Goal: Task Accomplishment & Management: Manage account settings

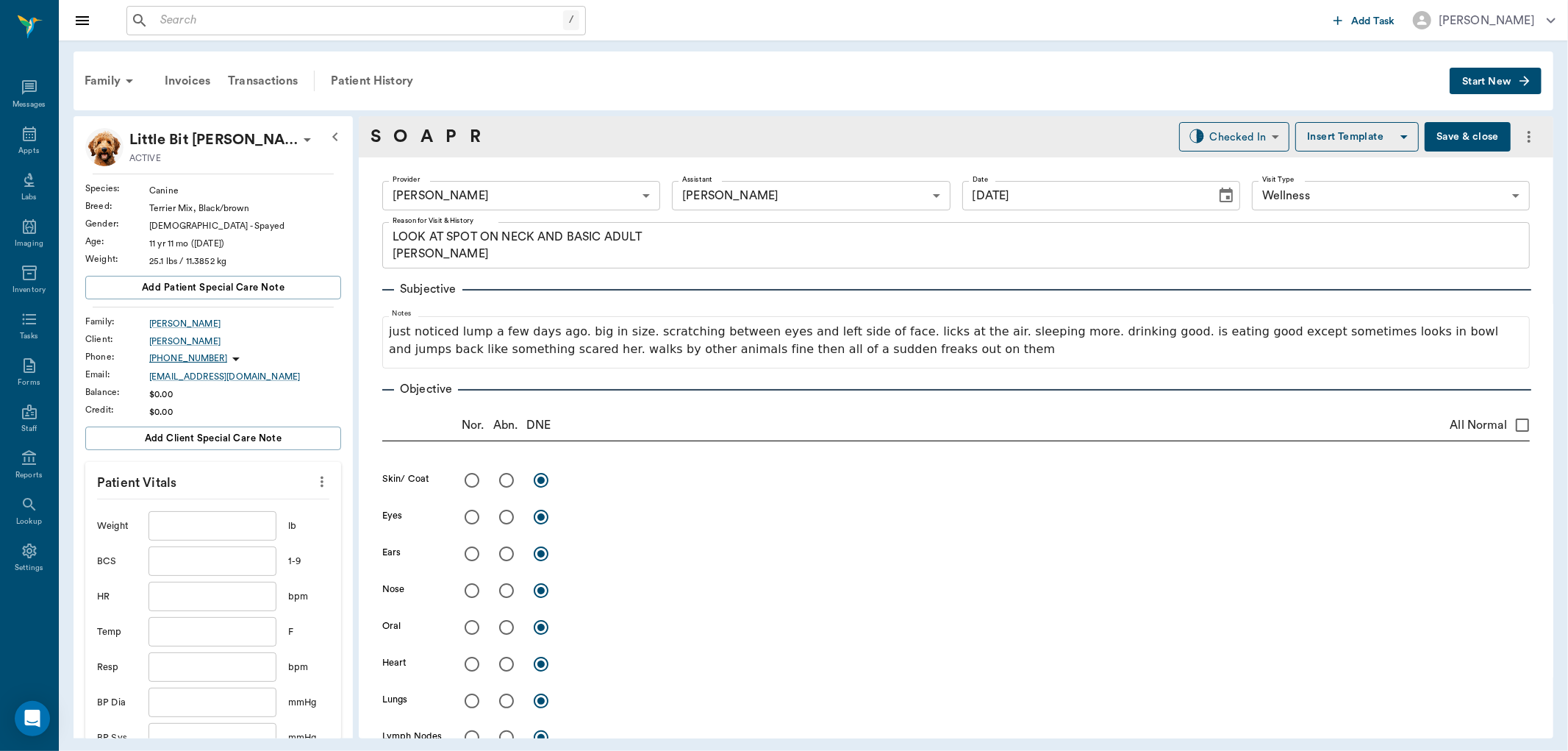
scroll to position [1341, 0]
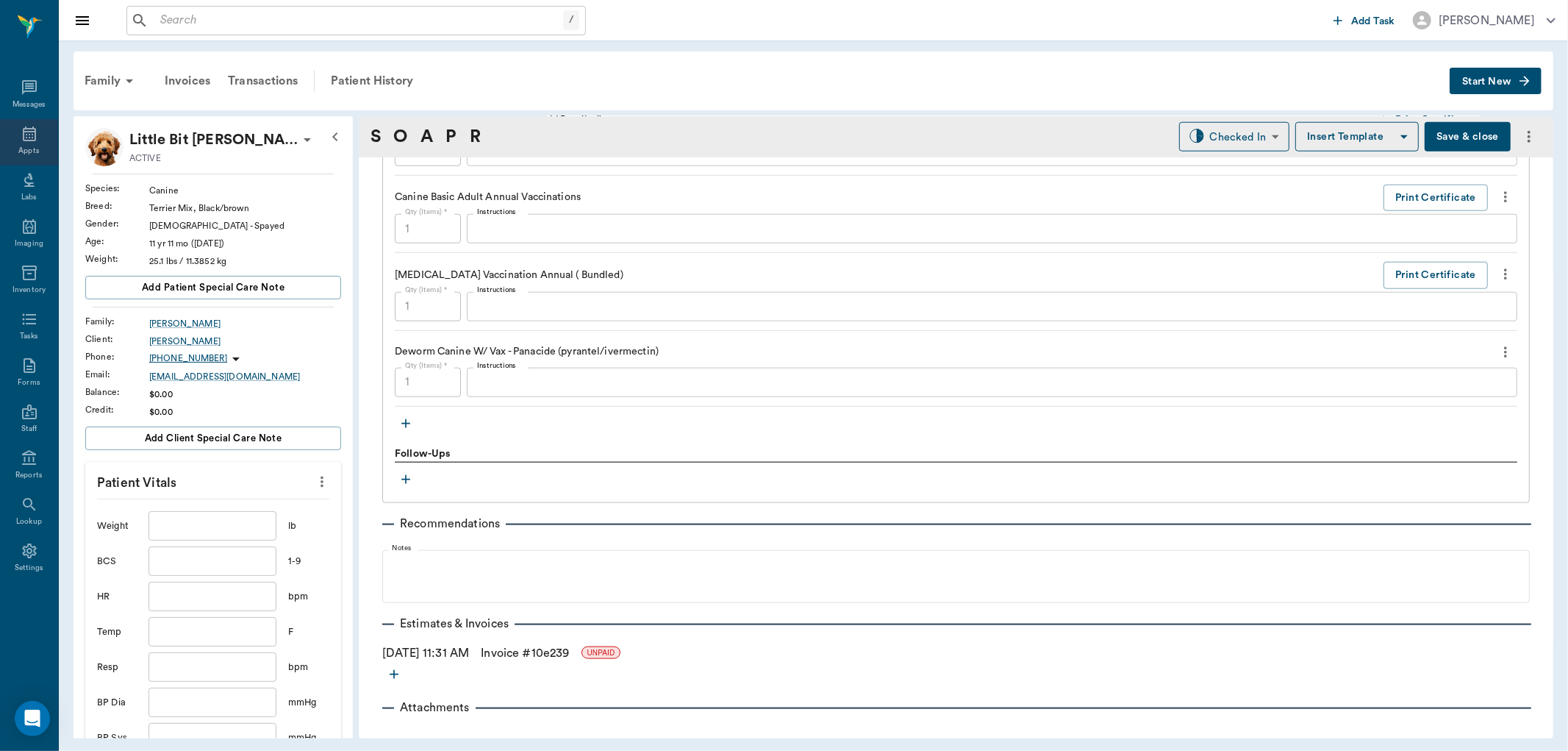
click at [32, 147] on div "Appts" at bounding box center [29, 152] width 20 height 11
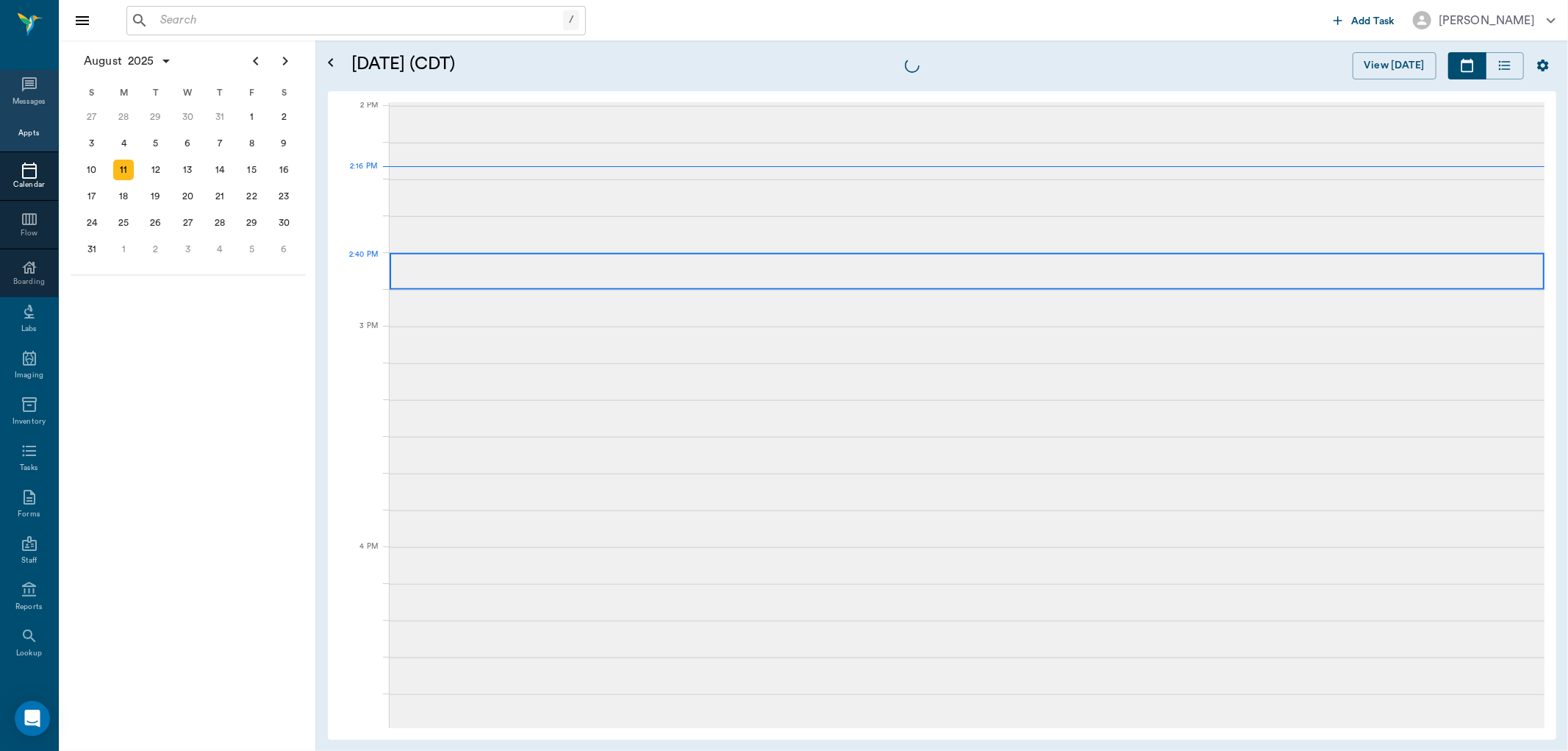
scroll to position [1324, 0]
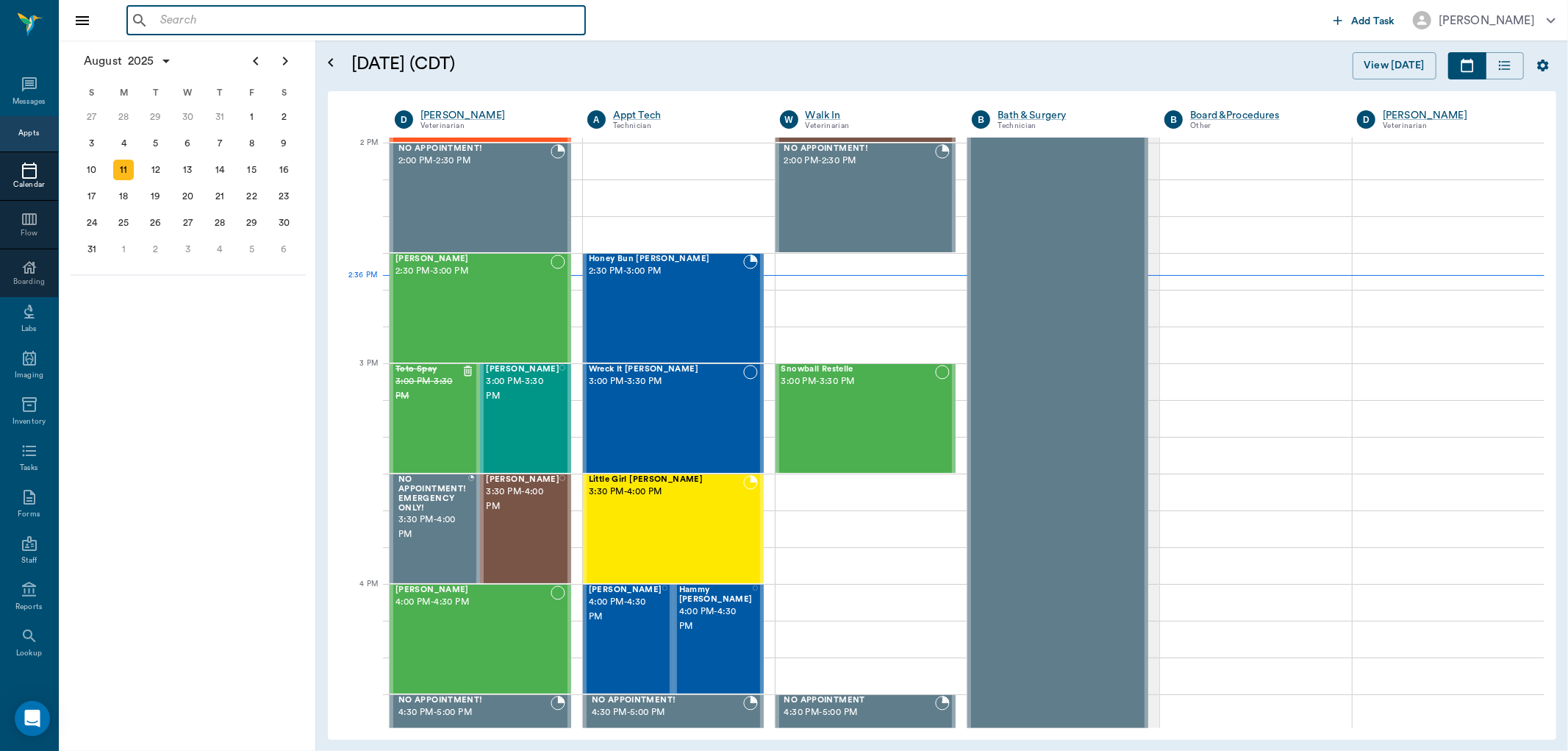
click at [218, 24] on input "text" at bounding box center [366, 20] width 425 height 20
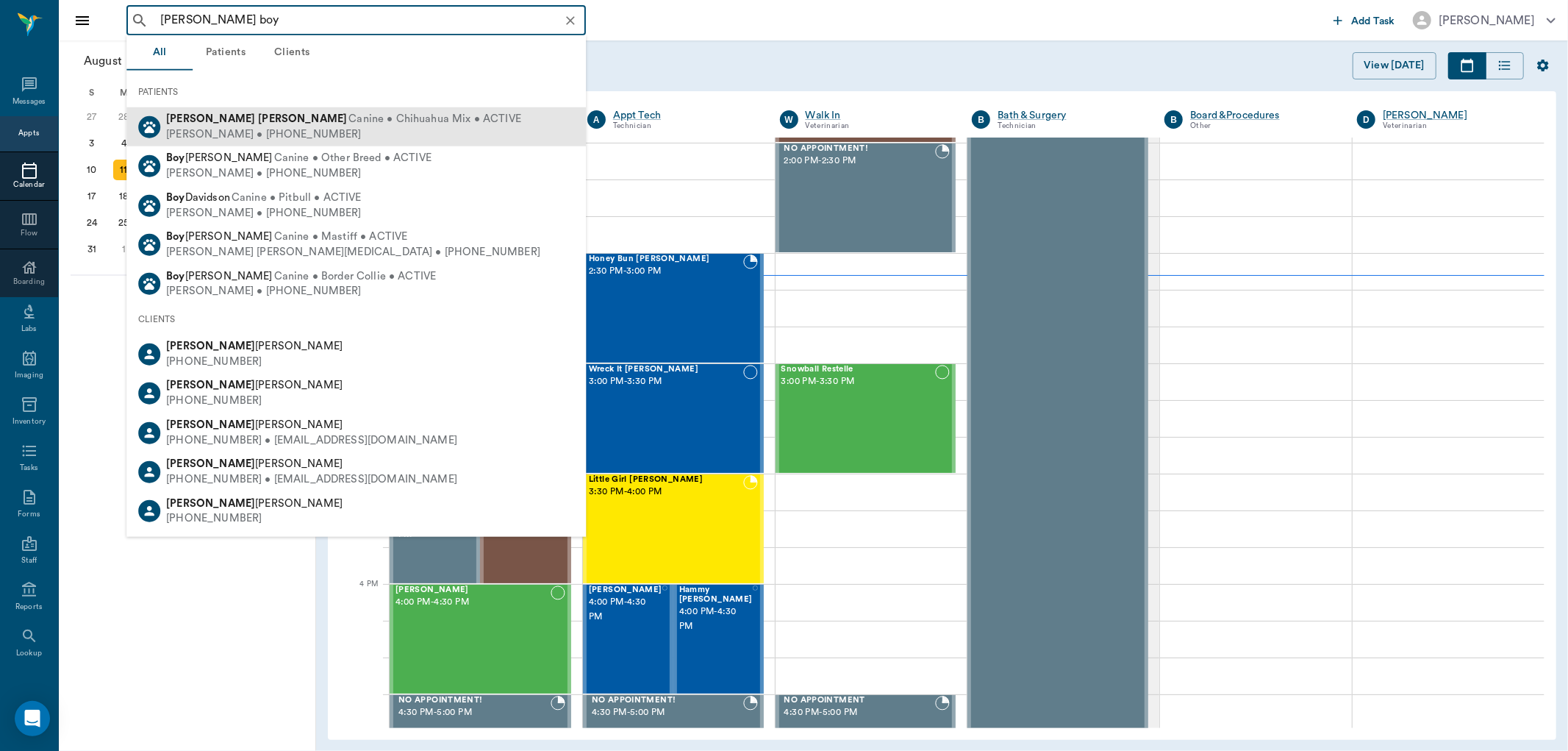
click at [267, 110] on div "[PERSON_NAME] Canine • Chihuahua Mix • ACTIVE [PERSON_NAME] • [PHONE_NUMBER]" at bounding box center [356, 127] width 460 height 39
type input "[PERSON_NAME] boy"
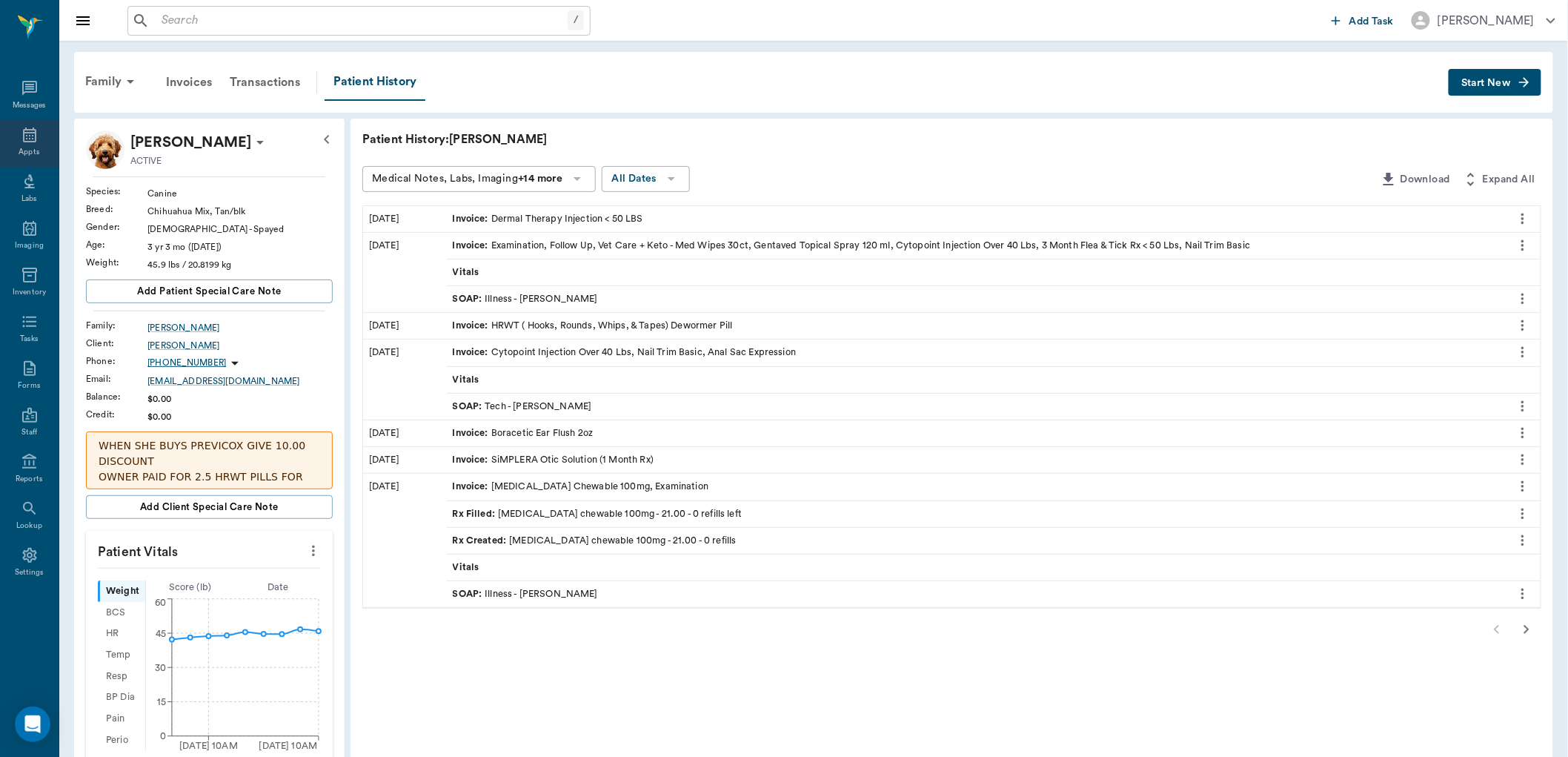
click at [18, 137] on div "Appts" at bounding box center [29, 143] width 58 height 47
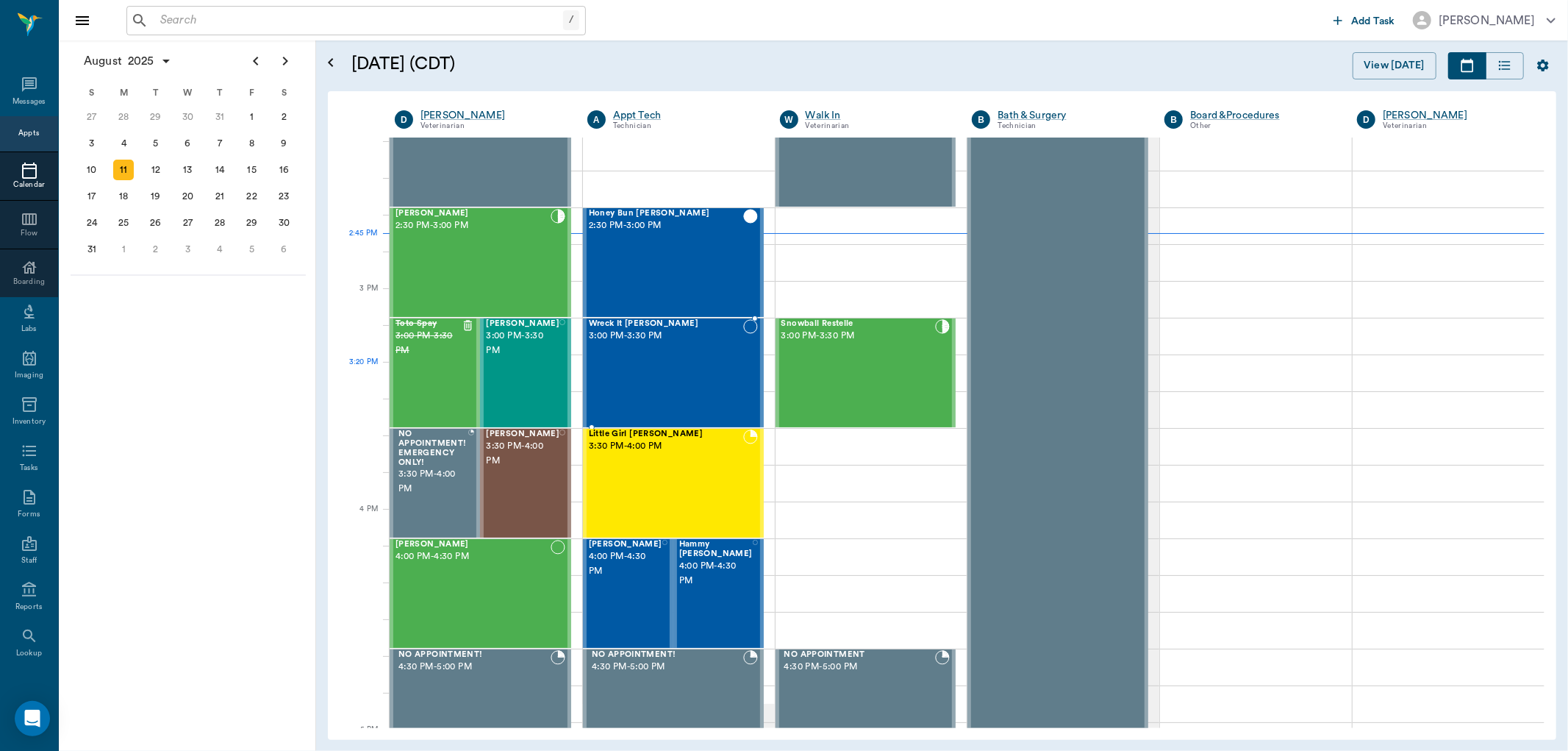
scroll to position [1407, 0]
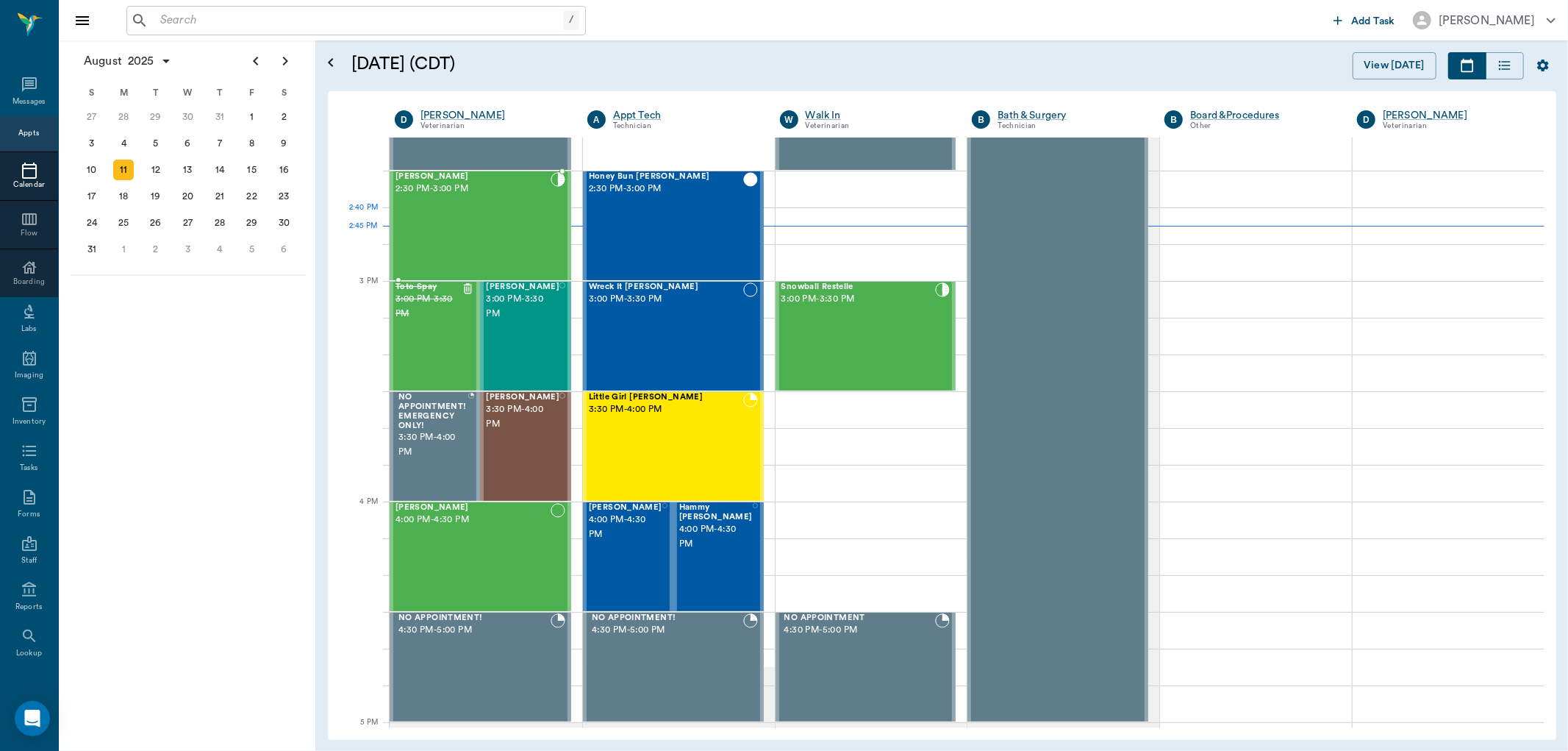
click at [491, 221] on div "Petunia [PERSON_NAME] 2:30 PM - 3:00 PM" at bounding box center [473, 226] width 155 height 108
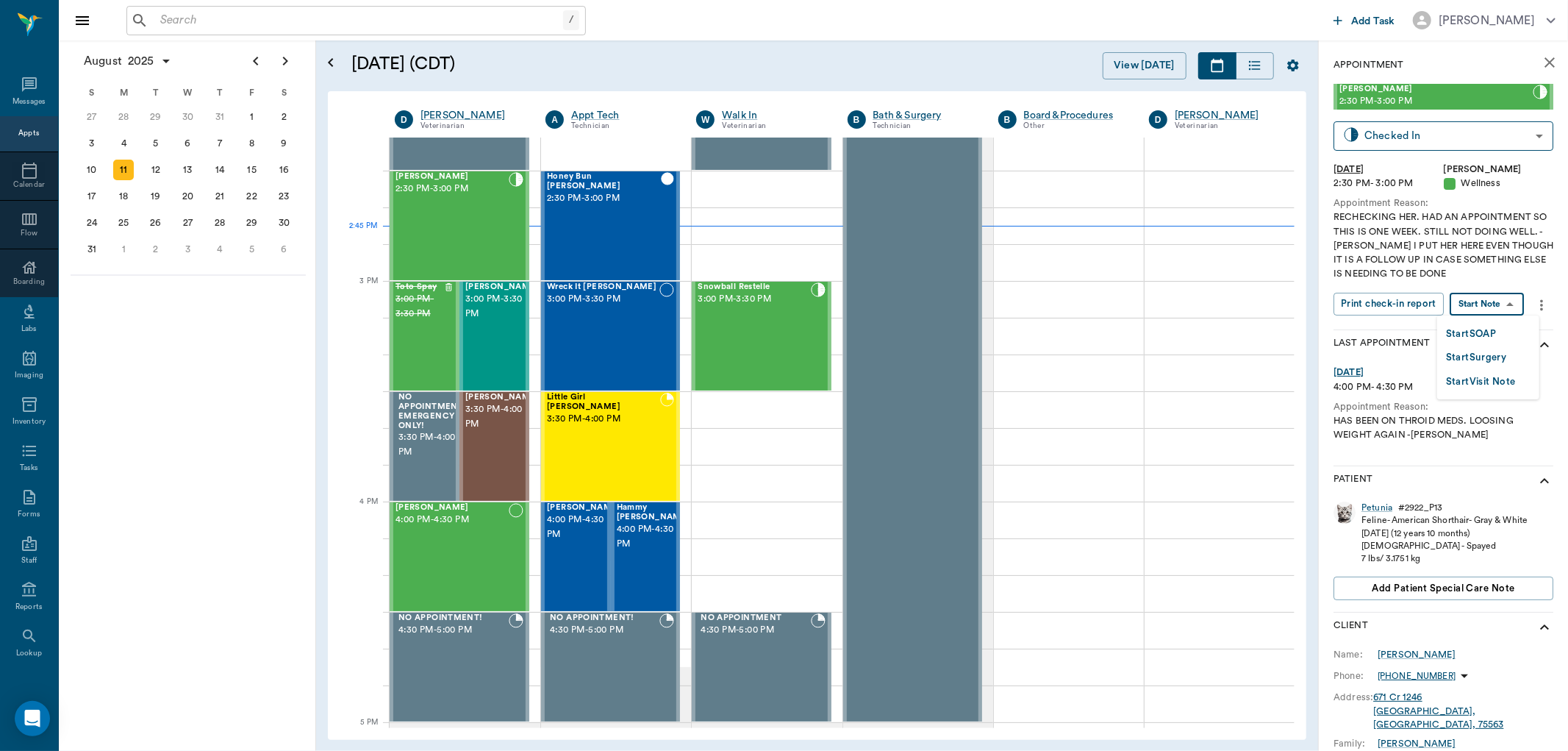
click at [1482, 305] on body "/ ​ Add Task [PERSON_NAME] Nectar Messages Appts Calendar Flow Boarding Labs Im…" at bounding box center [784, 375] width 1568 height 751
click at [1449, 326] on button "Start SOAP" at bounding box center [1470, 334] width 50 height 17
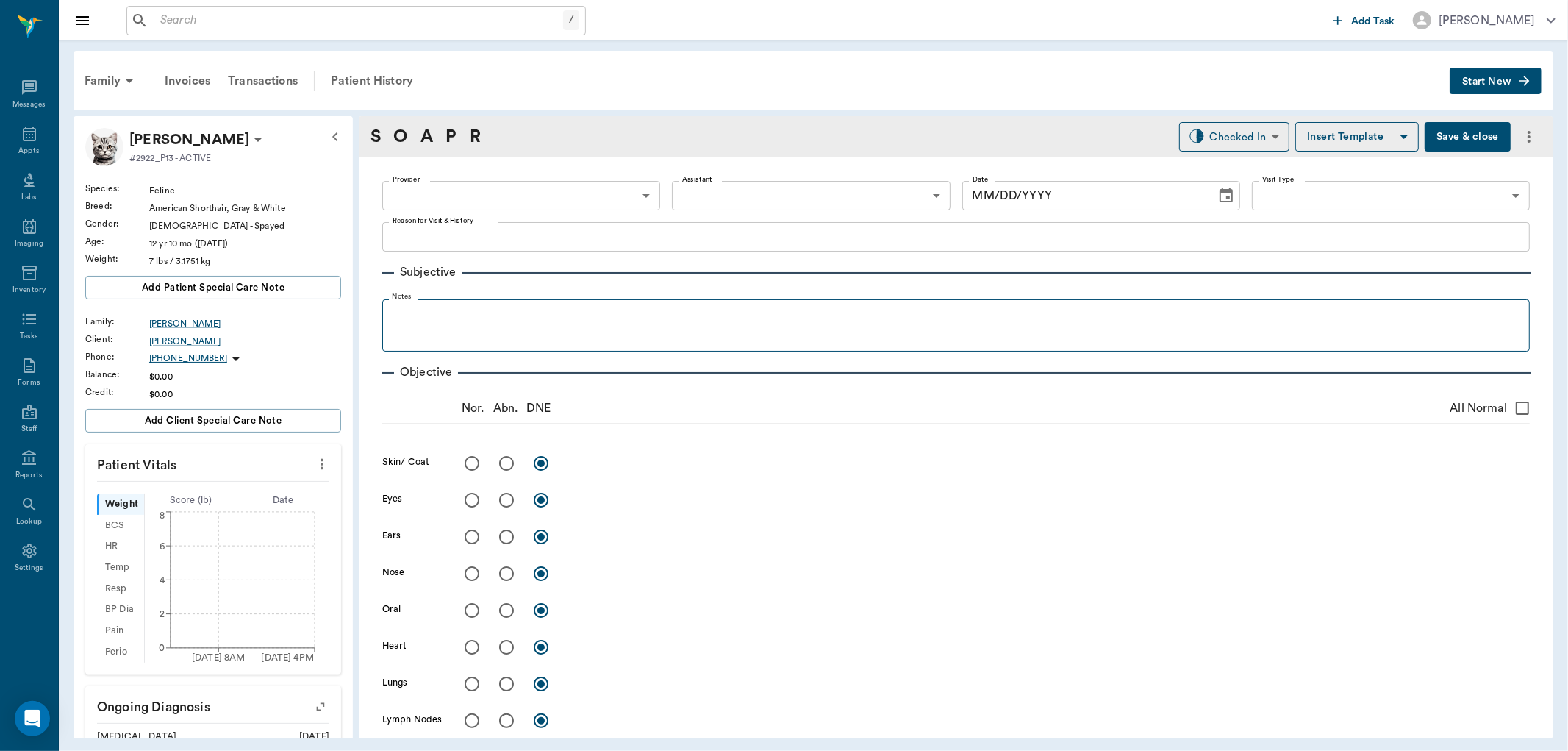
type input "63ec2f075fda476ae8351a4d"
type input "65d2be4f46e3a538d89b8c14"
type textarea "RECHECKING HER. HAD AN APPOINTMENT SO THIS IS ONE WEEK. STILL NOT DOING WELL. -…"
type input "[DATE]"
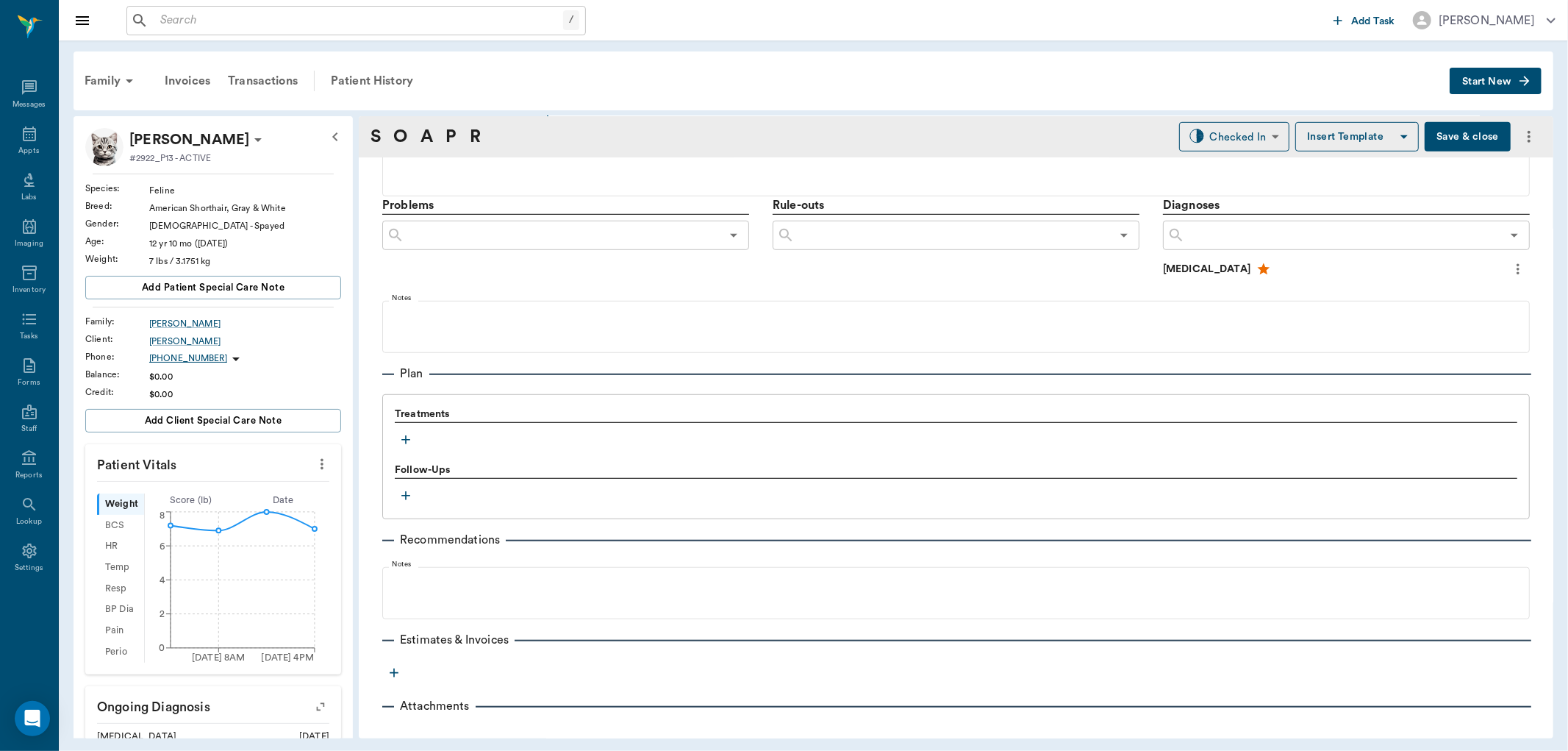
scroll to position [837, 0]
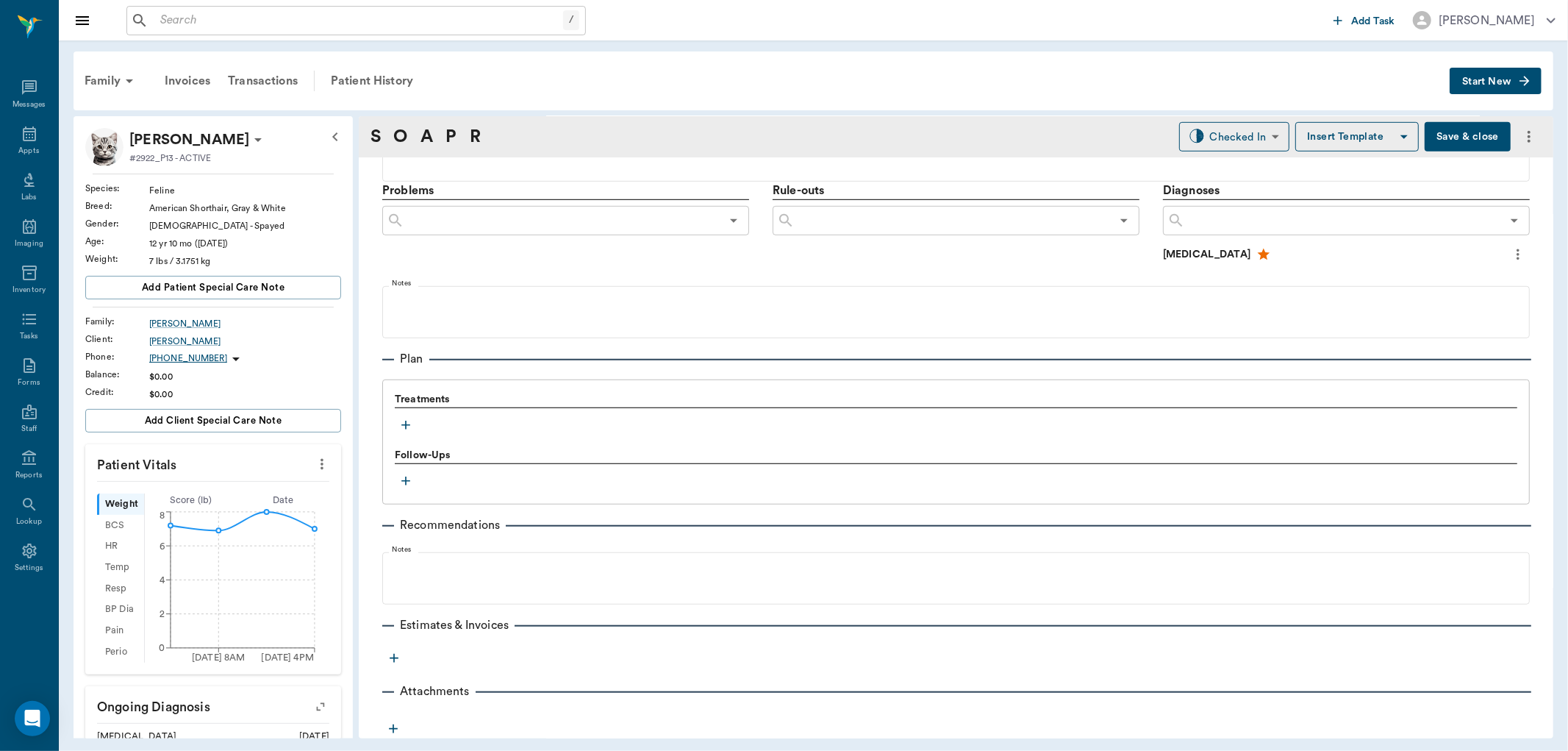
click at [405, 423] on icon "button" at bounding box center [405, 425] width 9 height 9
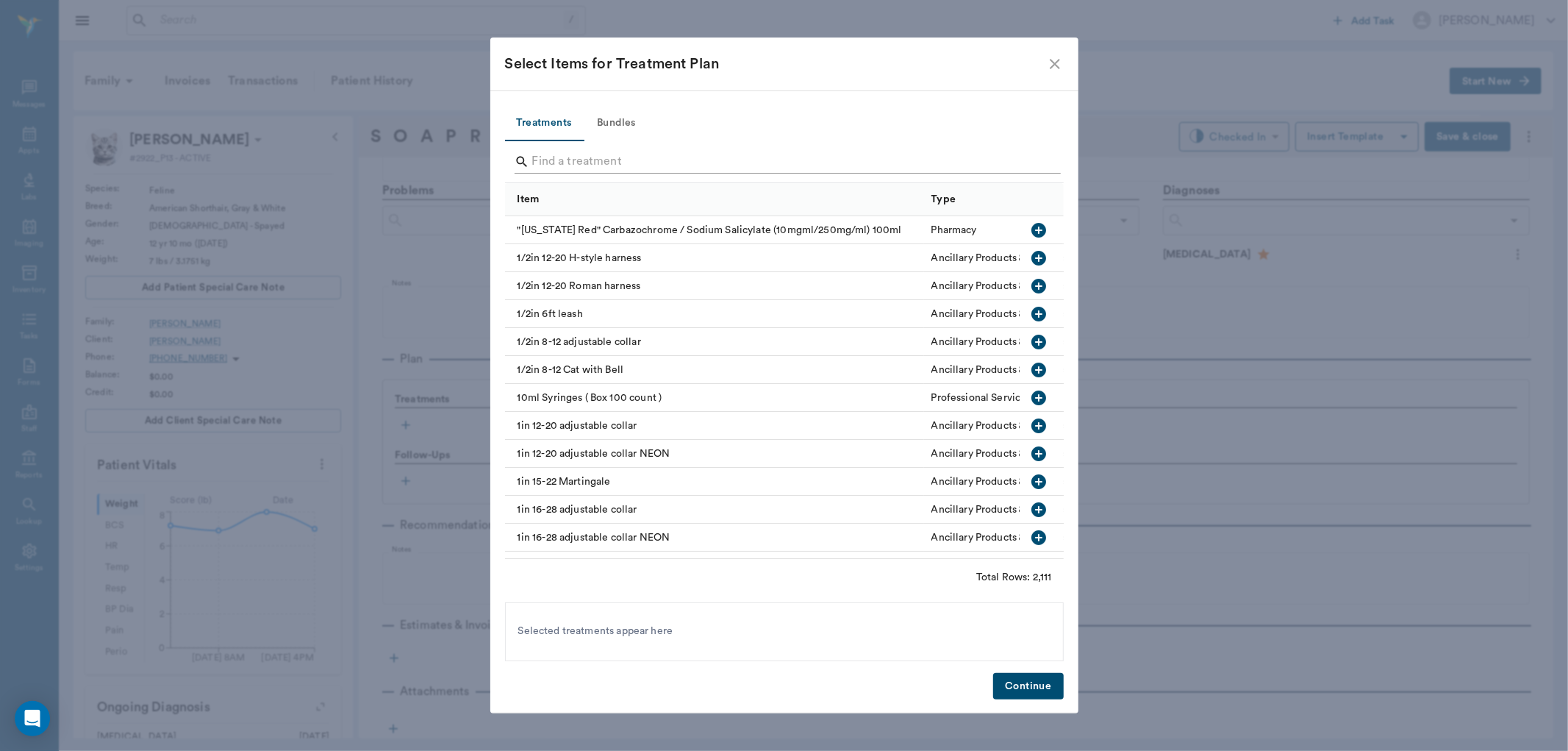
click at [540, 150] on div at bounding box center [787, 163] width 546 height 38
click at [570, 155] on input "Search" at bounding box center [785, 161] width 506 height 24
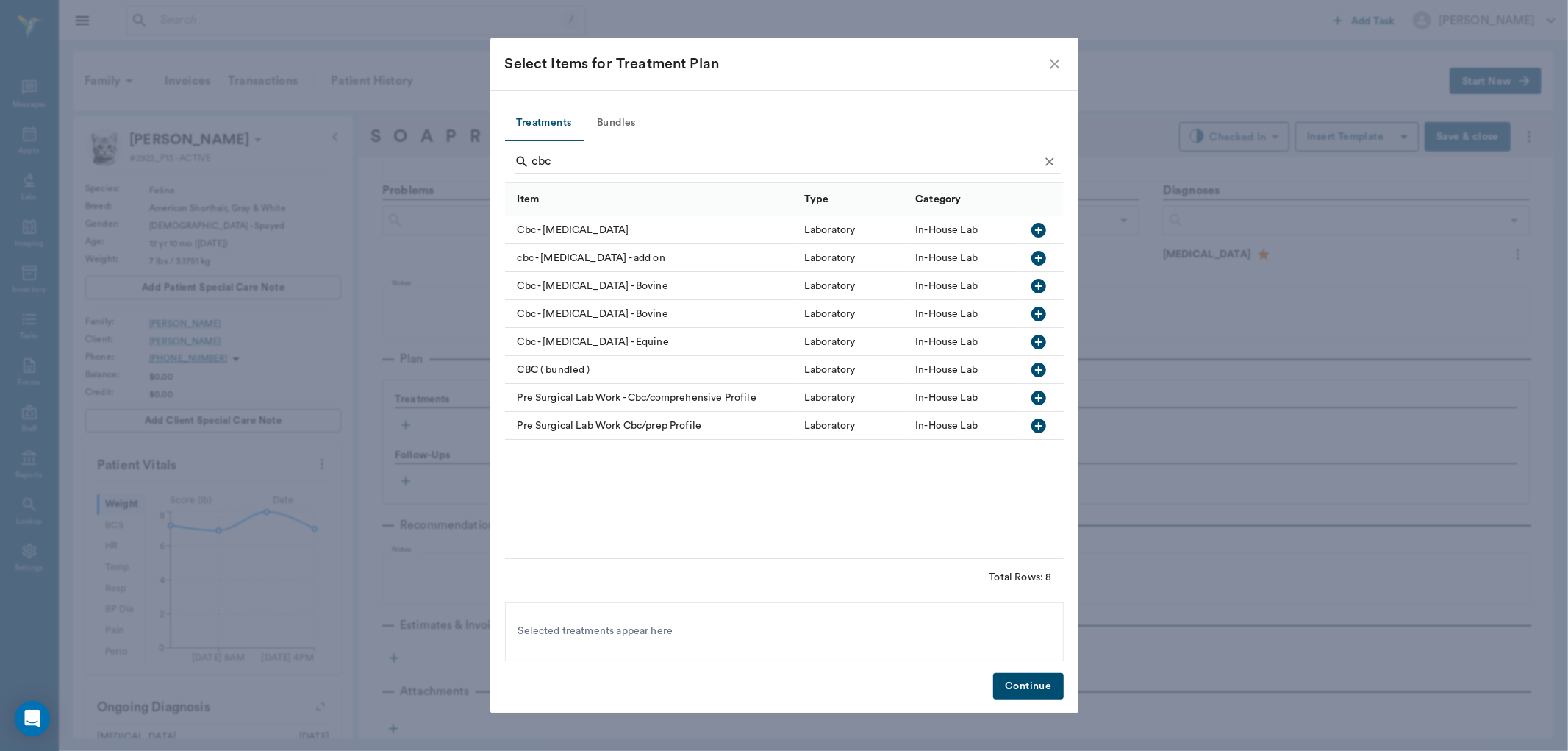
click at [1037, 228] on icon "button" at bounding box center [1038, 230] width 18 height 18
type input "c"
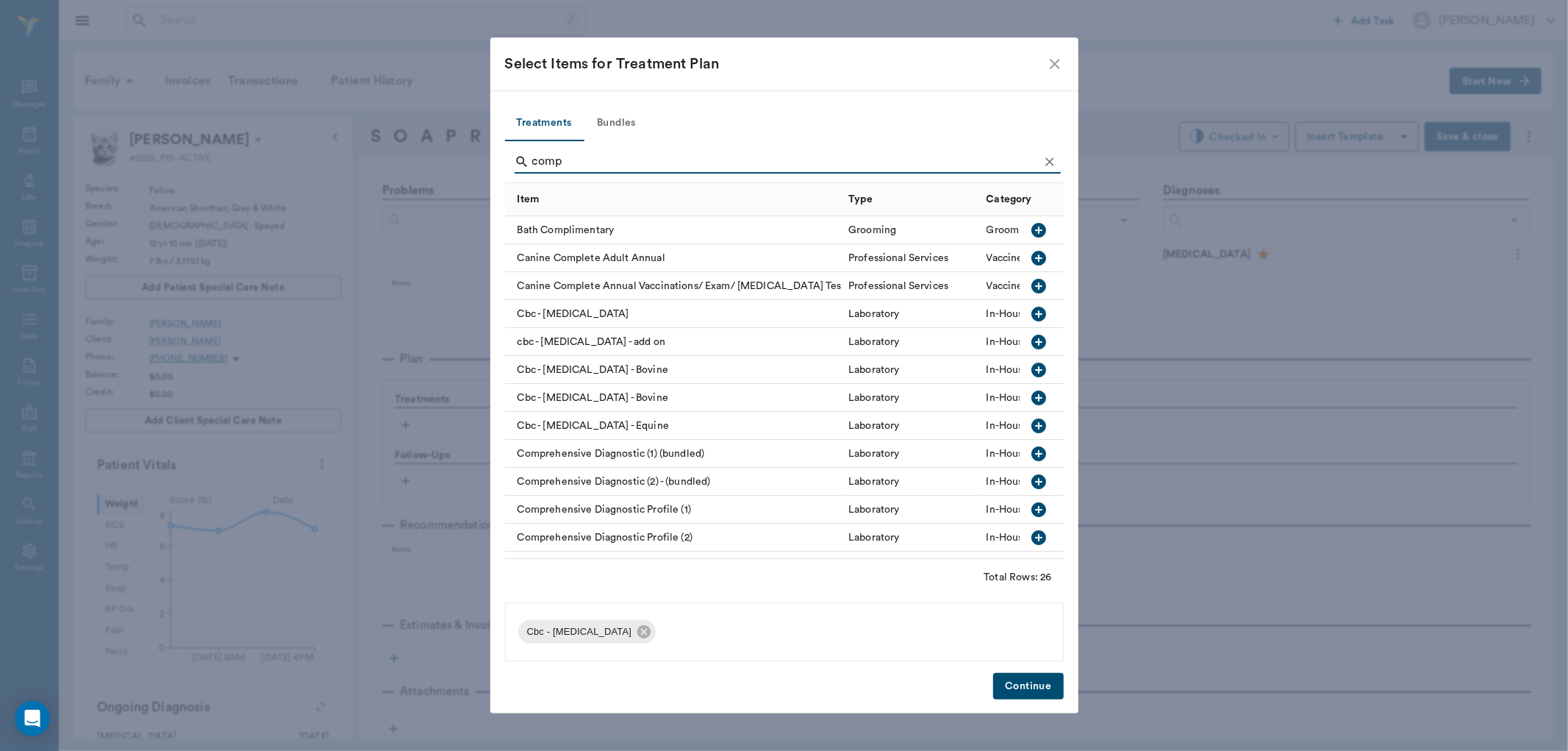
click at [1031, 506] on icon "button" at bounding box center [1038, 510] width 15 height 15
type input "c"
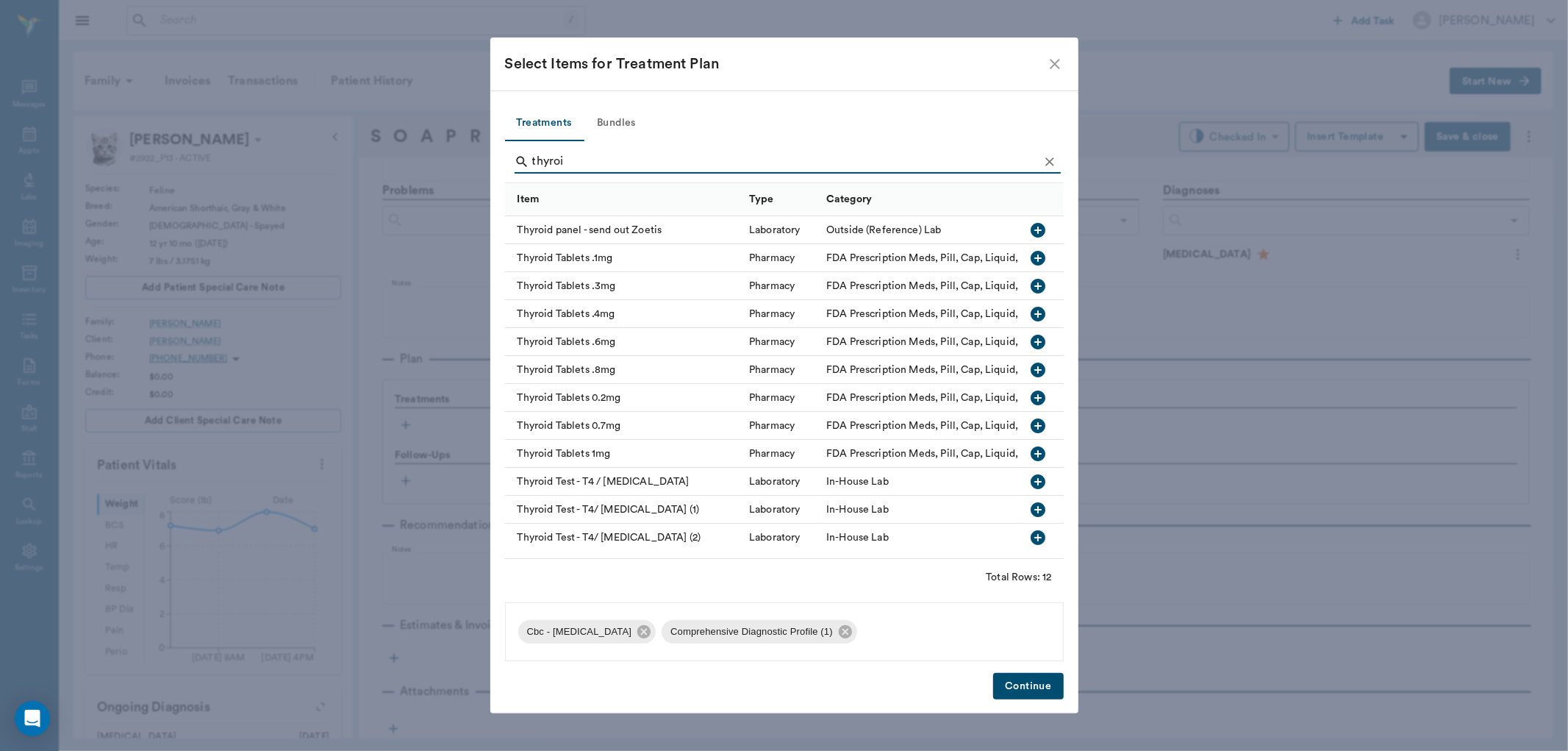
scroll to position [5, 0]
type input "thyroi"
click at [1031, 530] on icon "button" at bounding box center [1038, 537] width 15 height 15
click at [1028, 691] on button "Continue" at bounding box center [1028, 686] width 70 height 27
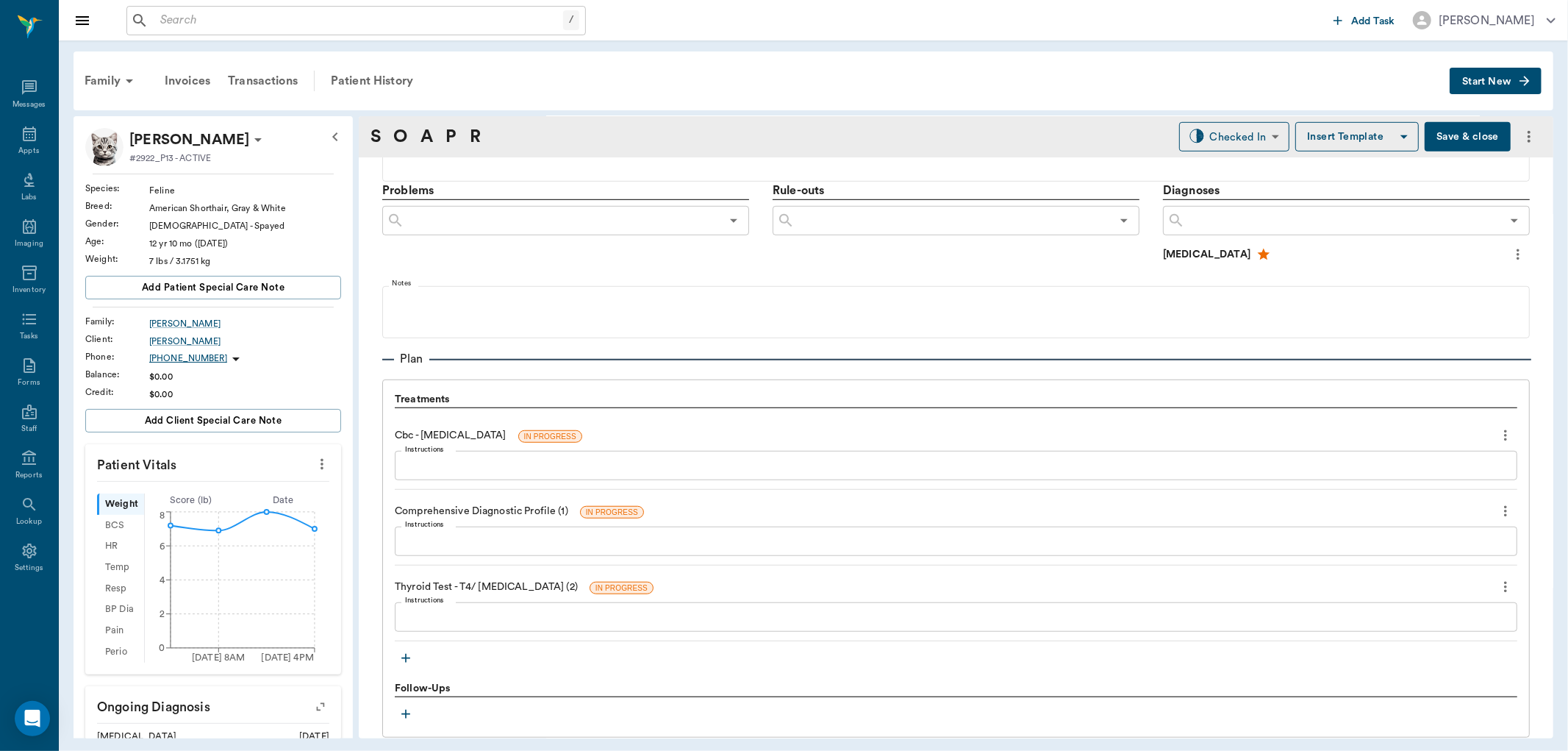
drag, startPoint x: 1448, startPoint y: 136, endPoint x: 1033, endPoint y: 103, distance: 416.3
click at [1441, 136] on button "Save & close" at bounding box center [1468, 137] width 86 height 29
click at [31, 138] on icon at bounding box center [29, 134] width 18 height 18
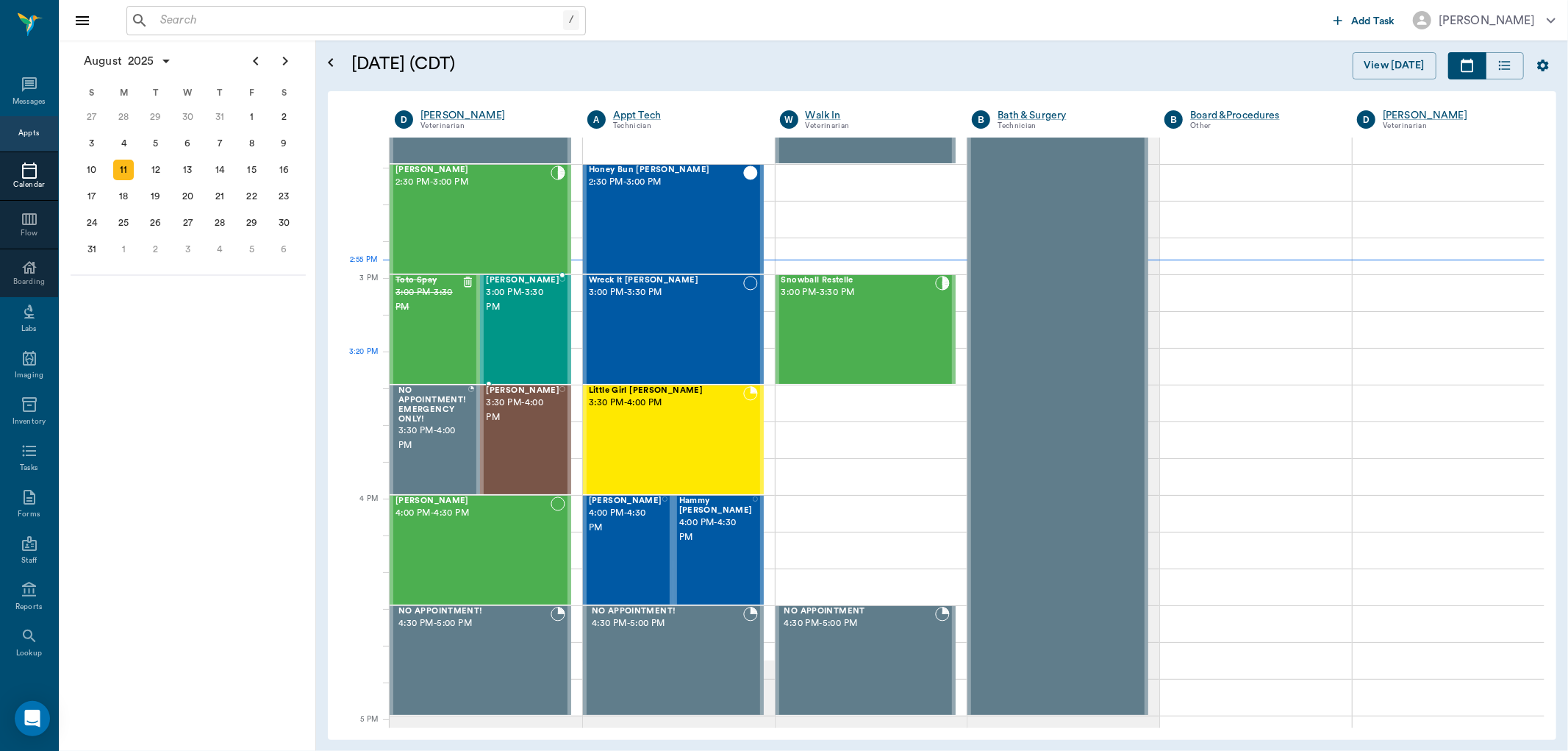
scroll to position [1409, 0]
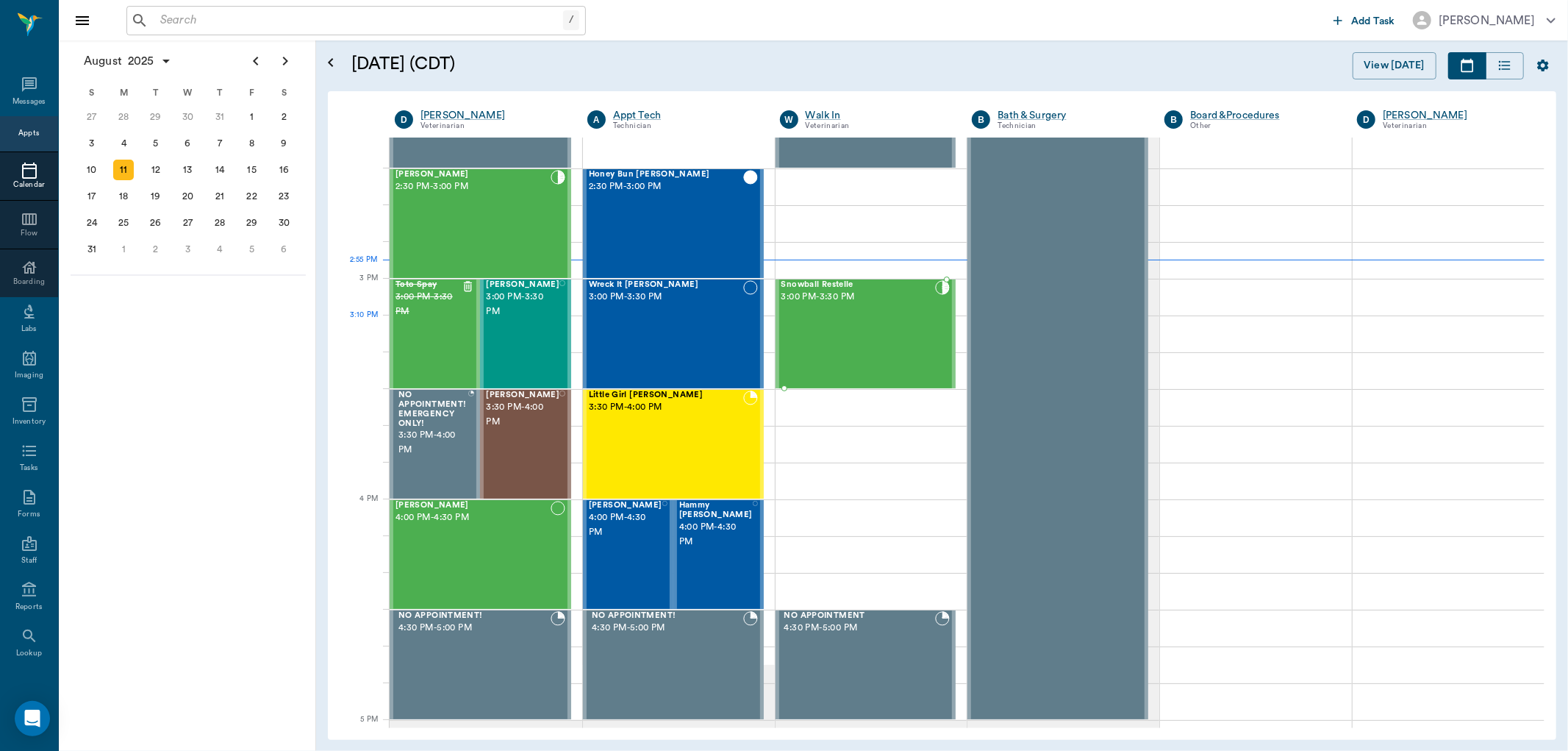
click at [797, 335] on div "Snowball Restelle 3:00 PM - 3:30 PM" at bounding box center [858, 334] width 154 height 108
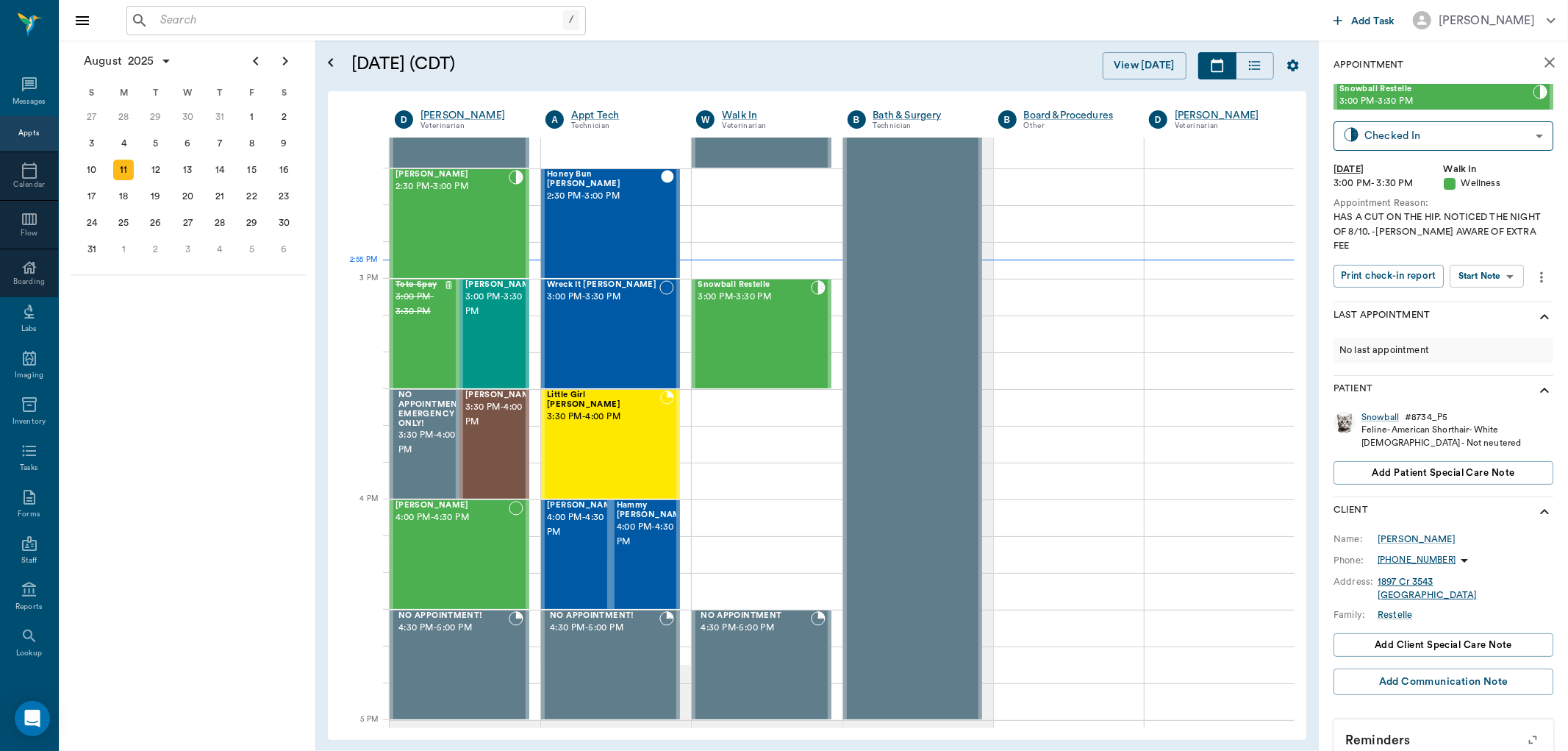
click at [1491, 266] on body "/ ​ Add Task [PERSON_NAME] Nectar Messages Appts Calendar Flow Boarding Labs Im…" at bounding box center [784, 375] width 1568 height 751
click at [1478, 291] on button "Start SOAP" at bounding box center [1470, 292] width 50 height 17
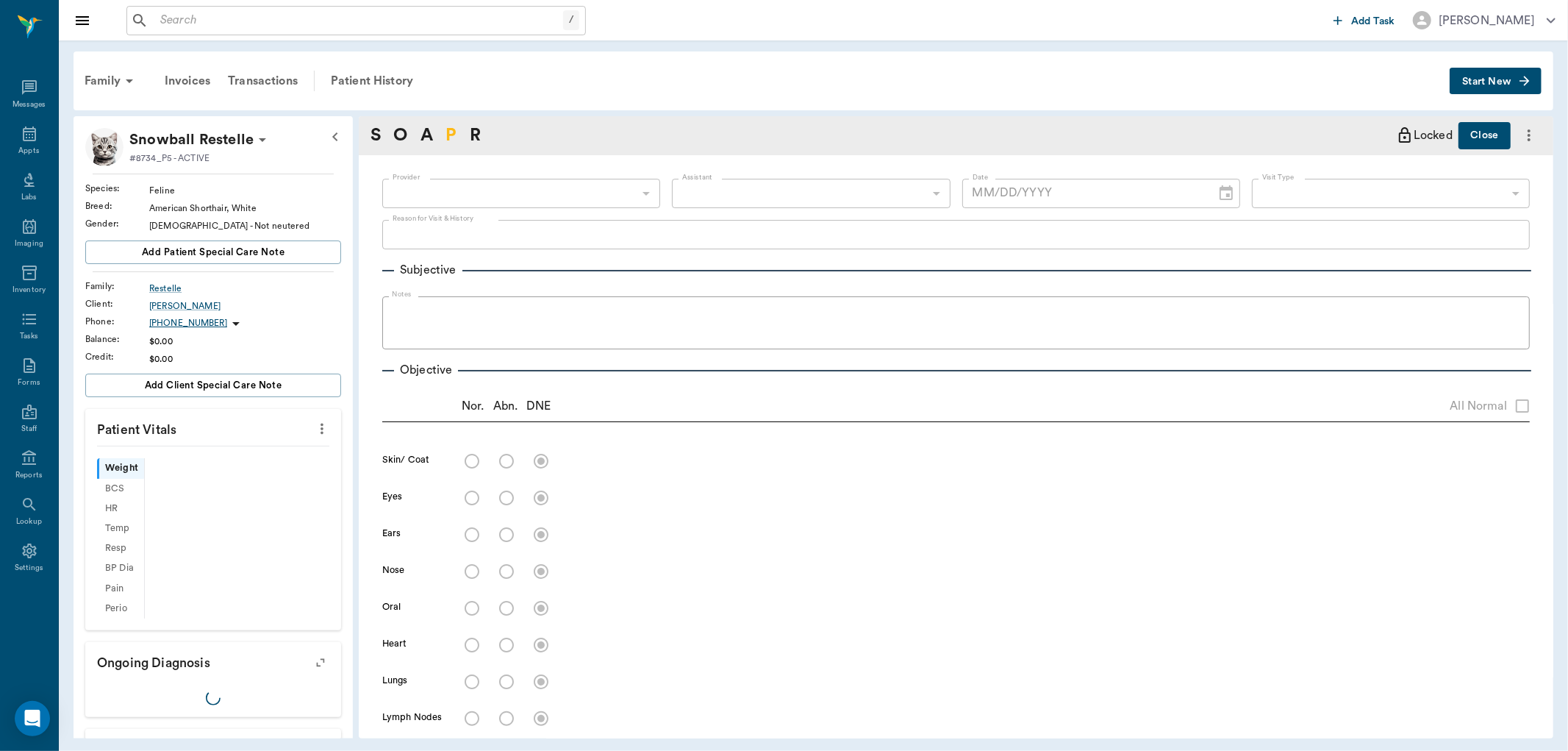
click at [450, 130] on link "P" at bounding box center [451, 135] width 11 height 26
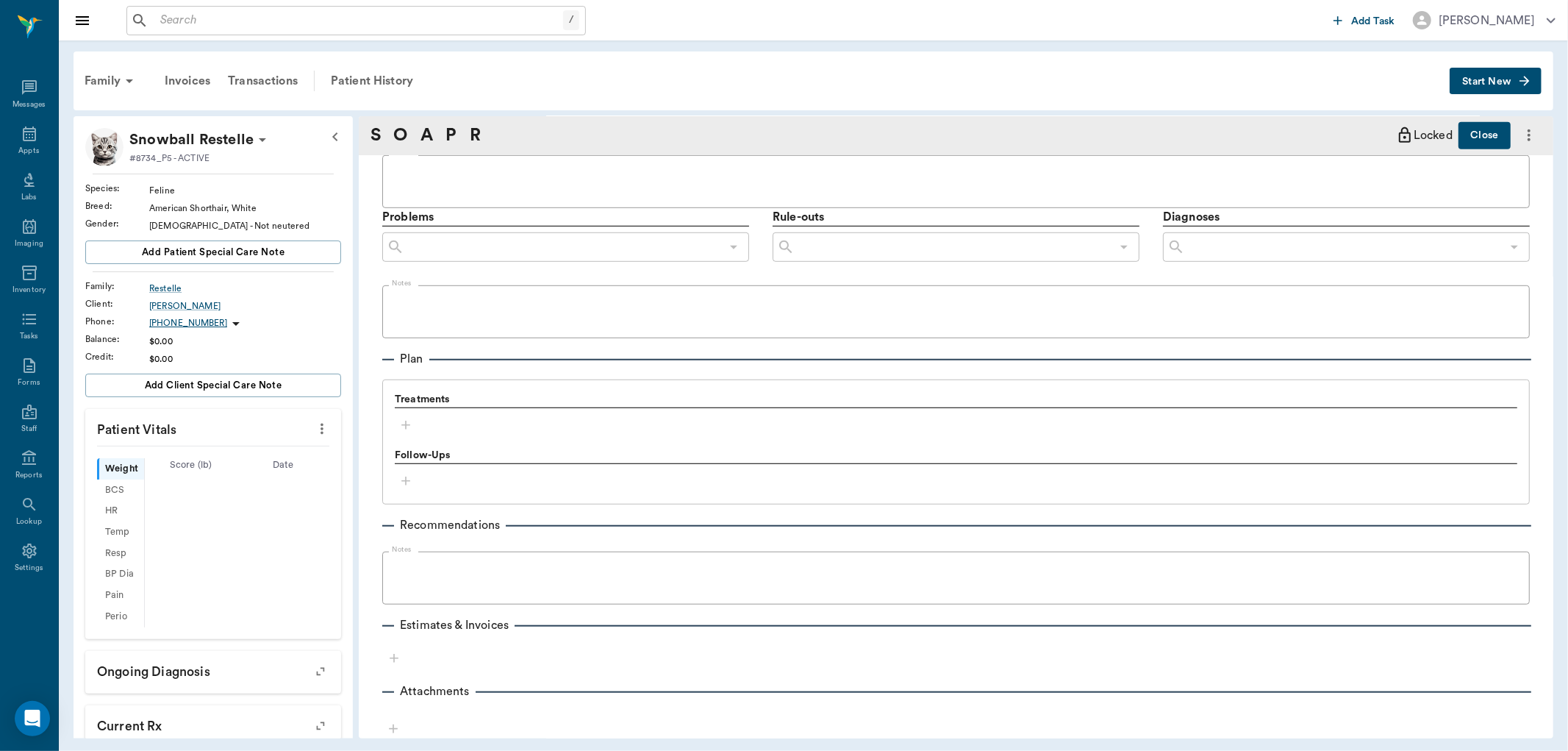
type input "63ee68728bdb516679580557"
type input "65d2be4f46e3a538d89b8c14"
type textarea "HAS A CUT ON THE HIP. NOTICED THE NIGHT OF 8/10. -[PERSON_NAME] AWARE OF EXTRA …"
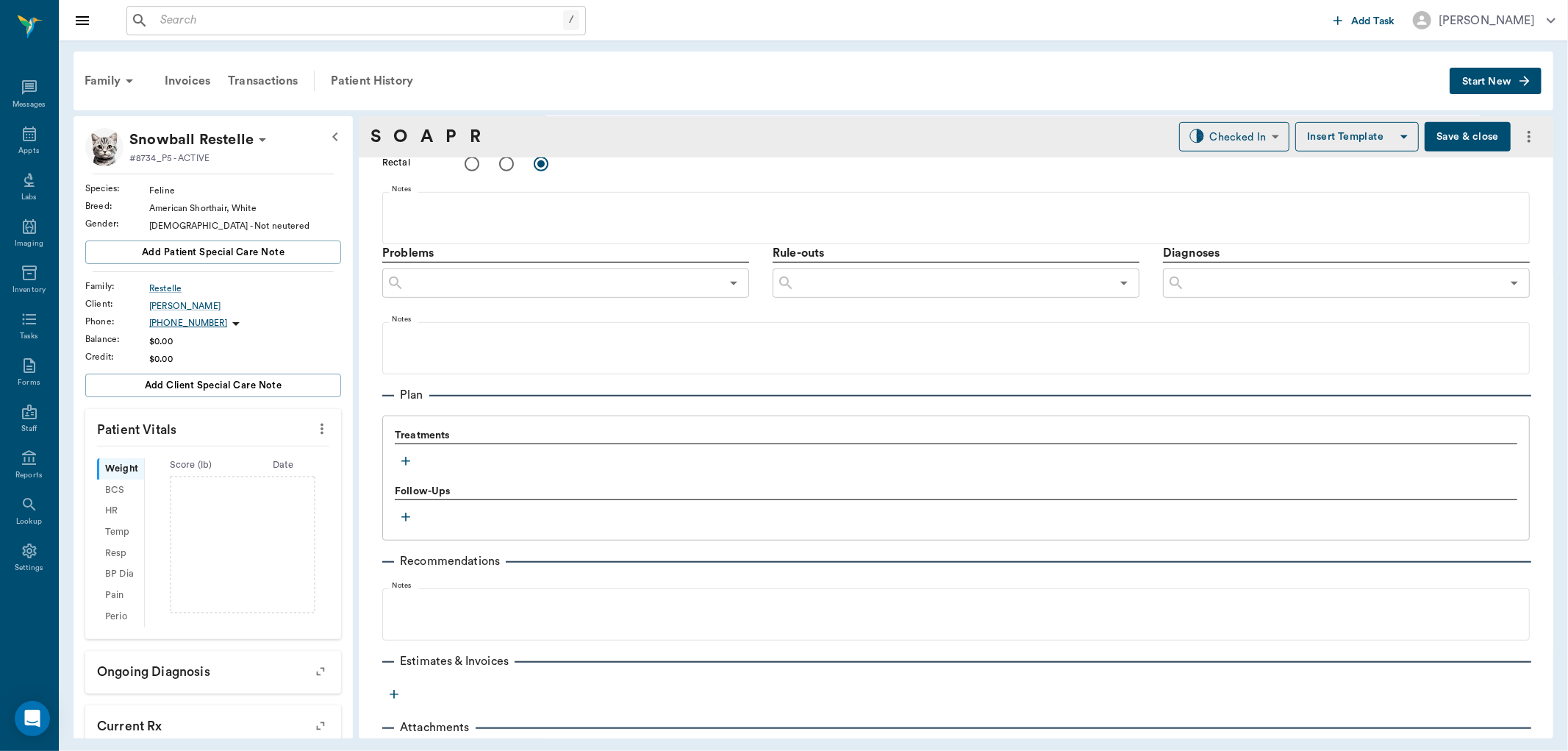
type input "[DATE]"
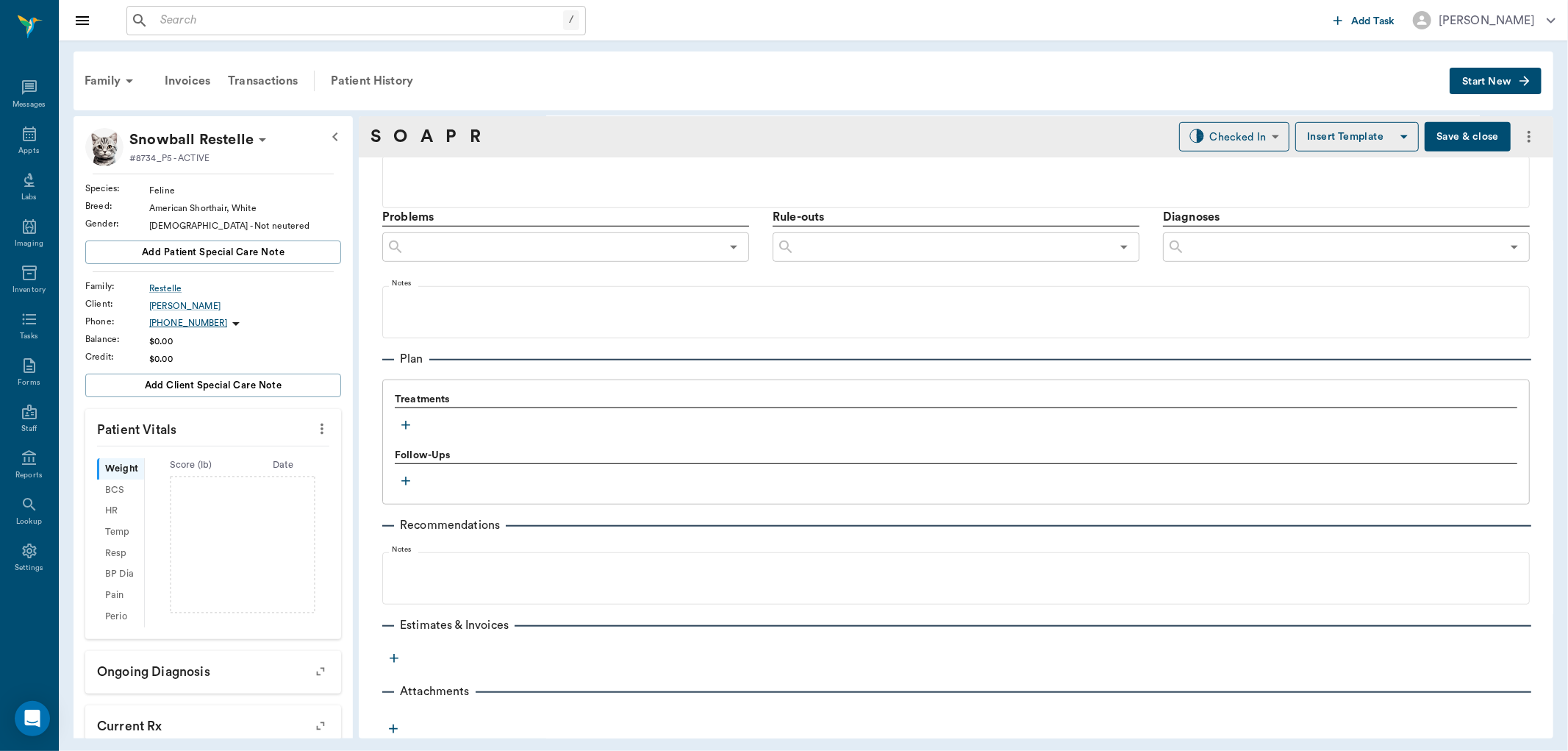
click at [407, 424] on icon "button" at bounding box center [405, 425] width 9 height 9
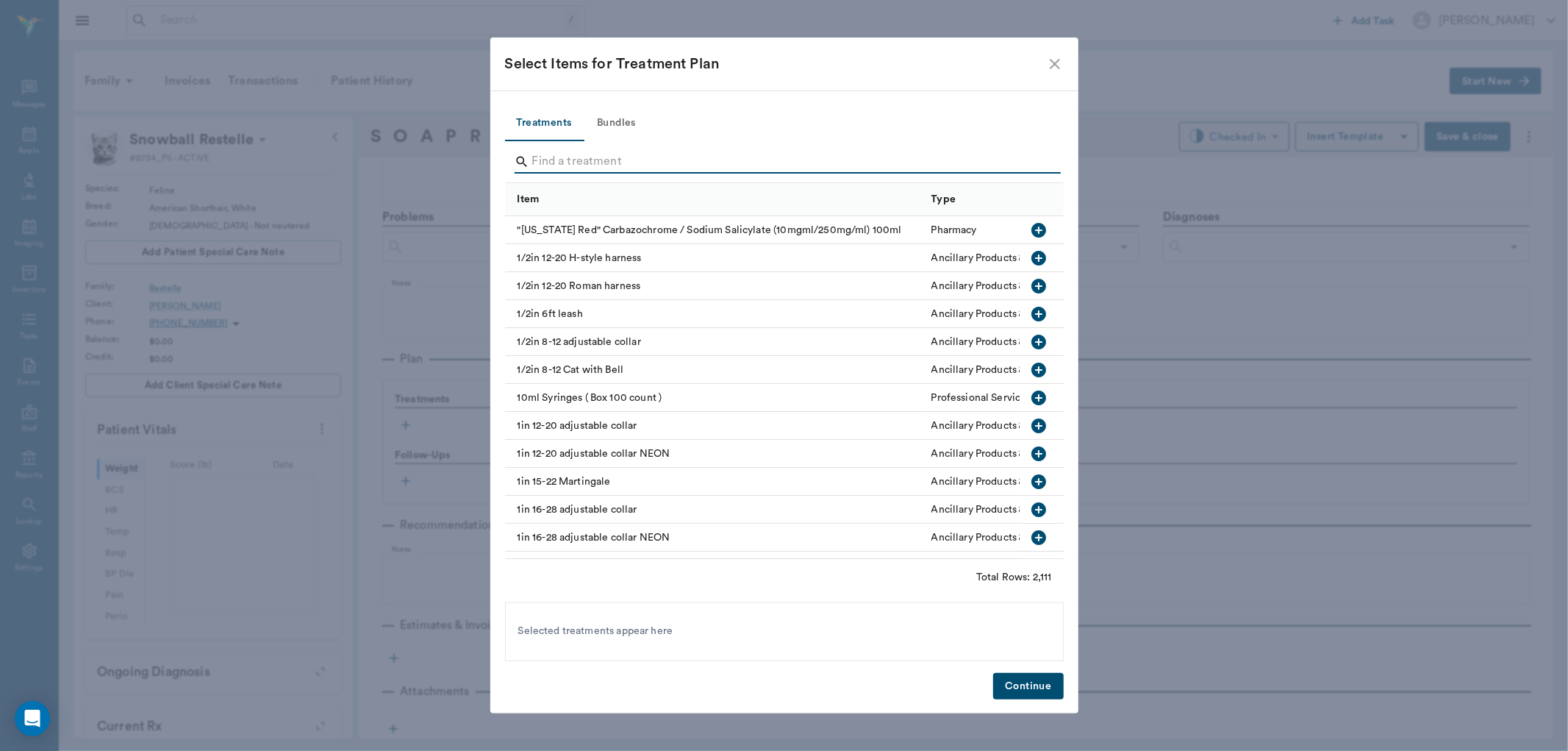
drag, startPoint x: 547, startPoint y: 169, endPoint x: 532, endPoint y: 171, distance: 15.1
click at [548, 169] on input "Search" at bounding box center [785, 161] width 506 height 24
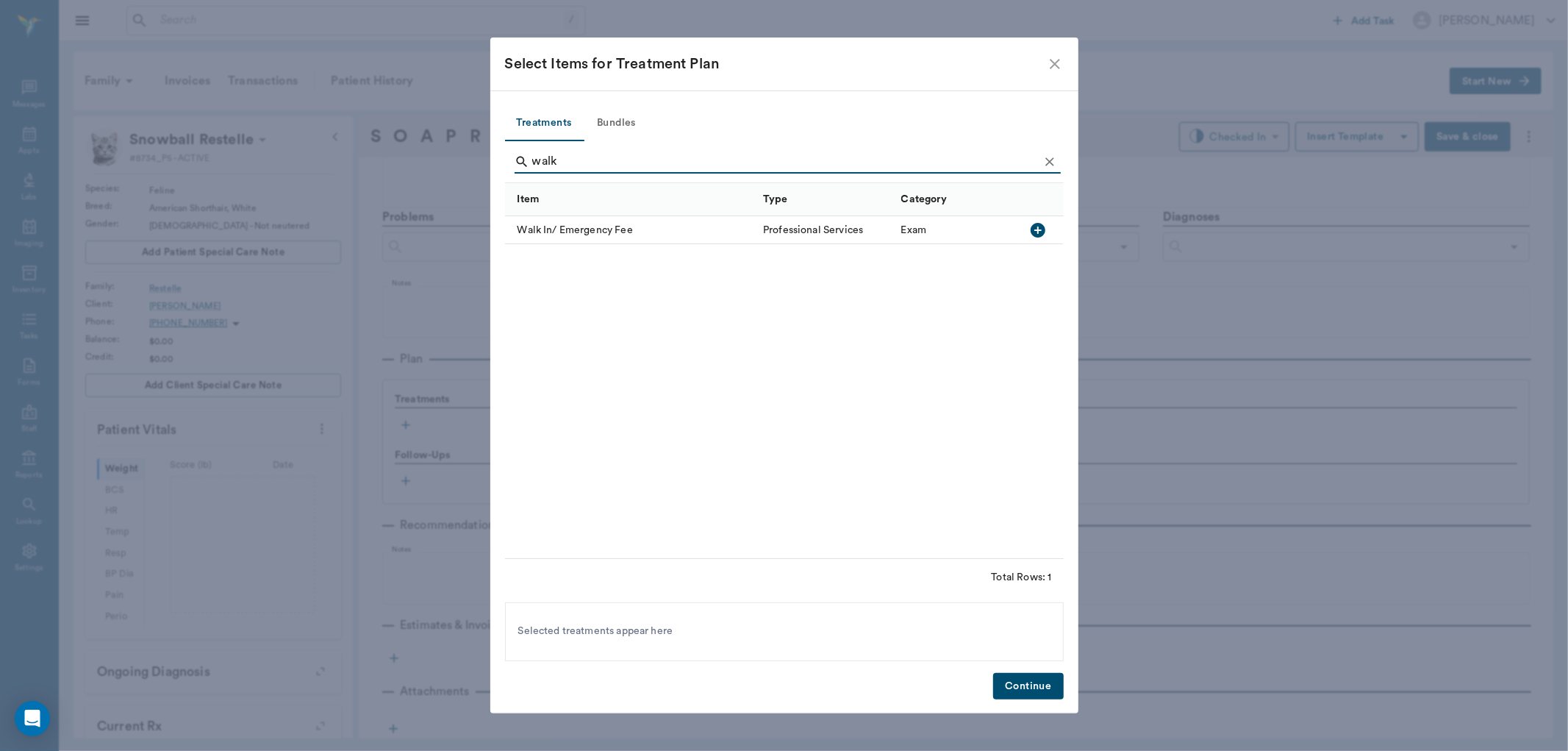
type input "walk"
click at [1035, 232] on icon "button" at bounding box center [1037, 230] width 15 height 15
click at [1037, 691] on button "Continue" at bounding box center [1028, 686] width 70 height 27
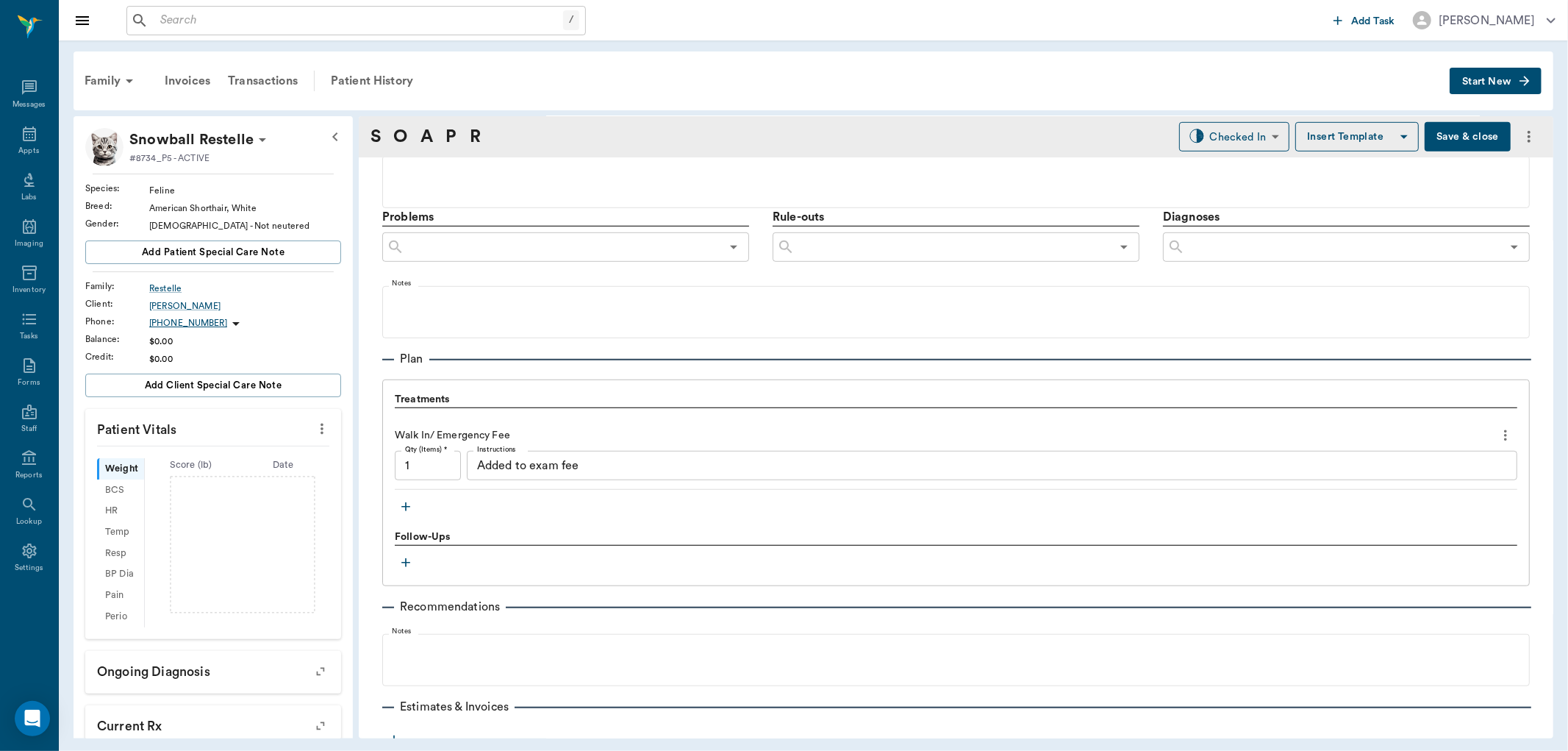
click at [314, 424] on icon "more" at bounding box center [322, 429] width 16 height 18
click at [229, 453] on span "Enter Vitals" at bounding box center [248, 453] width 124 height 15
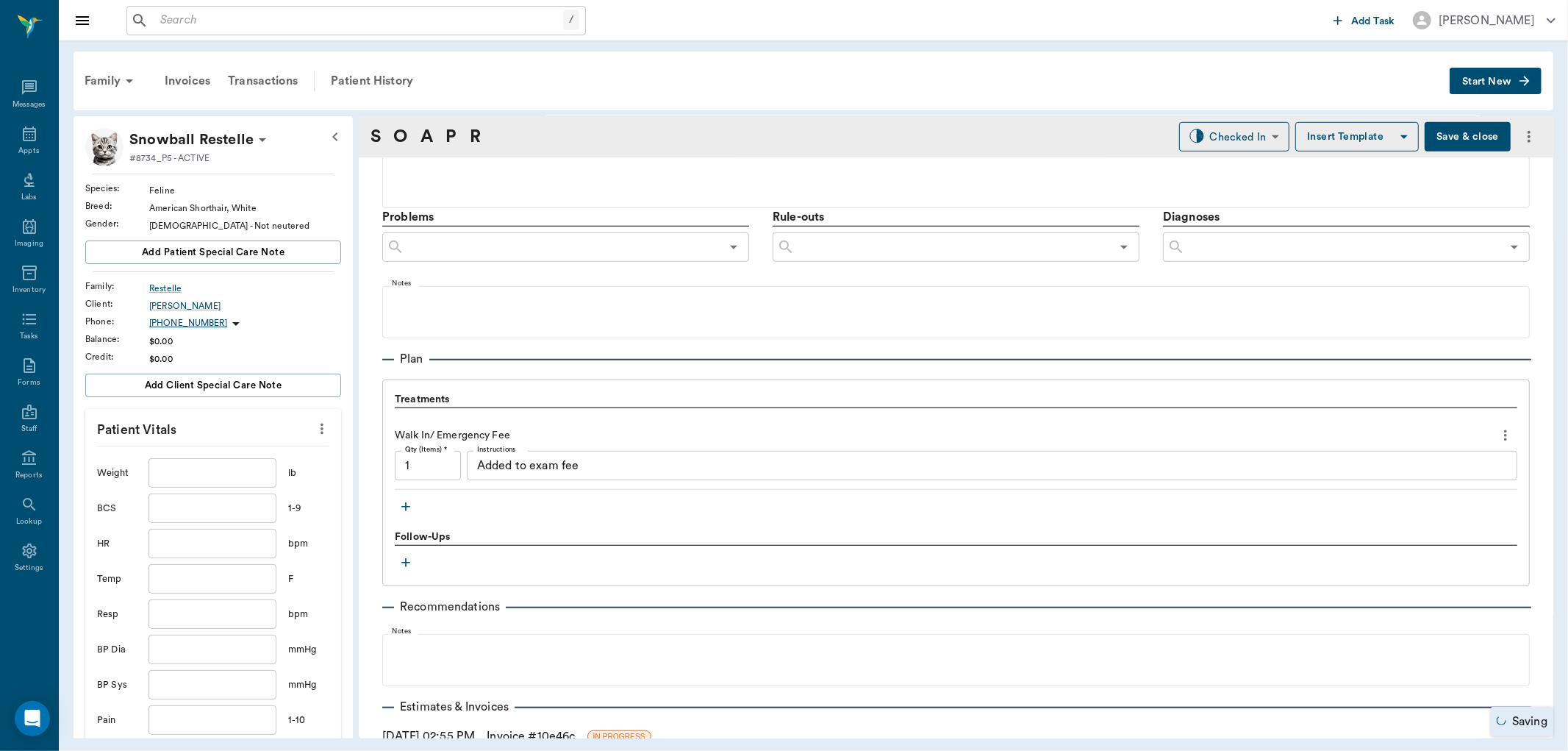
click at [187, 479] on input "text" at bounding box center [212, 473] width 128 height 29
type input "1"
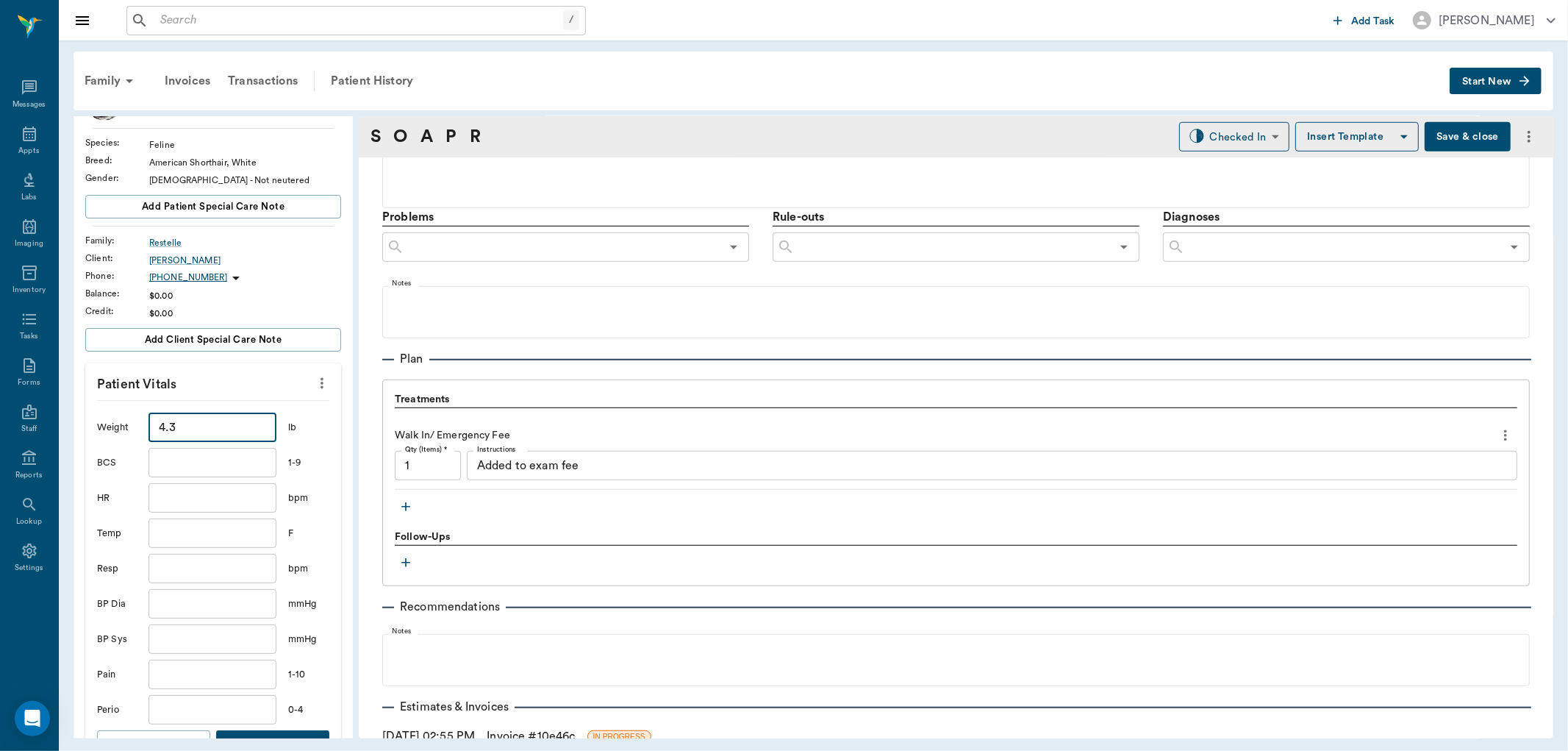
scroll to position [82, 0]
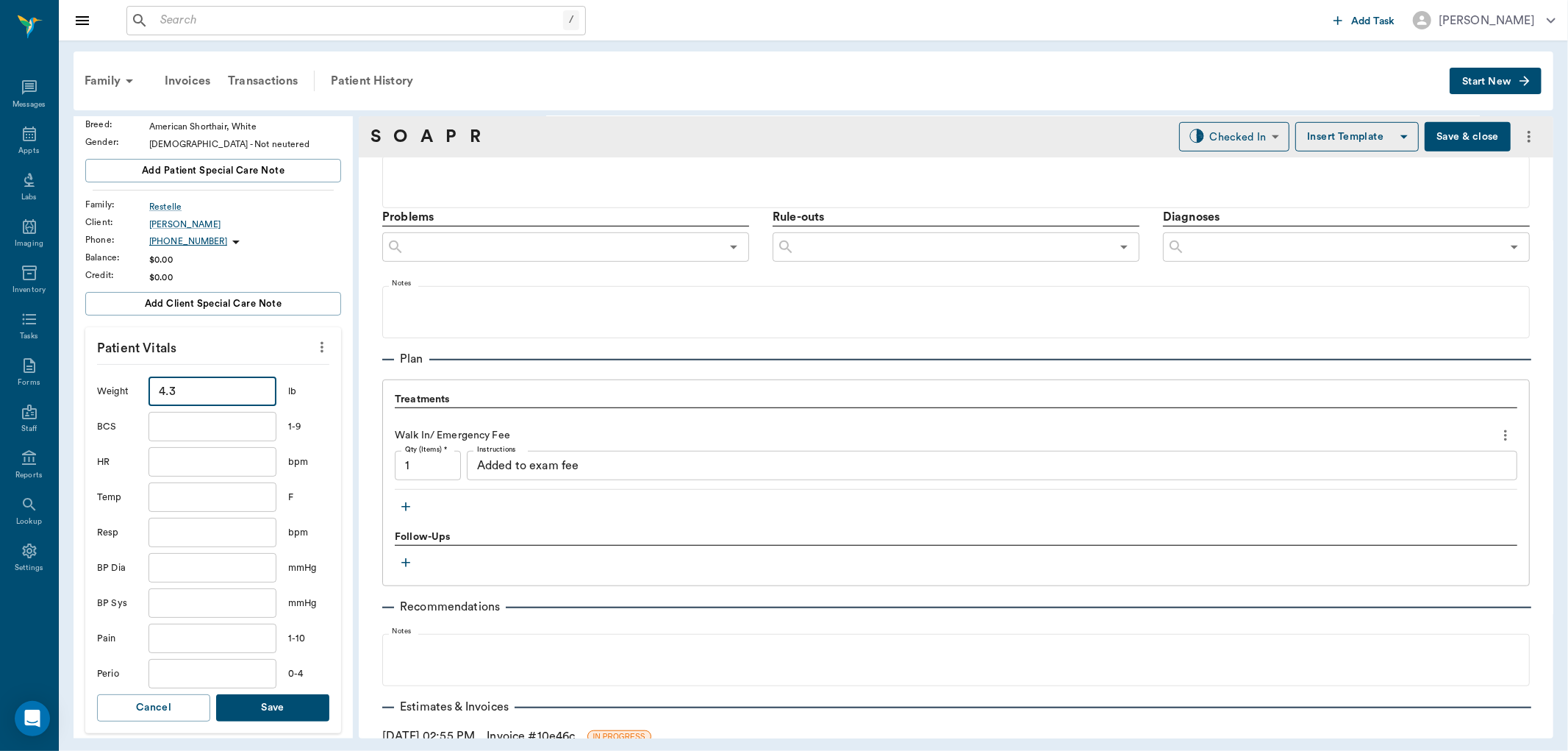
type input "4.3"
click at [197, 496] on input "text" at bounding box center [212, 497] width 128 height 29
type input "102.1"
click at [280, 715] on button "Save" at bounding box center [272, 707] width 113 height 27
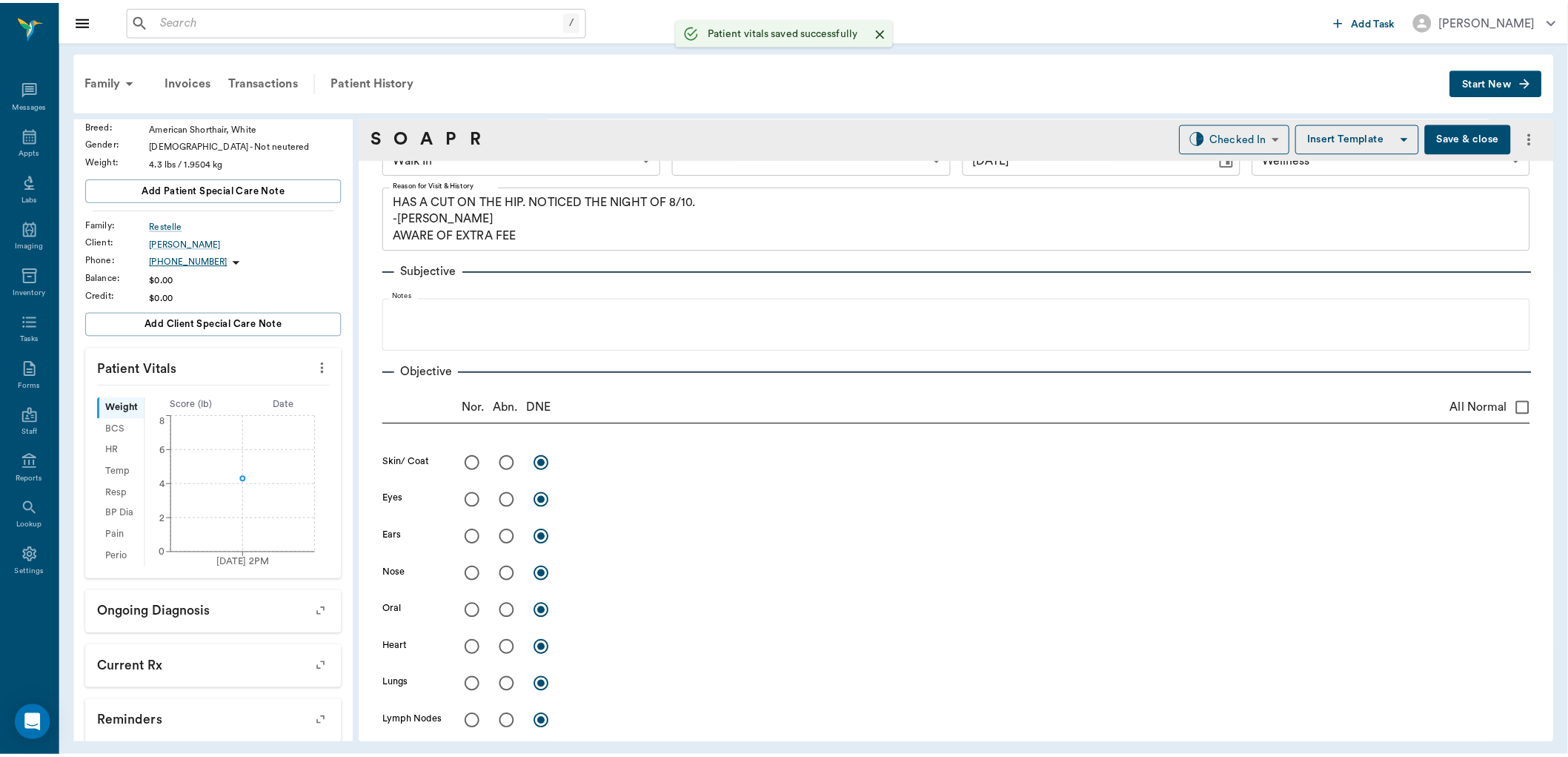
scroll to position [0, 0]
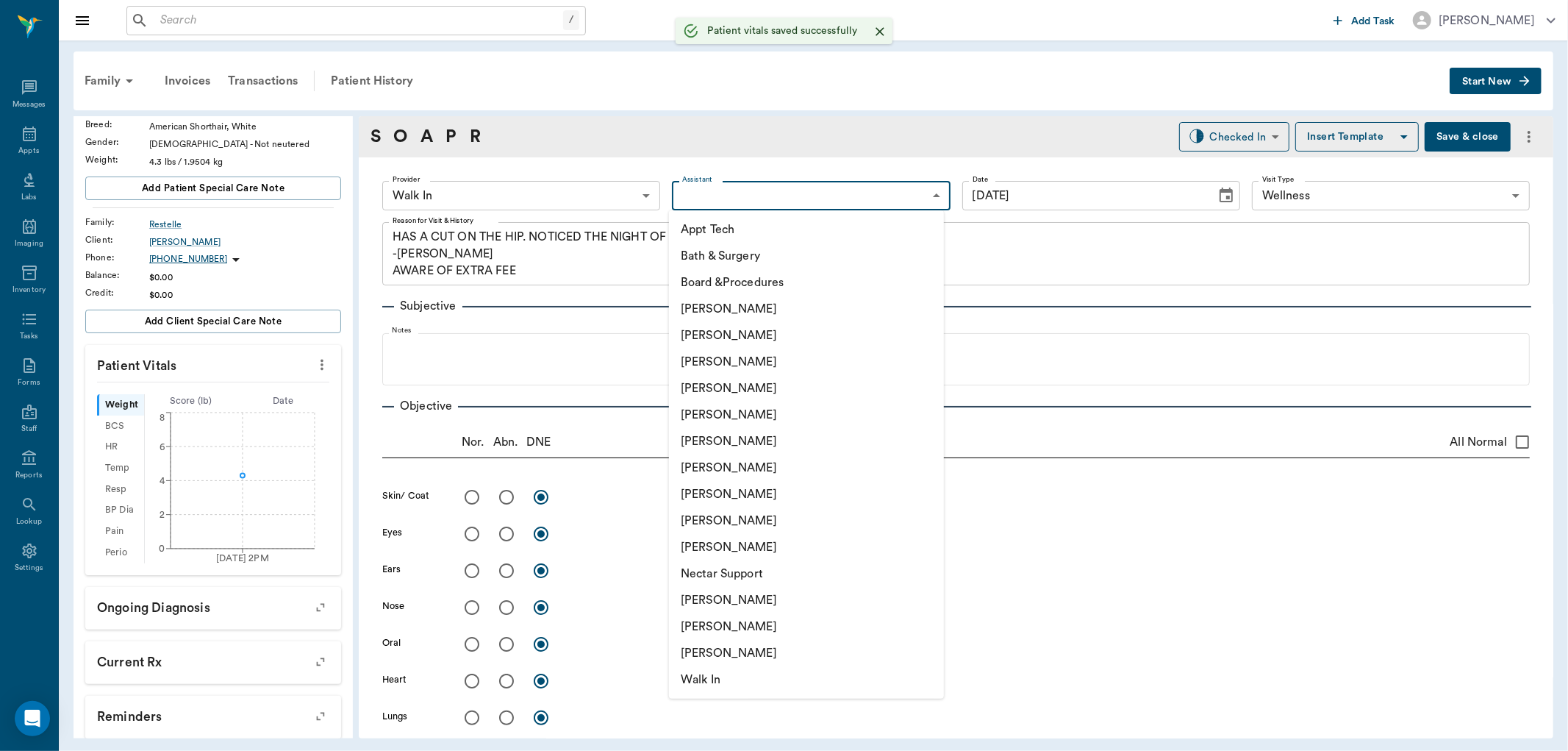
click at [782, 189] on body "/ ​ Add Task [PERSON_NAME] Nectar Messages Appts Labs Imaging Inventory Tasks F…" at bounding box center [784, 375] width 1568 height 751
drag, startPoint x: 698, startPoint y: 491, endPoint x: 460, endPoint y: 417, distance: 249.2
click at [672, 483] on li "[PERSON_NAME]" at bounding box center [806, 494] width 275 height 26
type input "63ec2e7e52e12b0ba117b124"
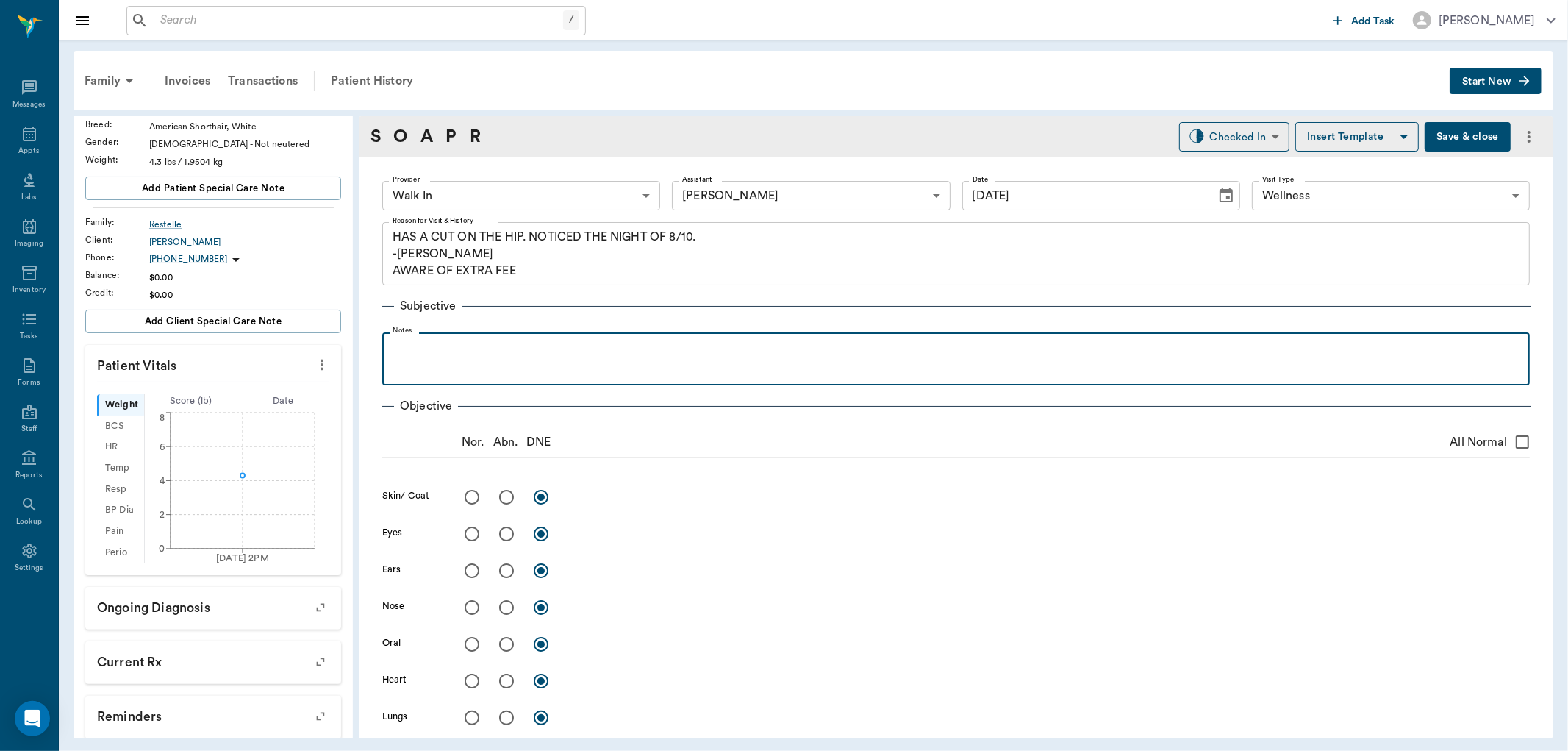
click at [404, 361] on div at bounding box center [956, 358] width 1133 height 37
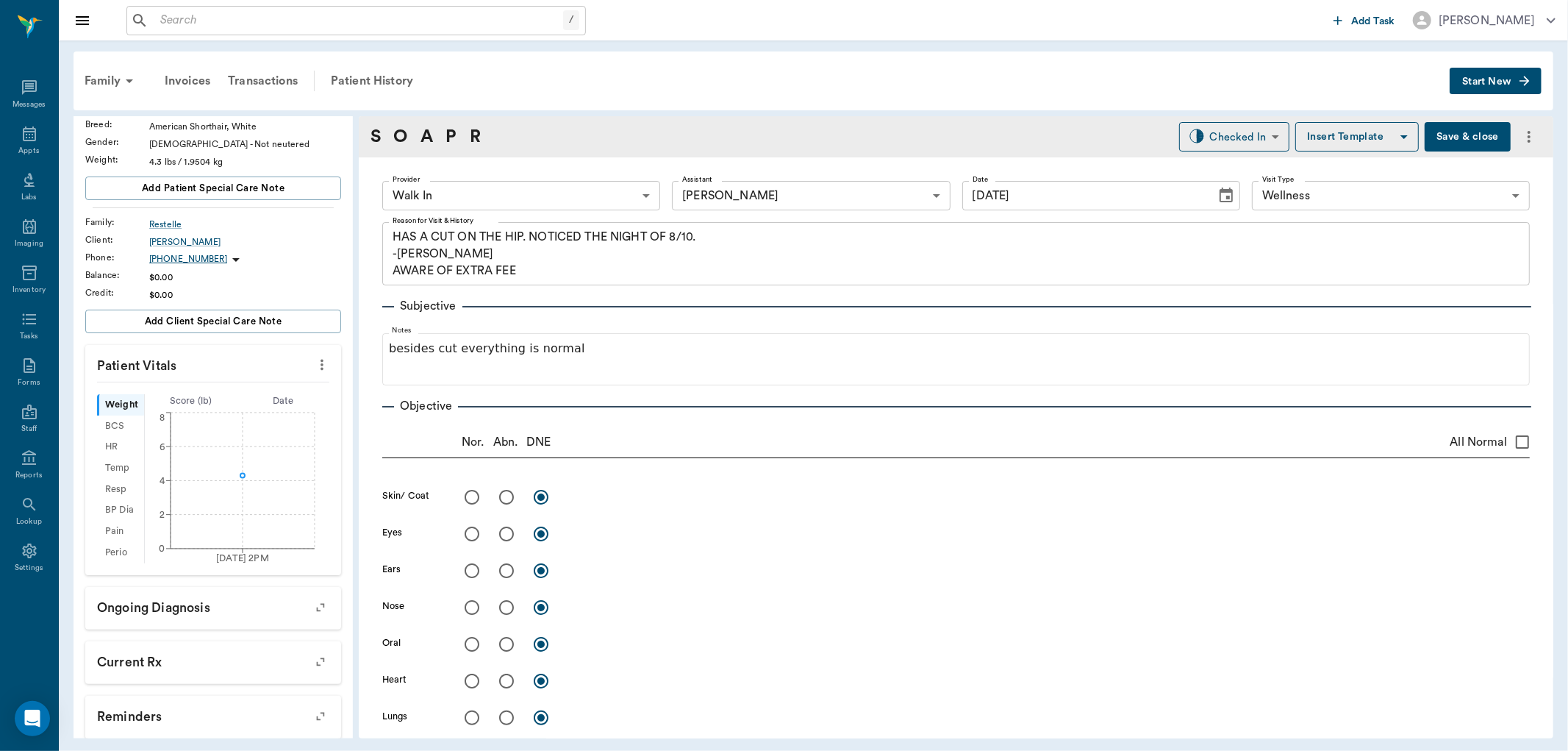
click at [1456, 135] on button "Save & close" at bounding box center [1468, 137] width 86 height 29
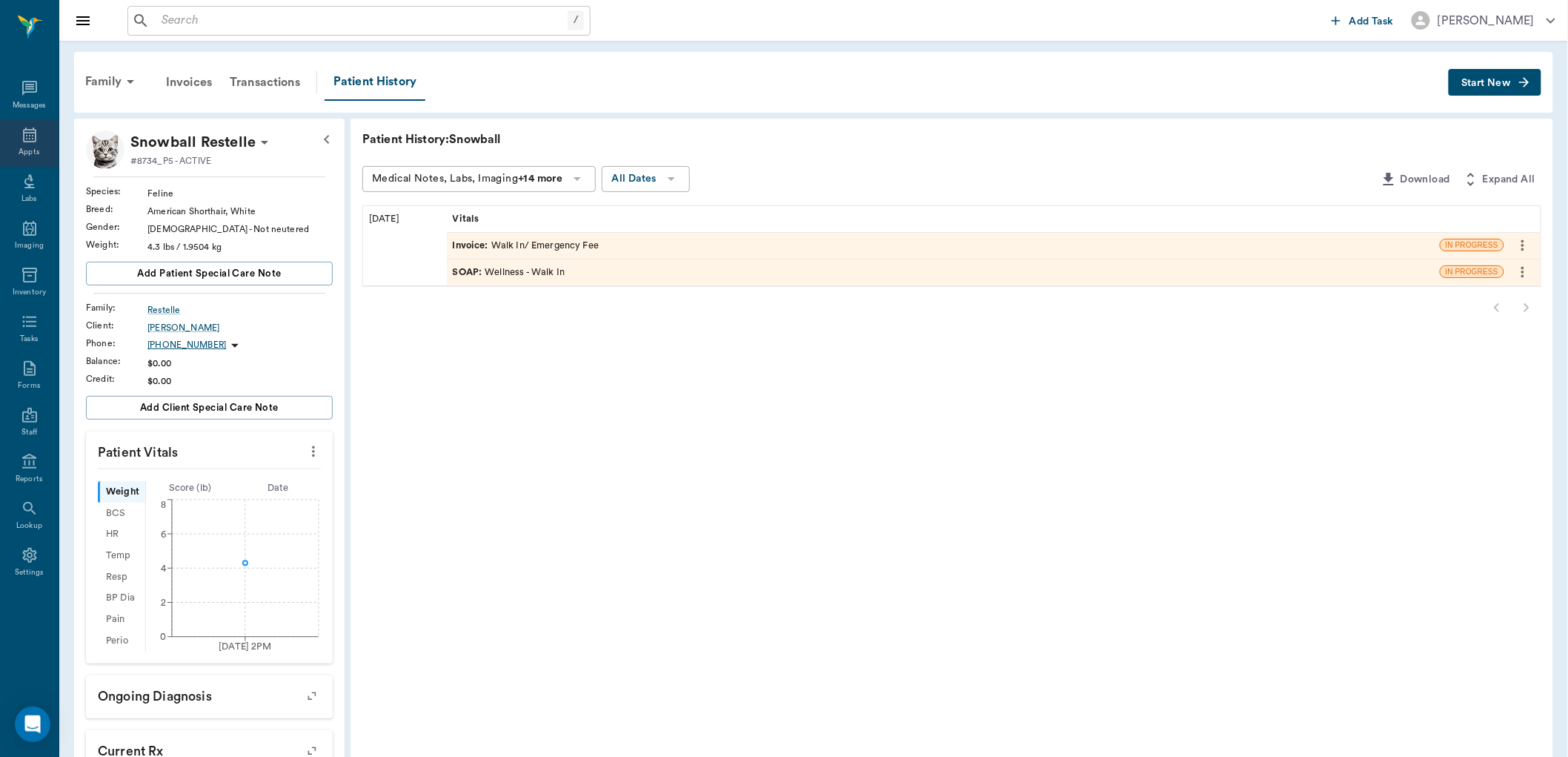
click at [41, 128] on div "Appts" at bounding box center [29, 143] width 58 height 47
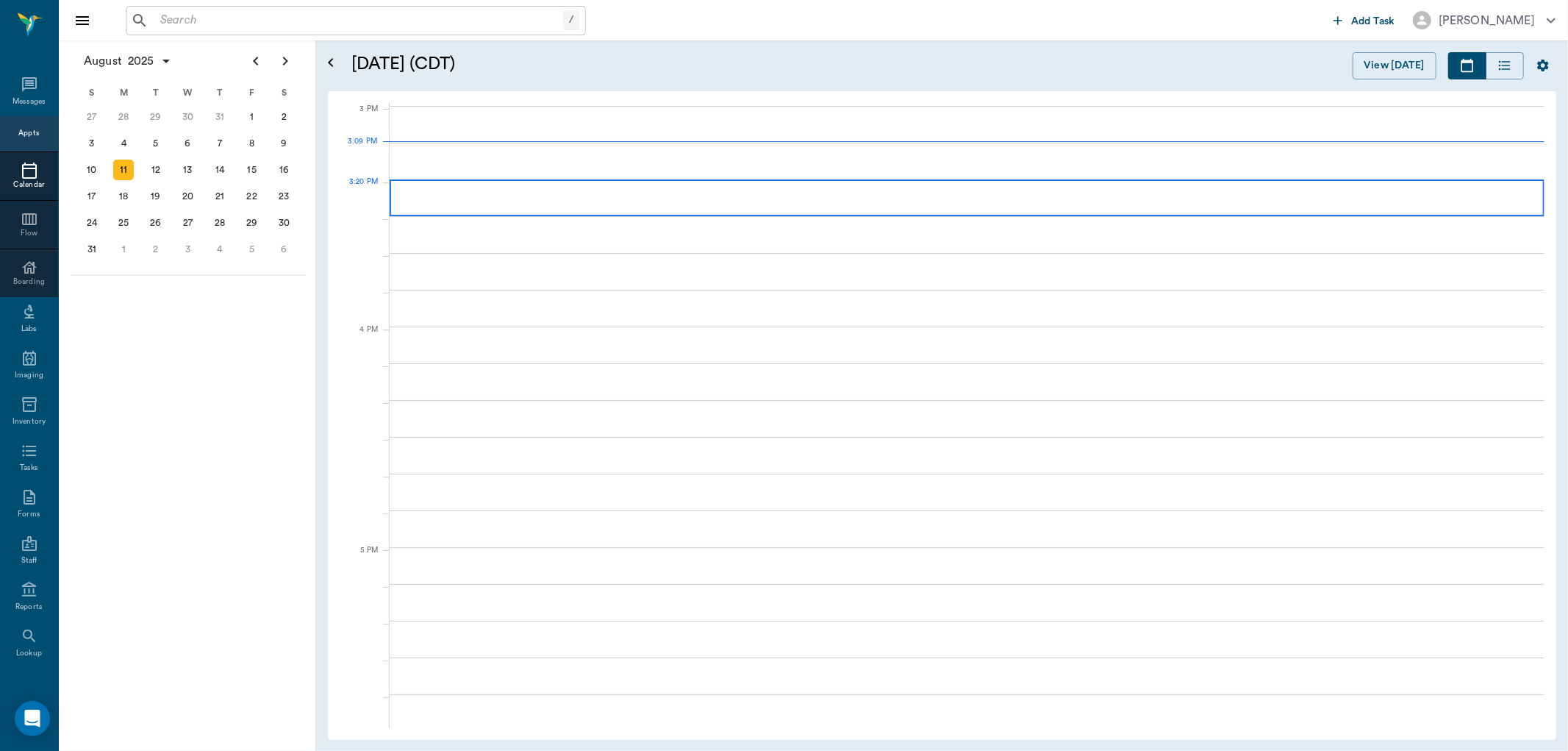
scroll to position [1544, 0]
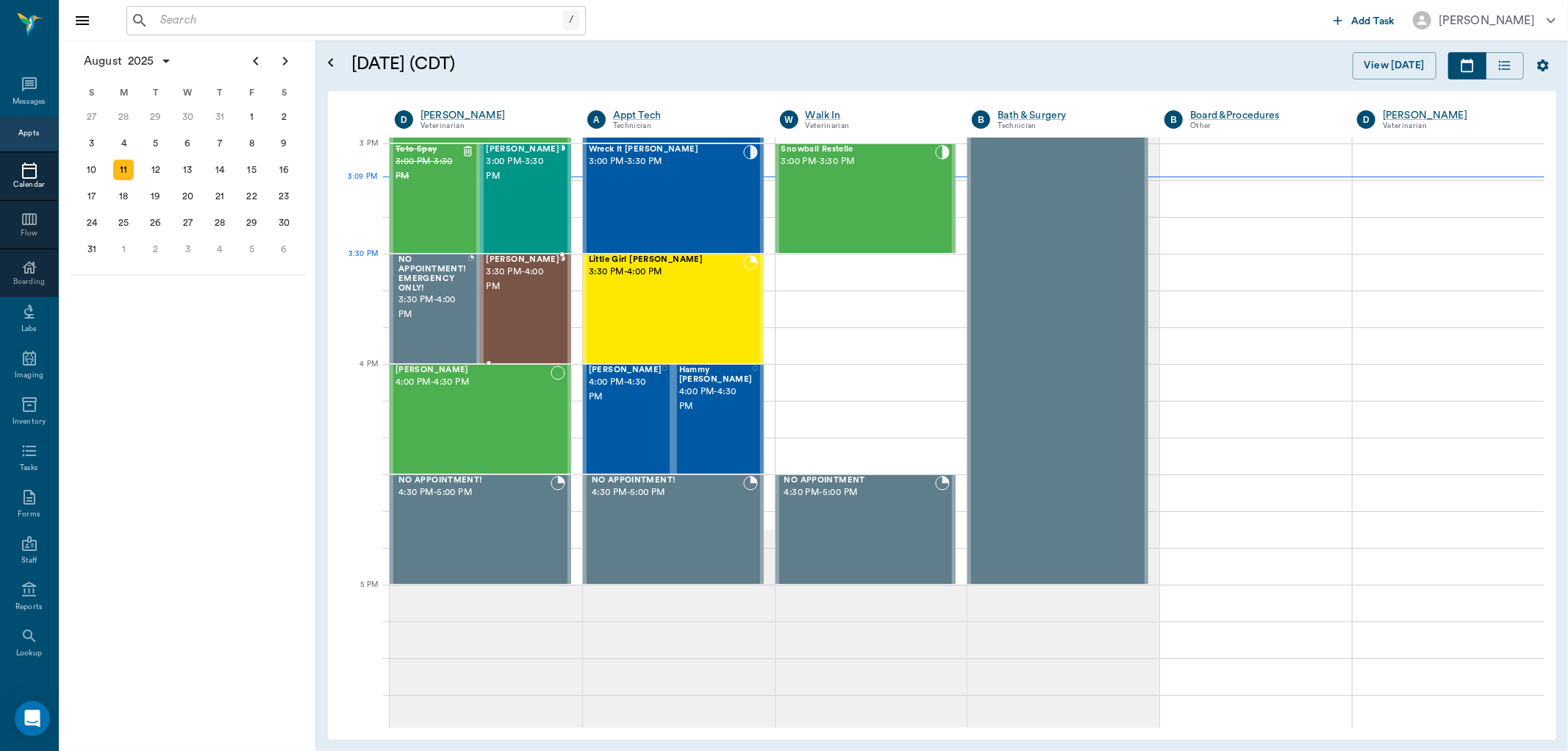
drag, startPoint x: 493, startPoint y: 275, endPoint x: 496, endPoint y: 250, distance: 25.2
click at [497, 278] on span "3:30 PM - 4:00 PM" at bounding box center [522, 280] width 73 height 29
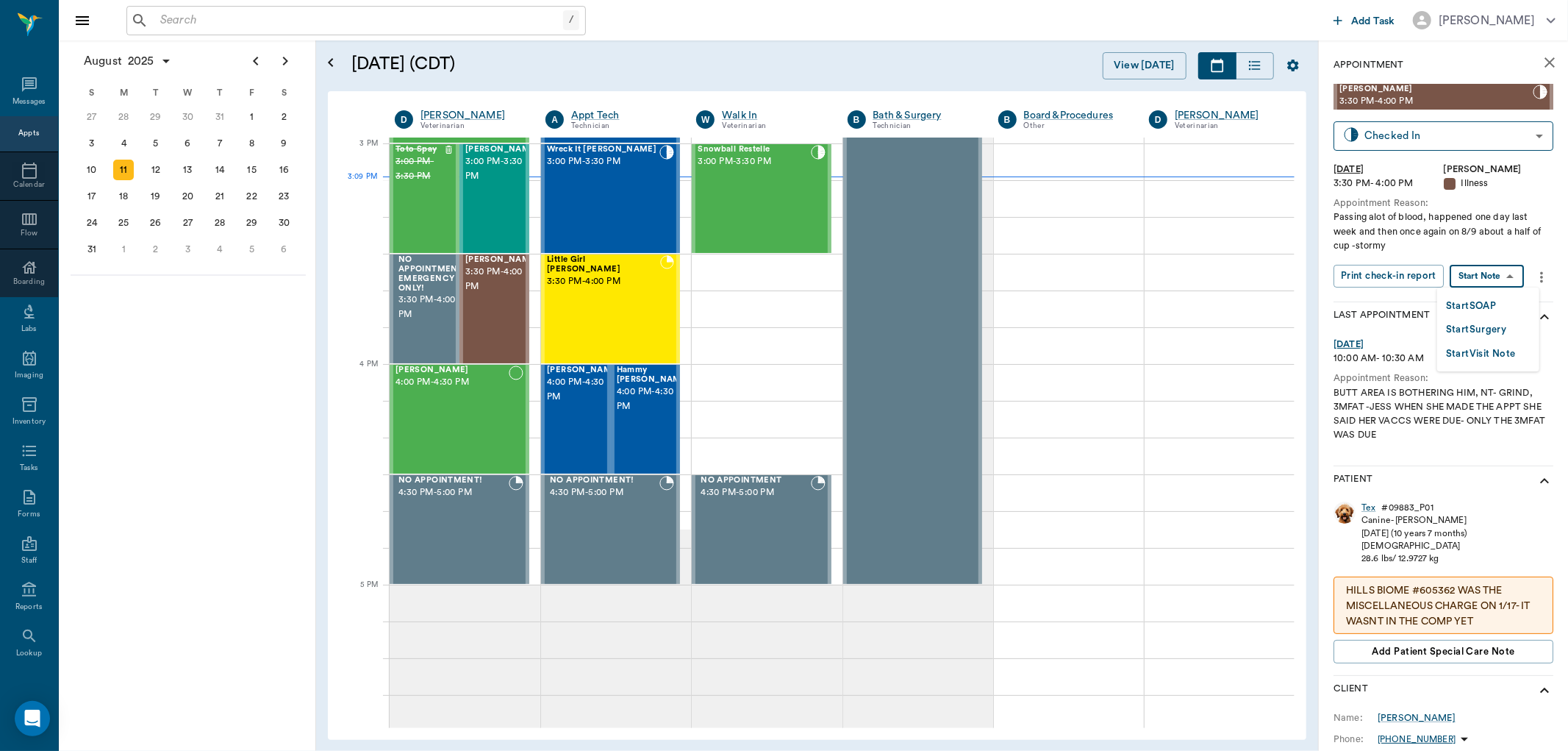
click at [1478, 273] on body "/ ​ Add Task [PERSON_NAME] Nectar Messages Appts Calendar Flow Boarding Labs Im…" at bounding box center [784, 375] width 1568 height 751
click at [1471, 306] on button "Start SOAP" at bounding box center [1470, 306] width 50 height 17
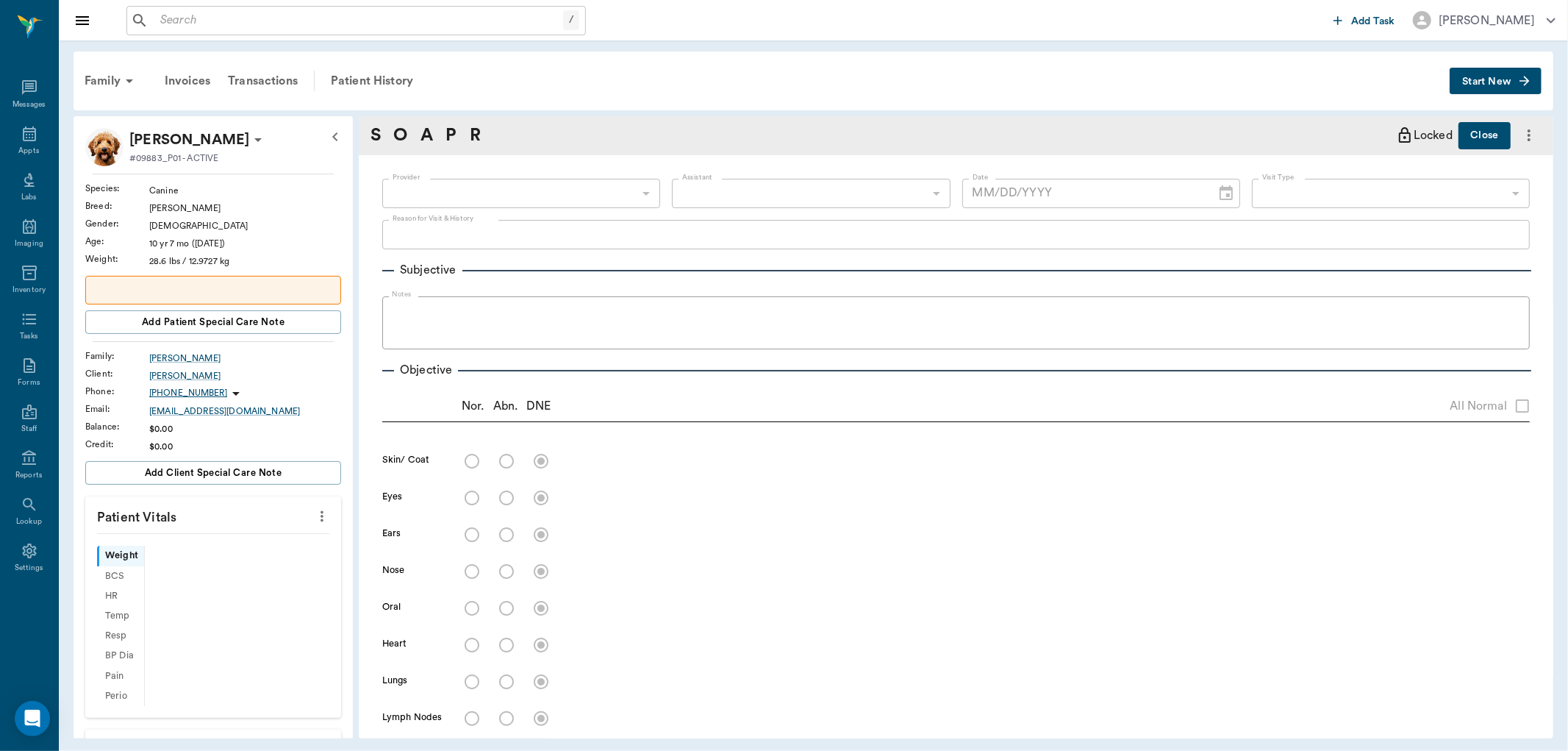
scroll to position [736, 0]
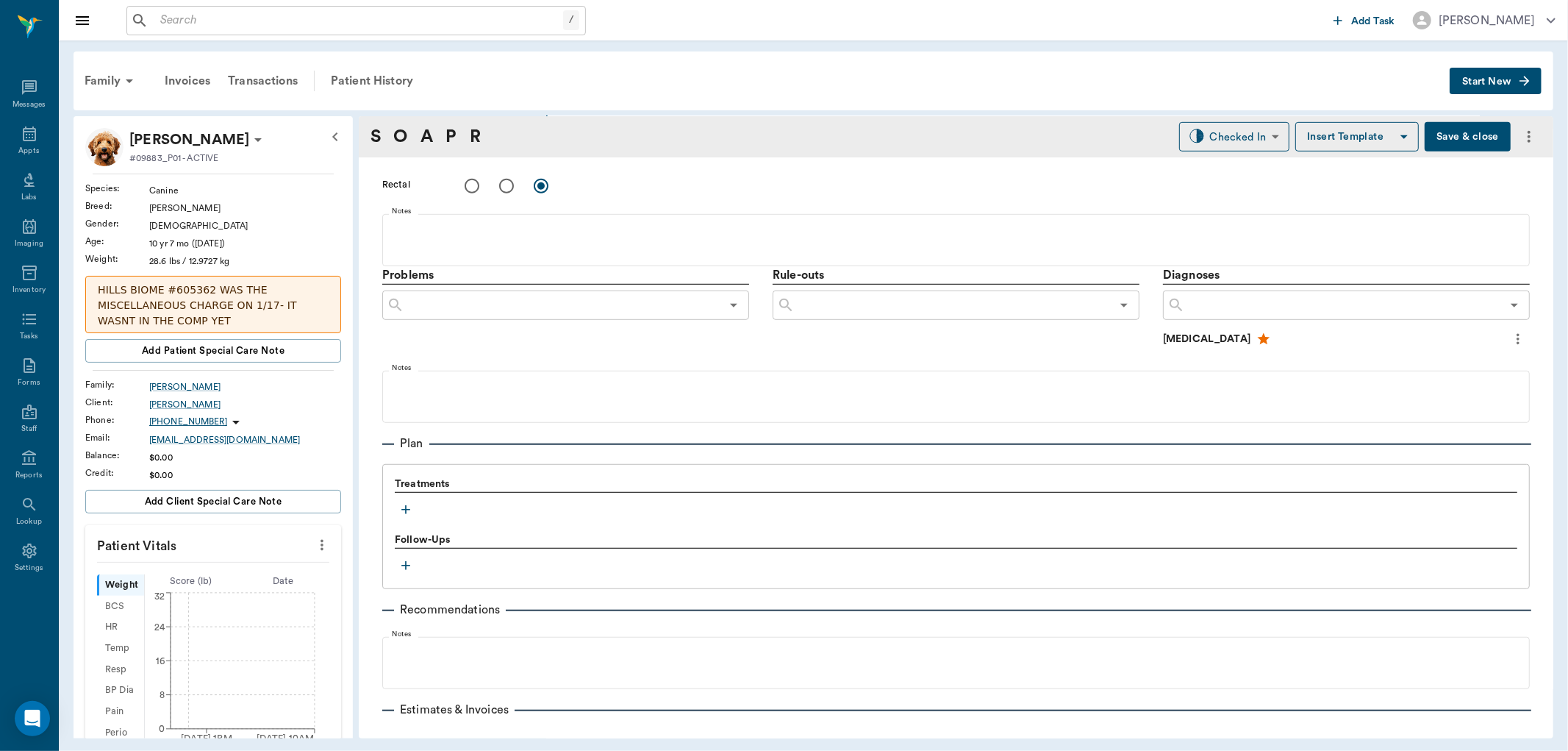
type input "63ec2f075fda476ae8351a4d"
type input "65d2be4f46e3a538d89b8c15"
type textarea "Passing alot of blood, happened one day last week and then once again on 8/9 ab…"
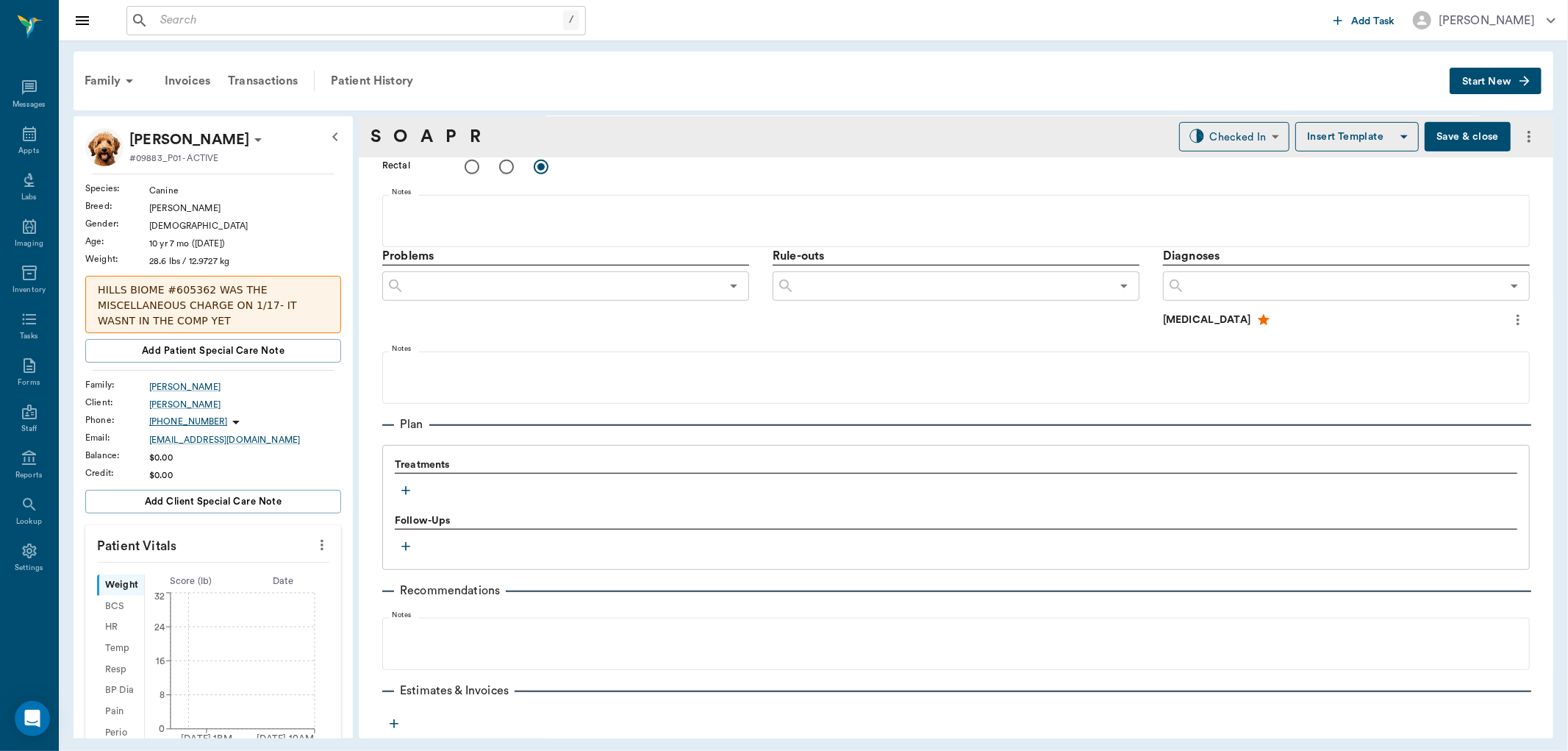
type input "[DATE]"
click at [412, 483] on icon "button" at bounding box center [406, 490] width 15 height 15
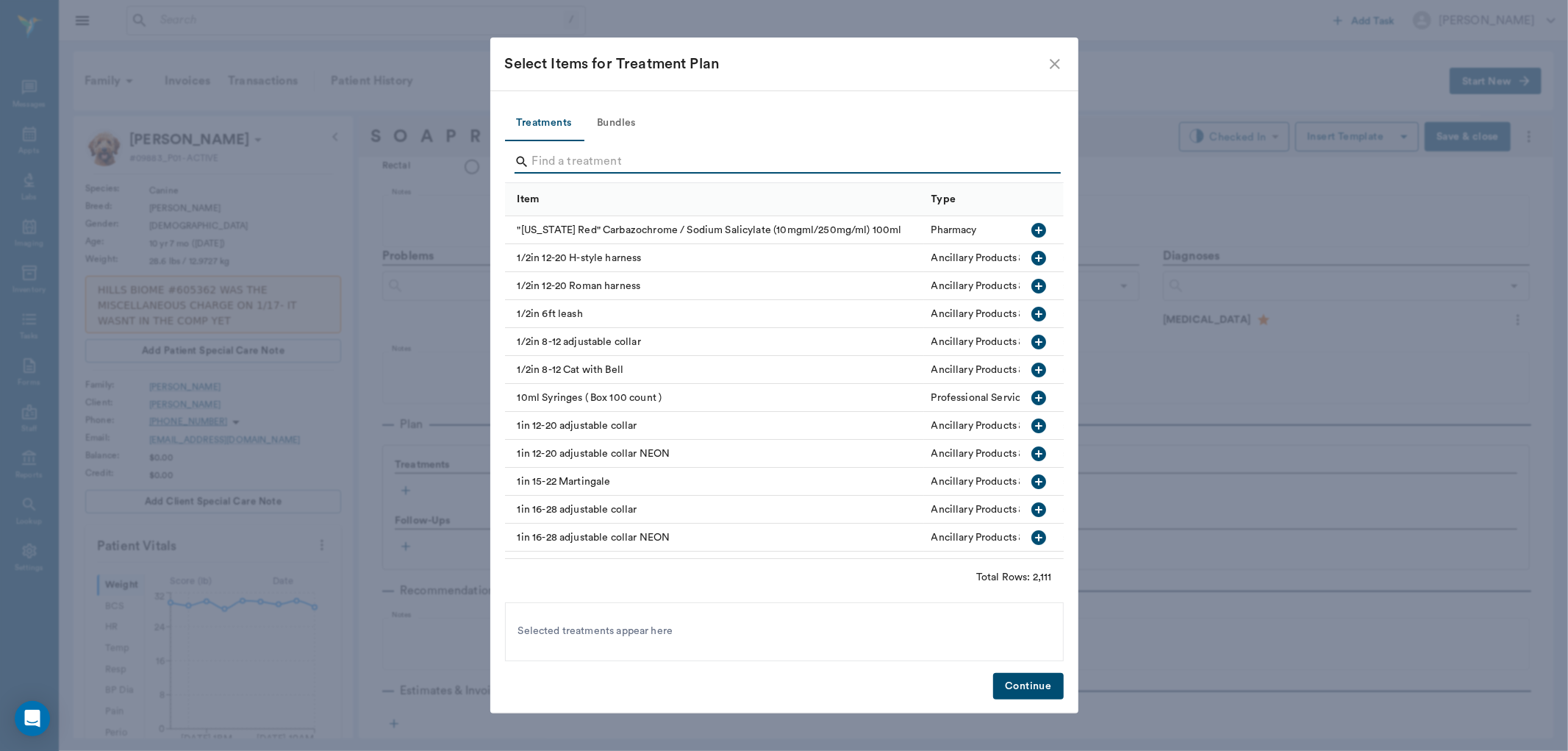
click at [550, 166] on input "Search" at bounding box center [785, 161] width 506 height 24
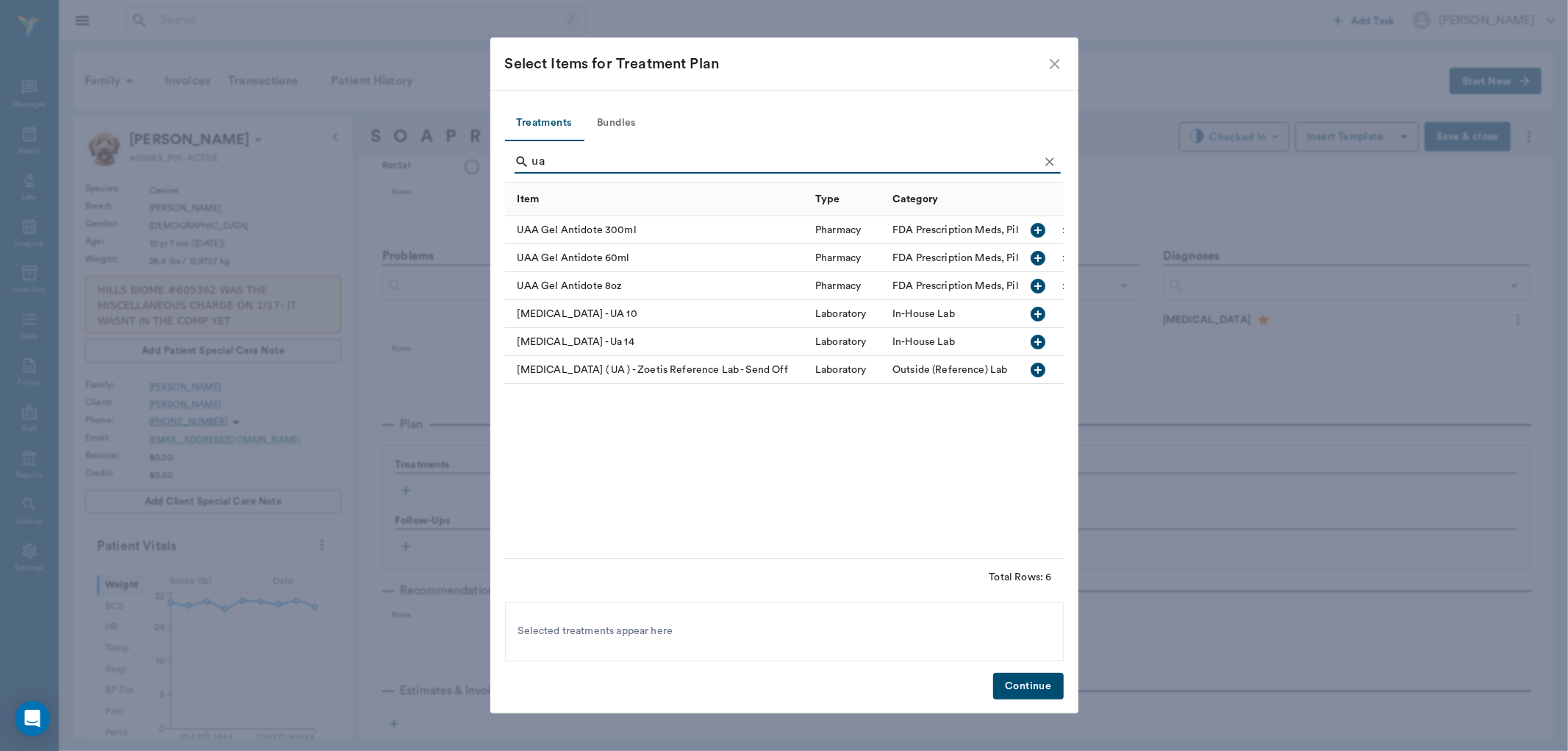
type input "ua"
click at [1042, 342] on icon "button" at bounding box center [1038, 342] width 15 height 15
drag, startPoint x: 1013, startPoint y: 692, endPoint x: 1002, endPoint y: 687, distance: 12.1
click at [1014, 693] on button "Continue" at bounding box center [1028, 686] width 70 height 27
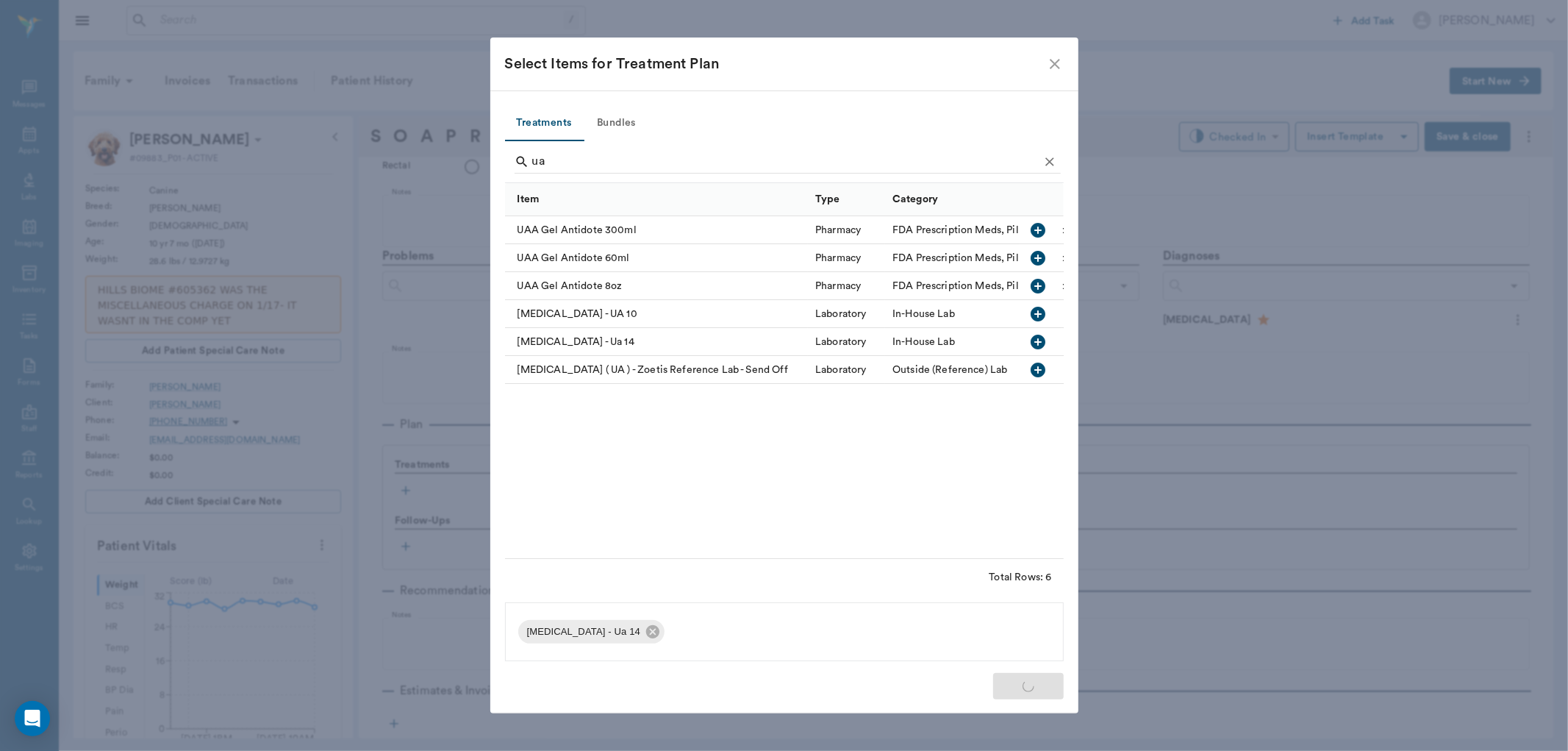
click at [1046, 56] on icon "close" at bounding box center [1055, 64] width 18 height 18
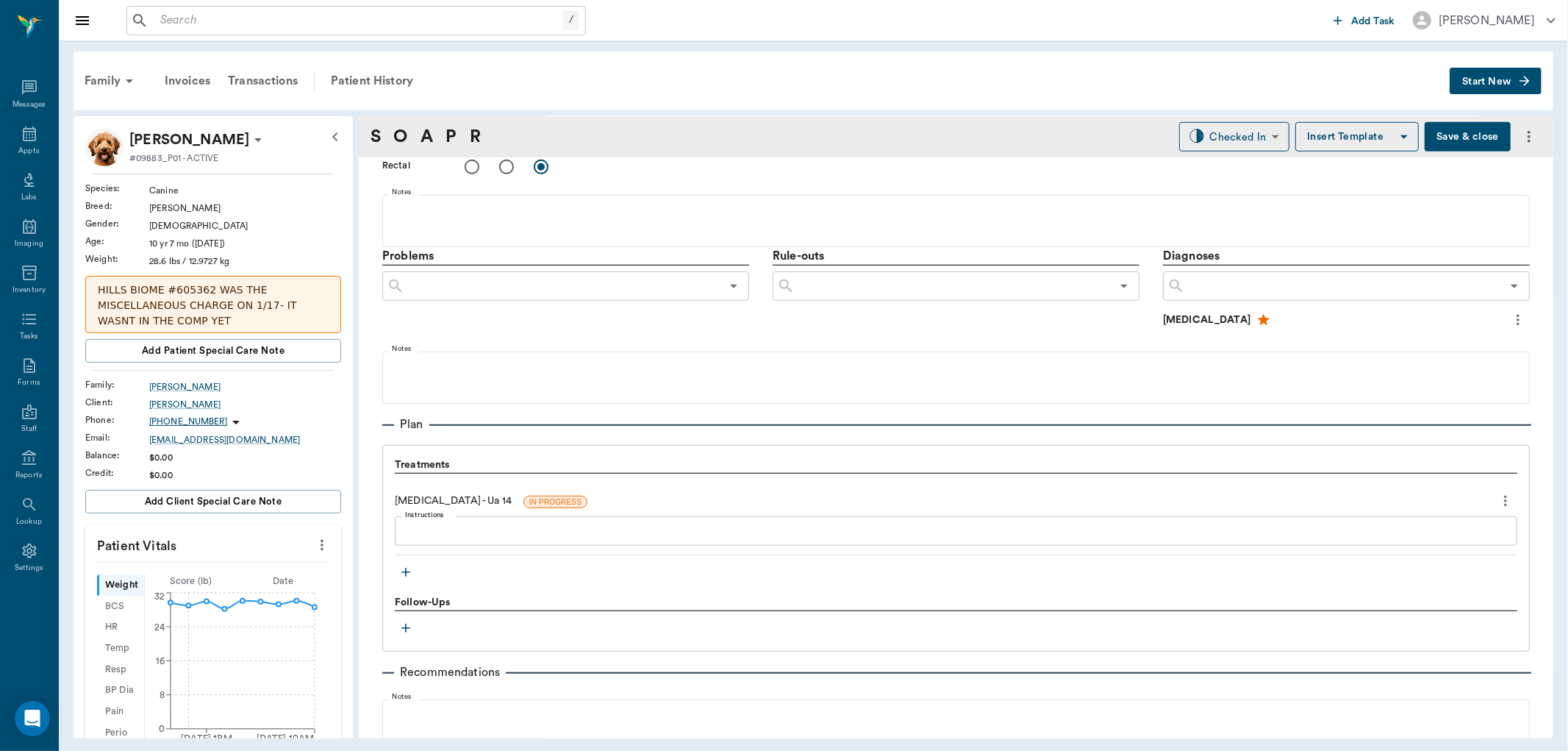
click at [1460, 138] on button "Save & close" at bounding box center [1468, 137] width 86 height 29
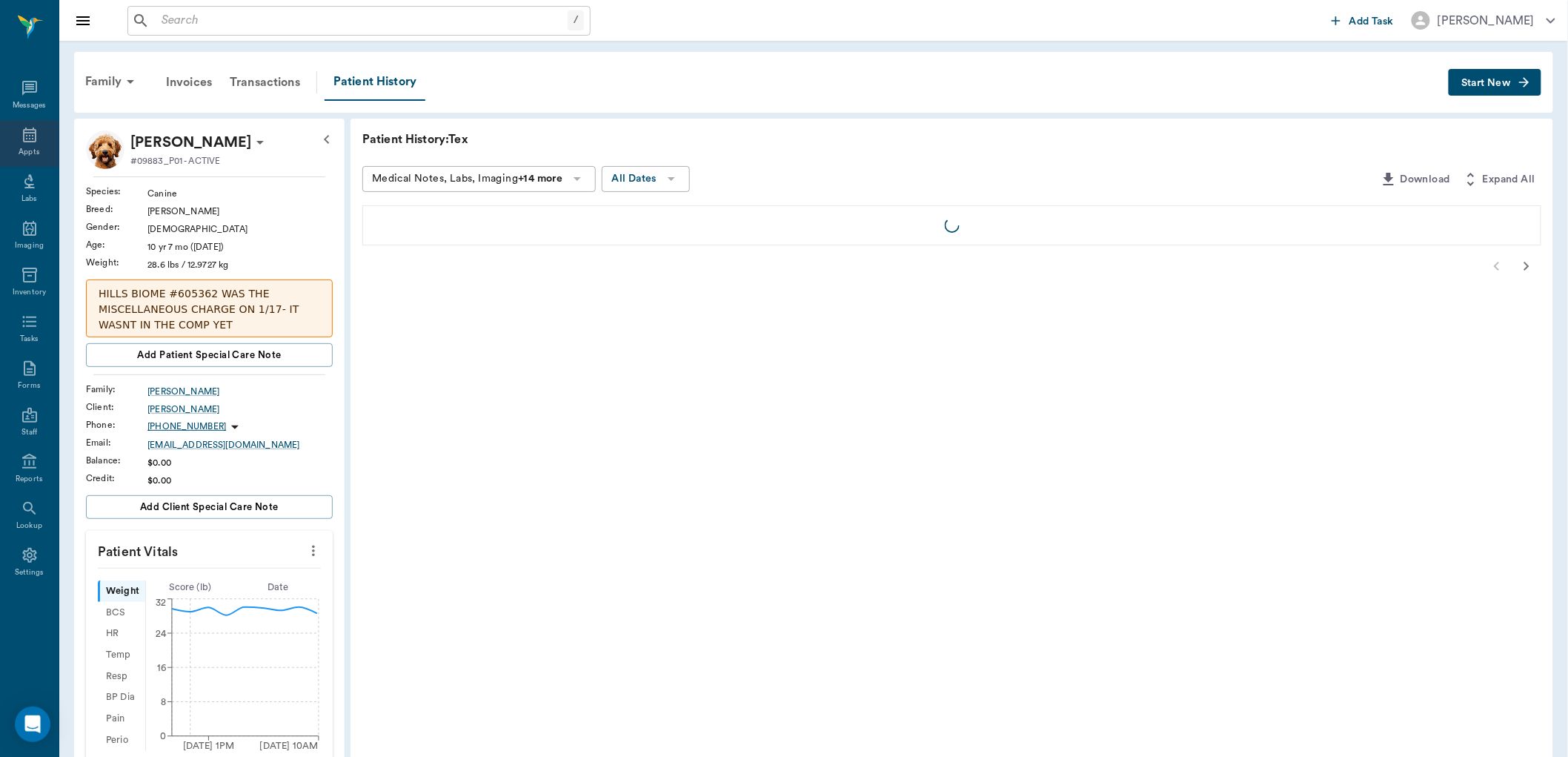
click at [21, 143] on icon at bounding box center [30, 135] width 18 height 18
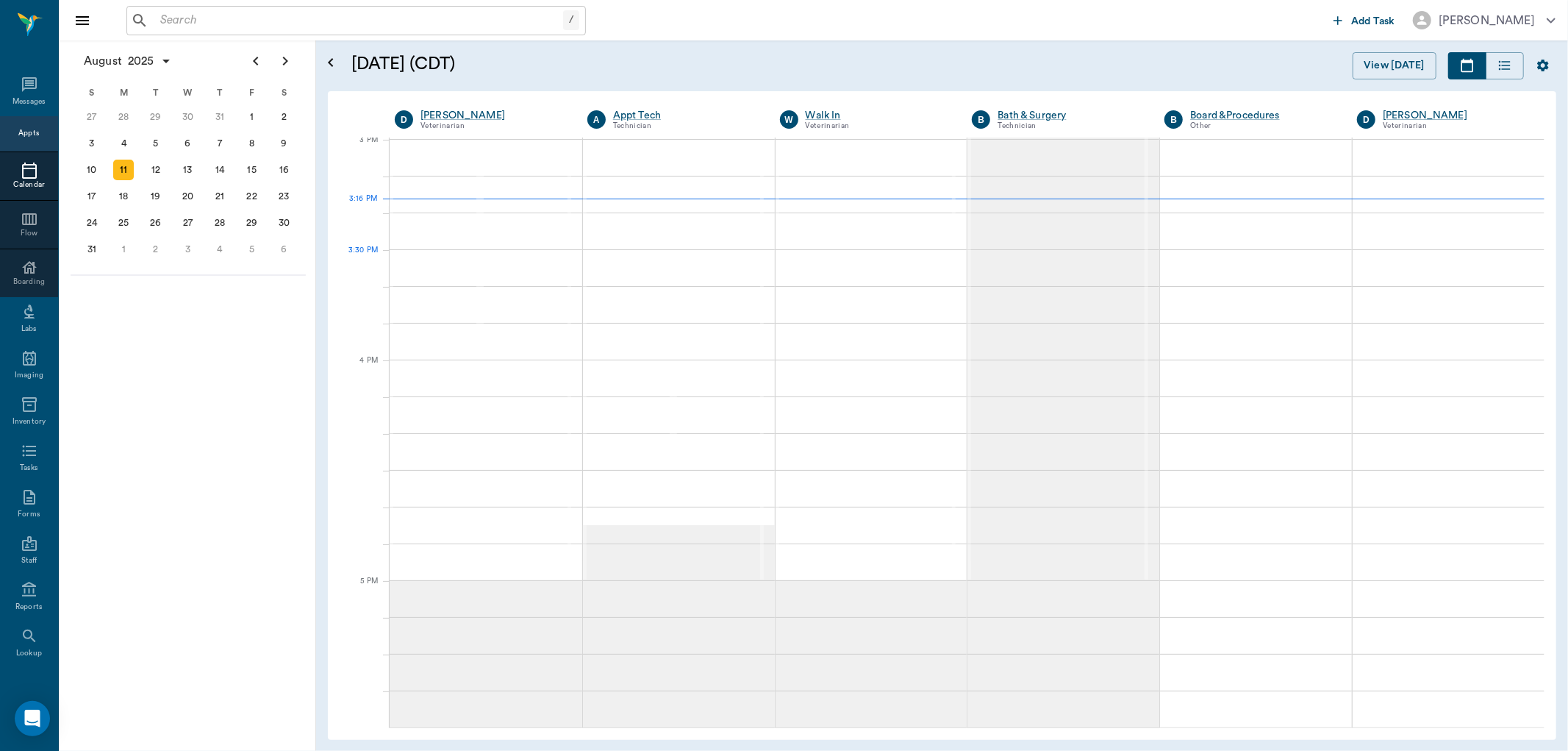
scroll to position [1547, 0]
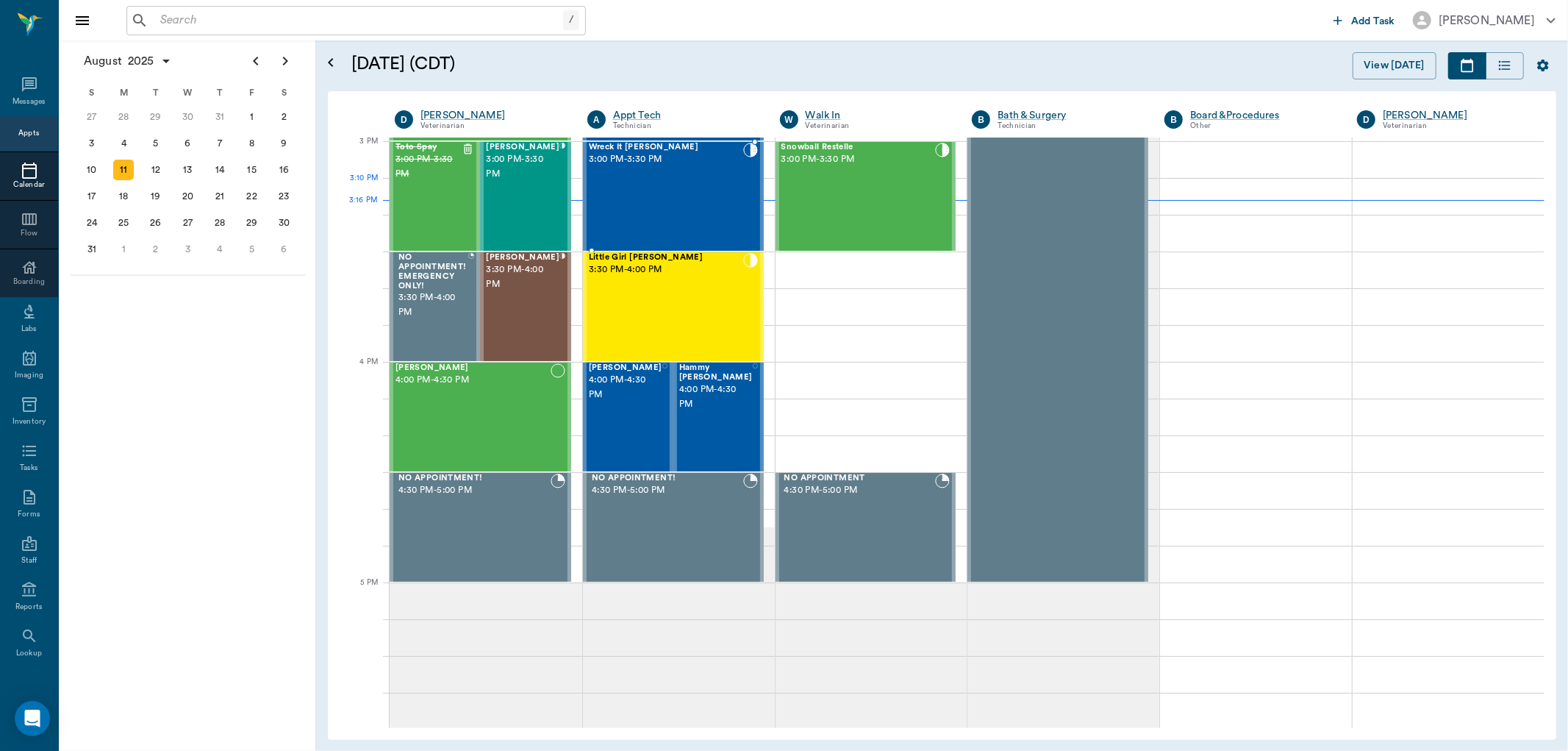
click at [704, 195] on div "Wreck It [PERSON_NAME] 3:00 PM - 3:30 PM" at bounding box center [665, 197] width 154 height 108
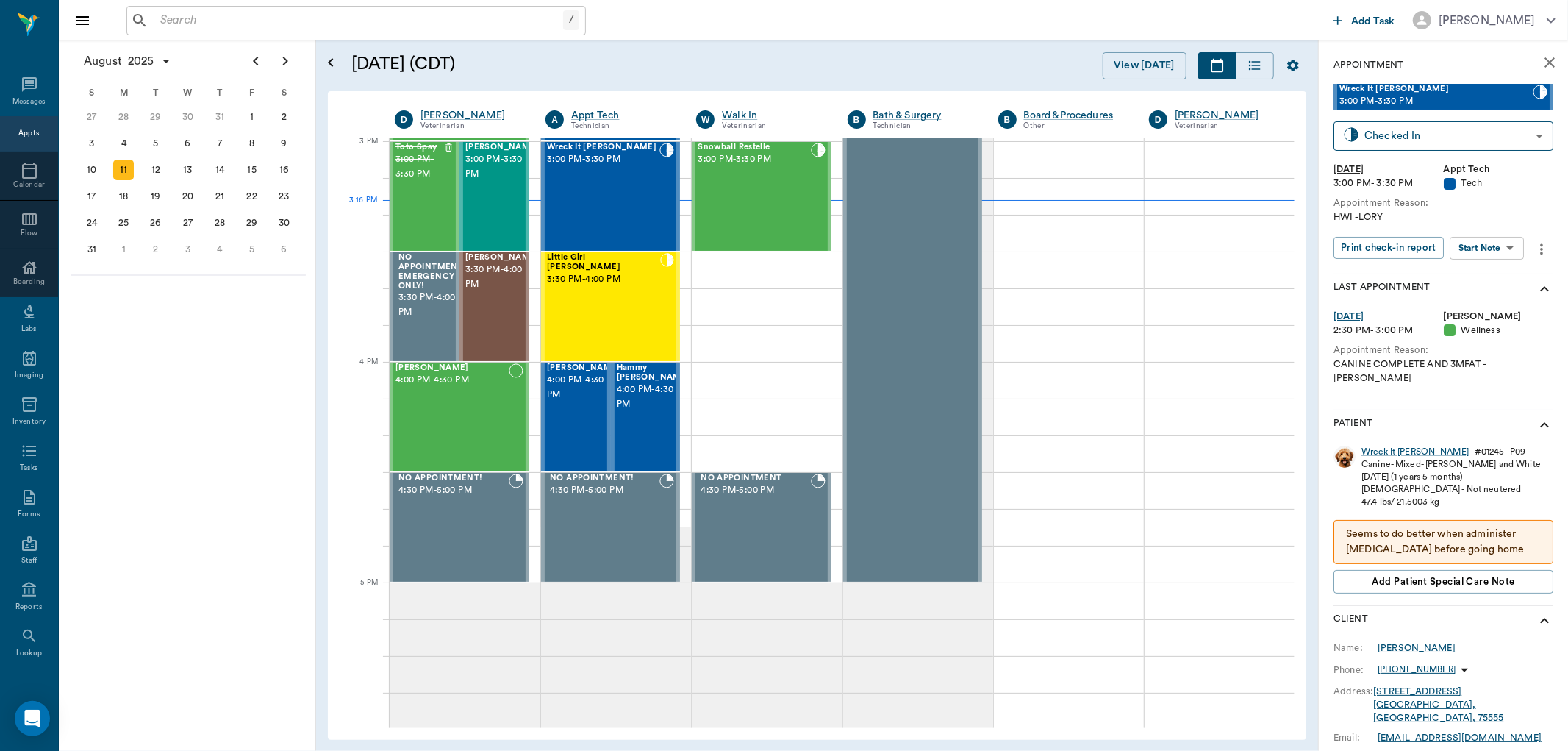
click at [1507, 241] on body "/ ​ Add Task [PERSON_NAME] Nectar Messages Appts Calendar Flow Boarding Labs Im…" at bounding box center [784, 375] width 1568 height 751
click at [1489, 274] on button "Start SOAP" at bounding box center [1470, 277] width 50 height 17
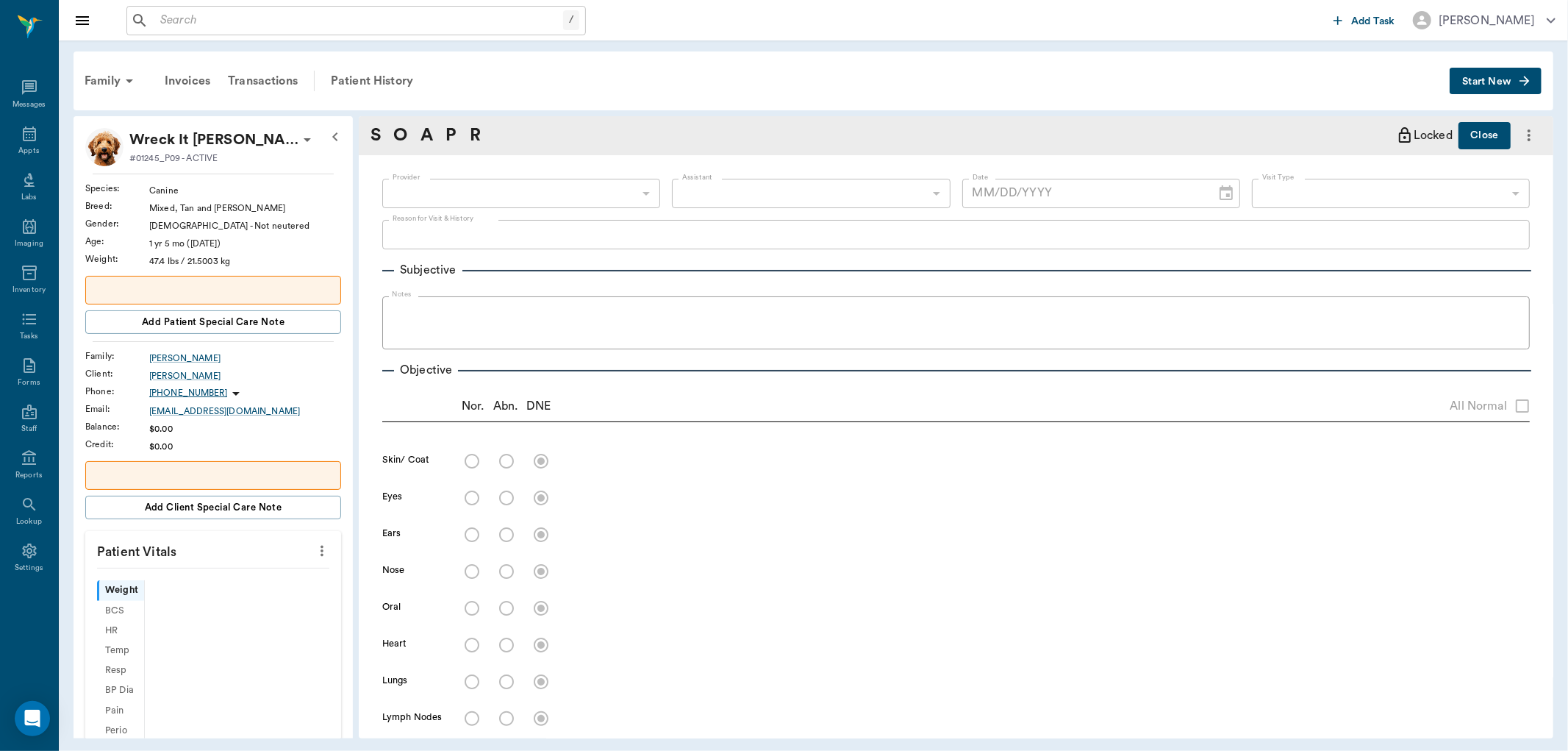
click at [631, 194] on div "​" at bounding box center [521, 193] width 278 height 29
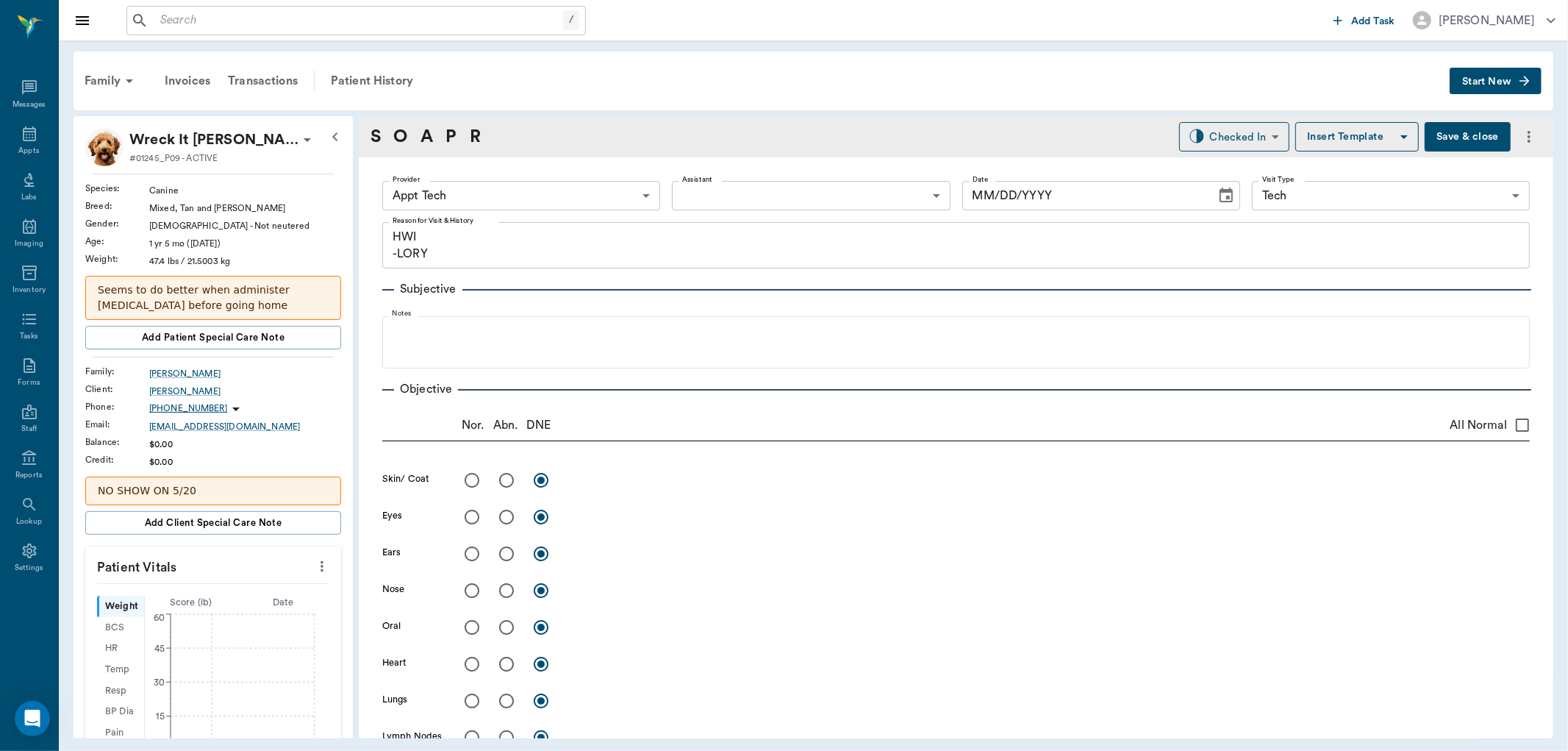
type input "63ec2f075fda476ae8351a4c"
type input "65d2be4f46e3a538d89b8c1a"
type textarea "HWI -LORY"
click at [631, 194] on body "/ ​ Add Task [PERSON_NAME] Nectar Messages Appts Labs Imaging Inventory Tasks F…" at bounding box center [784, 375] width 1568 height 751
type input "[DATE]"
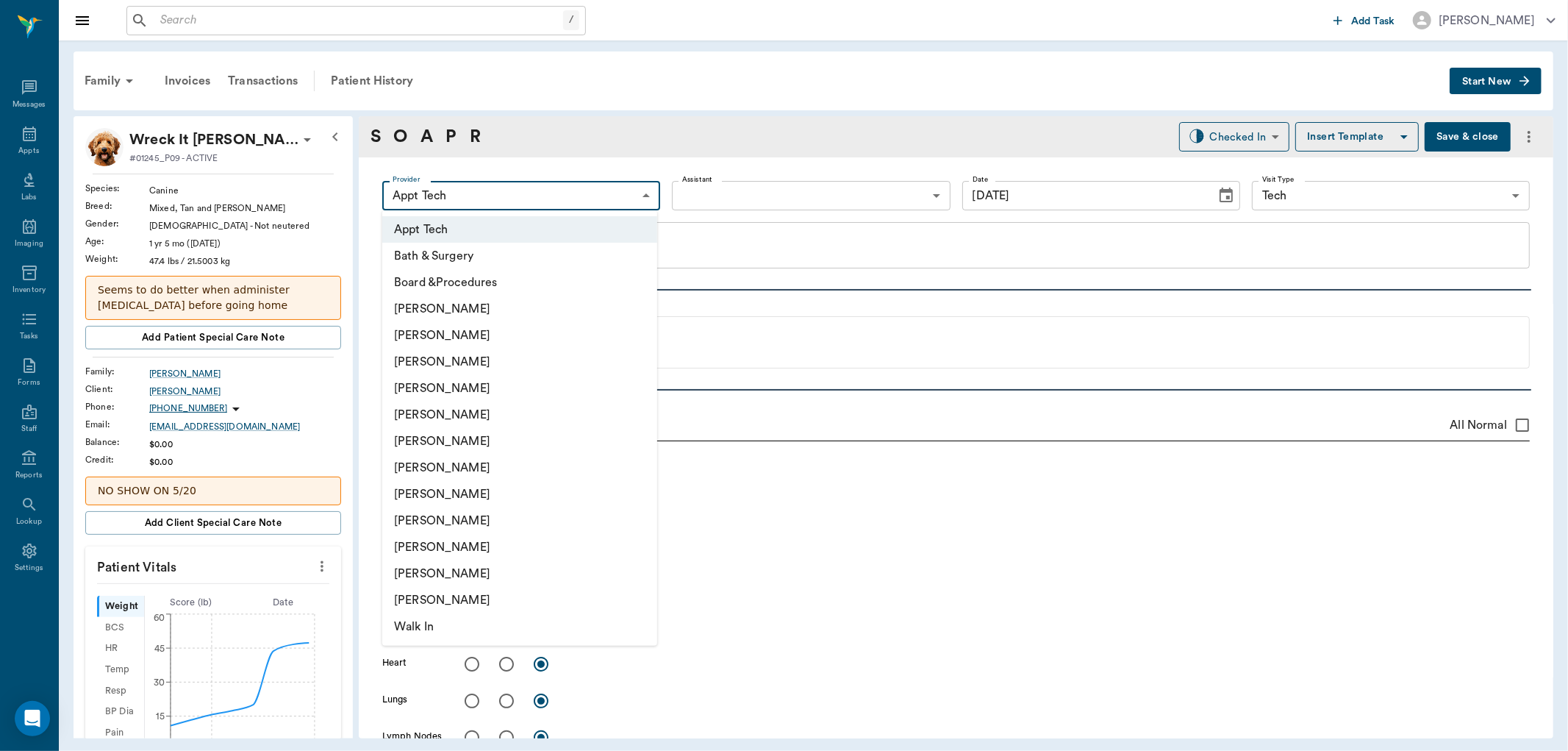
click at [485, 335] on li "[PERSON_NAME]" at bounding box center [519, 335] width 275 height 26
type input "642ef10e332a41444de2bad1"
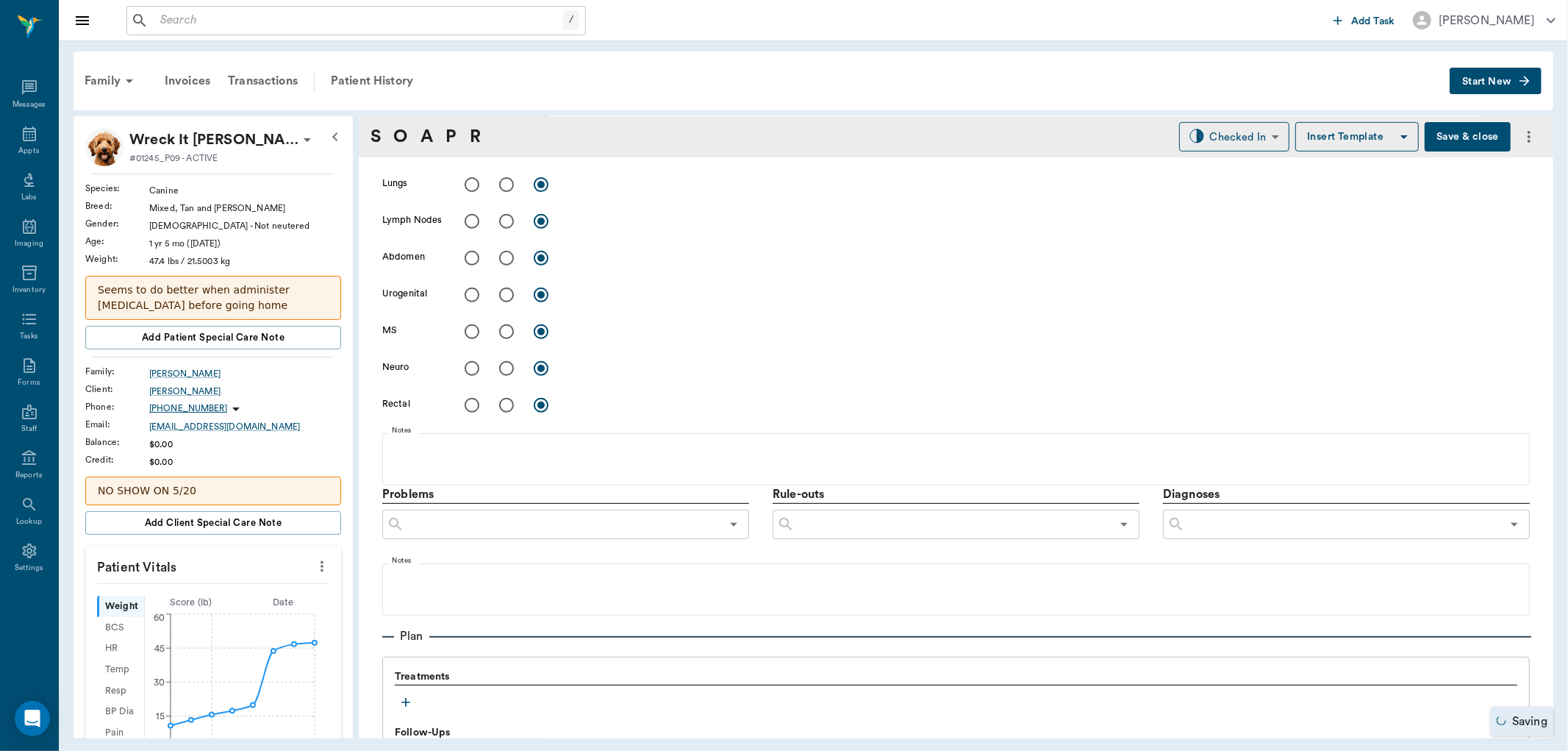
scroll to position [794, 0]
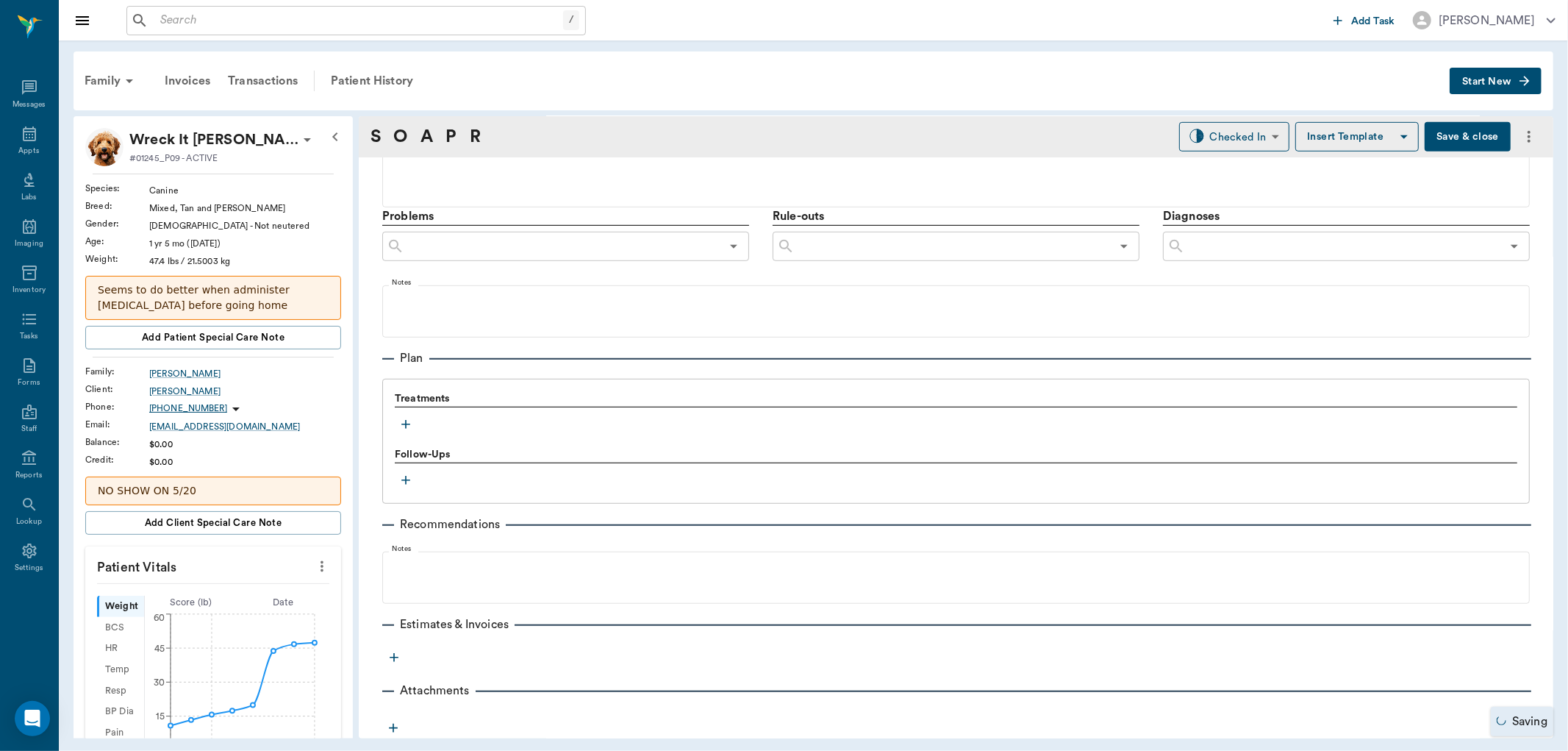
click at [409, 422] on icon "button" at bounding box center [406, 424] width 15 height 15
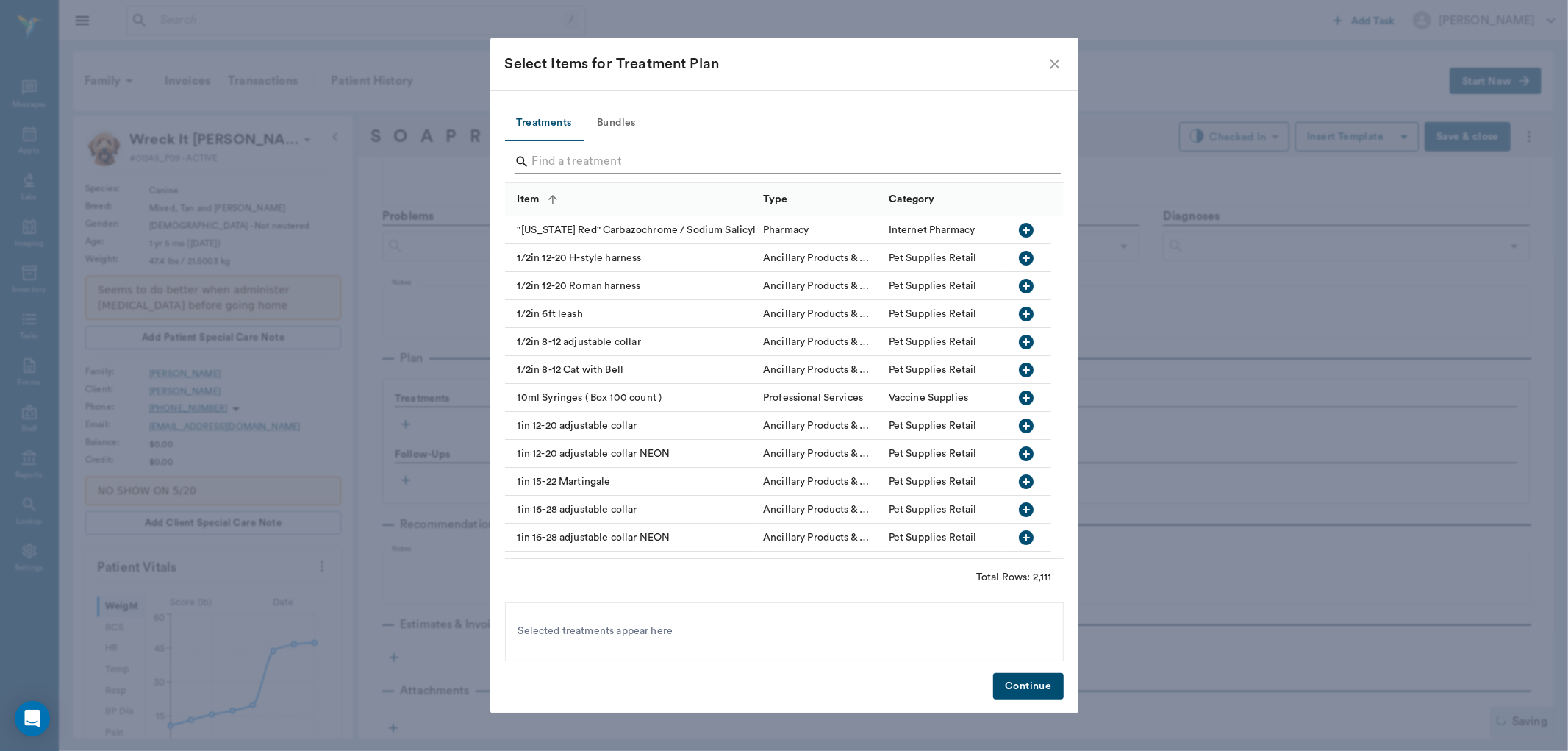
click at [688, 157] on input "Search" at bounding box center [785, 161] width 506 height 24
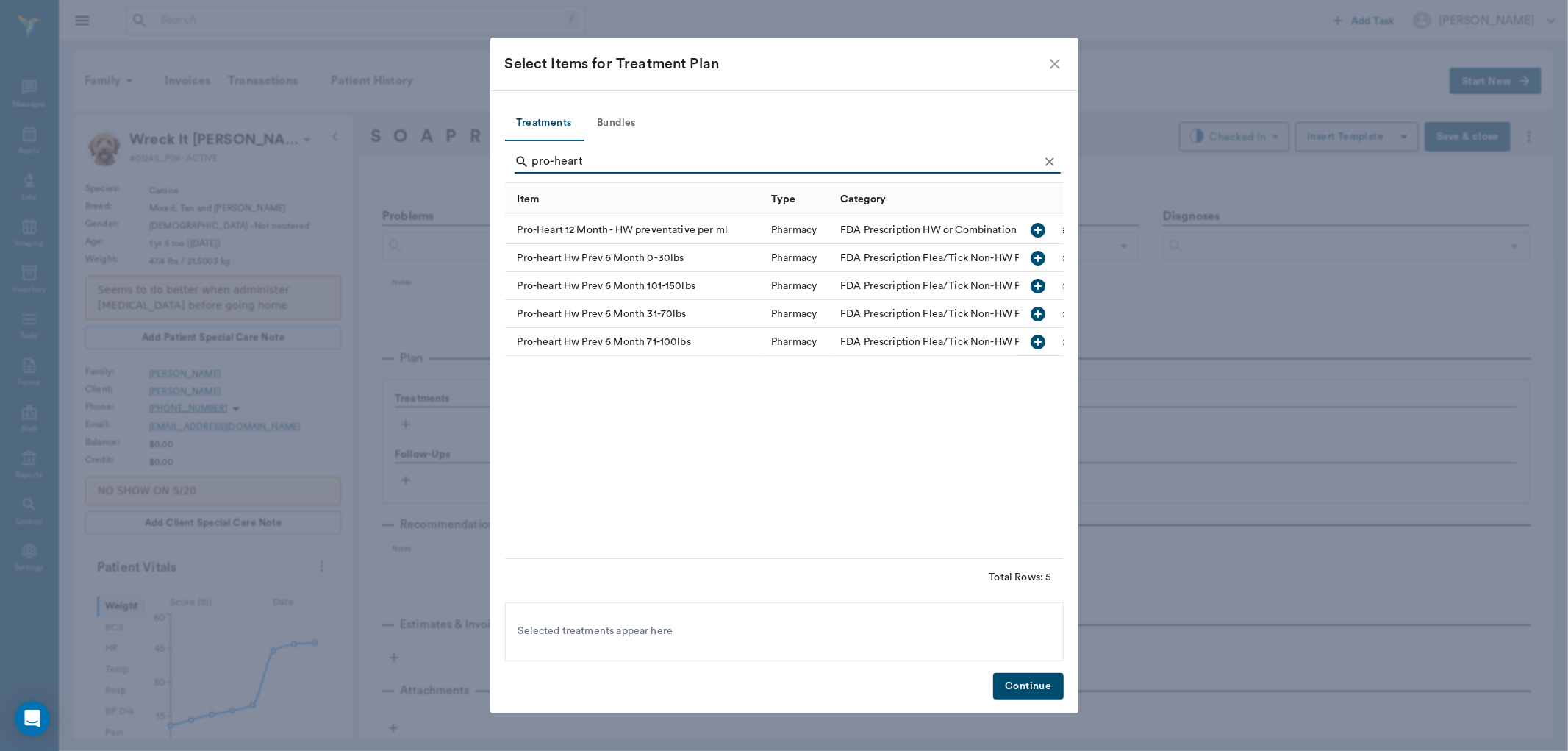
type input "pro-heart"
click at [1037, 311] on icon "button" at bounding box center [1038, 314] width 15 height 15
click at [1037, 681] on button "Continue" at bounding box center [1028, 686] width 70 height 27
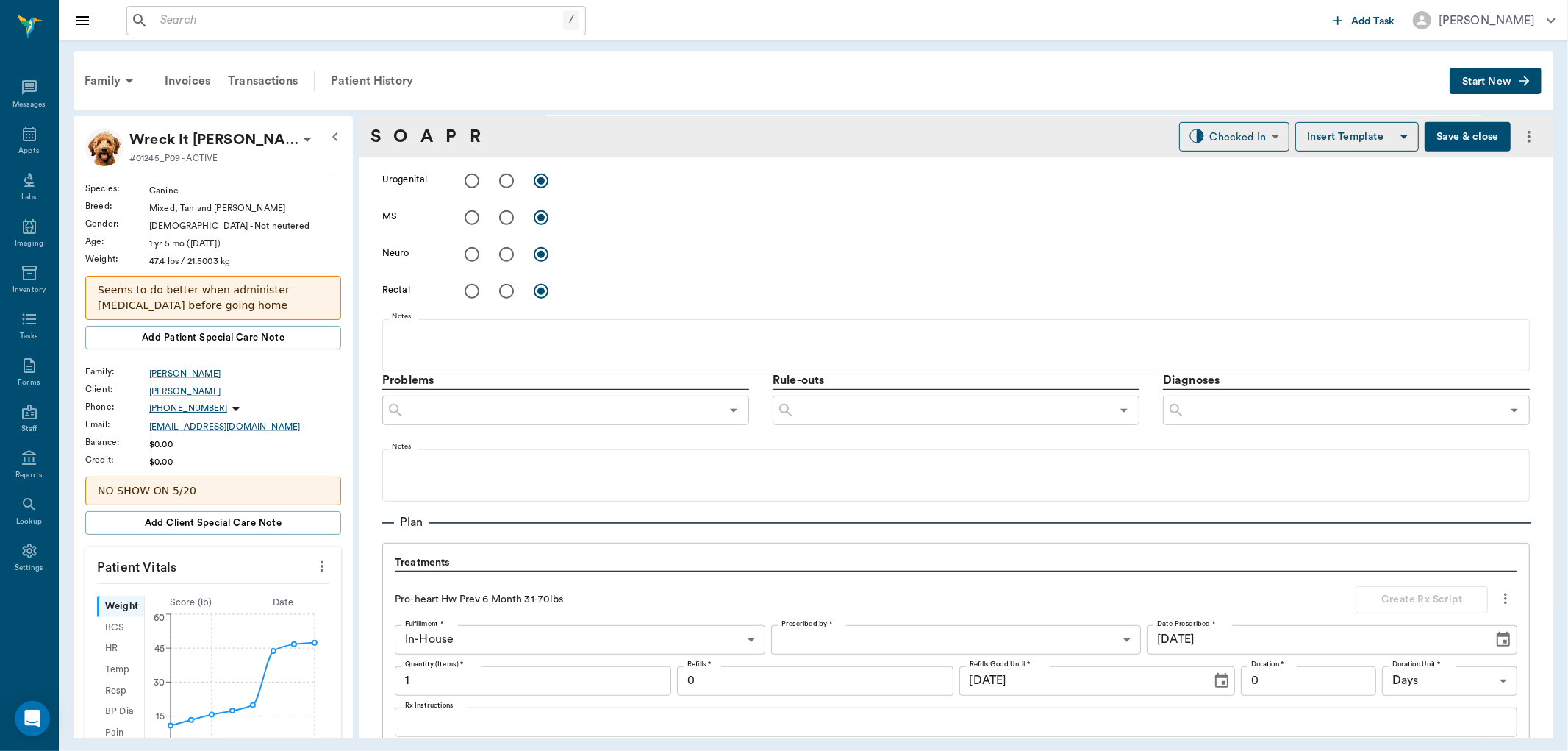
scroll to position [969, 0]
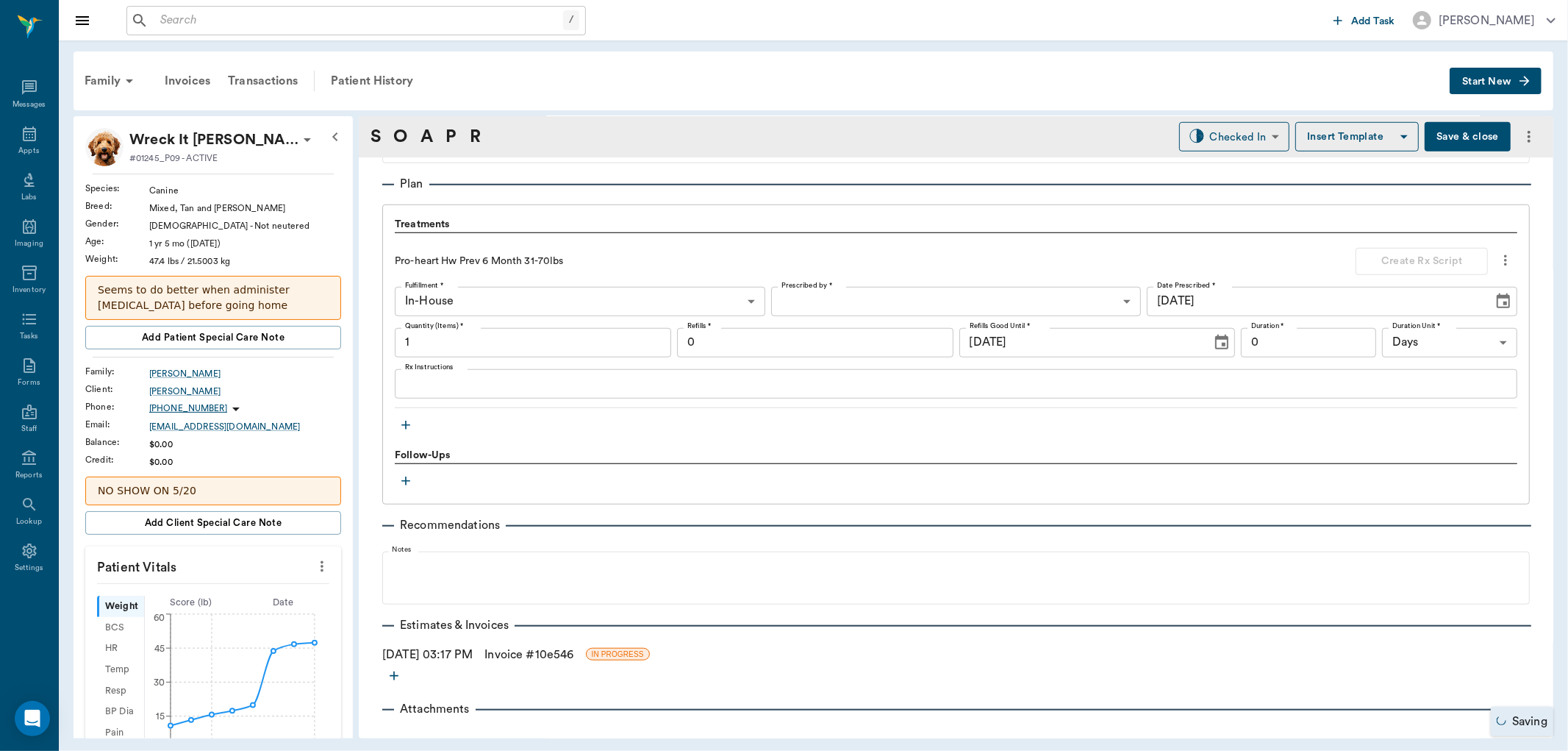
click at [556, 653] on link "Invoice # 10e546" at bounding box center [528, 655] width 89 height 18
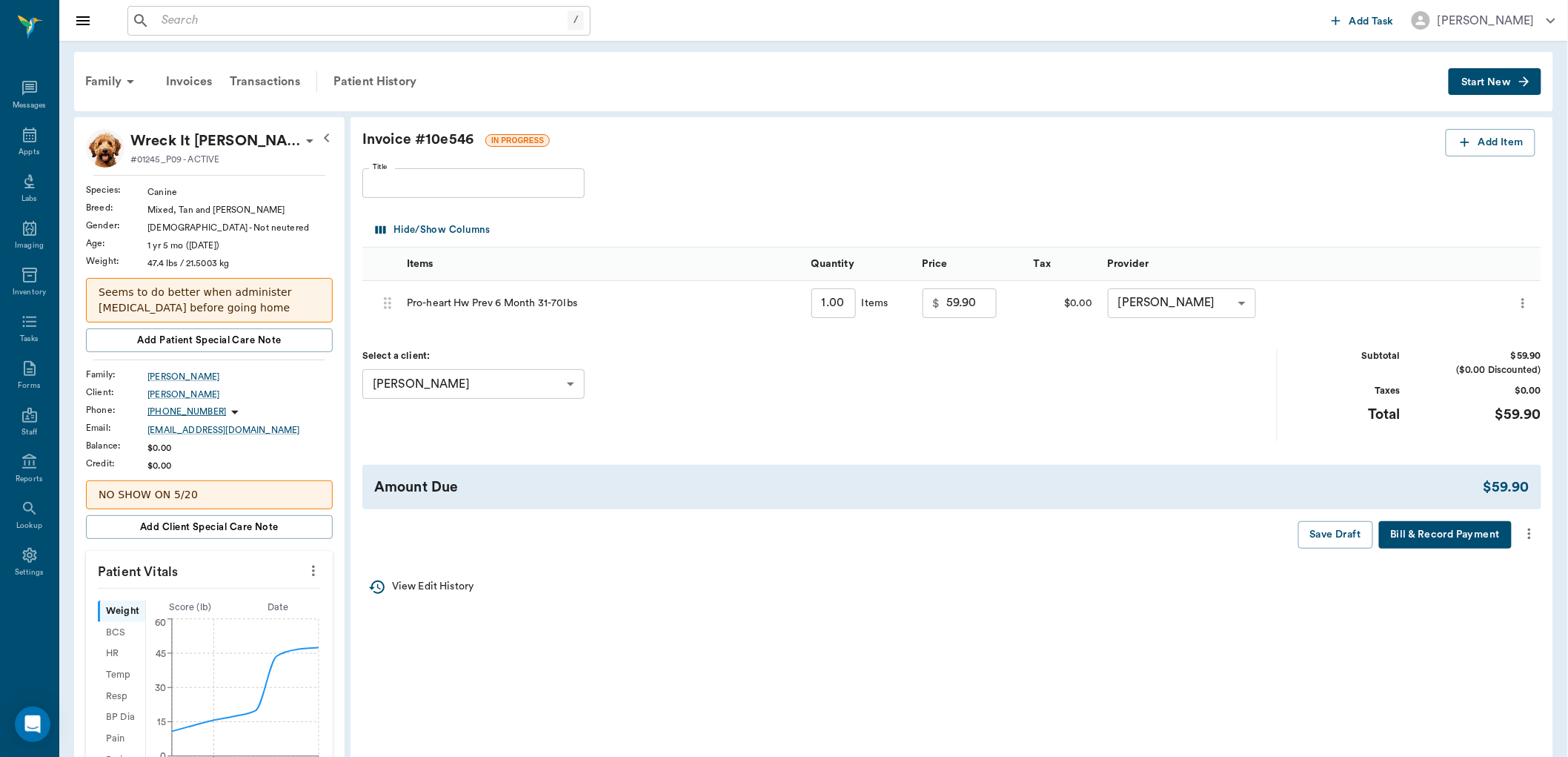
click at [1529, 529] on icon "more" at bounding box center [1529, 533] width 16 height 18
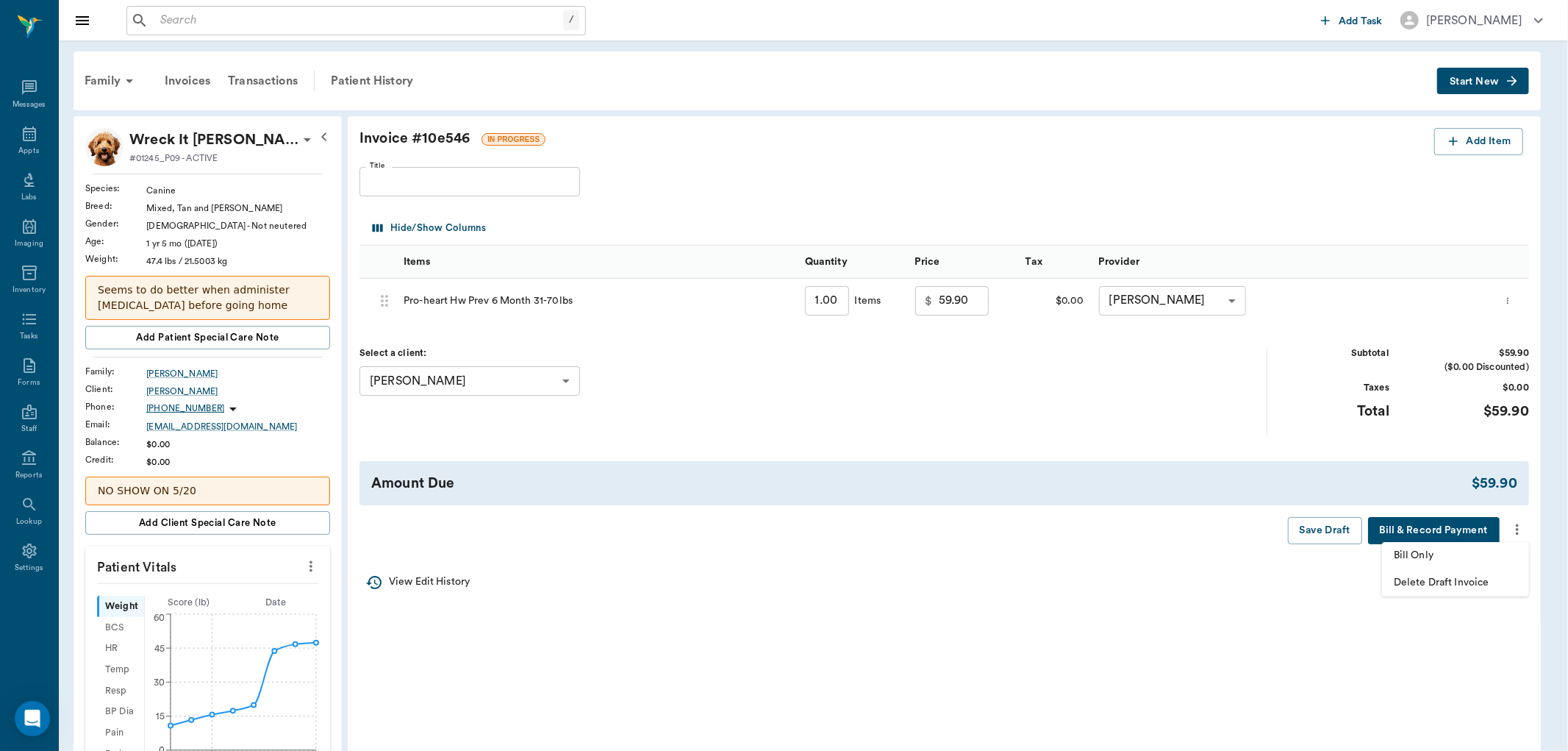
click at [1426, 554] on span "Bill Only" at bounding box center [1456, 555] width 124 height 15
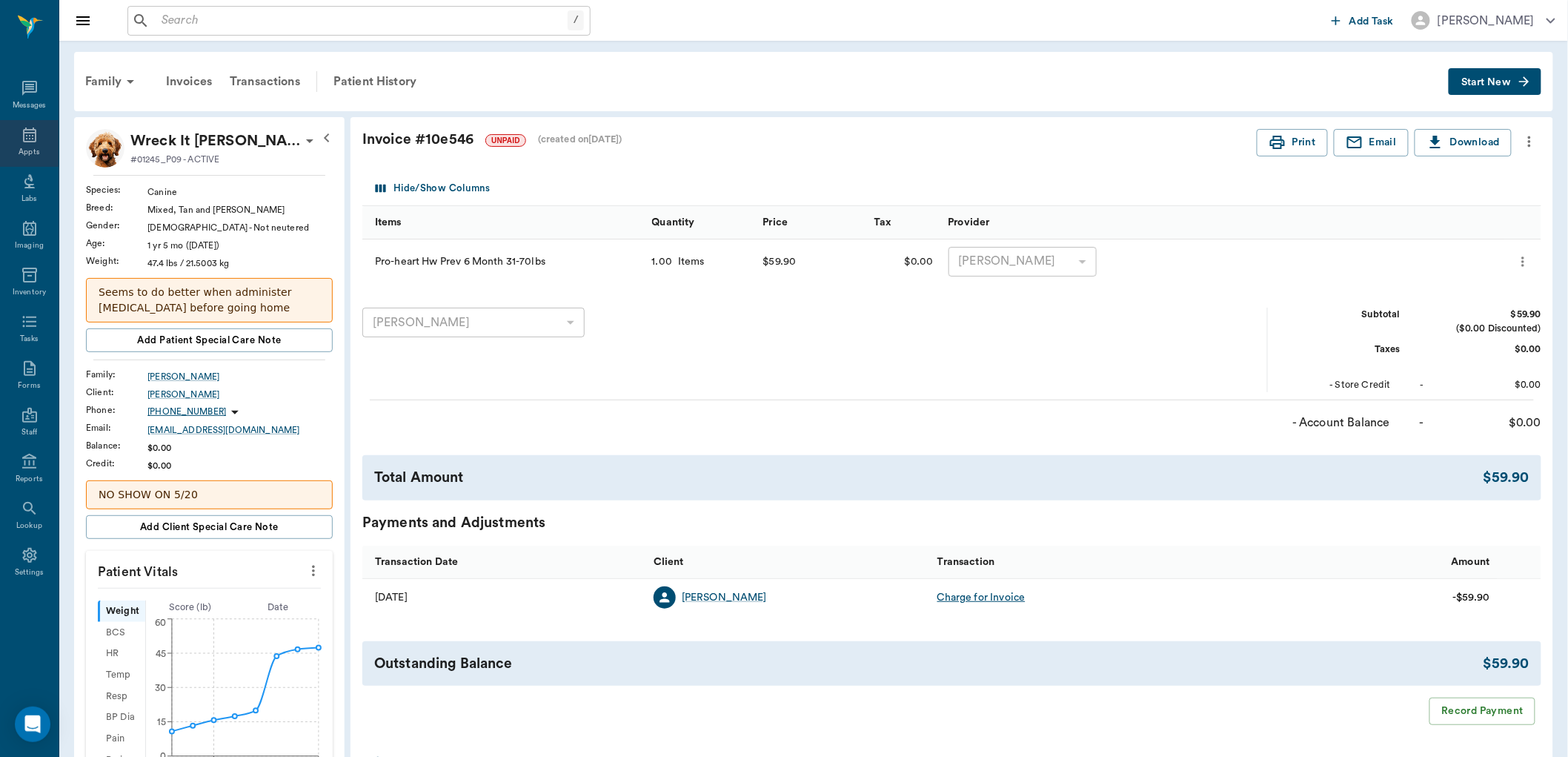
click at [23, 128] on icon at bounding box center [30, 135] width 18 height 18
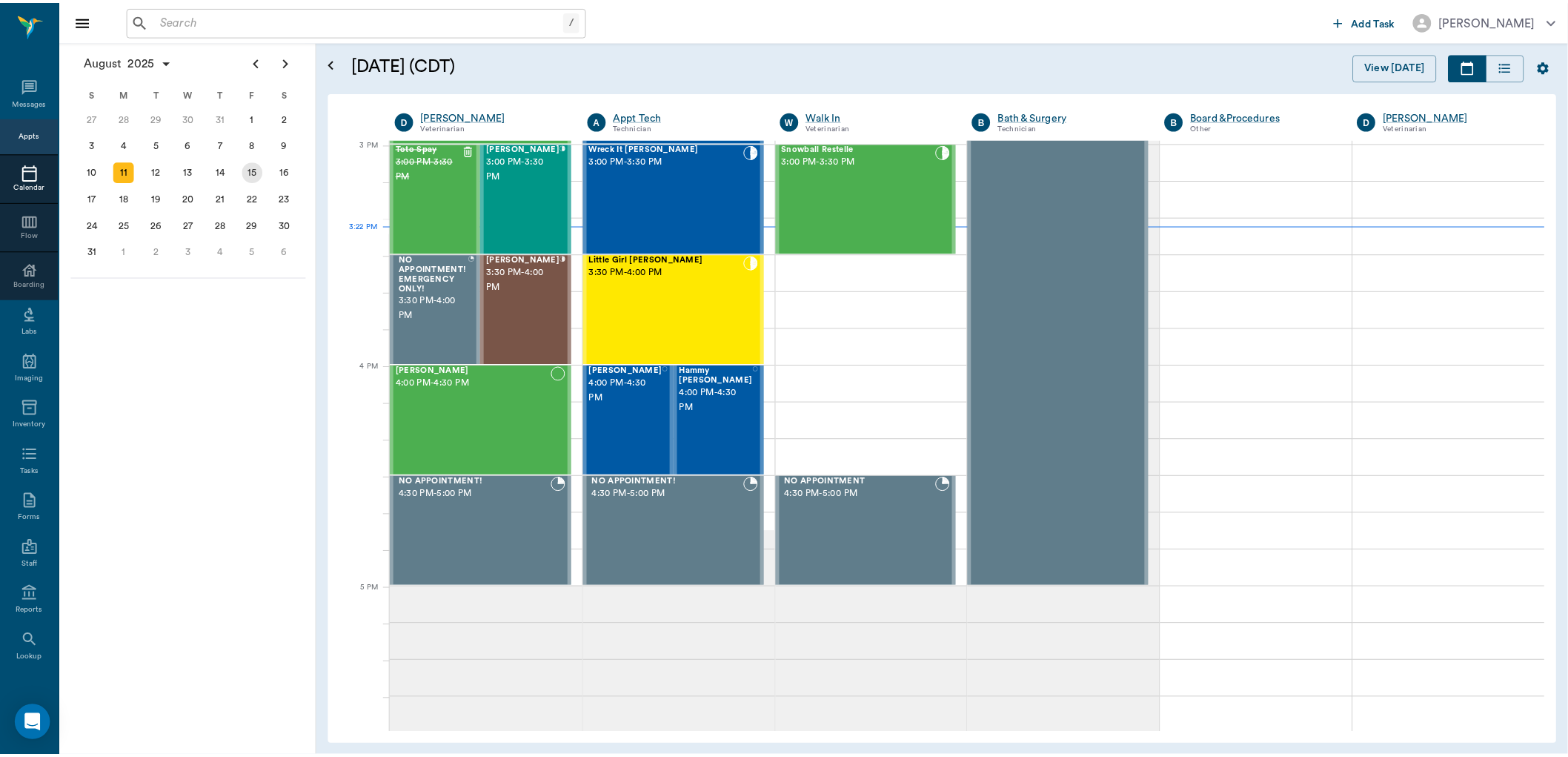
scroll to position [1558, 0]
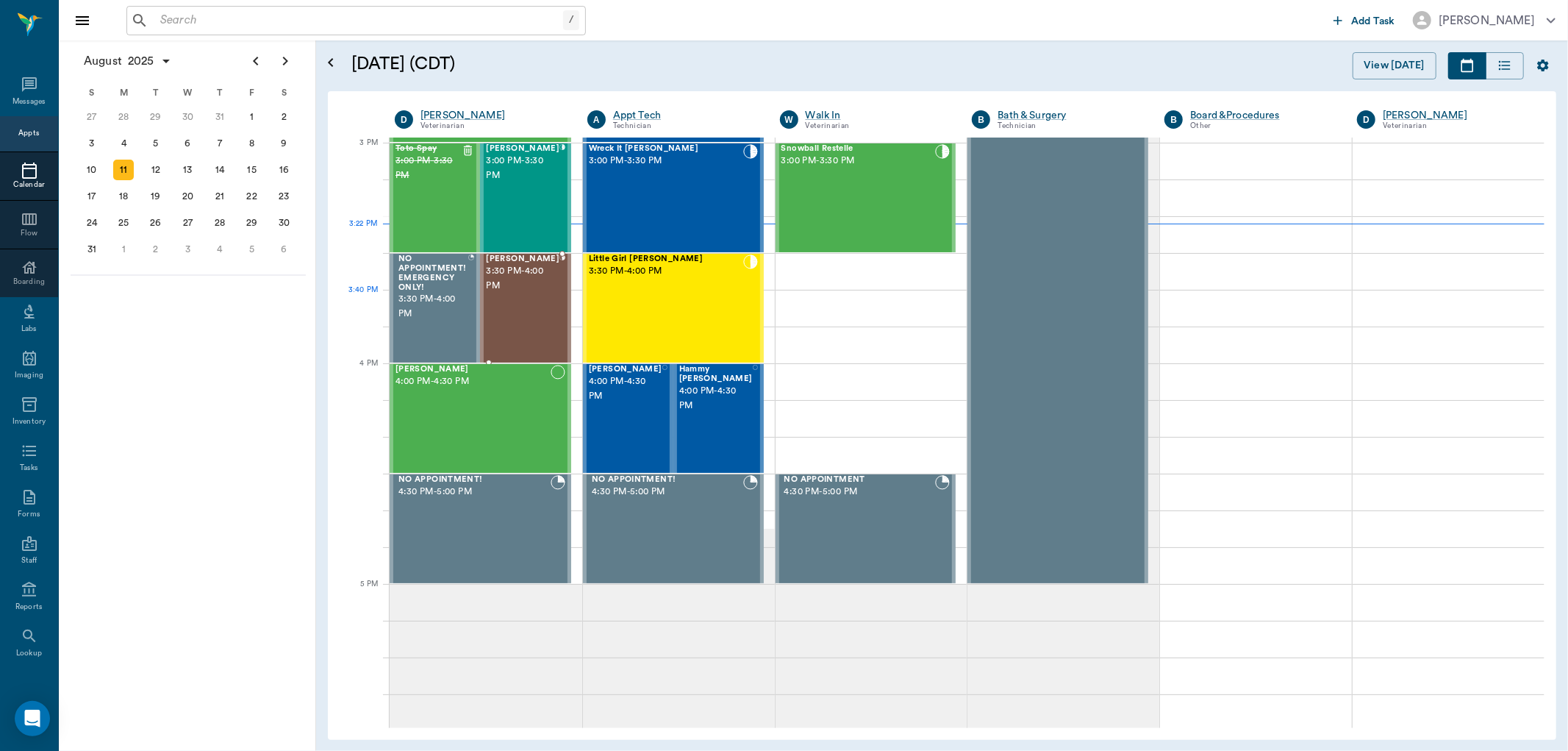
click at [531, 303] on div "[PERSON_NAME] 3:30 PM - 4:00 PM" at bounding box center [522, 308] width 73 height 108
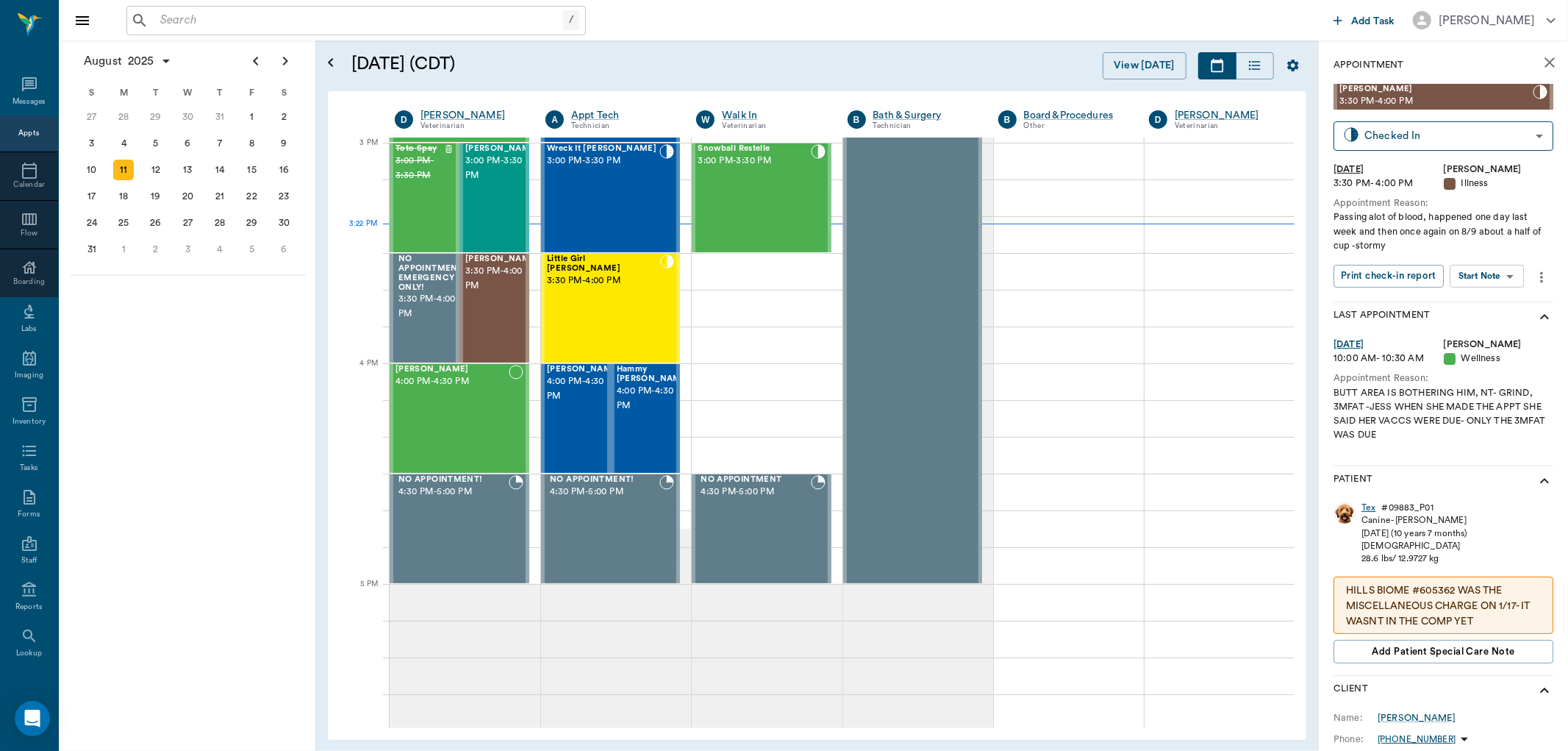
click at [1371, 505] on div "Tex" at bounding box center [1368, 507] width 14 height 12
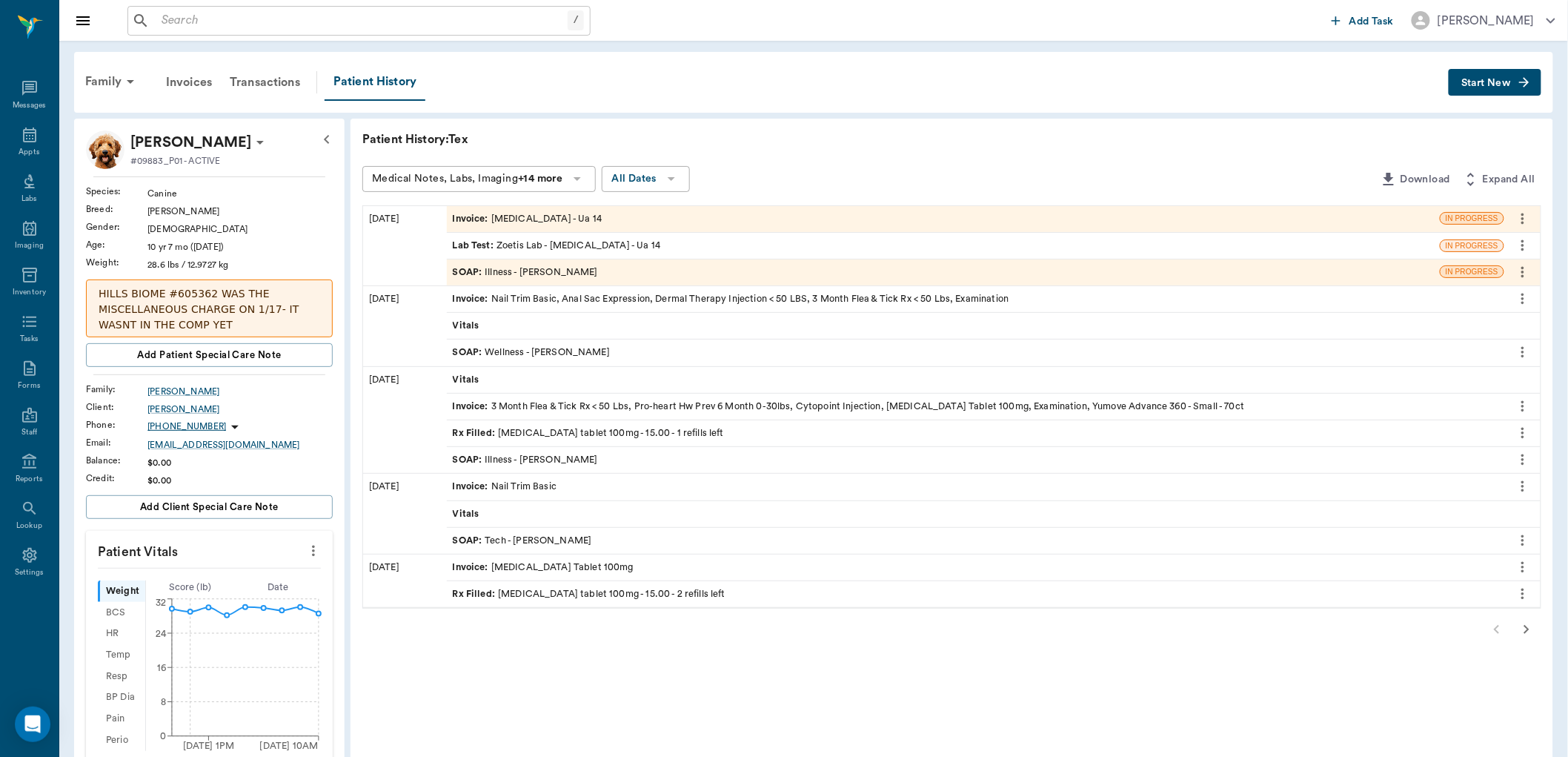
click at [561, 358] on div "SOAP : Wellness - [PERSON_NAME]" at bounding box center [531, 352] width 157 height 14
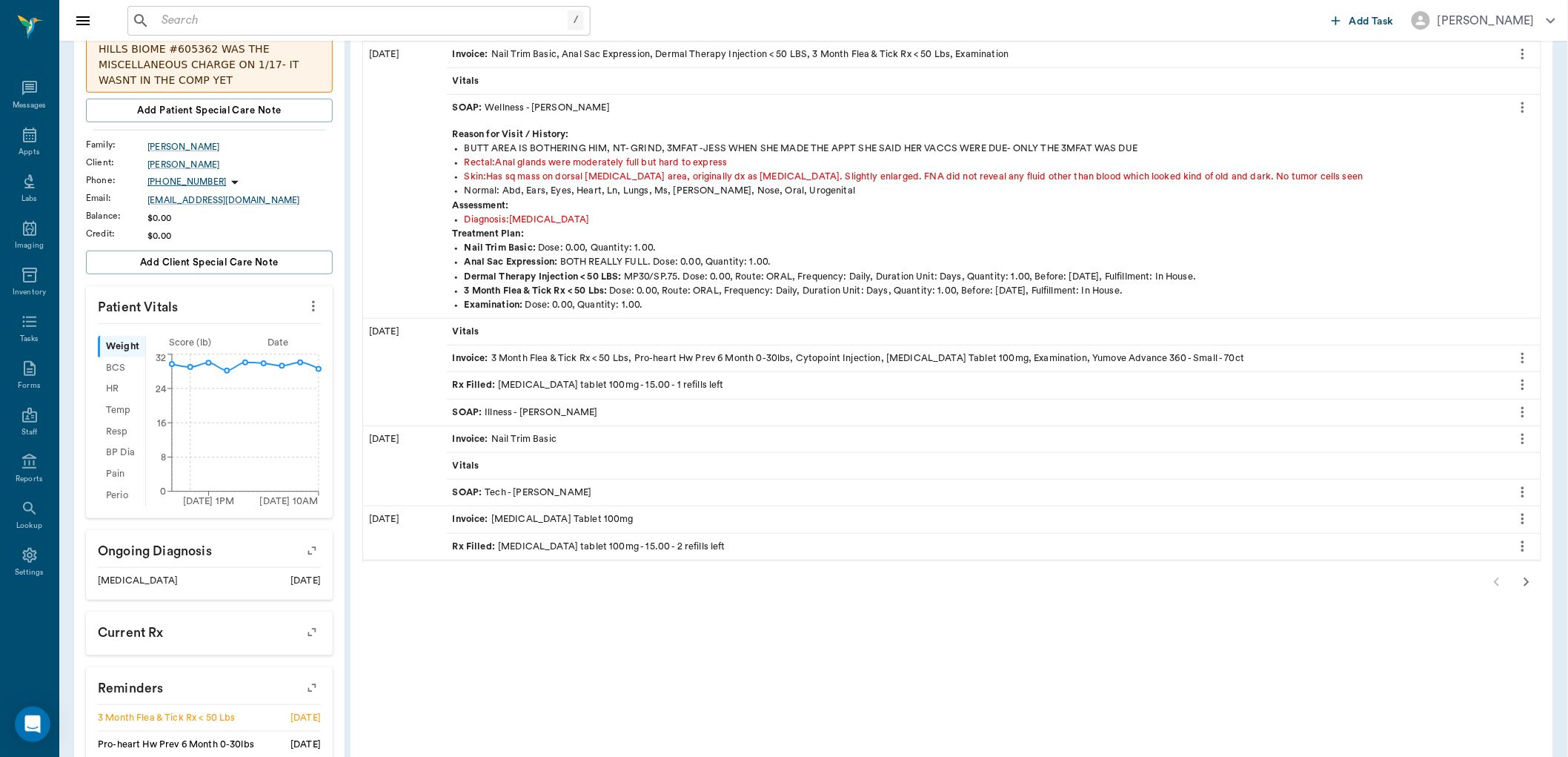
scroll to position [329, 0]
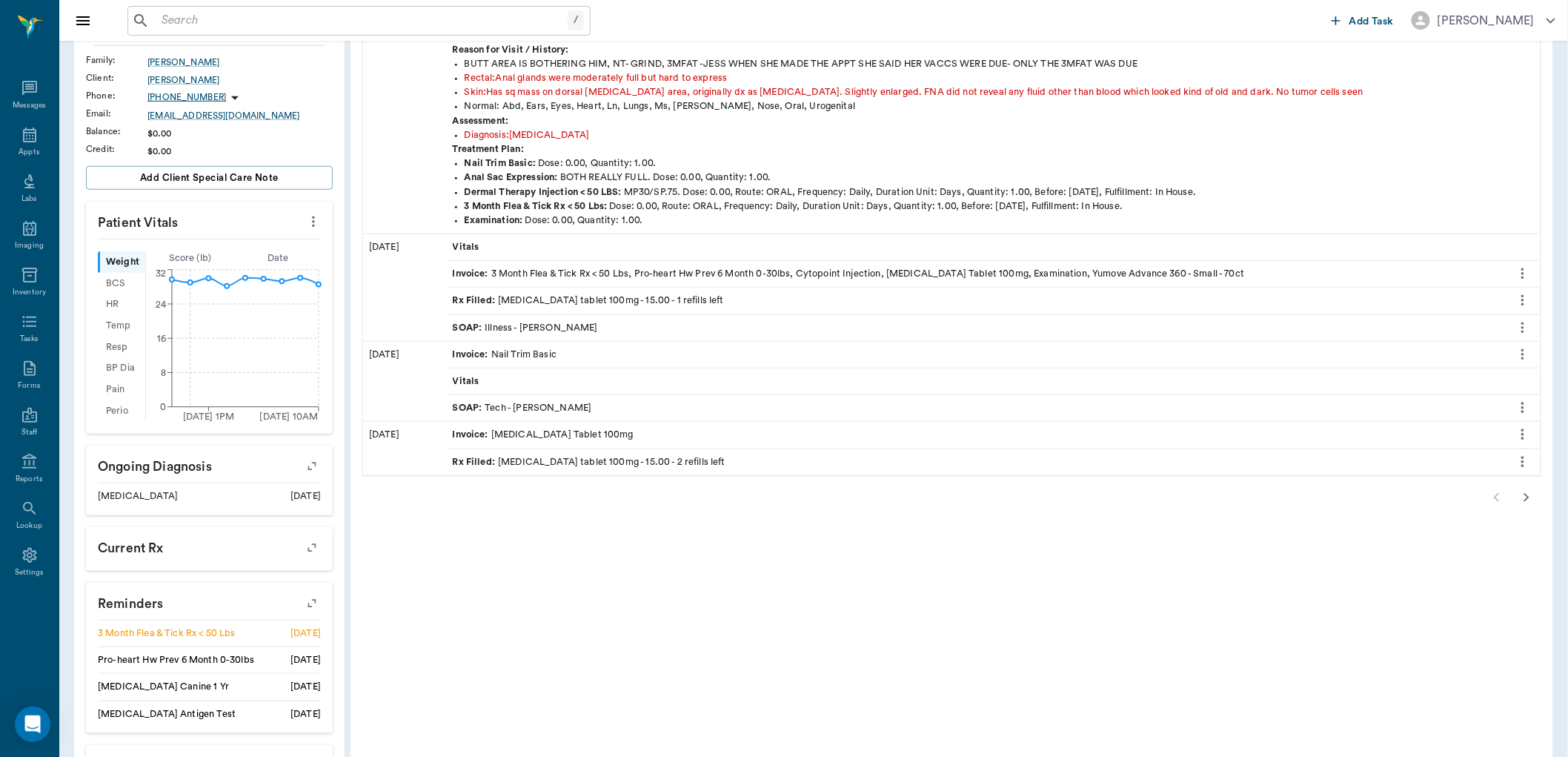
click at [1524, 492] on icon "button" at bounding box center [1527, 497] width 18 height 18
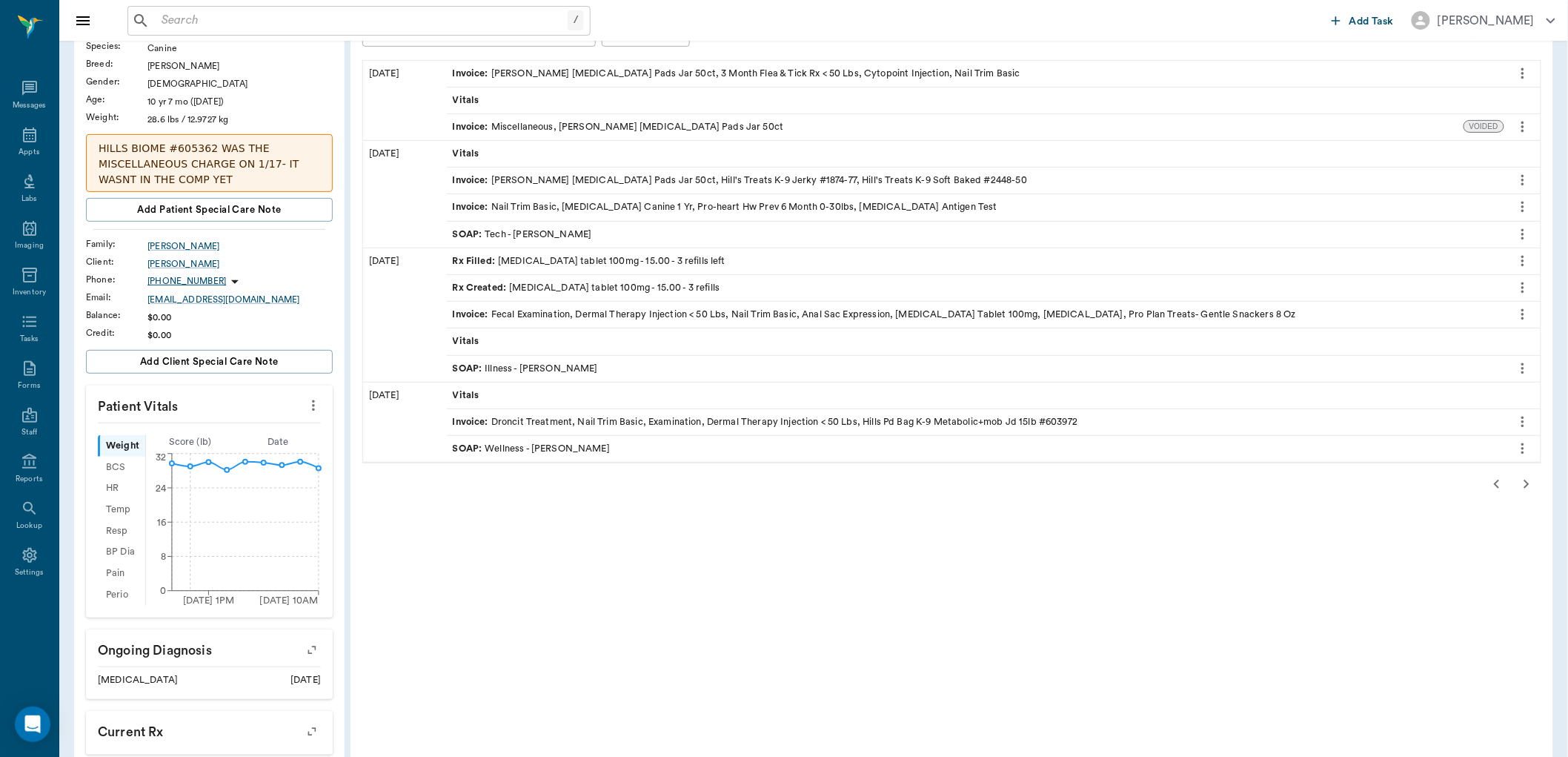
scroll to position [164, 0]
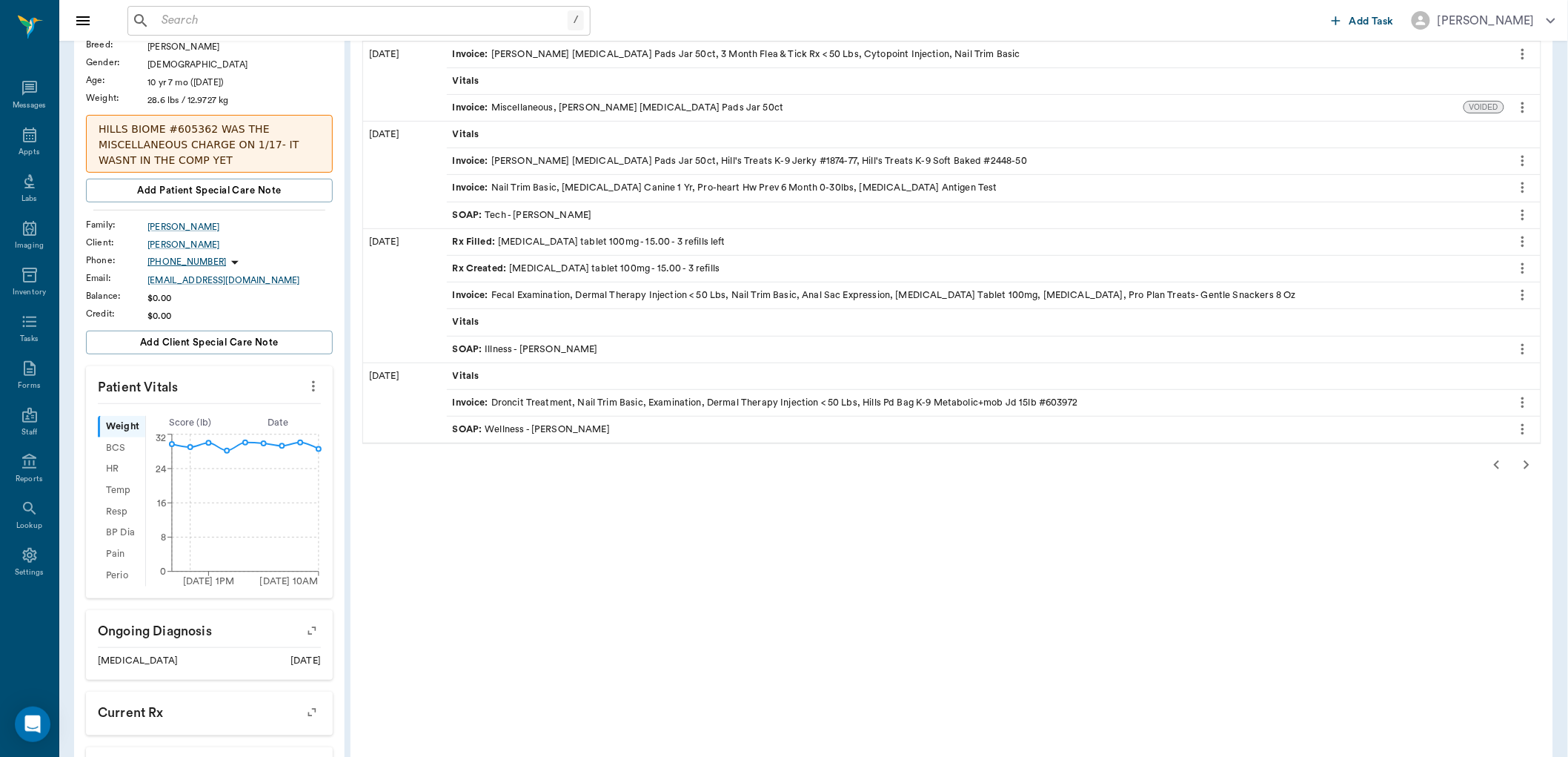
click at [1528, 467] on icon "button" at bounding box center [1527, 464] width 5 height 9
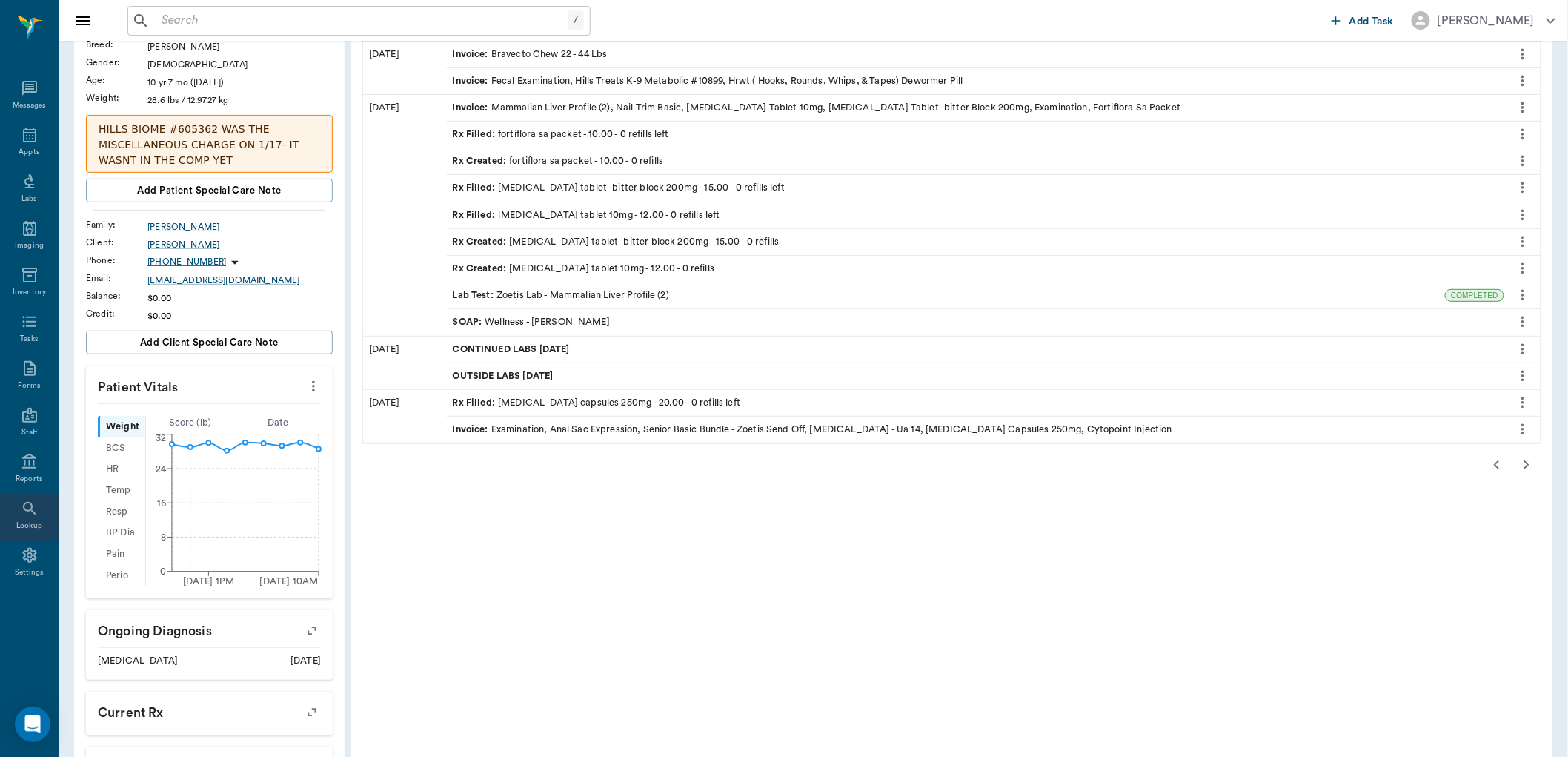
scroll to position [329, 0]
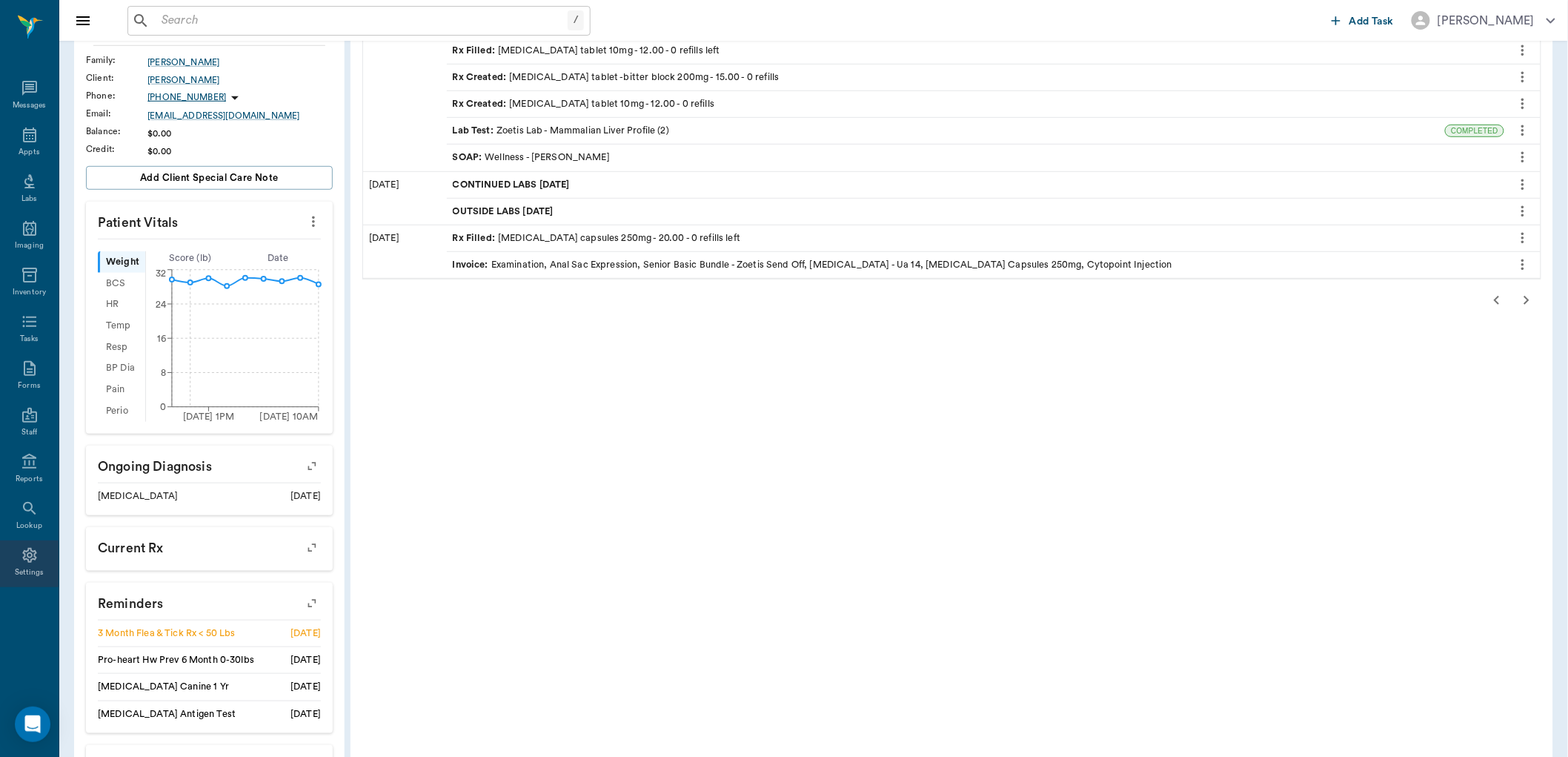
click at [31, 552] on icon at bounding box center [30, 556] width 18 height 18
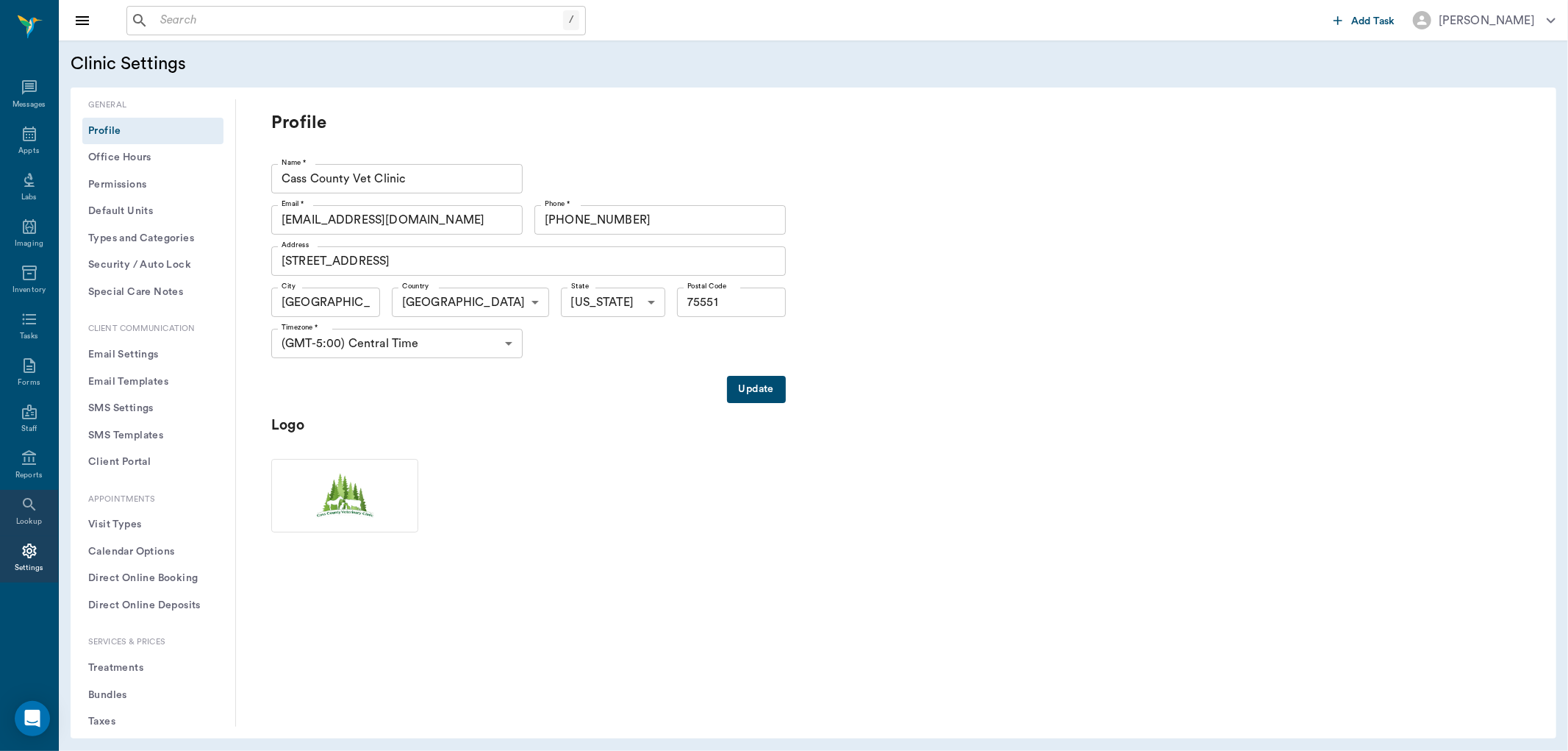
scroll to position [163, 0]
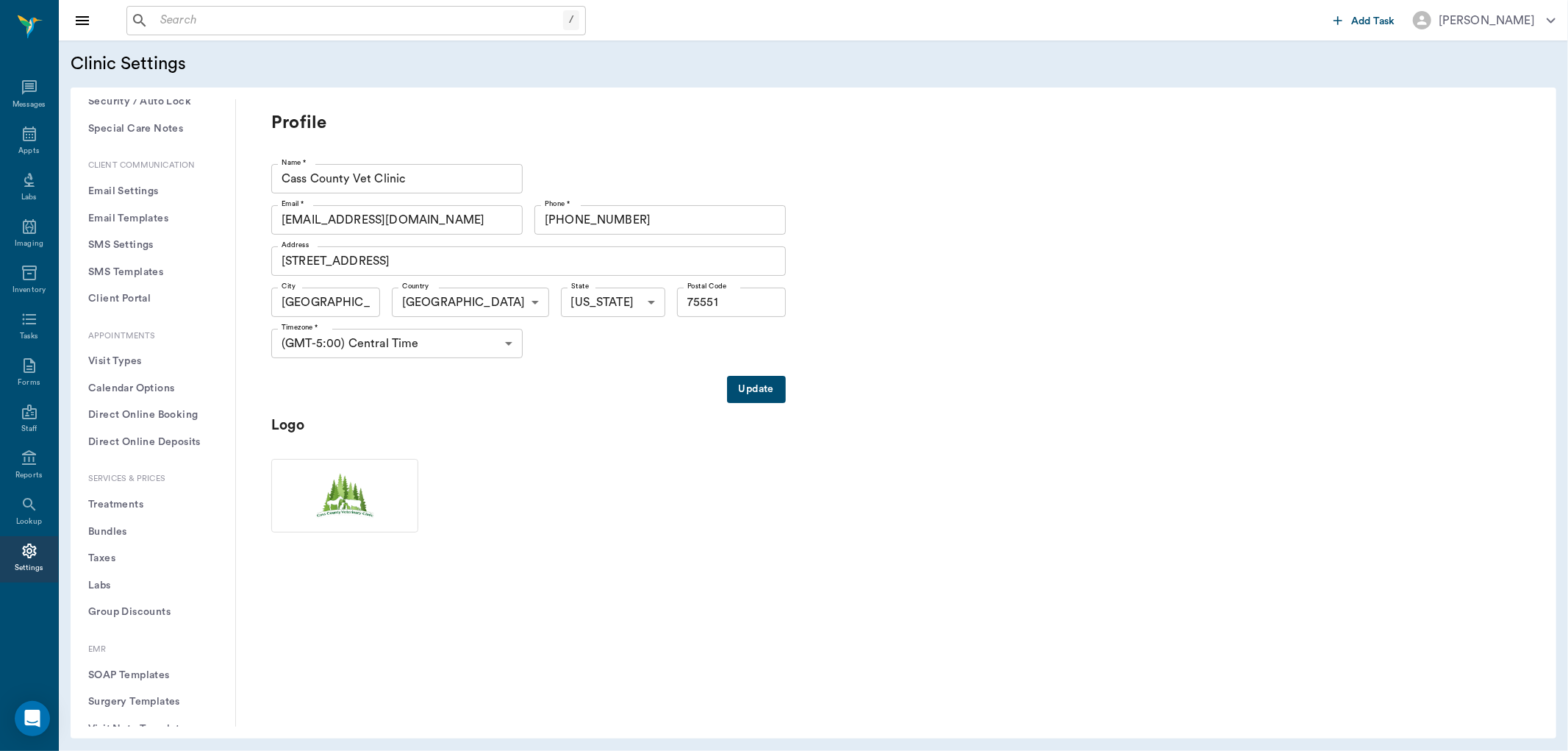
click at [106, 501] on button "Treatments" at bounding box center [152, 504] width 141 height 27
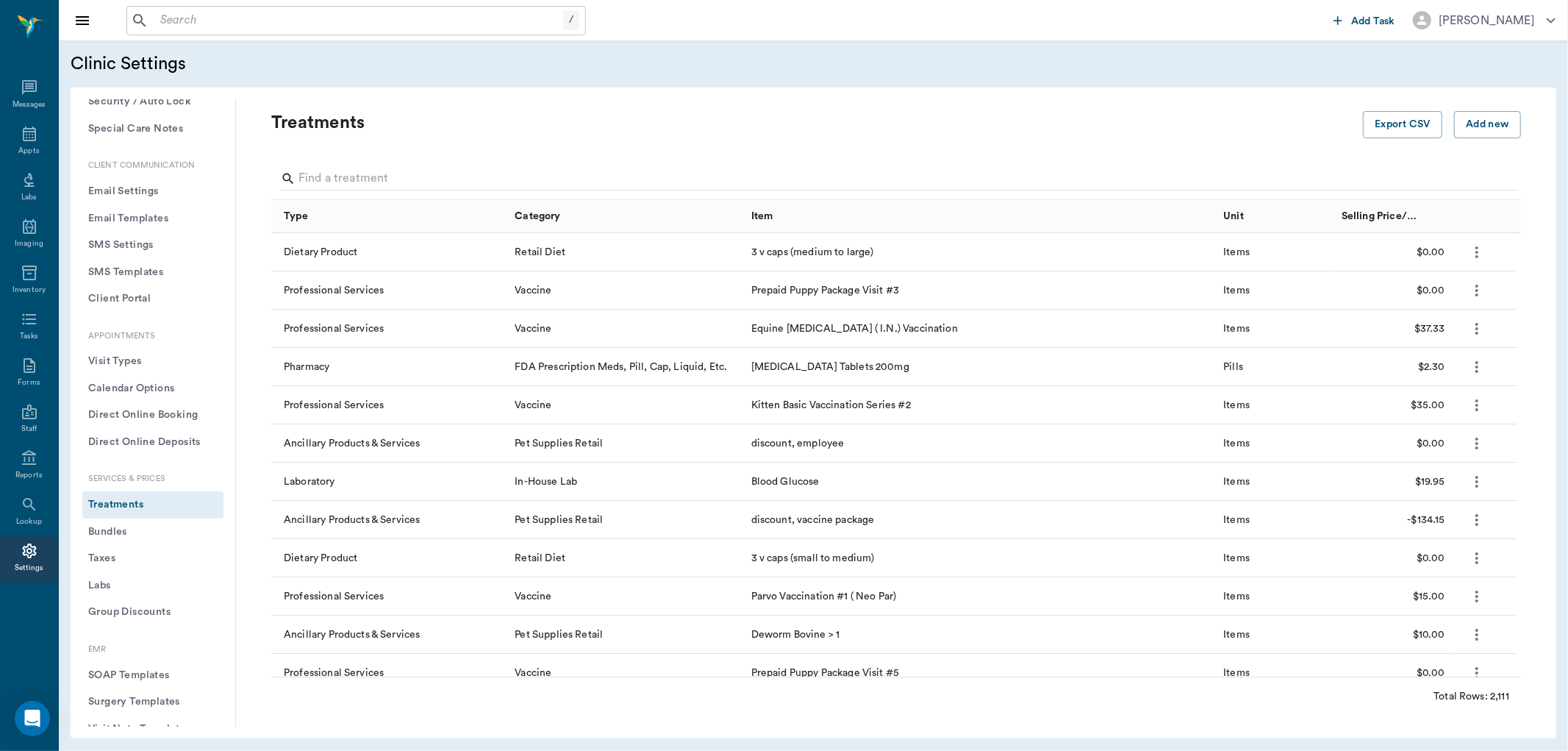
click at [415, 162] on div at bounding box center [899, 179] width 1237 height 38
click at [416, 170] on input "Search" at bounding box center [896, 179] width 1197 height 24
click at [406, 179] on input "Search" at bounding box center [896, 179] width 1197 height 24
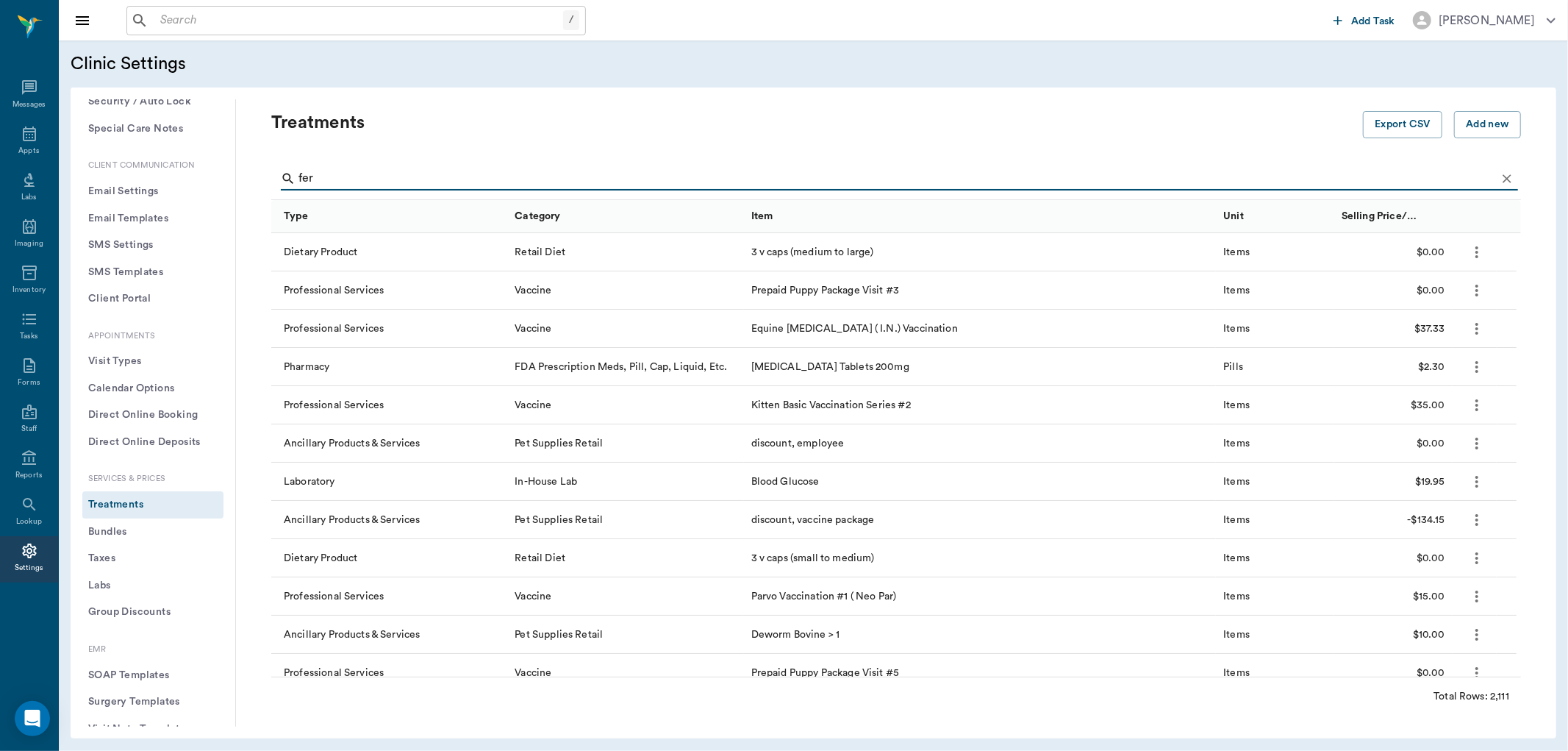
type input "fert"
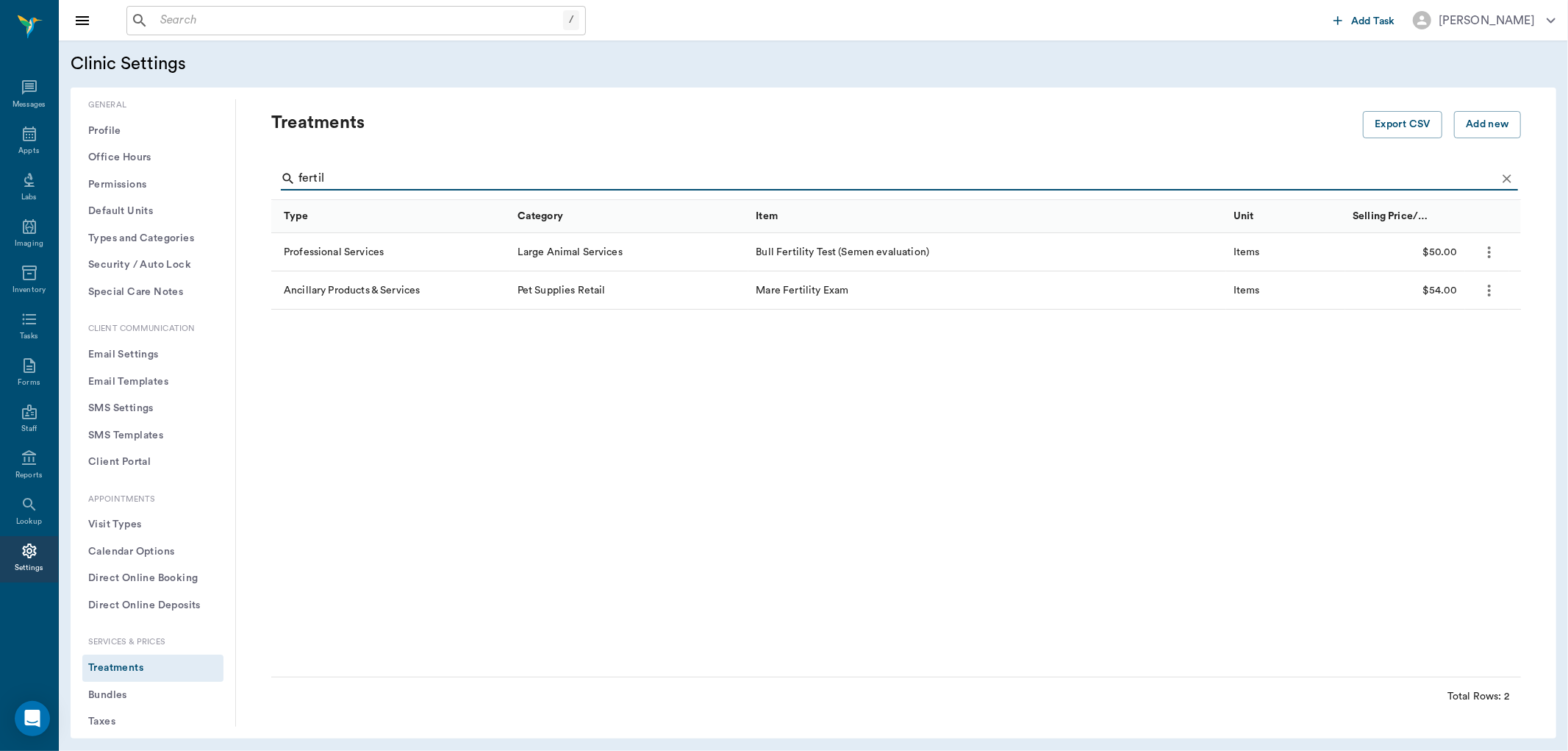
scroll to position [163, 0]
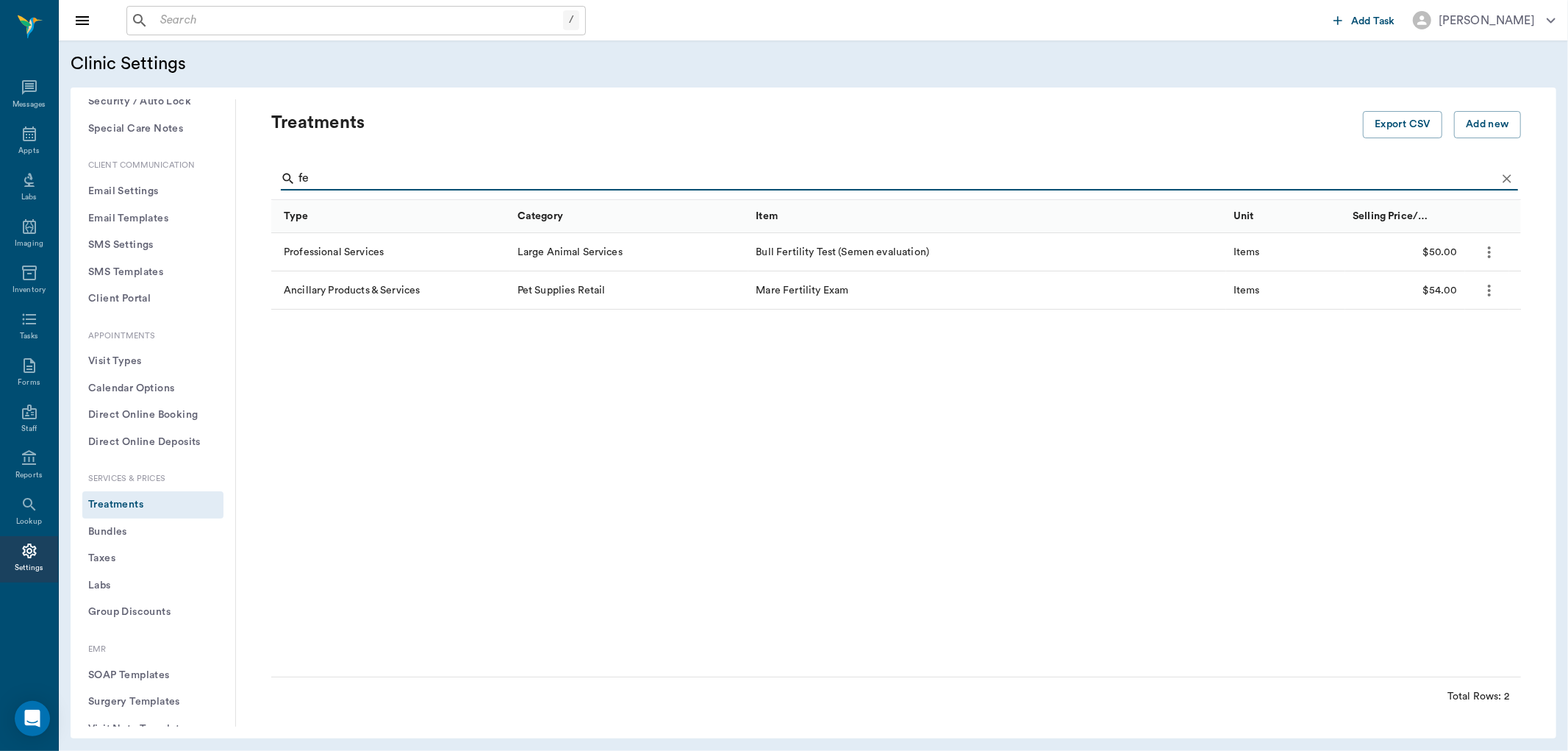
type input "f"
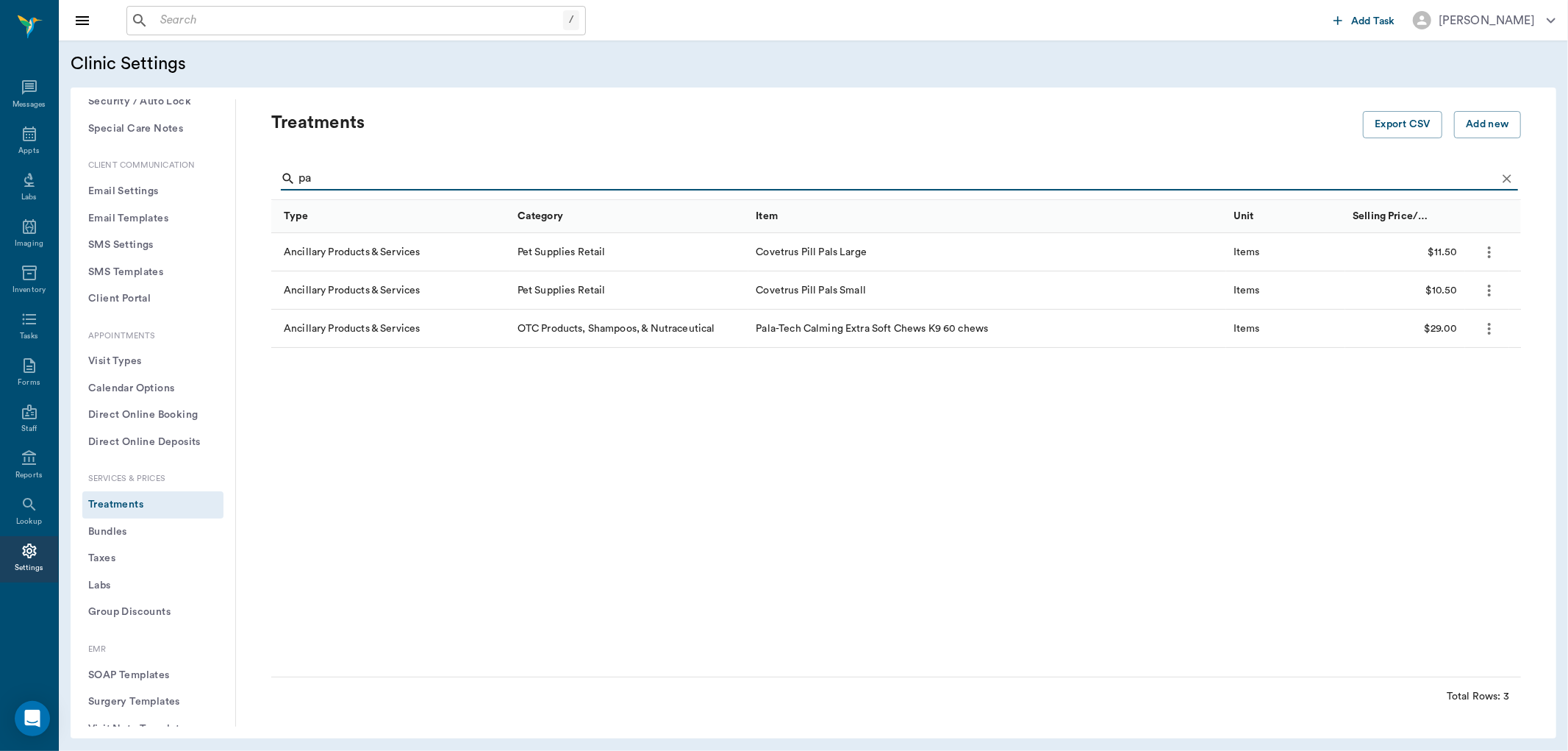
type input "p"
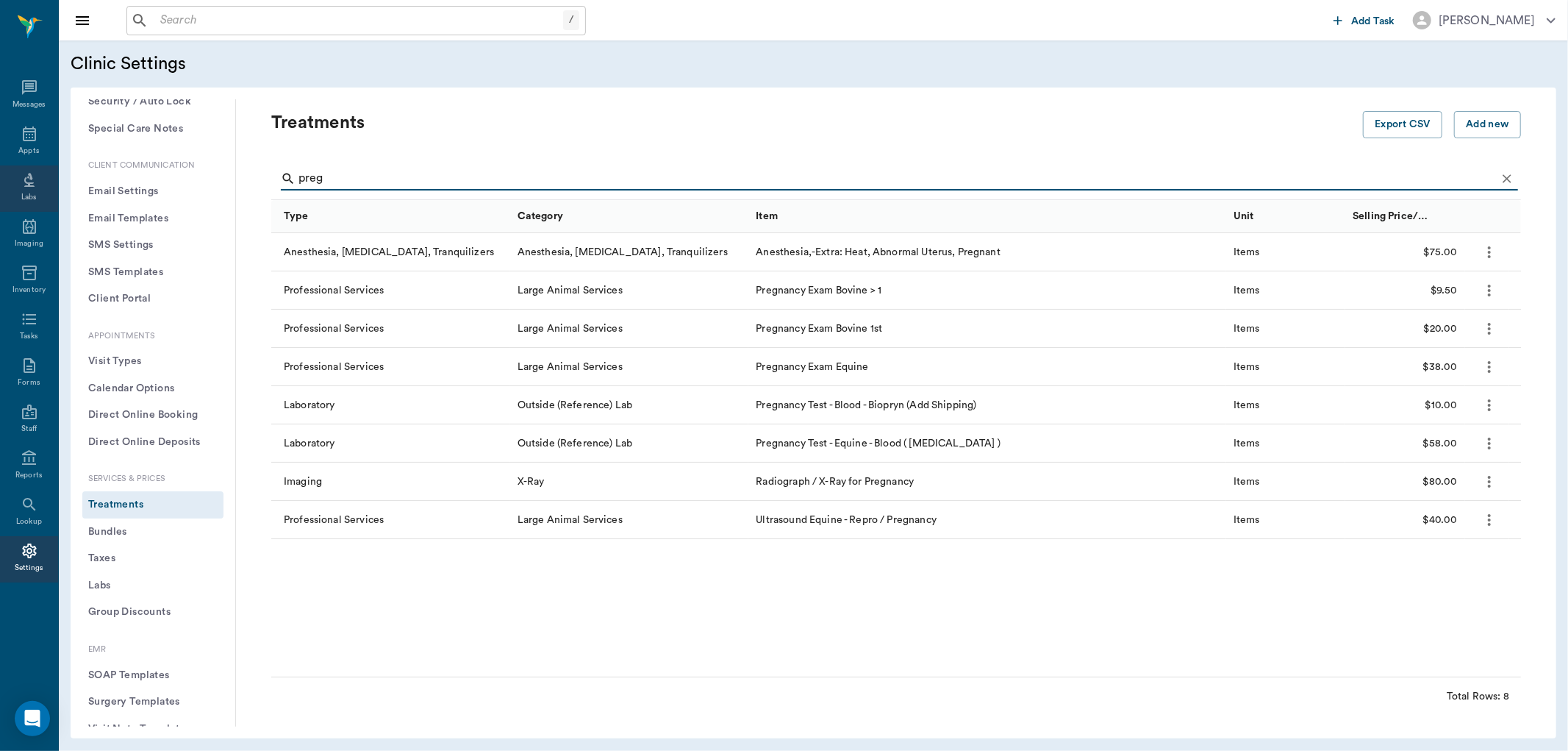
type input "preg"
click at [51, 168] on div "Labs" at bounding box center [29, 188] width 58 height 46
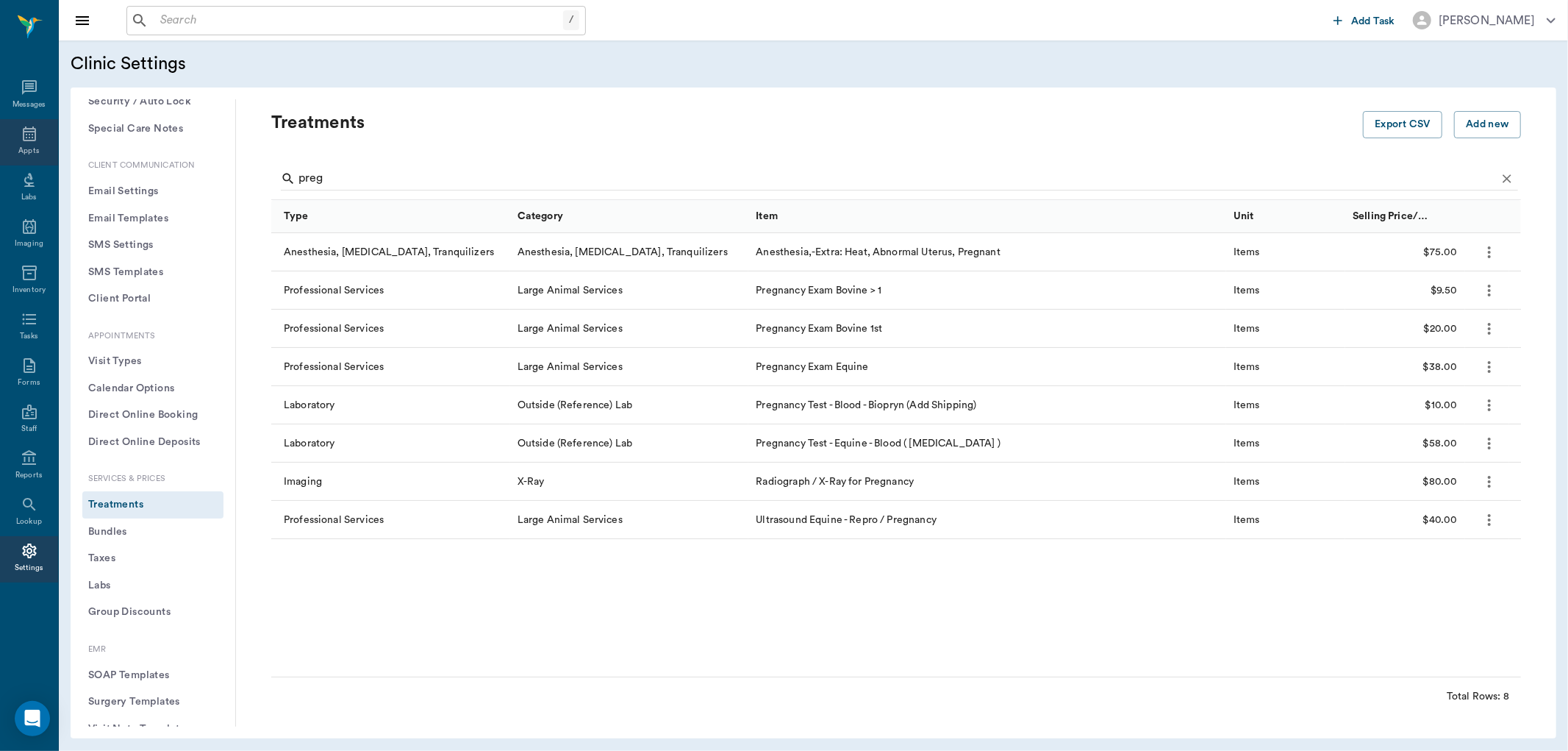
click at [37, 136] on icon at bounding box center [29, 134] width 18 height 18
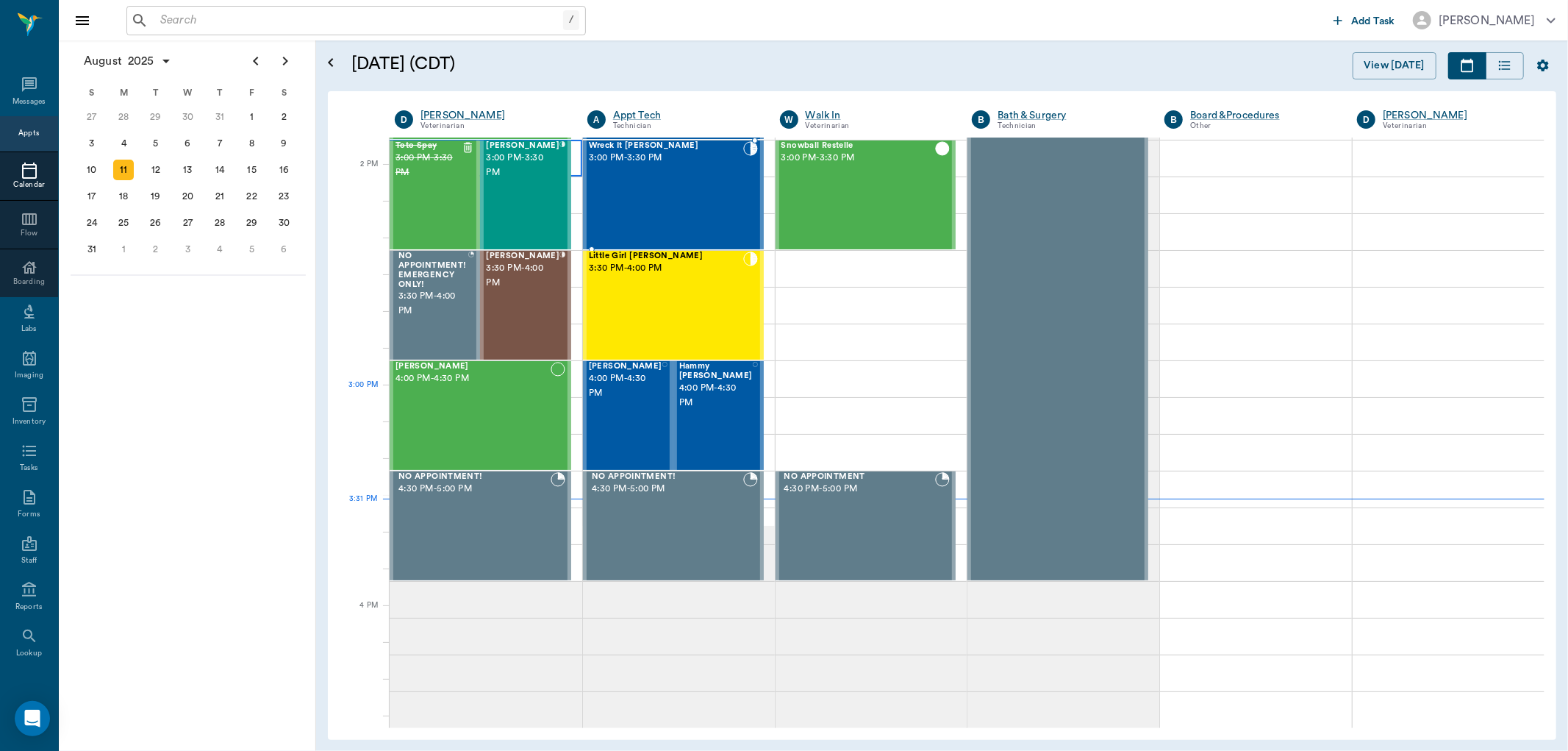
scroll to position [1303, 0]
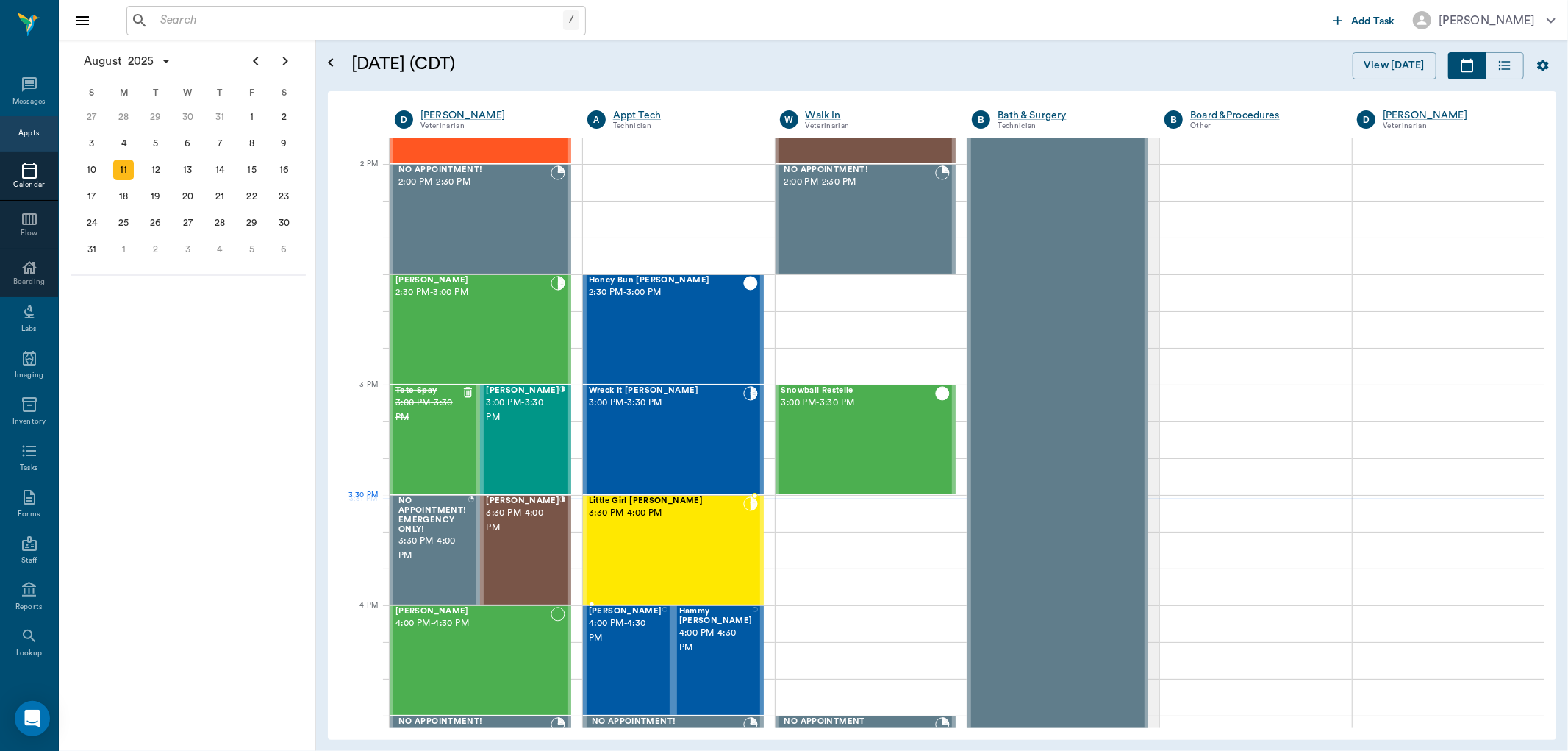
click at [627, 529] on div "Little Girl Barnes 3:30 PM - 4:00 PM" at bounding box center [665, 550] width 154 height 108
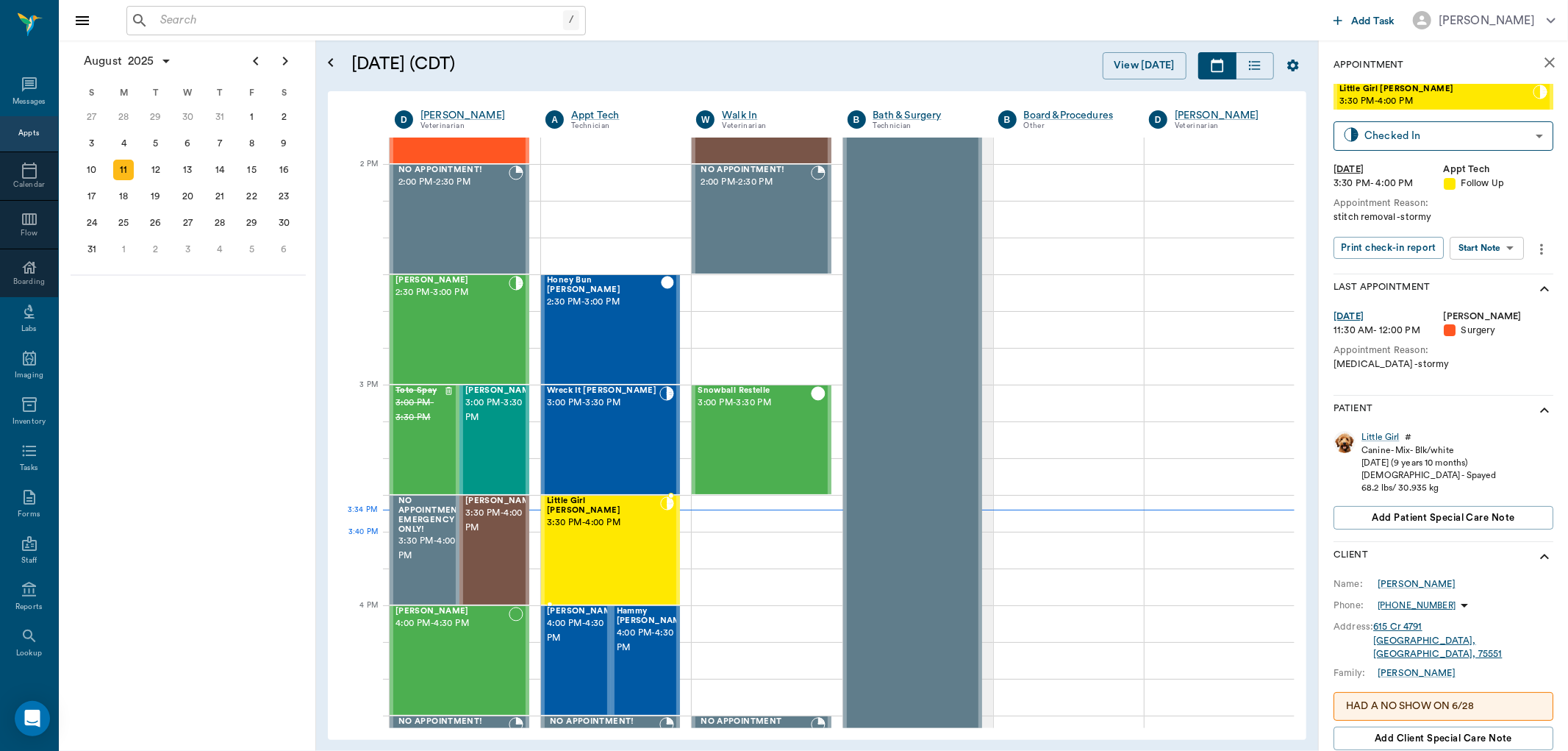
click at [618, 537] on div "Little Girl Barnes 3:30 PM - 4:00 PM" at bounding box center [603, 550] width 112 height 108
click at [1475, 246] on body "/ ​ Add Task Dr. Bert Ellsworth Nectar Messages Appts Calendar Flow Boarding La…" at bounding box center [784, 375] width 1568 height 751
click at [1467, 274] on button "Start SOAP" at bounding box center [1470, 277] width 50 height 17
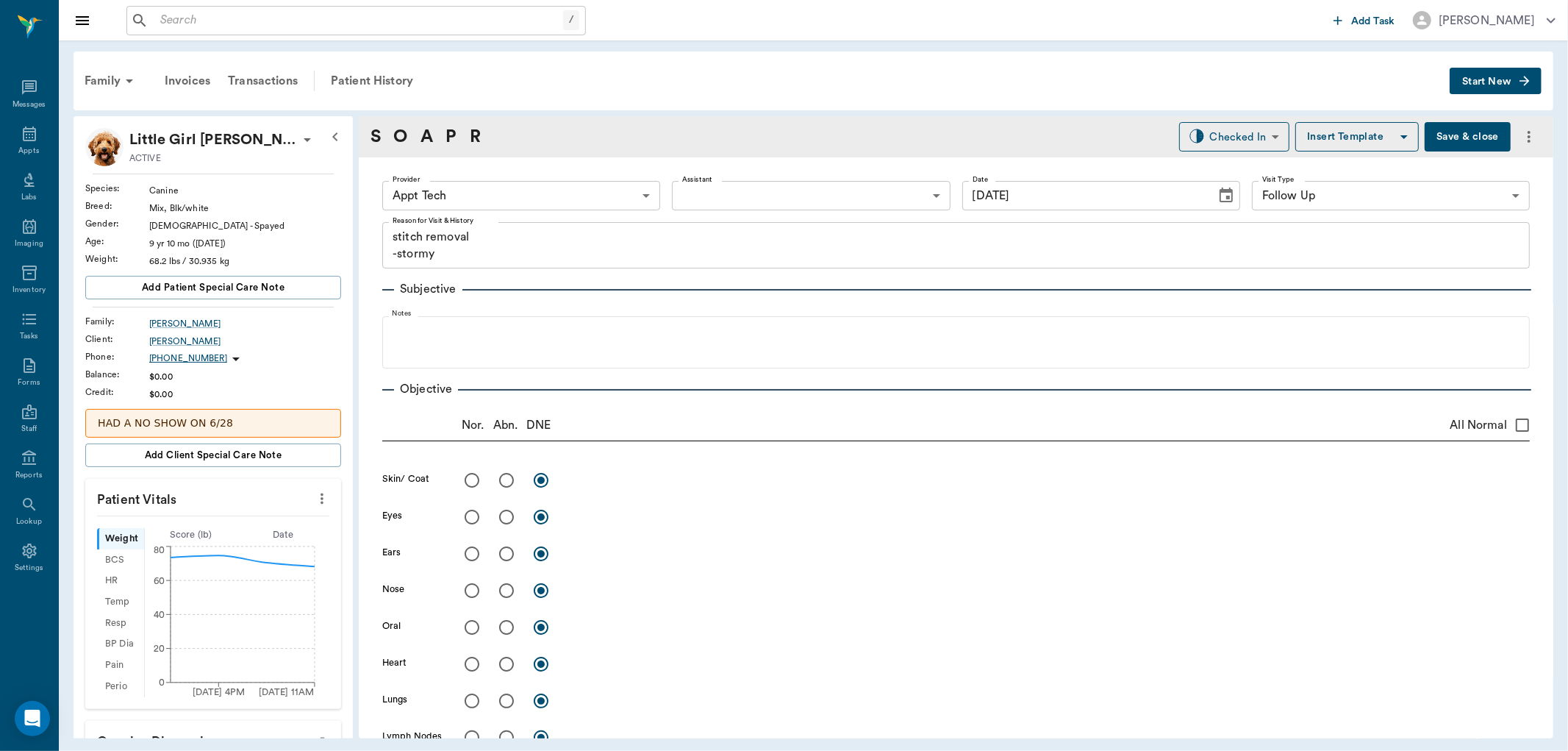
click at [314, 497] on icon "more" at bounding box center [322, 499] width 16 height 18
click at [303, 519] on span "Enter Vitals" at bounding box center [248, 524] width 124 height 15
click at [243, 543] on input "text" at bounding box center [212, 543] width 128 height 29
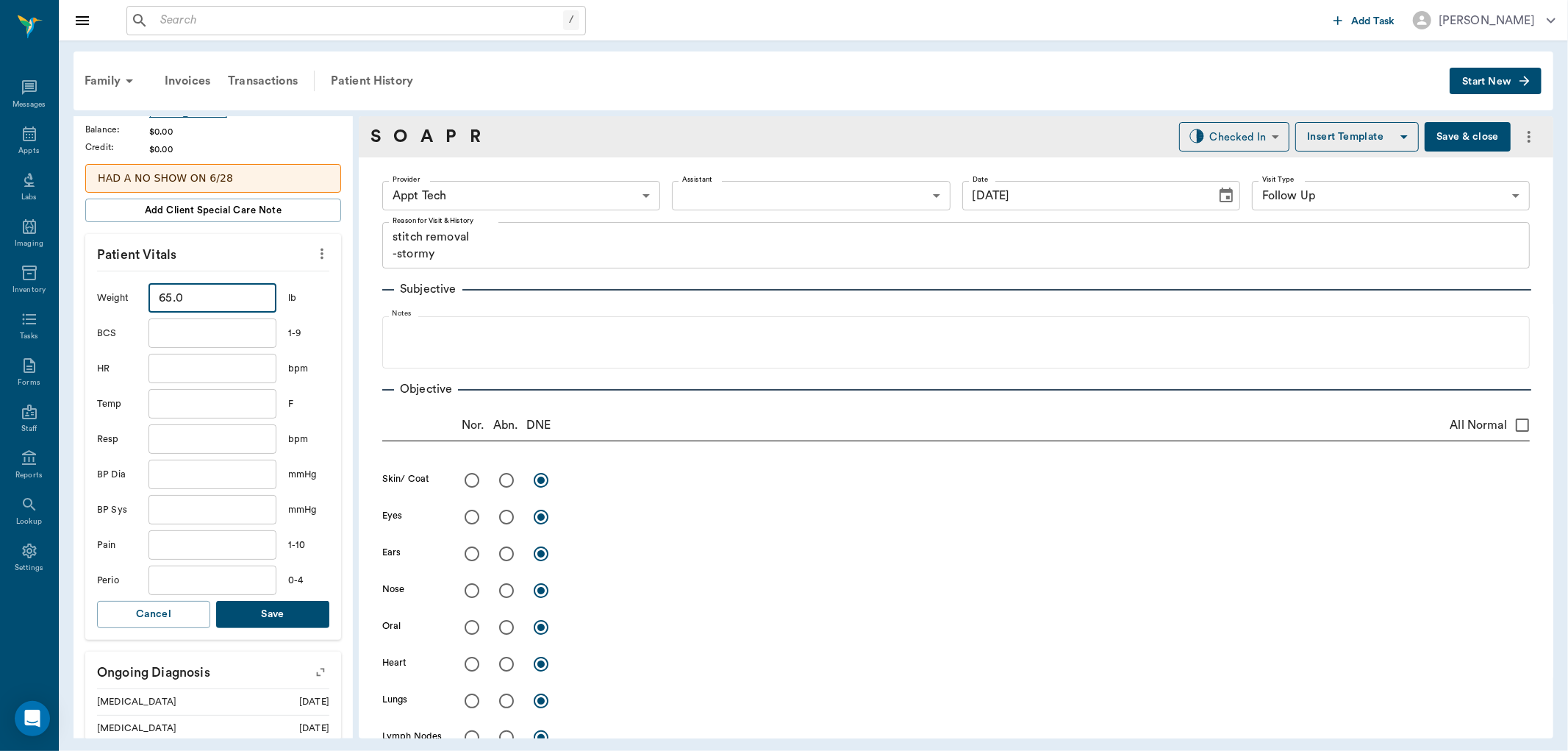
type input "65"
click at [281, 620] on button "Save" at bounding box center [272, 614] width 113 height 27
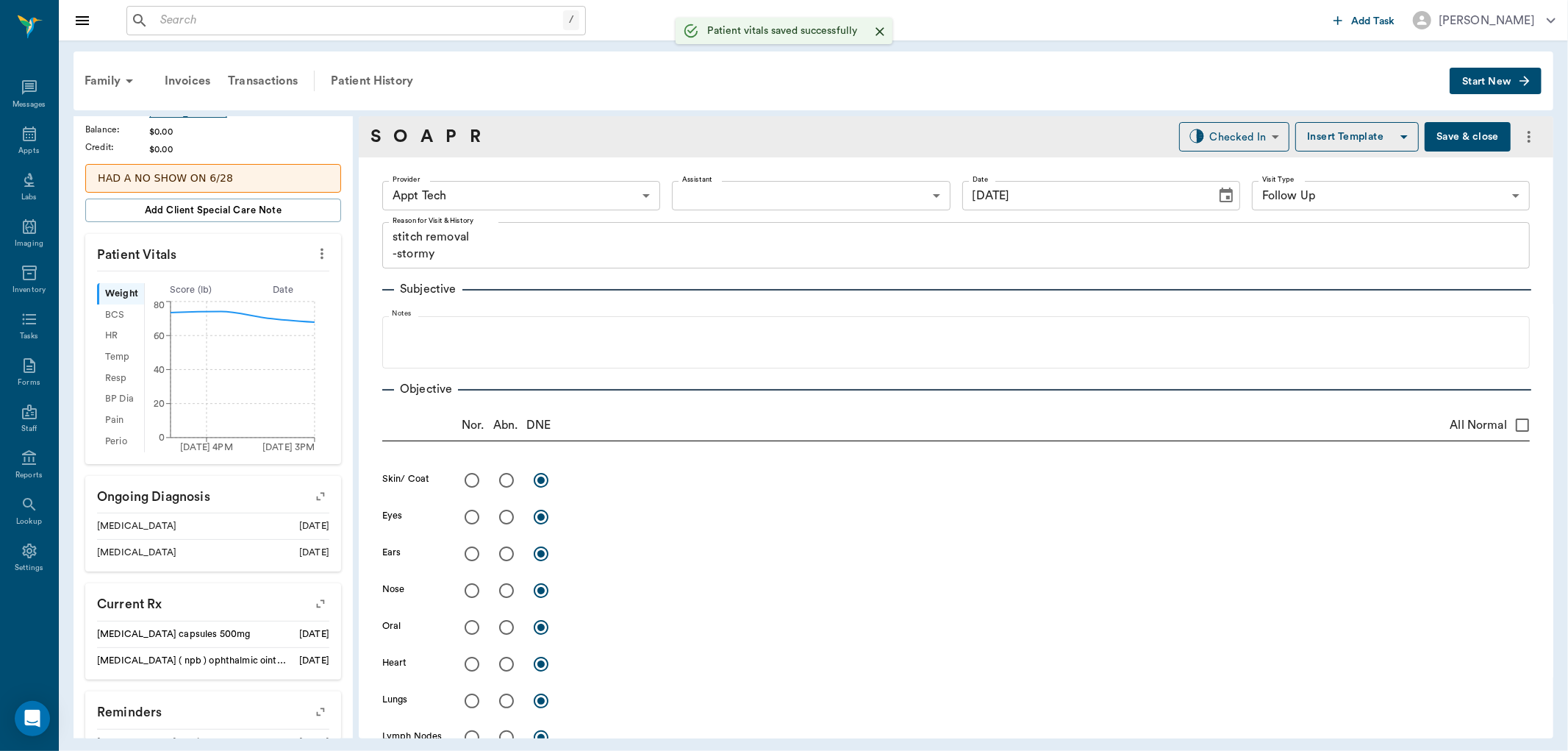
click at [526, 197] on body "/ ​ Add Task Dr. Bert Ellsworth Nectar Messages Appts Labs Imaging Inventory Ta…" at bounding box center [784, 375] width 1568 height 751
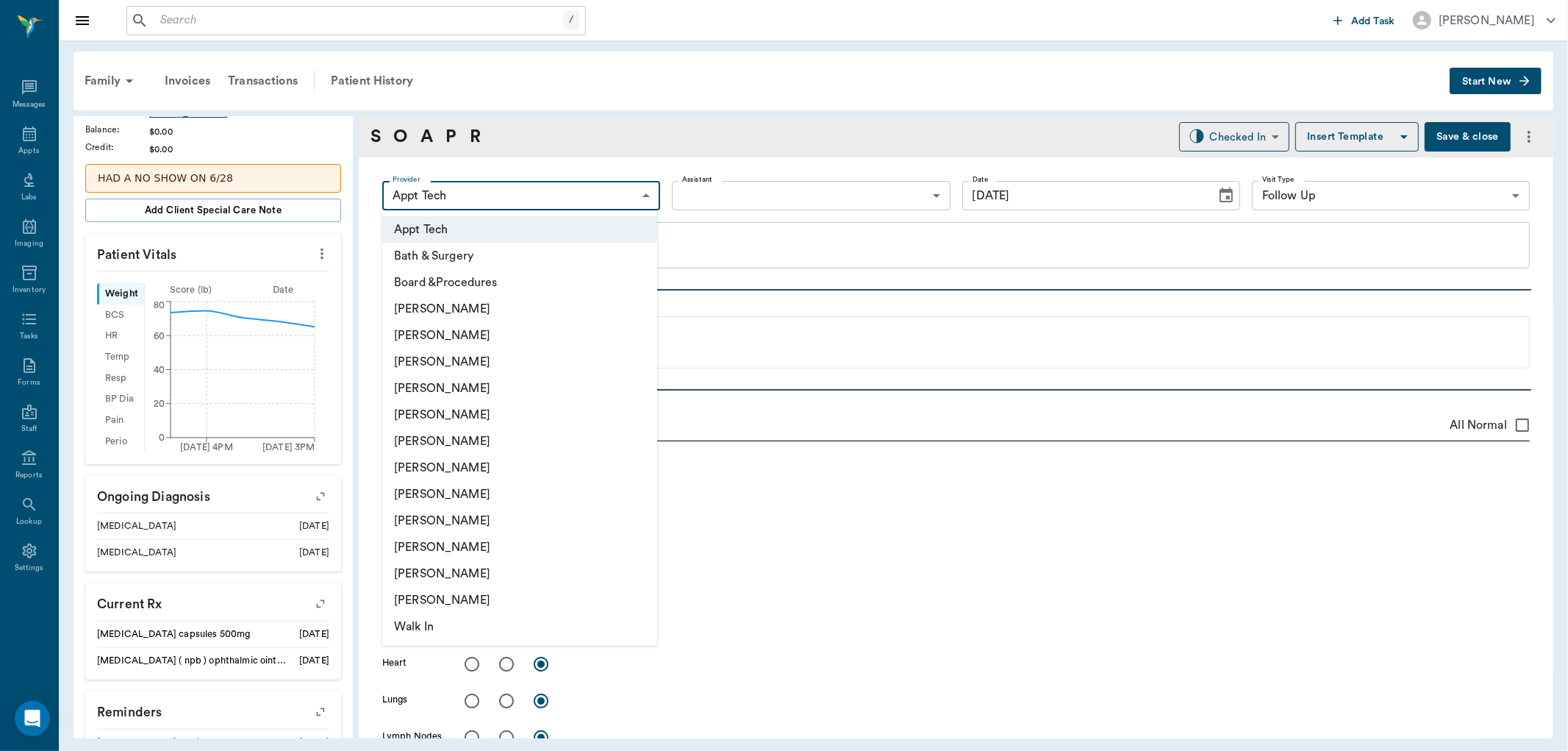
click at [504, 431] on li "[PERSON_NAME]" at bounding box center [519, 441] width 275 height 26
type input "682b670d8bdc6f7f8feef3db"
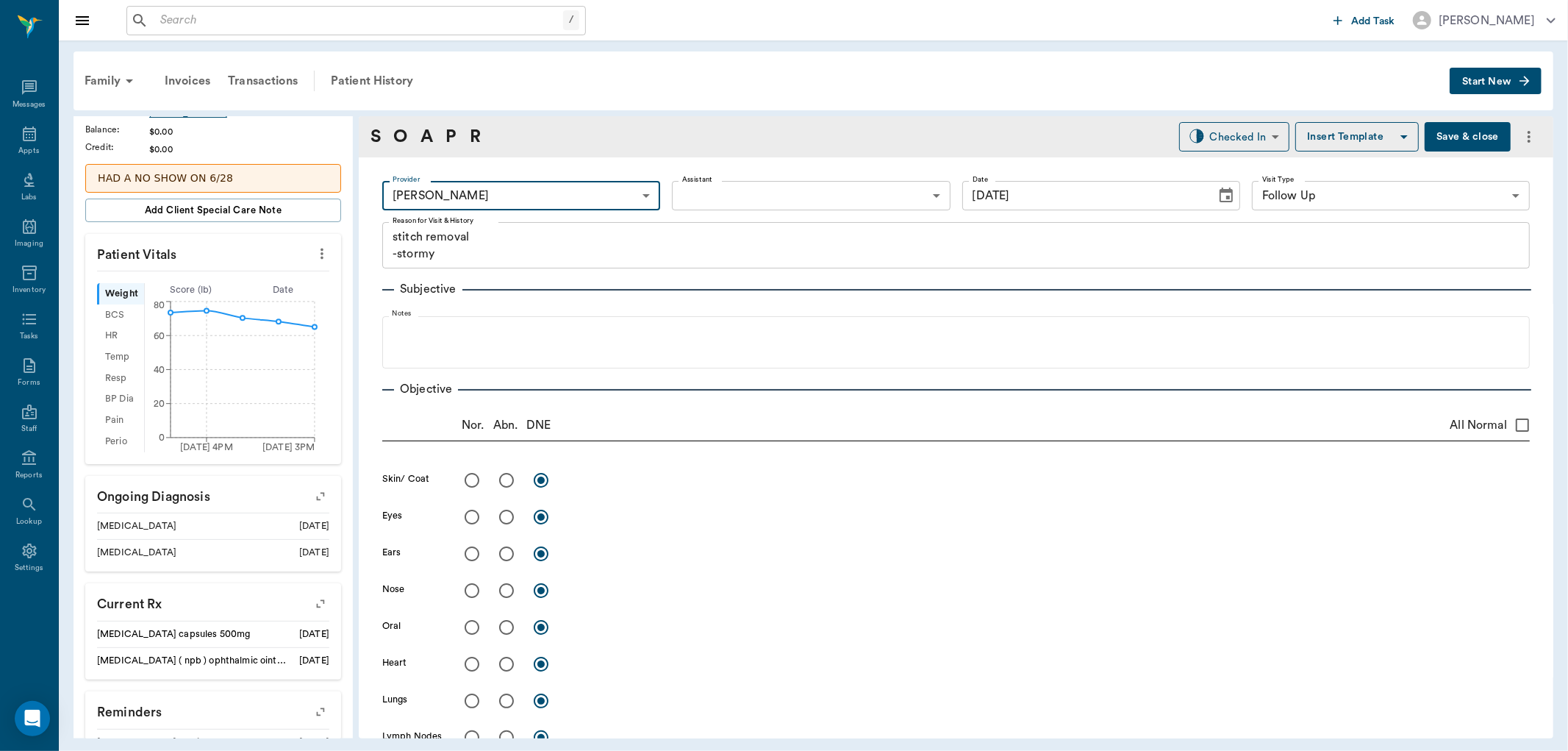
click at [732, 188] on body "/ ​ Add Task Dr. Bert Ellsworth Nectar Messages Appts Labs Imaging Inventory Ta…" at bounding box center [784, 375] width 1568 height 751
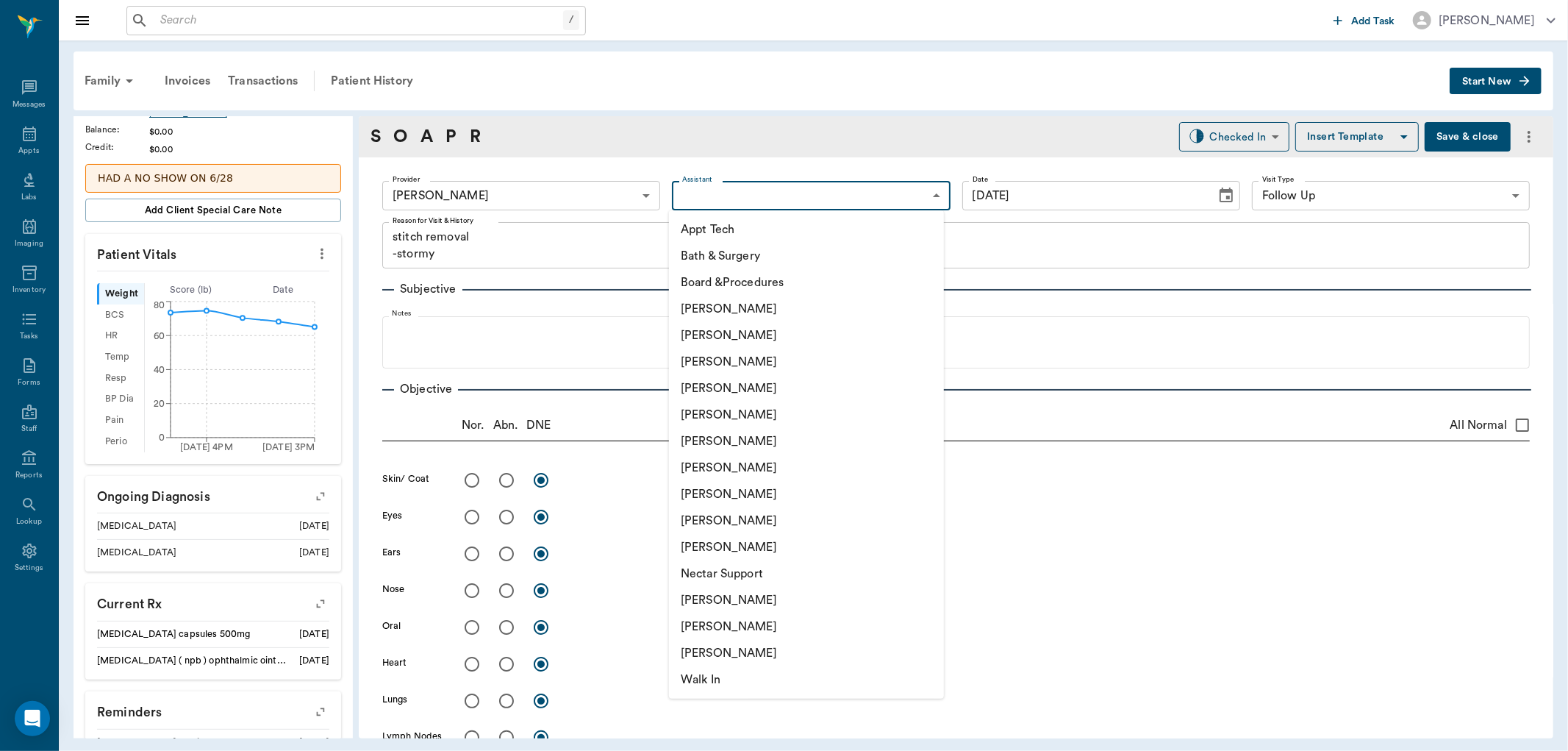
click at [729, 224] on li "Appt Tech" at bounding box center [806, 229] width 275 height 26
type input "63ec2f075fda476ae8351a4c"
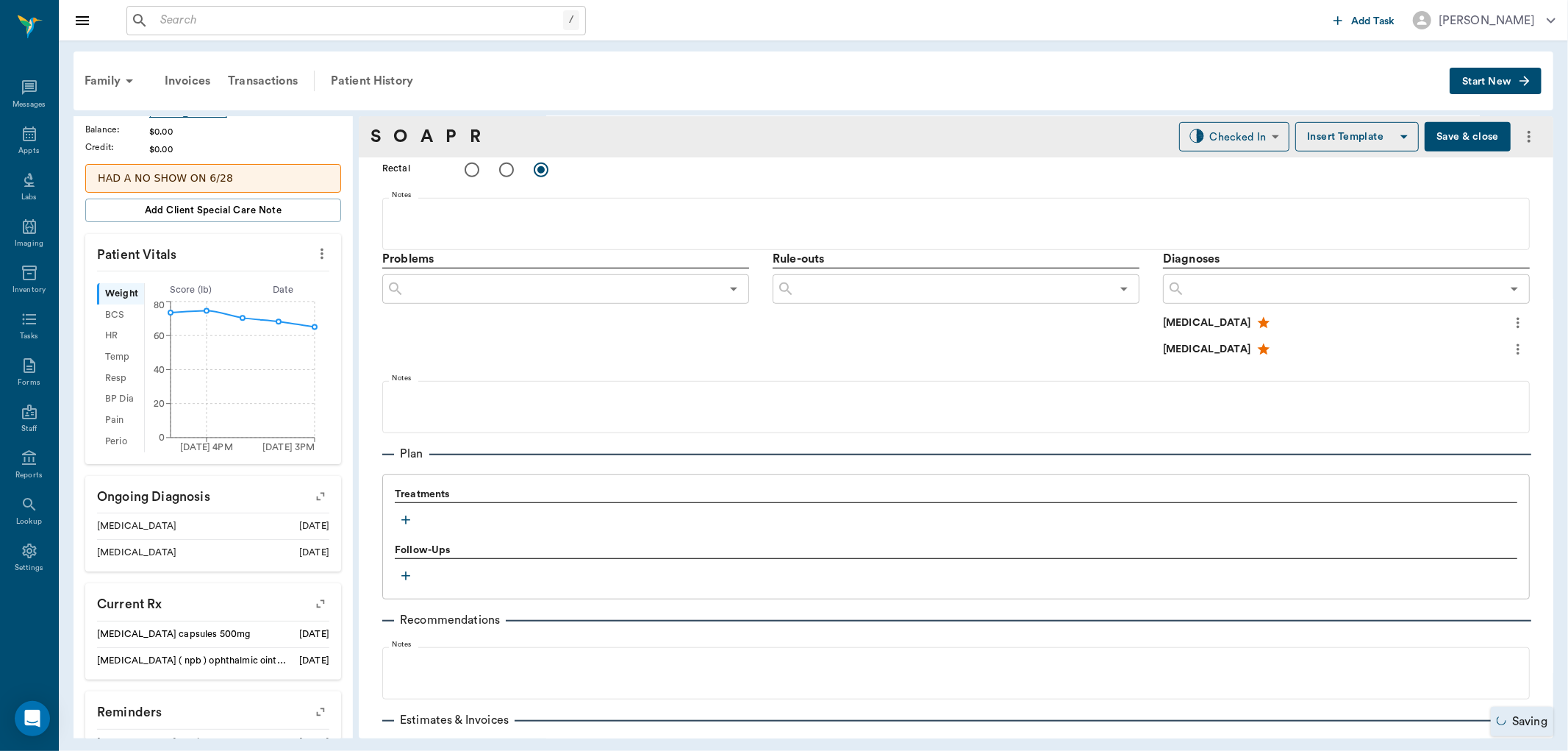
scroll to position [847, 0]
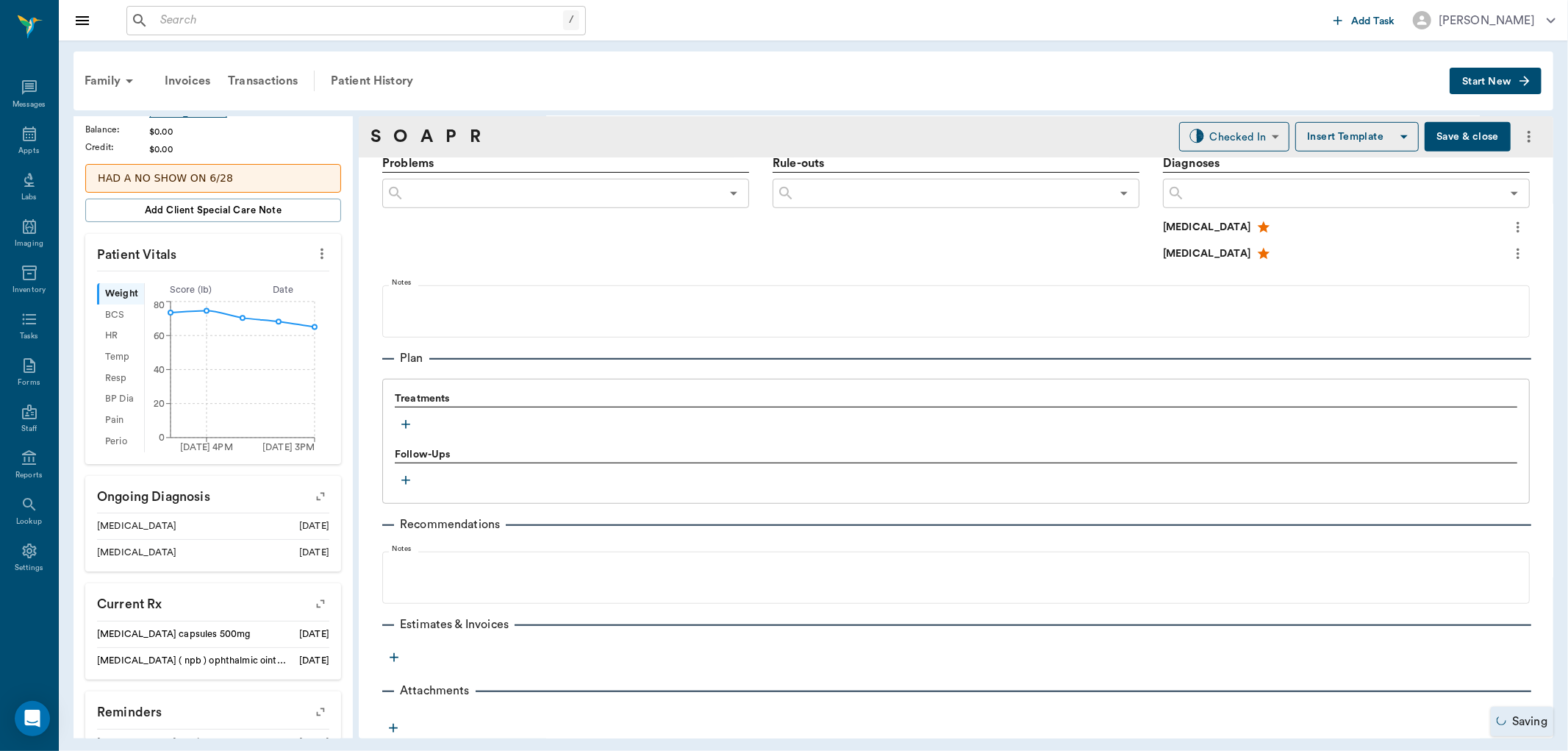
click at [400, 419] on icon "button" at bounding box center [406, 424] width 15 height 15
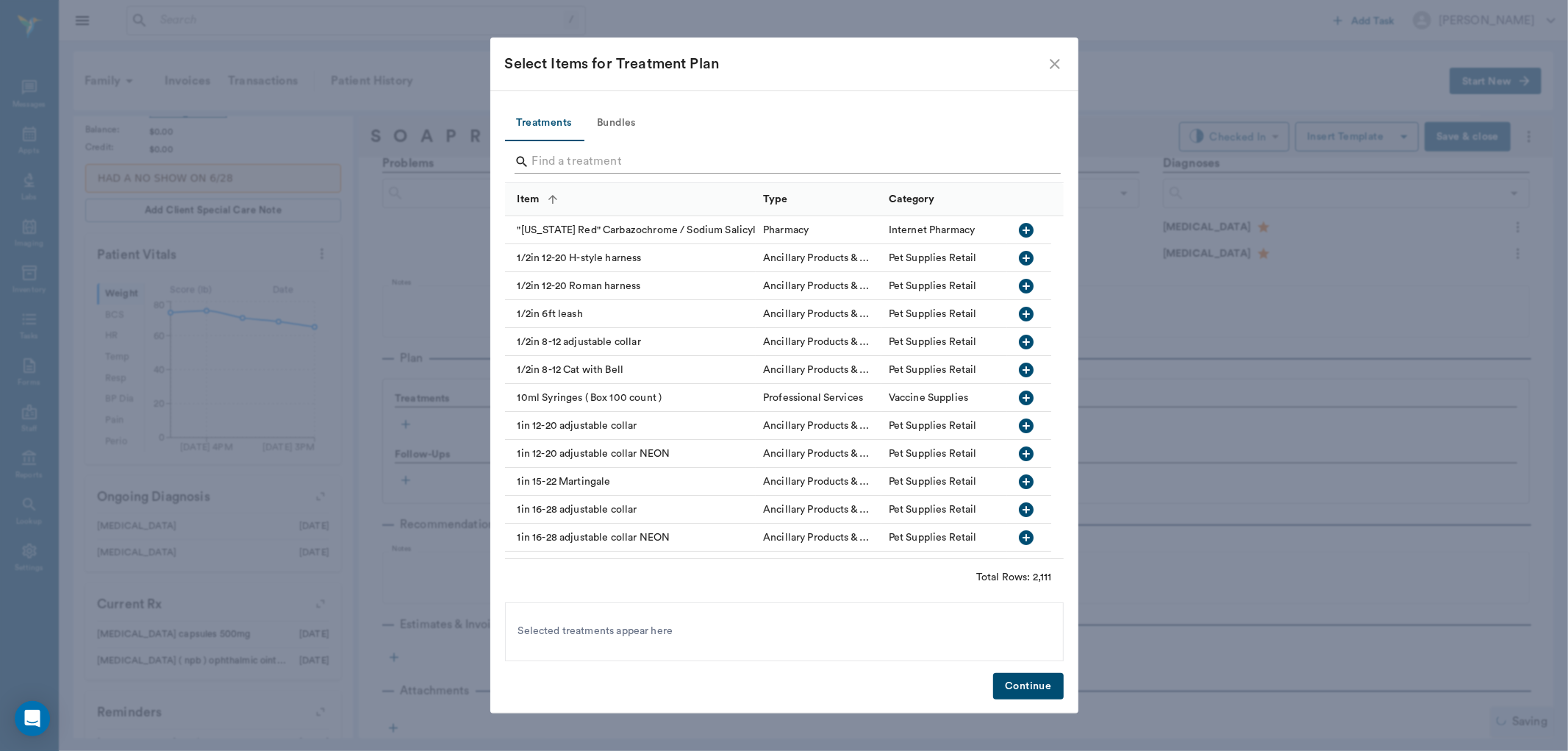
click at [584, 158] on input "Search" at bounding box center [785, 161] width 506 height 24
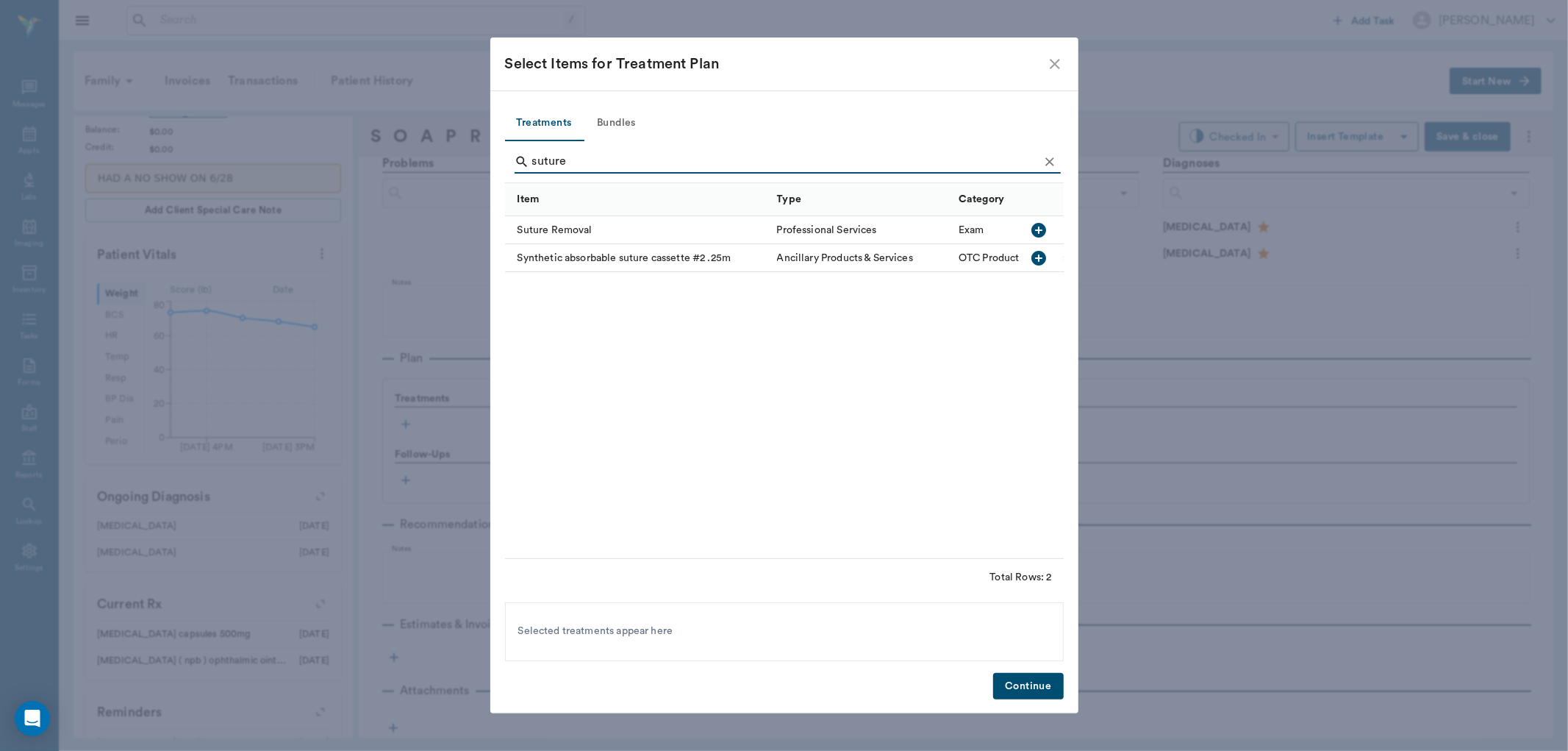
type input "suture"
click at [1044, 225] on icon "button" at bounding box center [1038, 230] width 18 height 18
click at [1052, 157] on icon "Clear" at bounding box center [1049, 161] width 9 height 9
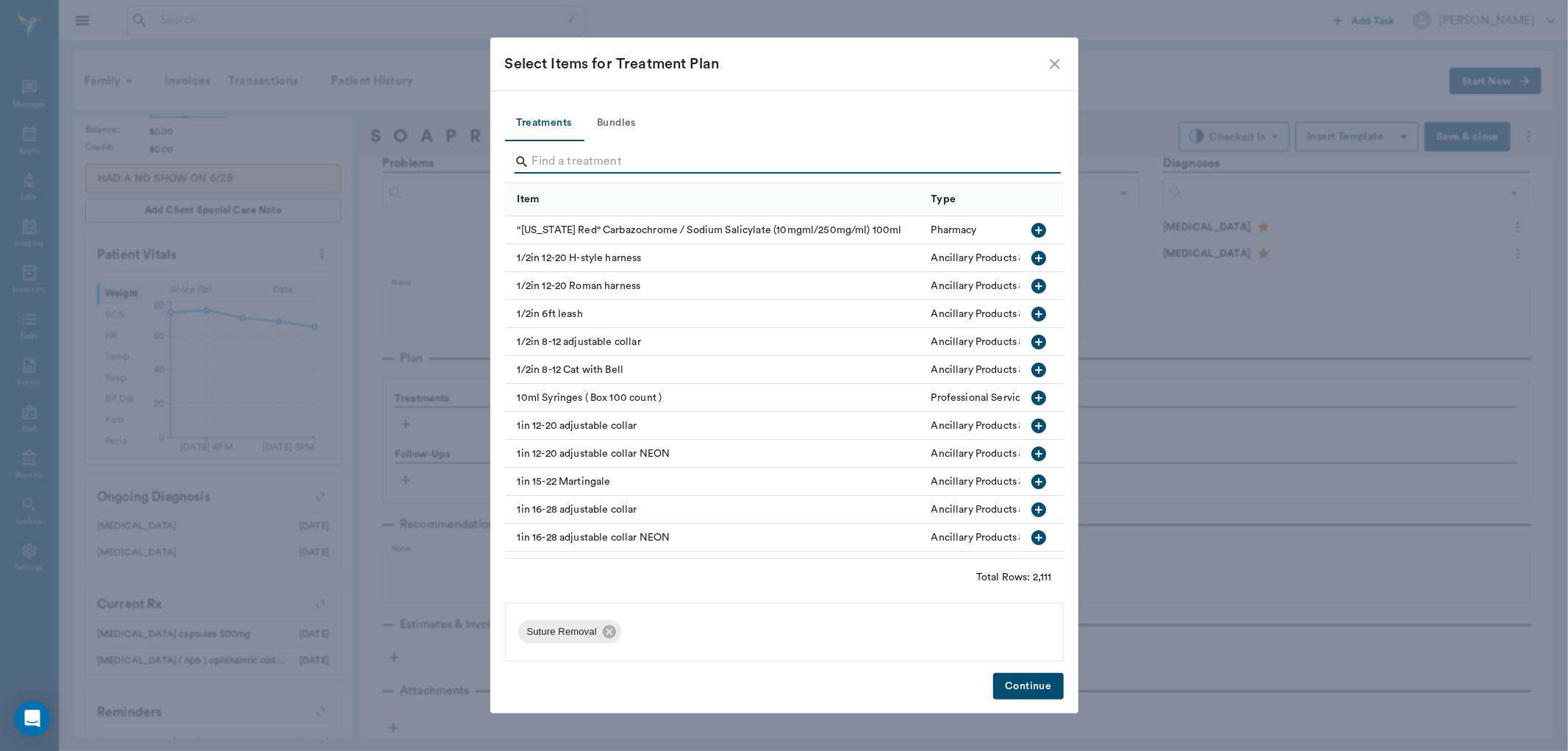
click at [1037, 159] on input "Search" at bounding box center [785, 161] width 506 height 24
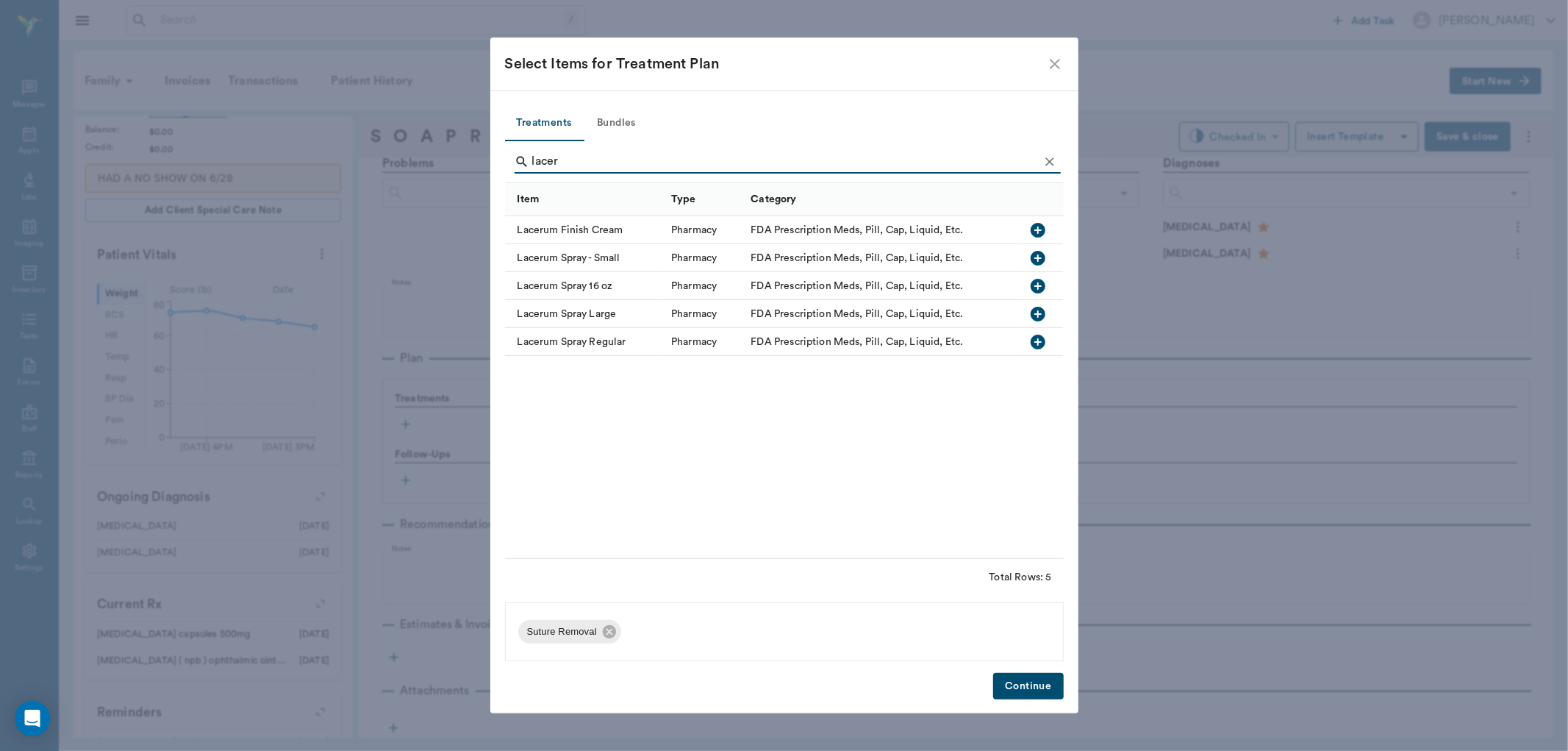
type input "lacer"
click at [1039, 254] on icon "button" at bounding box center [1037, 258] width 15 height 15
click at [1049, 162] on icon "Clear" at bounding box center [1049, 161] width 9 height 9
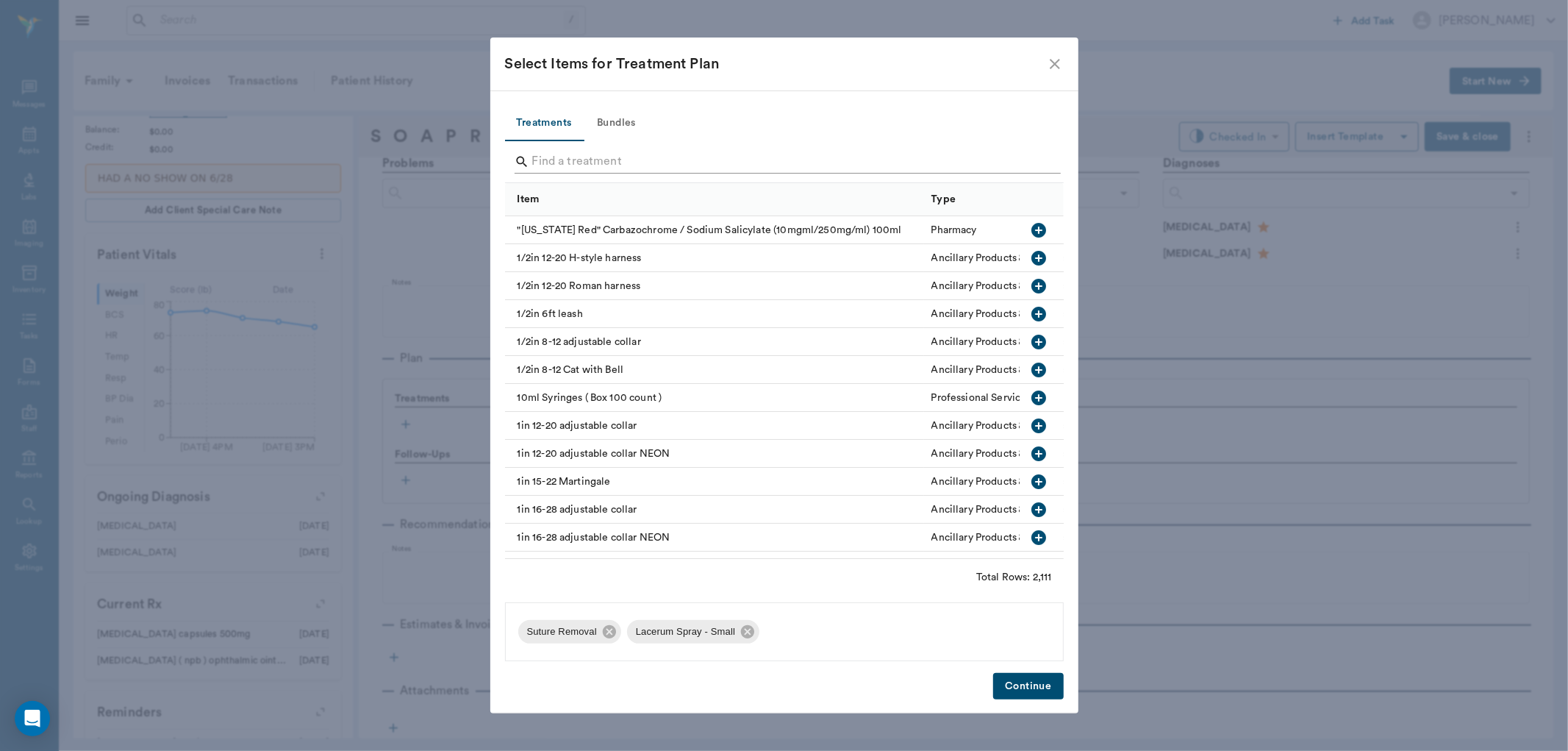
click at [1032, 162] on input "Search" at bounding box center [785, 161] width 506 height 24
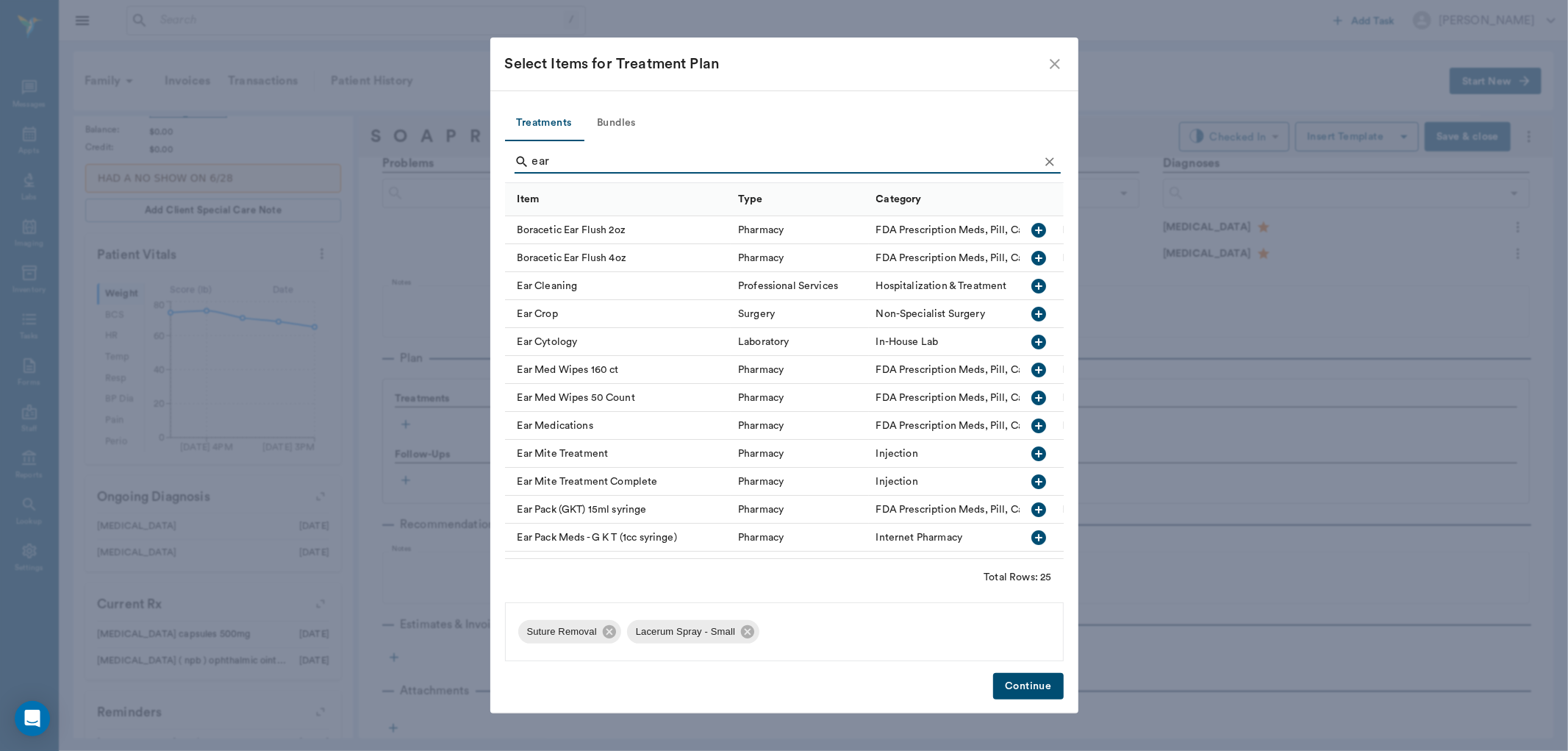
type input "ear"
click at [1029, 285] on icon "button" at bounding box center [1038, 286] width 18 height 18
click at [1052, 164] on icon "Clear" at bounding box center [1050, 161] width 15 height 15
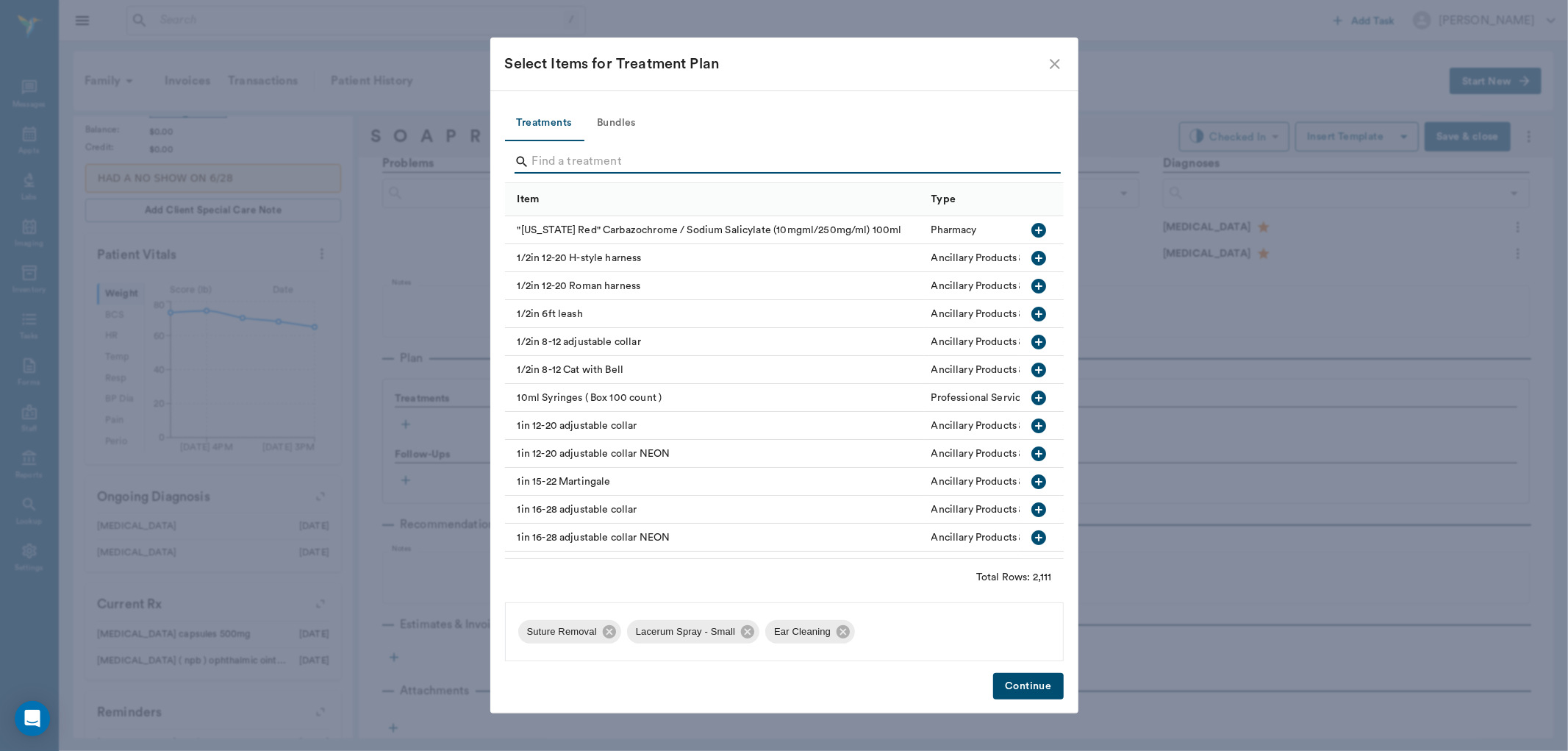
click at [1037, 162] on input "Search" at bounding box center [785, 161] width 506 height 24
click at [1033, 681] on button "Continue" at bounding box center [1028, 686] width 70 height 27
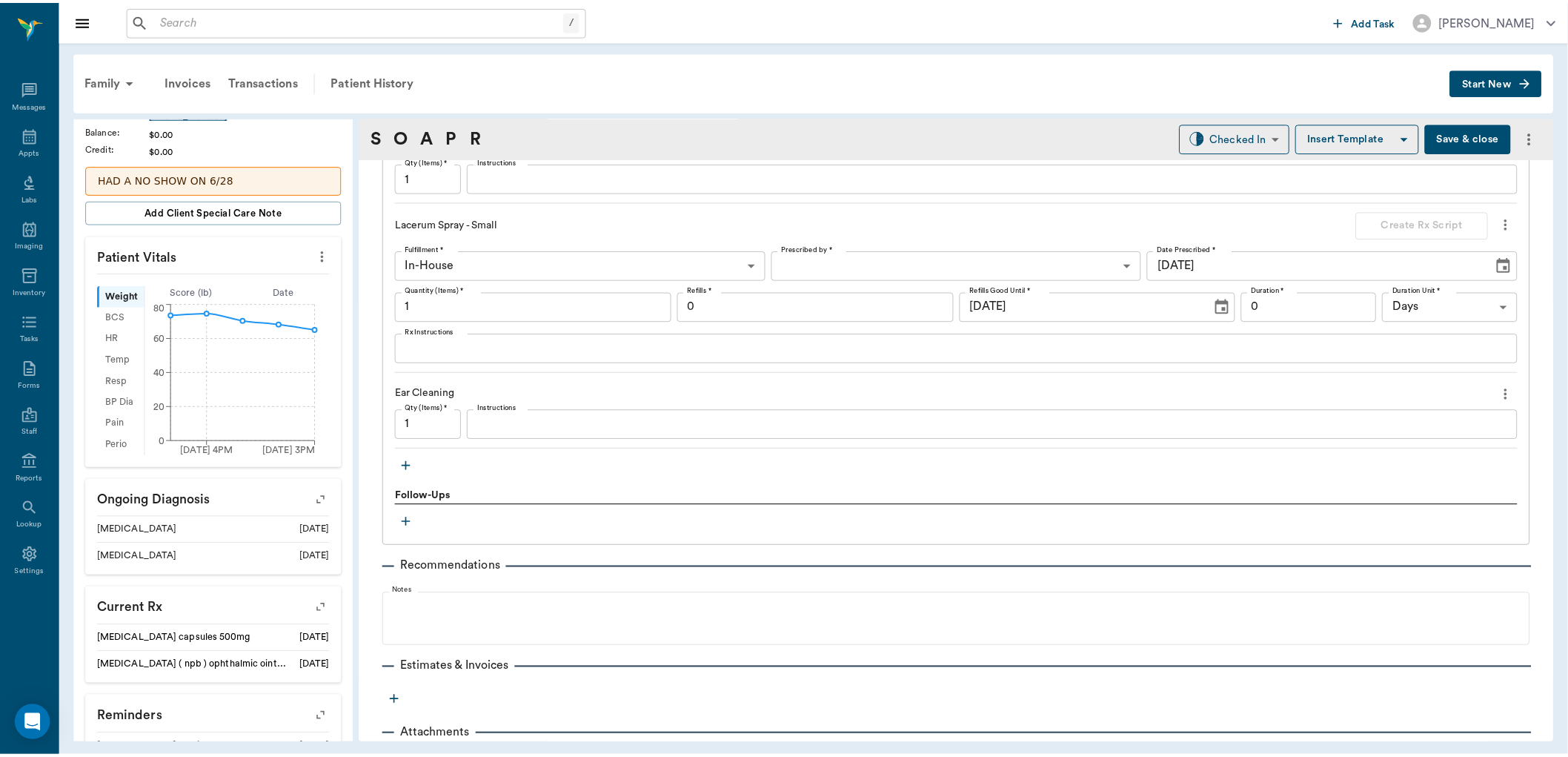
scroll to position [1182, 0]
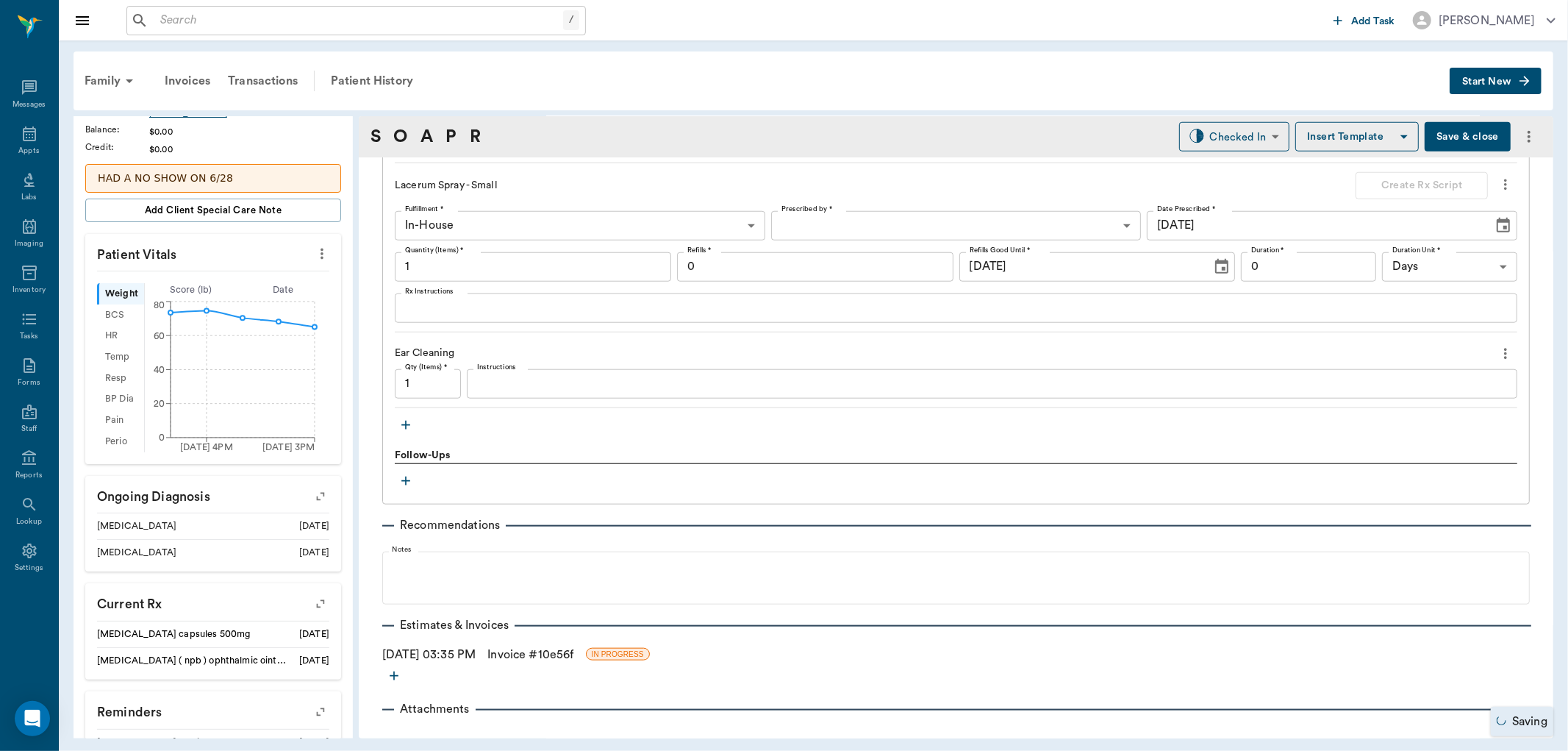
click at [519, 652] on link "Invoice # 10e56f" at bounding box center [531, 655] width 86 height 18
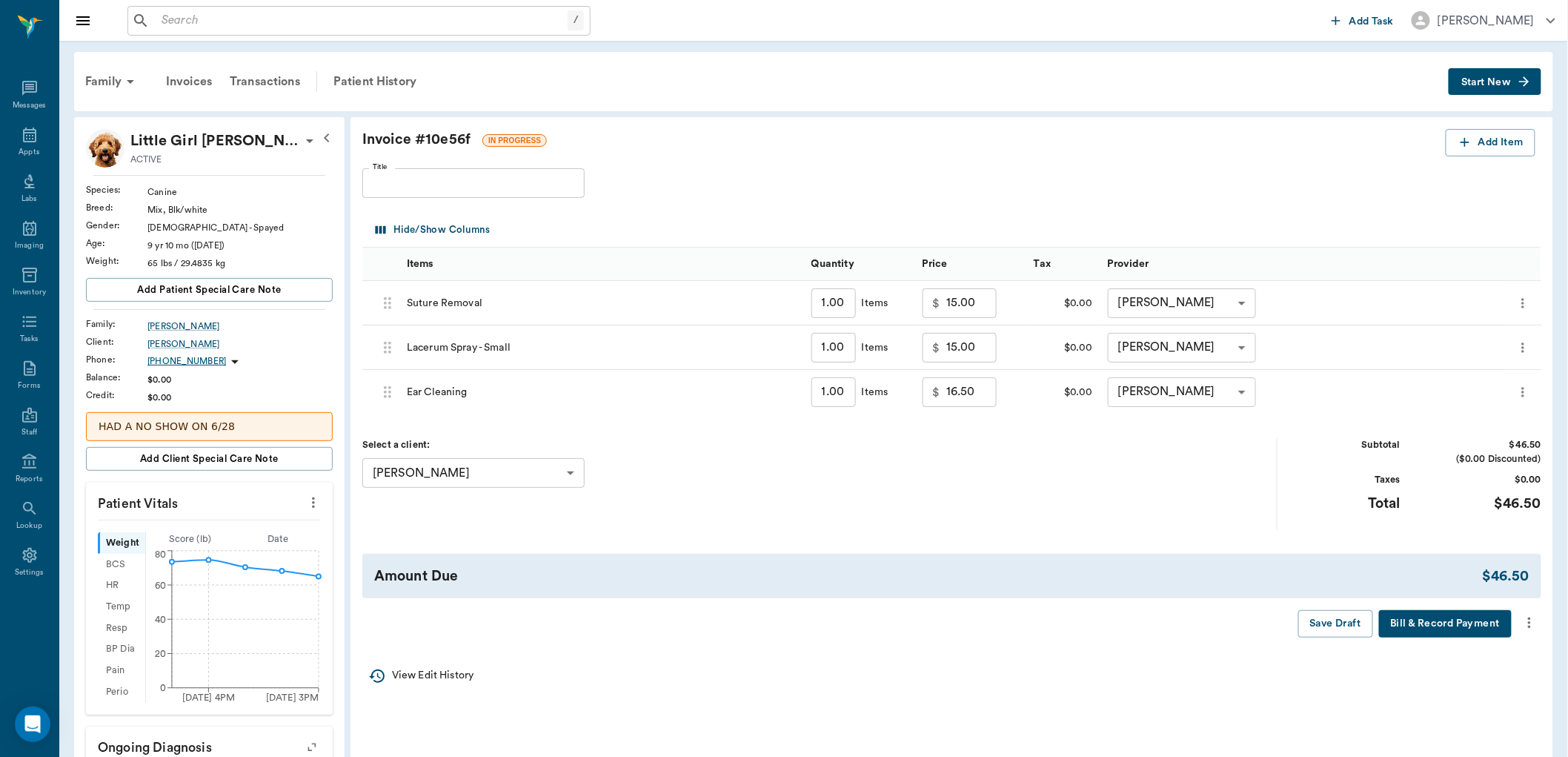
click at [970, 305] on input "15.00" at bounding box center [971, 303] width 50 height 30
type input "0.00"
click at [960, 390] on input "16.50" at bounding box center [971, 392] width 50 height 30
type input "0.00"
click at [1330, 621] on button "Save Draft" at bounding box center [1335, 623] width 75 height 27
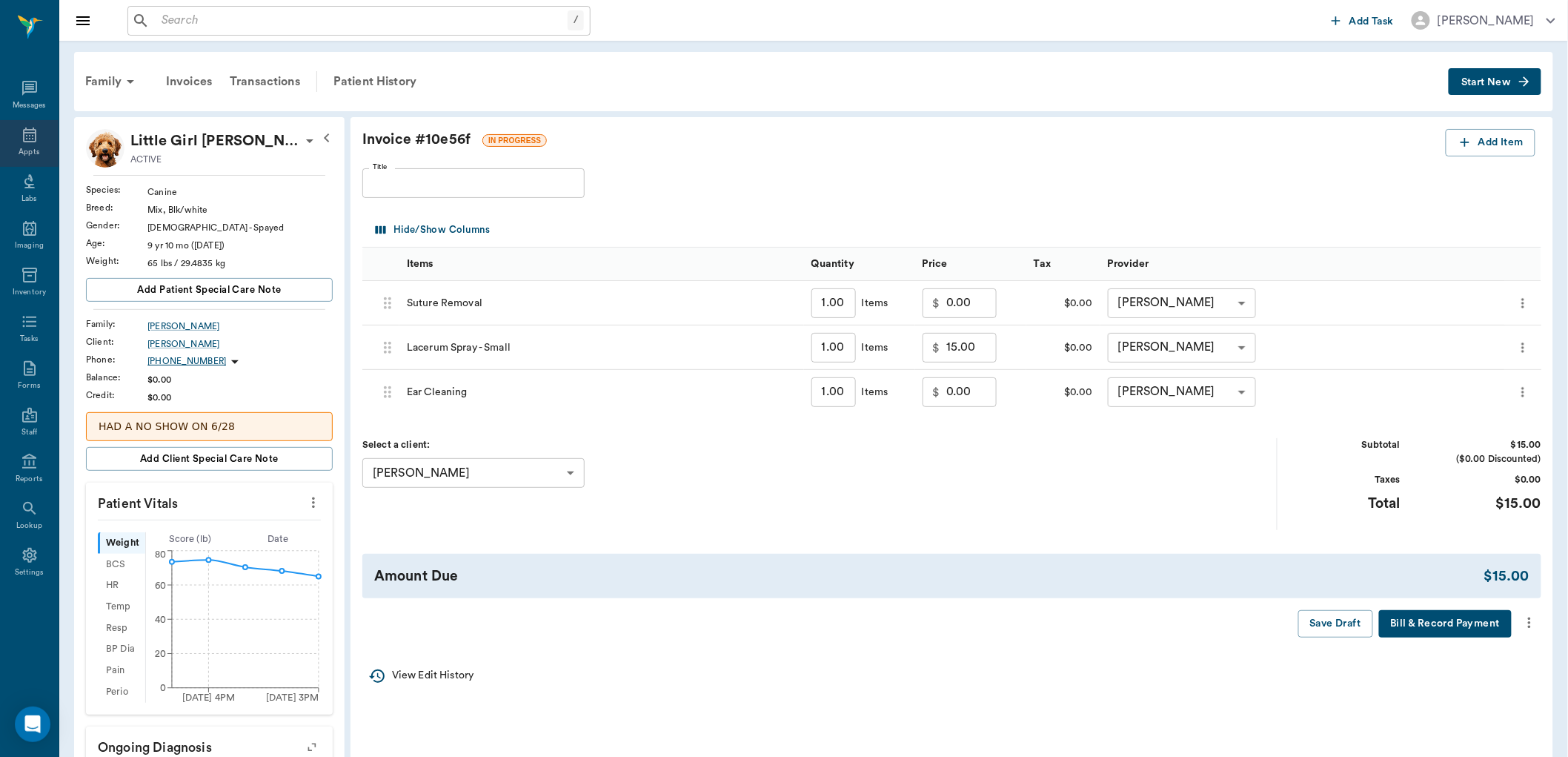
drag, startPoint x: 13, startPoint y: 140, endPoint x: 22, endPoint y: 138, distance: 9.2
click at [13, 138] on div "Appts" at bounding box center [29, 143] width 58 height 47
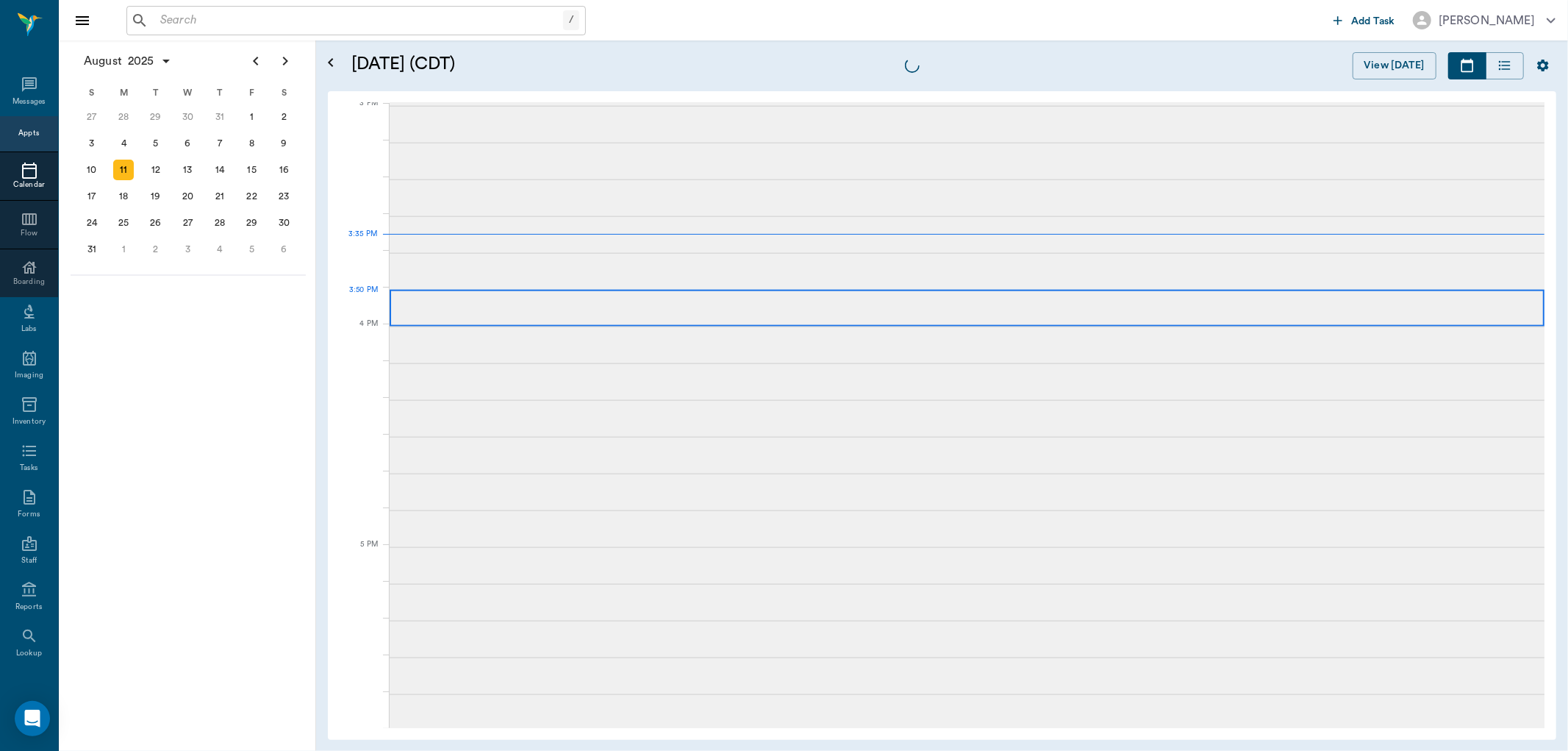
scroll to position [1547, 0]
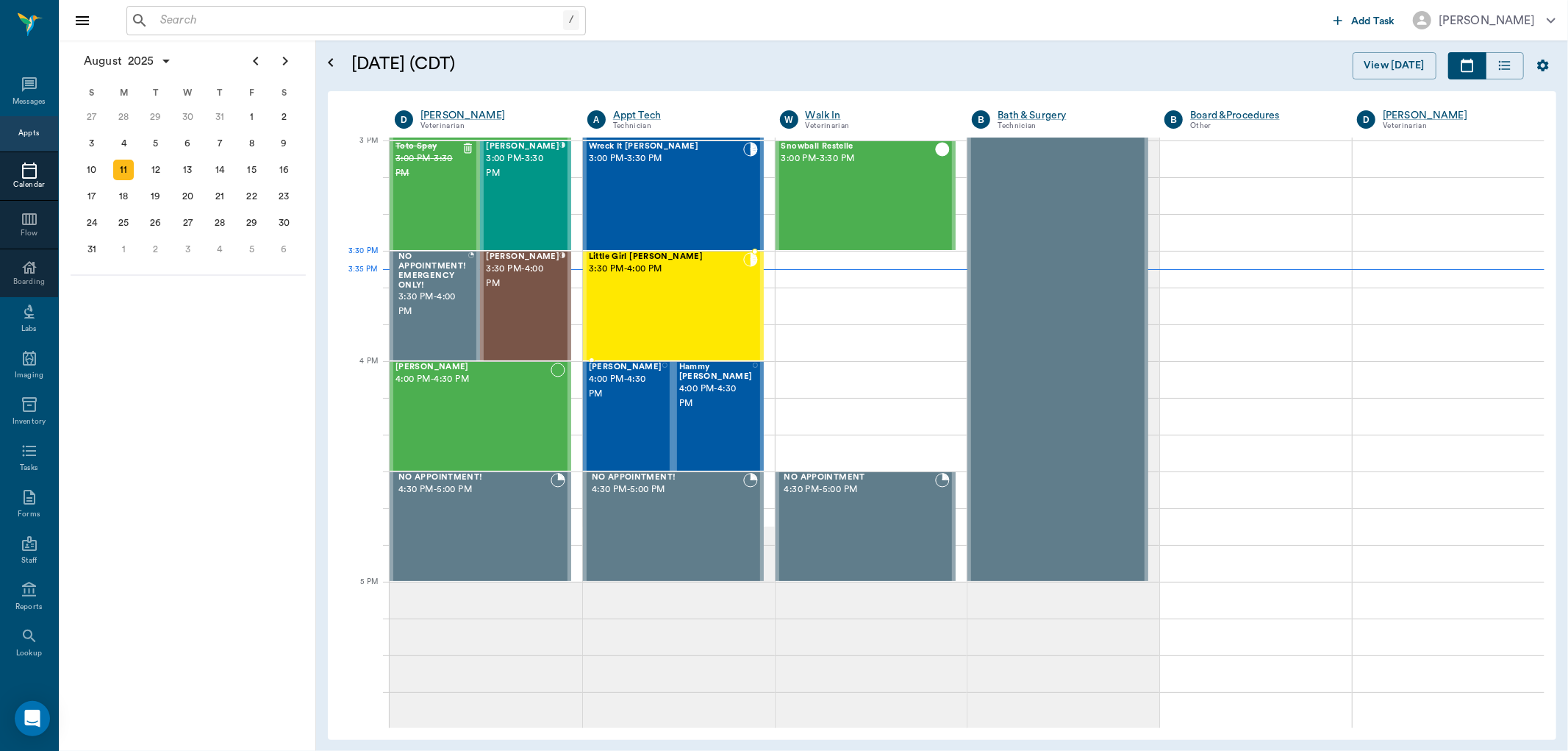
click at [700, 275] on span "3:30 PM - 4:00 PM" at bounding box center [665, 269] width 154 height 15
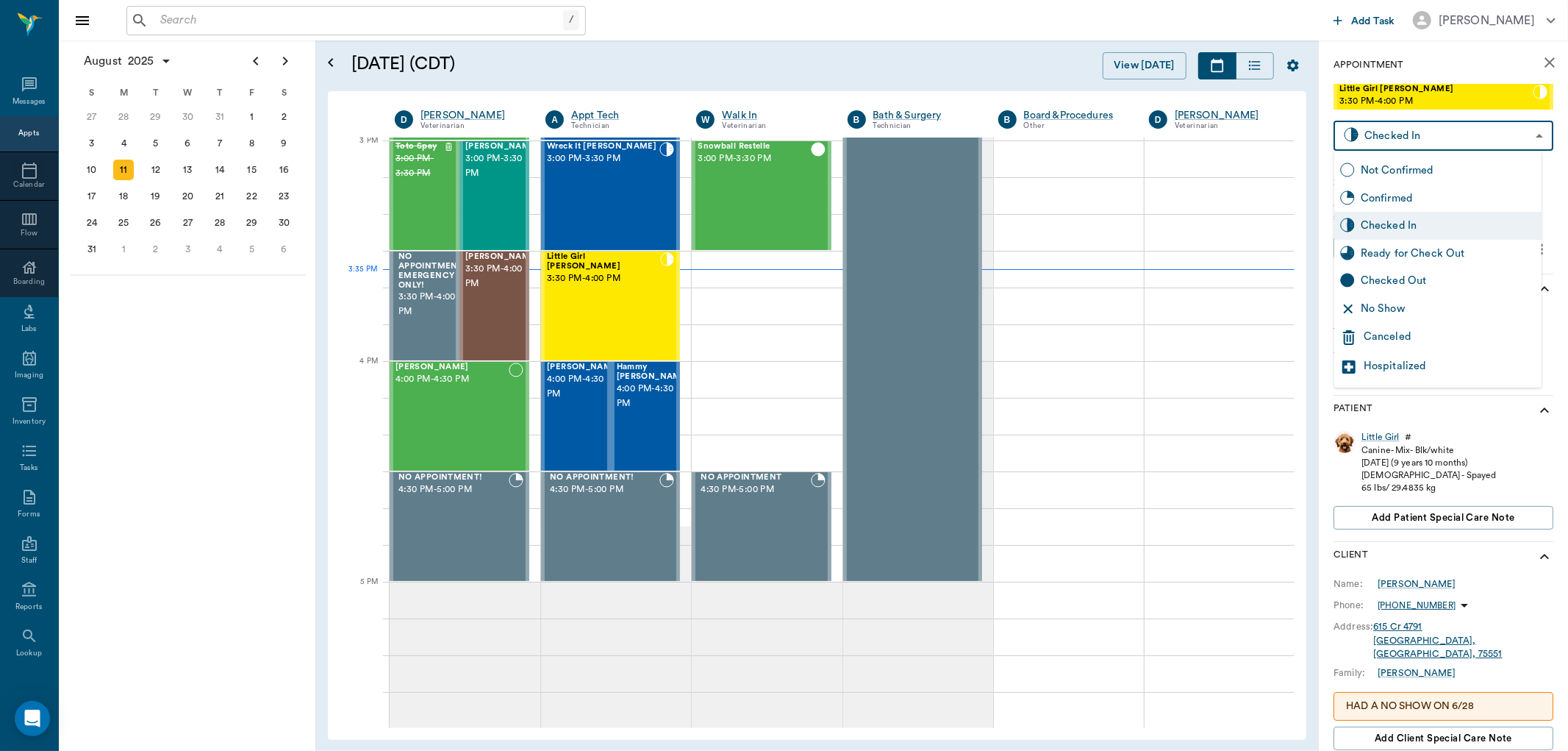
drag, startPoint x: 1456, startPoint y: 129, endPoint x: 1441, endPoint y: 136, distance: 16.6
click at [1456, 129] on body "/ ​ Add Task Dr. Bert Ellsworth Nectar Messages Appts Calendar Flow Boarding La…" at bounding box center [784, 375] width 1568 height 751
click at [1434, 250] on div "Ready for Check Out" at bounding box center [1447, 254] width 175 height 16
type input "READY_TO_CHECKOUT"
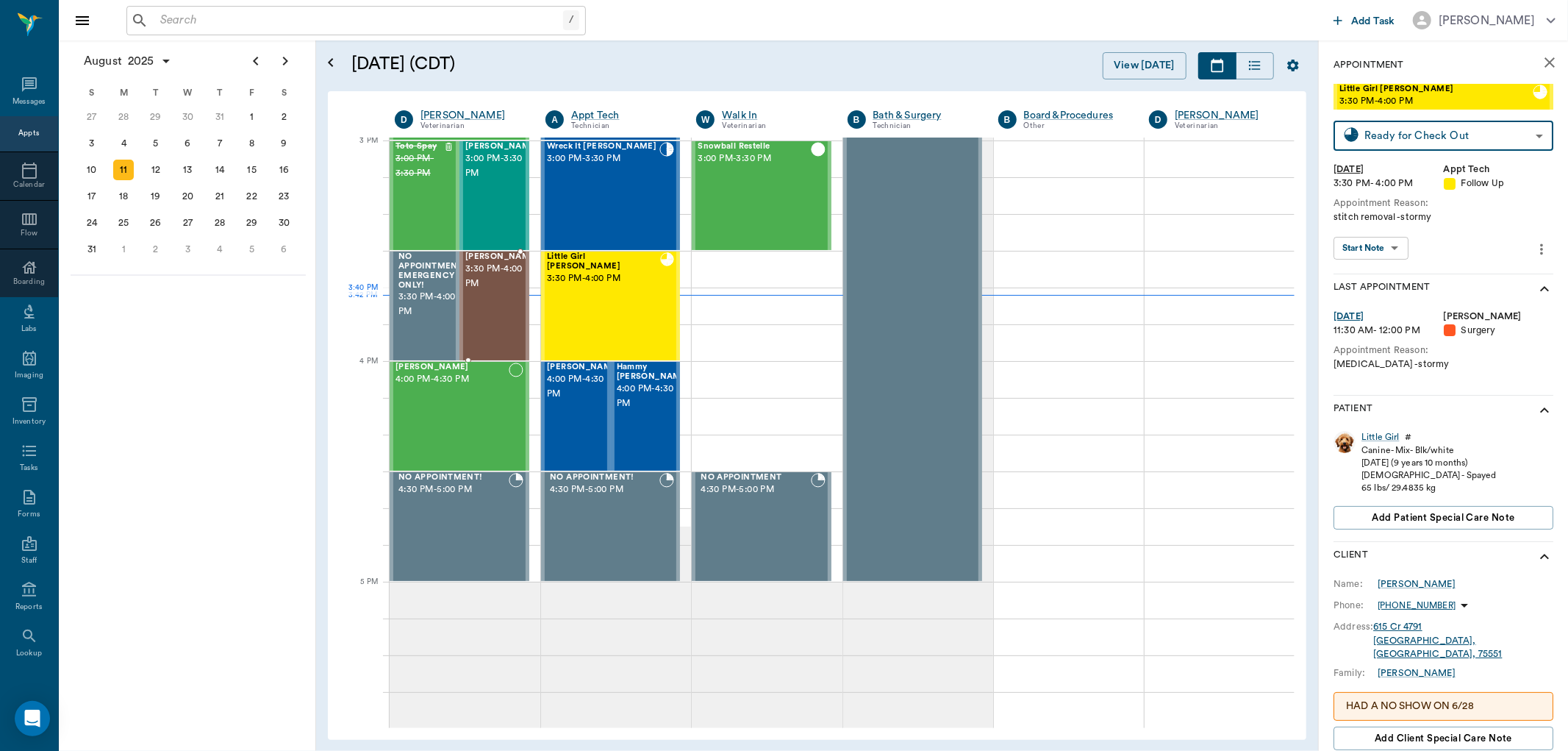
click at [489, 303] on div "[PERSON_NAME] 3:30 PM - 4:00 PM" at bounding box center [502, 306] width 73 height 108
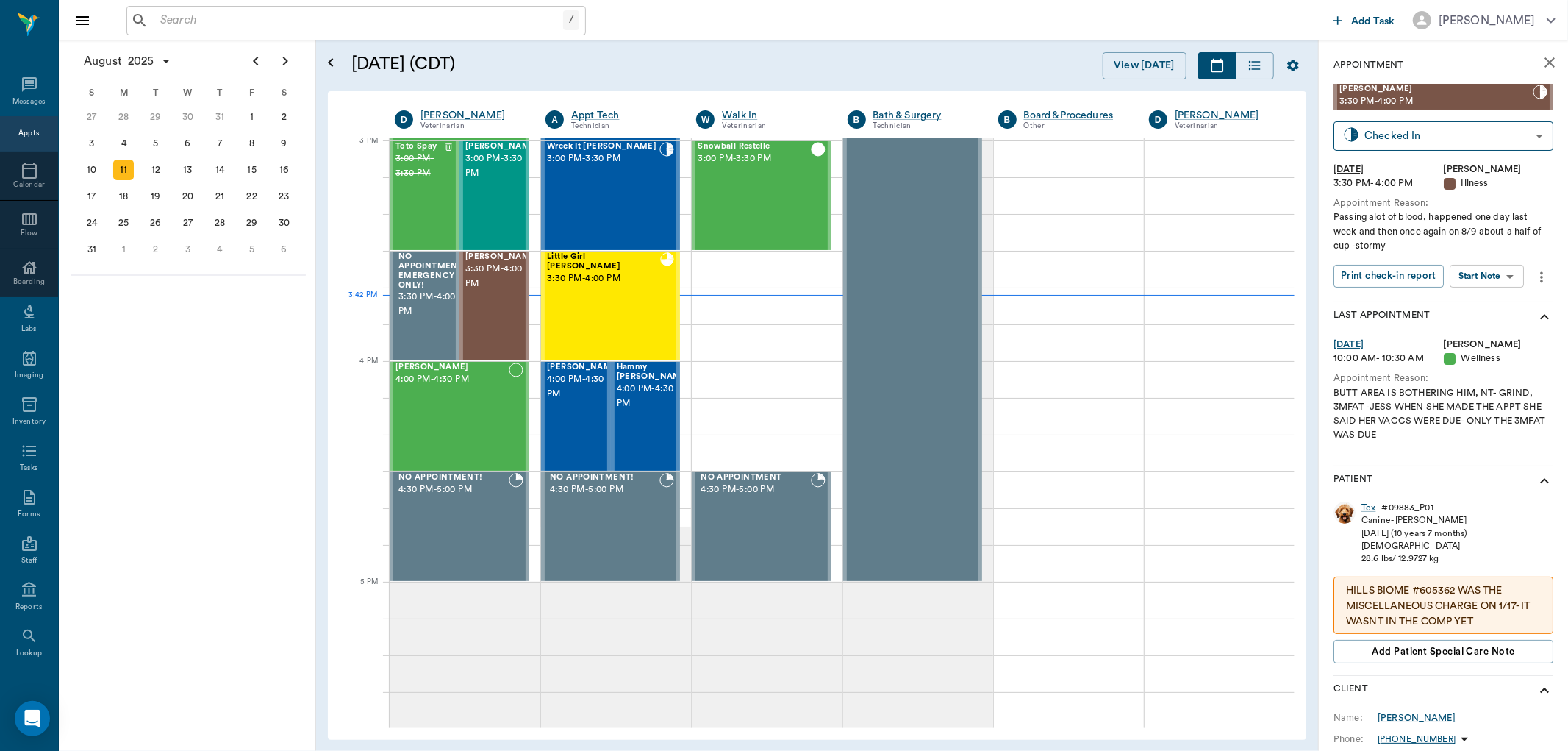
click at [1476, 273] on body "/ ​ Add Task Dr. Bert Ellsworth Nectar Messages Appts Calendar Flow Boarding La…" at bounding box center [784, 375] width 1568 height 751
click at [1472, 304] on button "View SOAP" at bounding box center [1470, 306] width 50 height 17
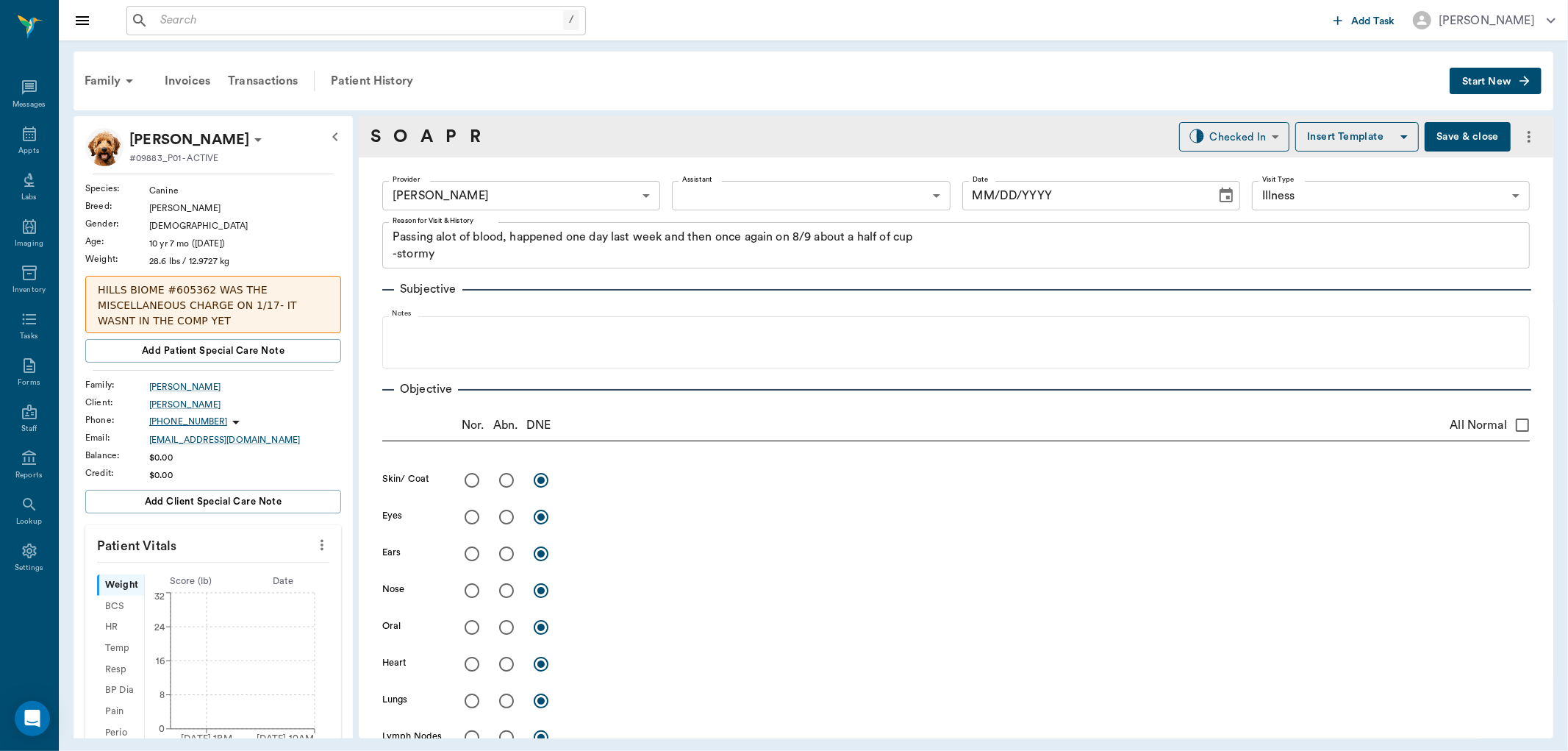
type input "63ec2f075fda476ae8351a4d"
type input "65d2be4f46e3a538d89b8c15"
type textarea "Passing alot of blood, happened one day last week and then once again on 8/9 ab…"
type input "[DATE]"
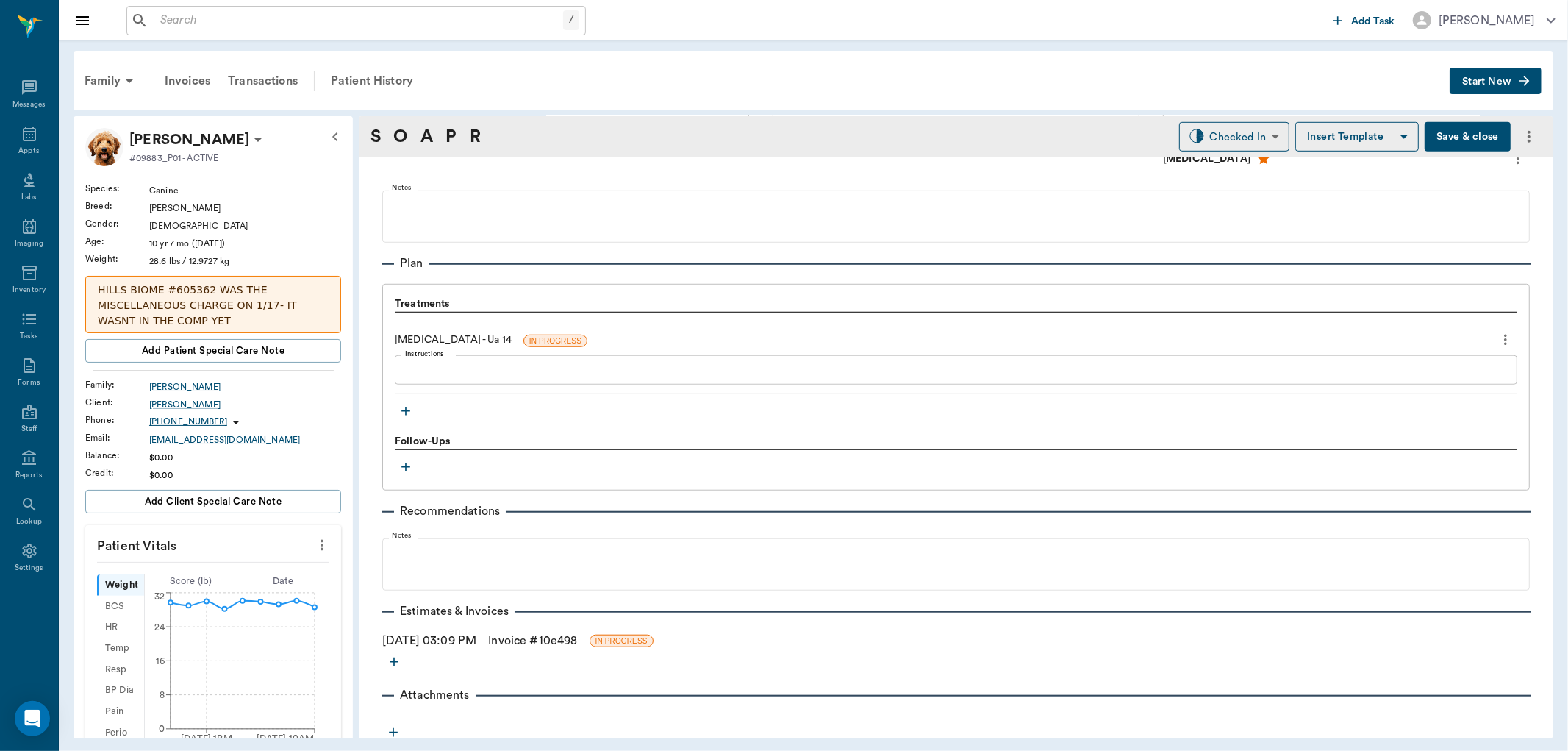
scroll to position [920, 0]
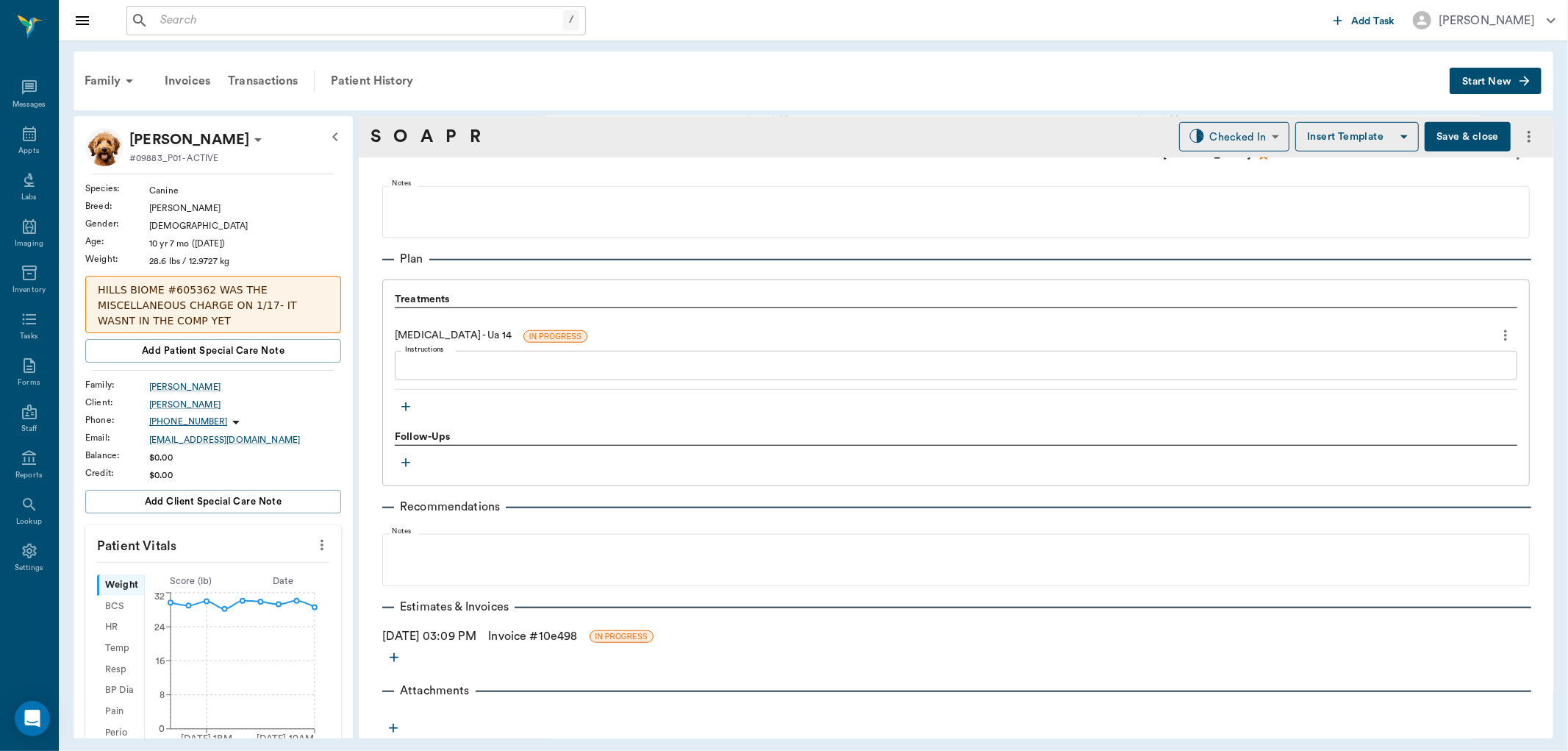
click at [406, 400] on icon "button" at bounding box center [406, 407] width 15 height 15
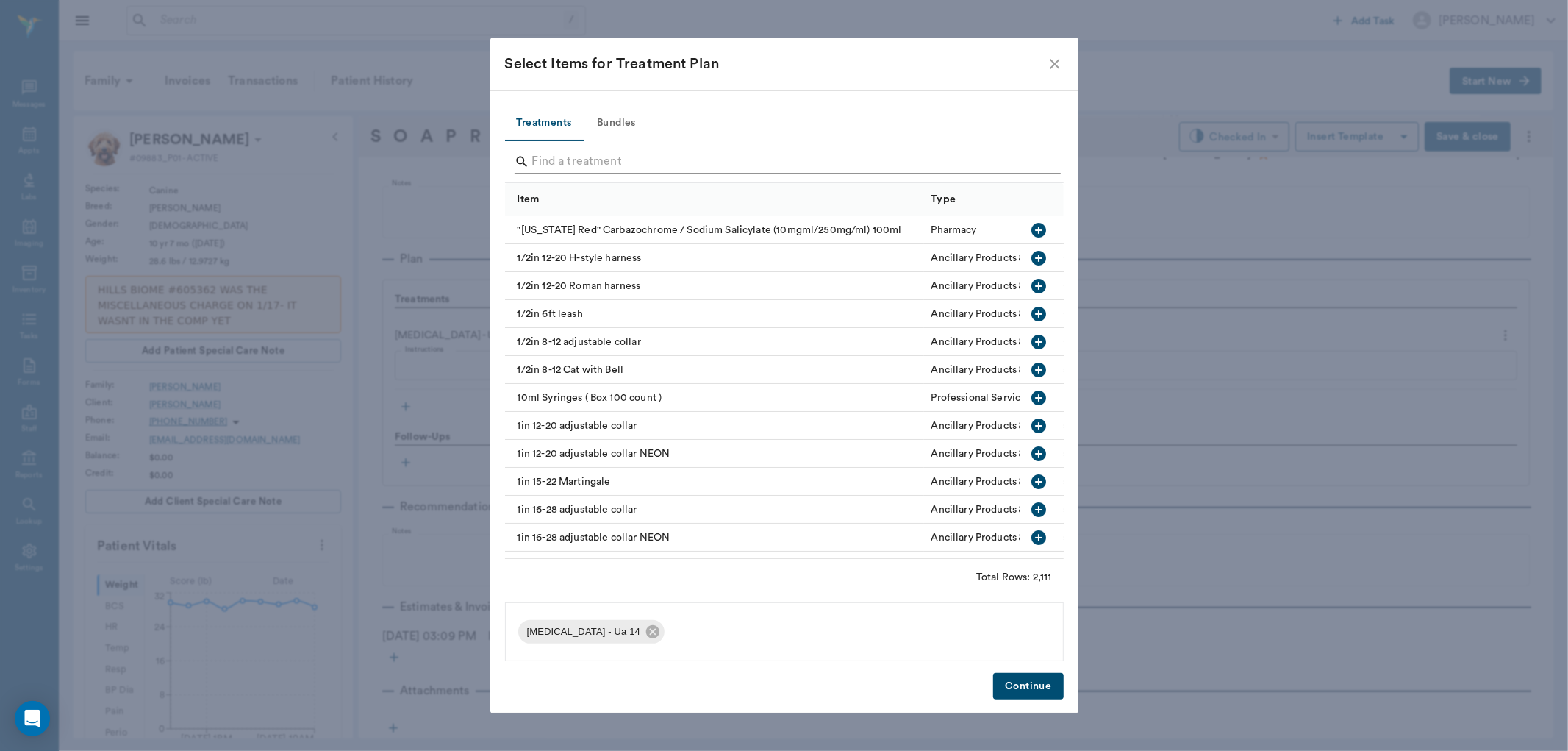
click at [552, 159] on input "Search" at bounding box center [785, 161] width 506 height 24
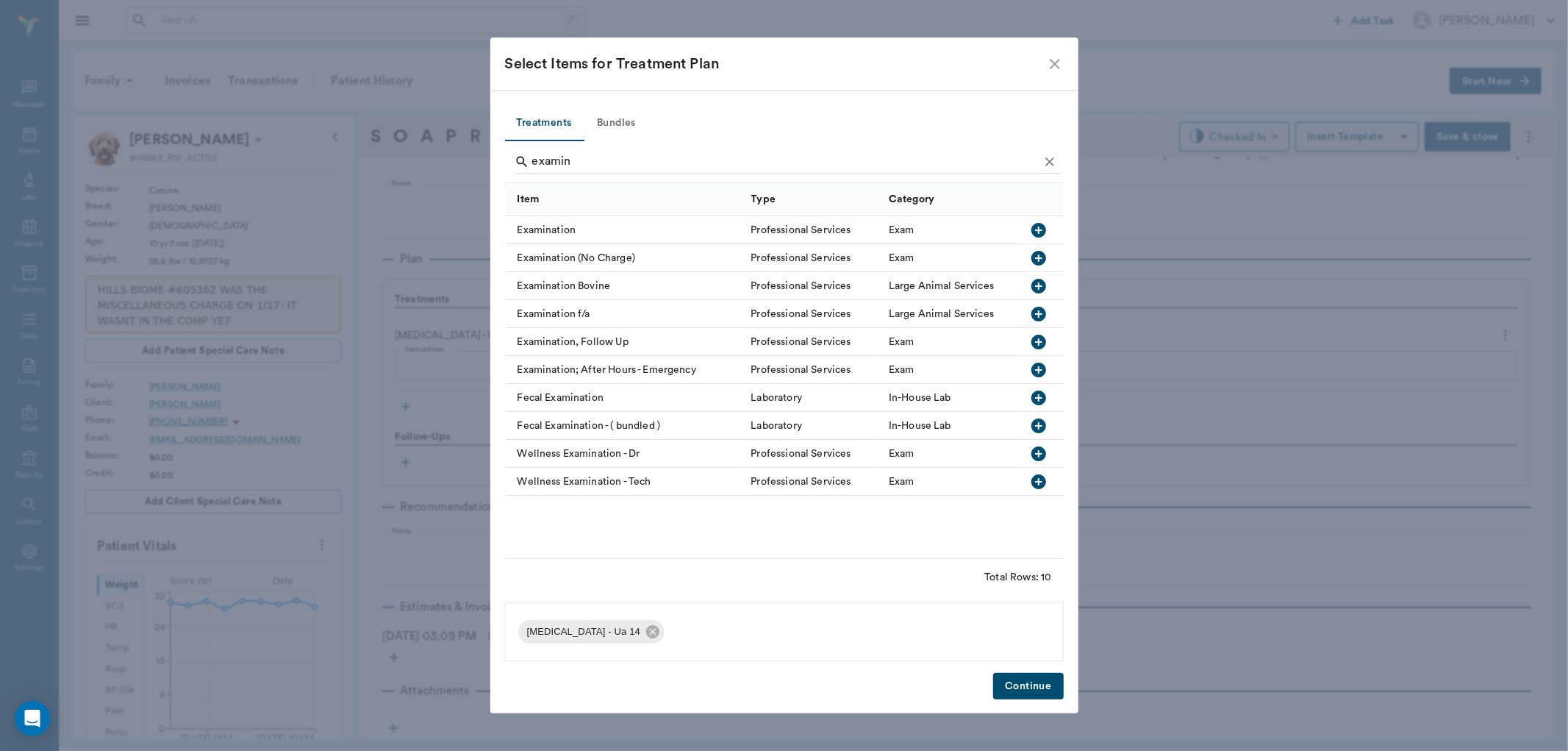
click at [1037, 221] on icon "button" at bounding box center [1038, 230] width 18 height 18
type input "e"
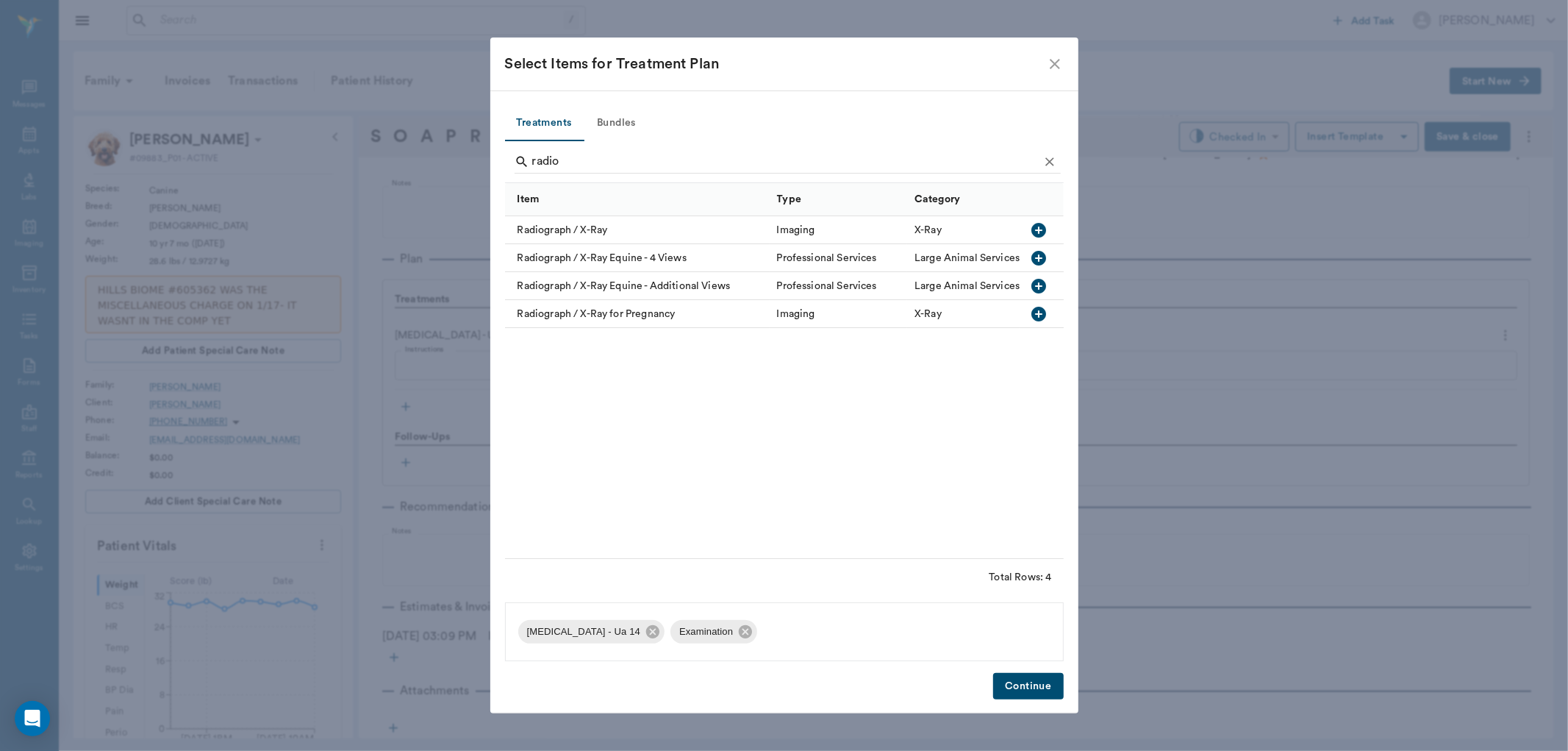
click at [1044, 225] on icon "button" at bounding box center [1038, 230] width 15 height 15
type input "r"
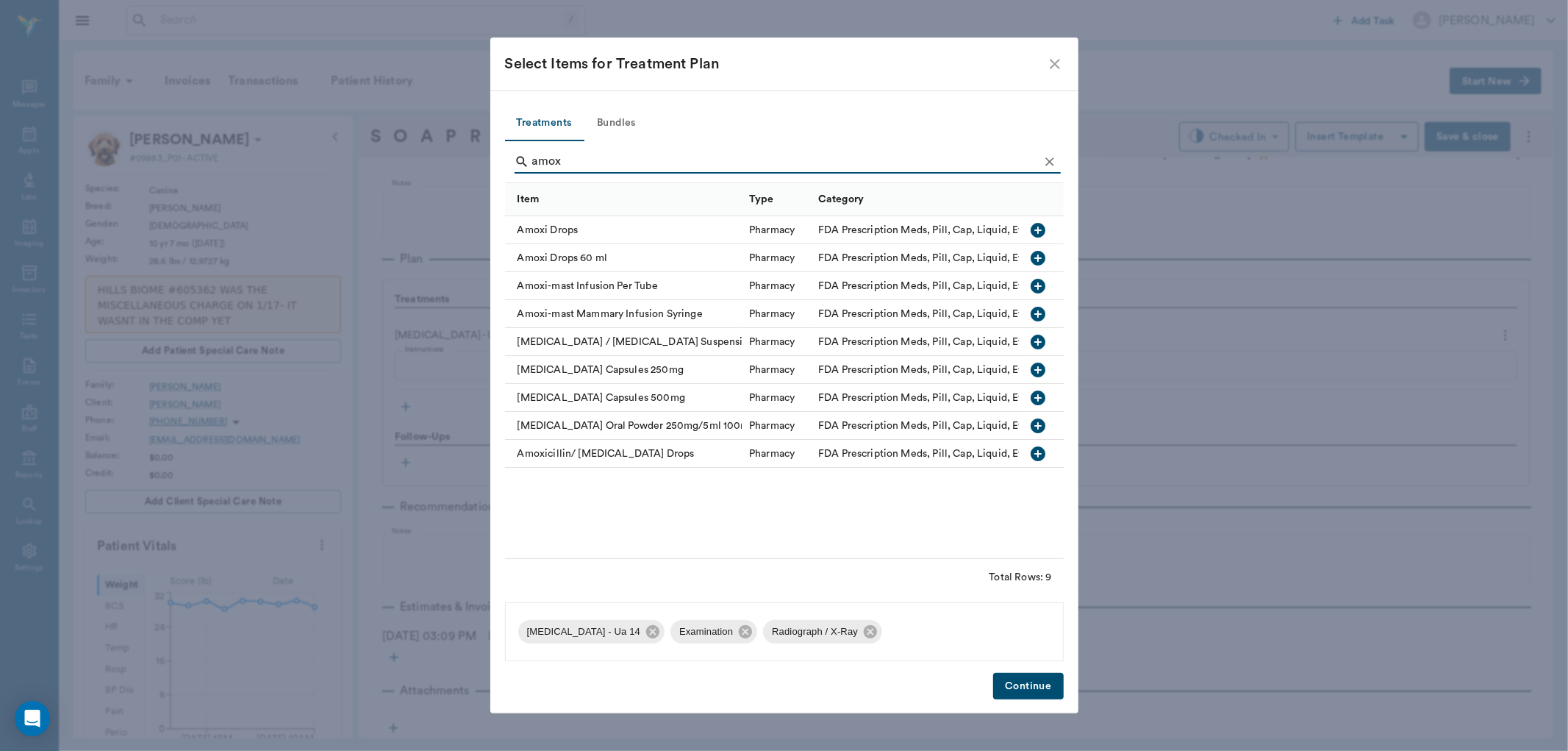
type input "amox"
click at [1040, 366] on icon "button" at bounding box center [1038, 370] width 15 height 15
click at [1029, 687] on button "Continue" at bounding box center [1028, 686] width 70 height 27
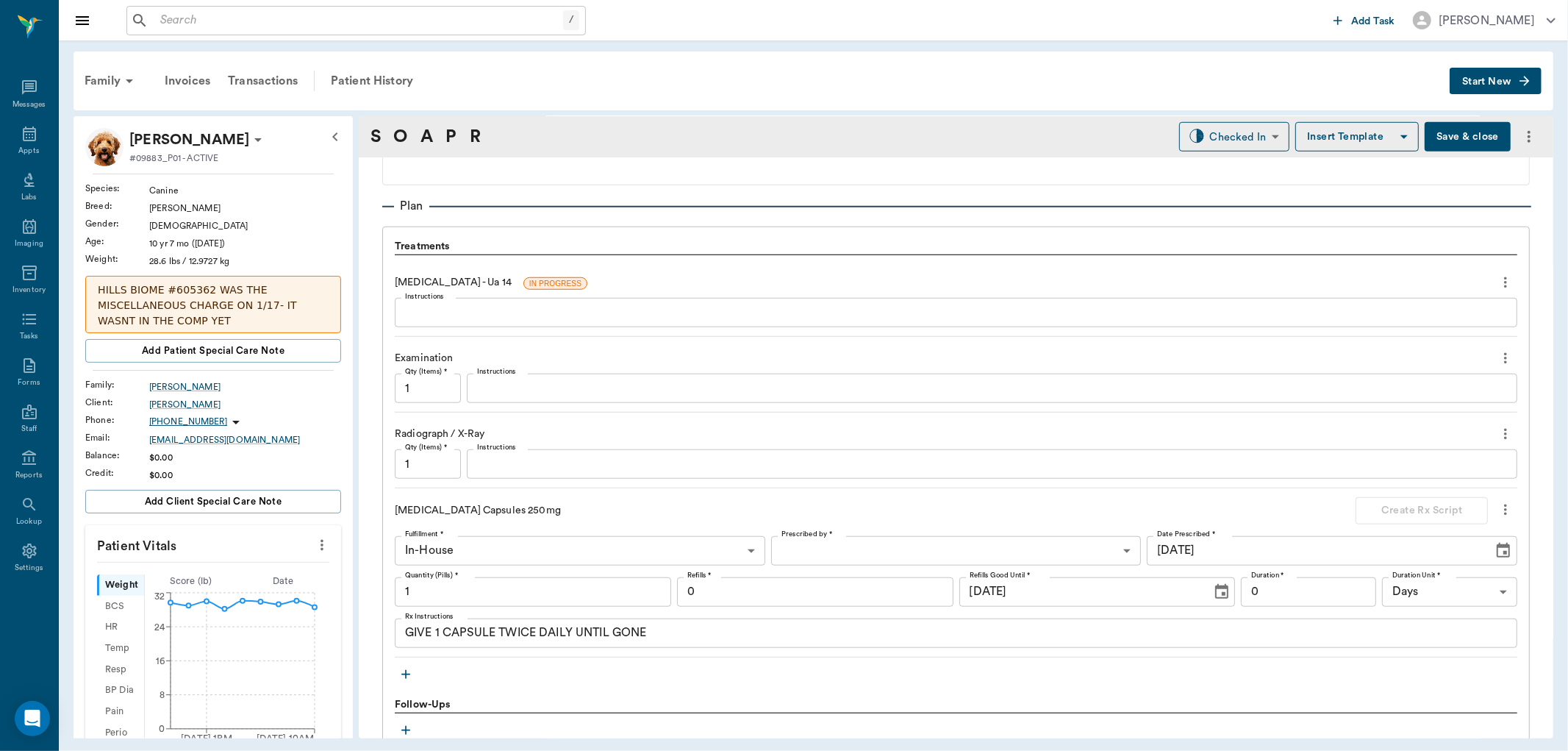
scroll to position [1001, 0]
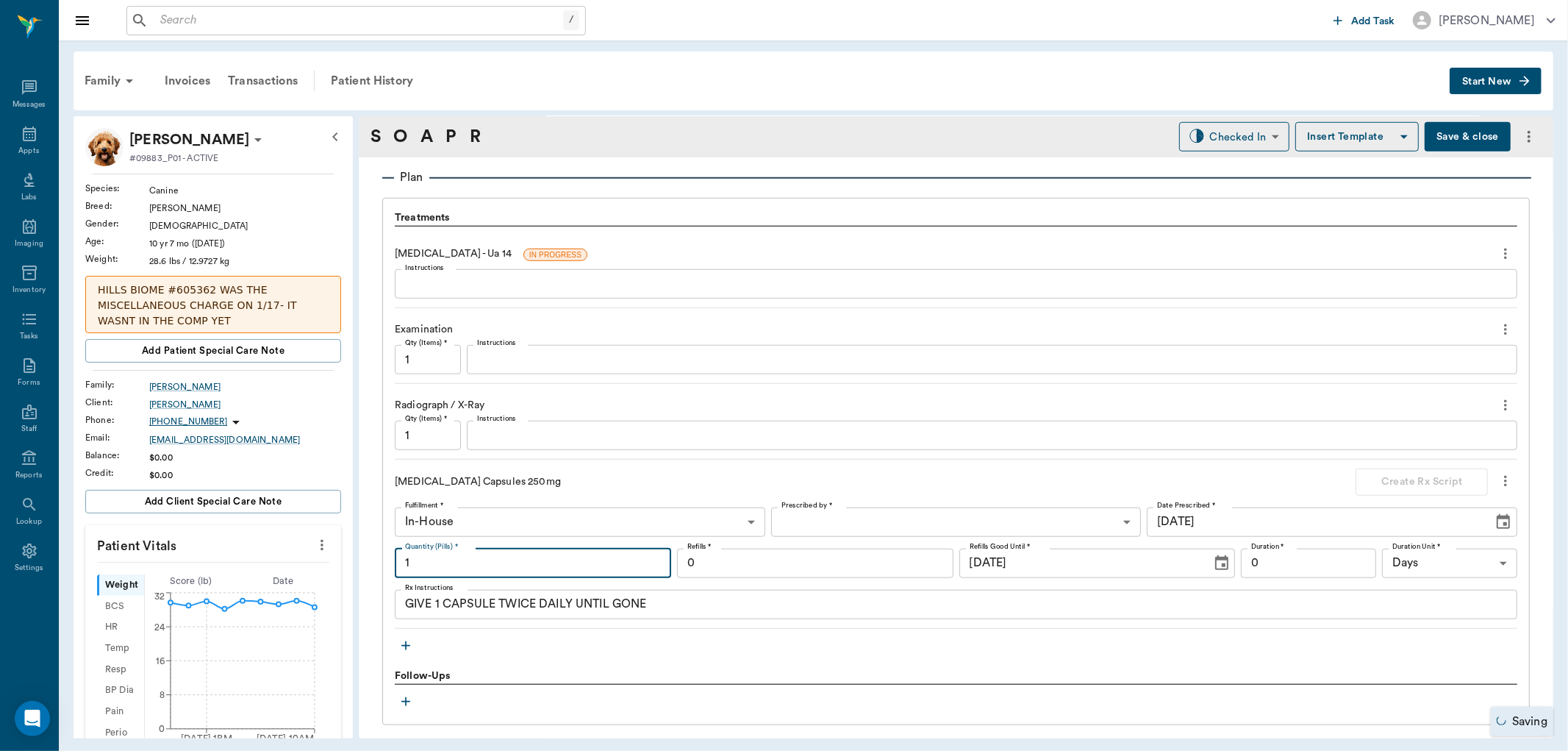
click at [498, 566] on input "1" at bounding box center [532, 563] width 276 height 29
type input "20"
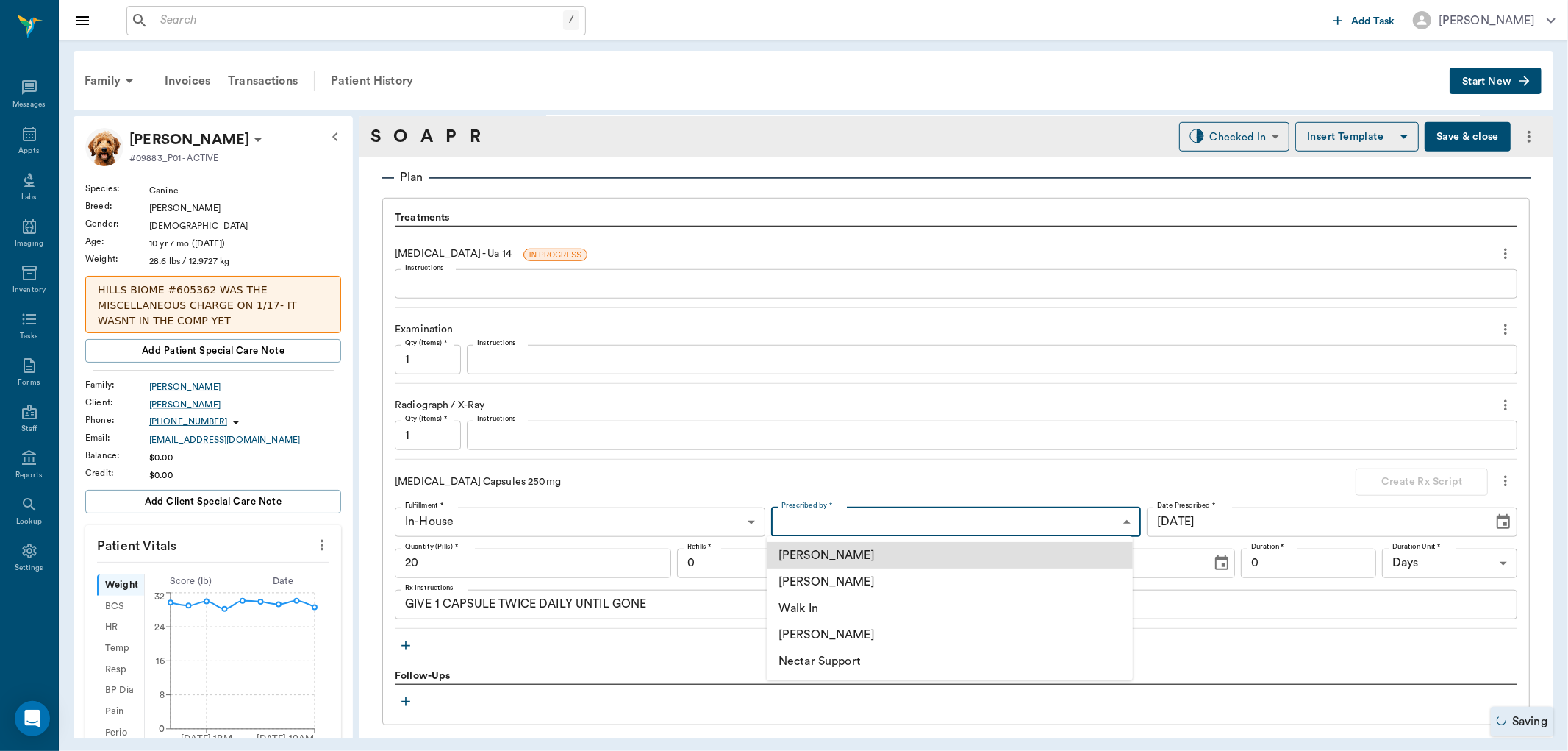
click at [835, 526] on body "/ ​ Add Task Dr. Bert Ellsworth Nectar Messages Appts Labs Imaging Inventory Ta…" at bounding box center [784, 375] width 1568 height 751
click at [849, 580] on li "[PERSON_NAME]" at bounding box center [949, 581] width 366 height 26
type input "63ec2f075fda476ae8351a4d"
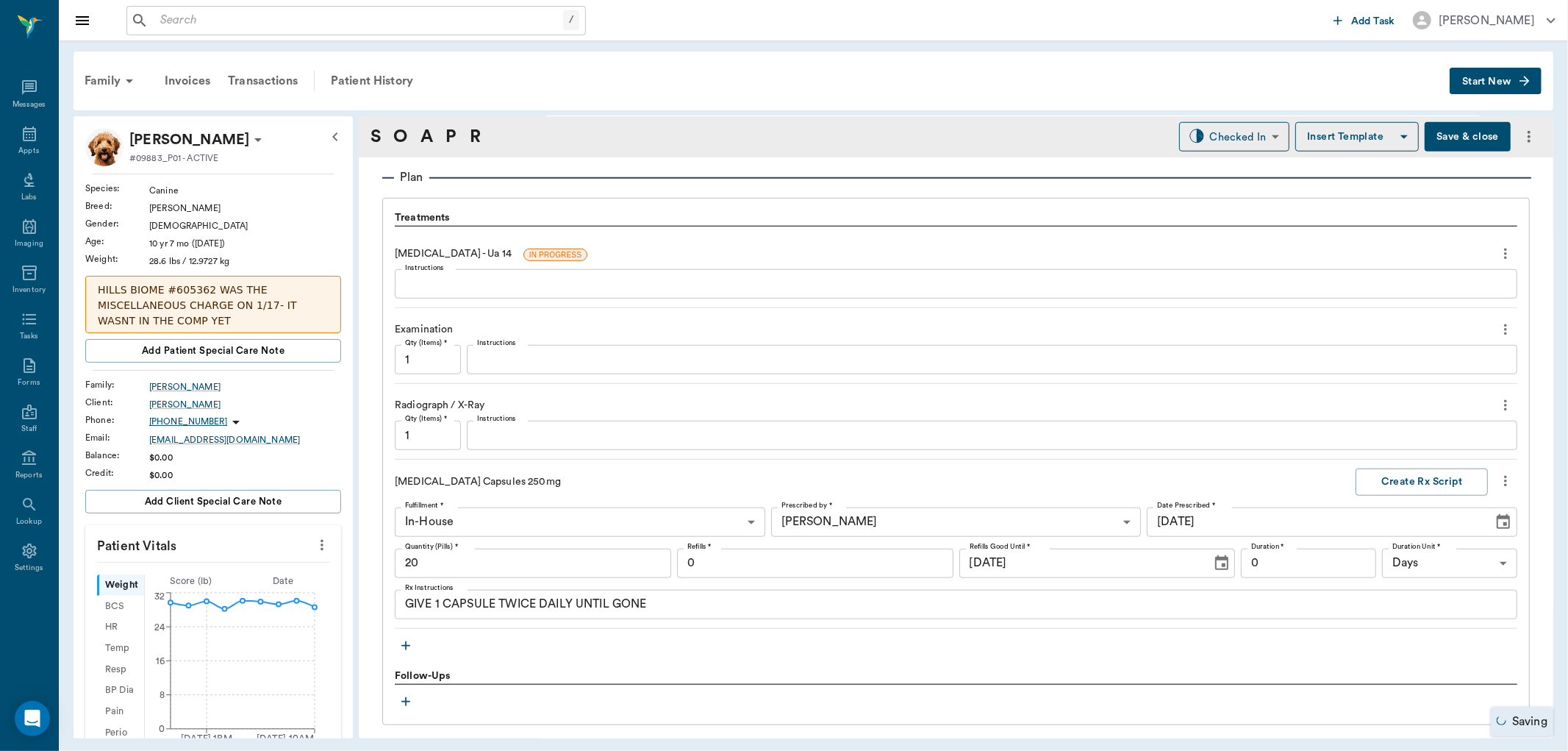
click at [1368, 567] on div "Duration * 0 Duration * Duration Unit * Days DAYS Duration Unit *" at bounding box center [1378, 563] width 276 height 29
click at [1297, 563] on input "0" at bounding box center [1308, 563] width 135 height 29
type input "10"
click at [1411, 475] on button "Create Rx Script" at bounding box center [1421, 481] width 132 height 27
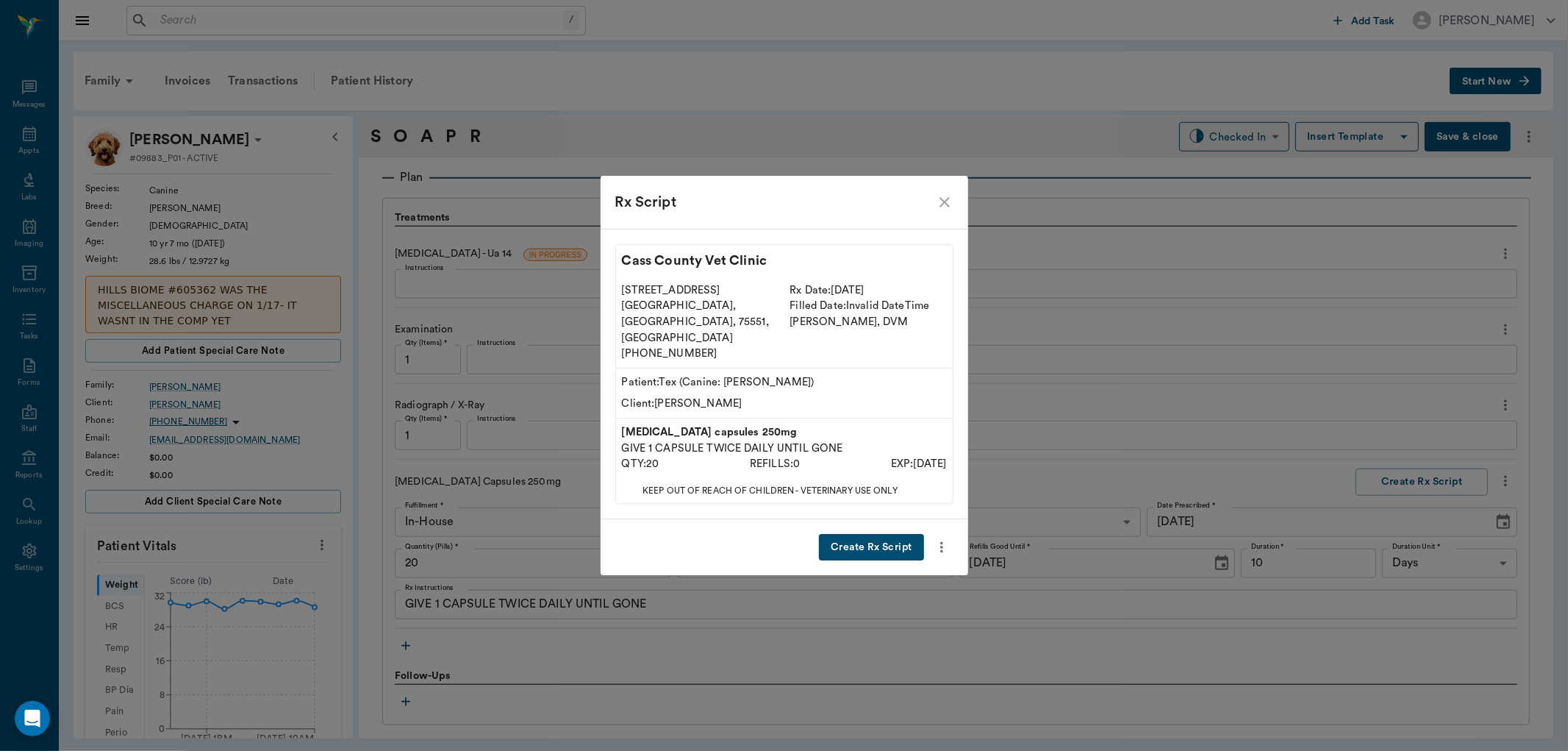
drag, startPoint x: 871, startPoint y: 513, endPoint x: 868, endPoint y: 523, distance: 10.4
click at [870, 522] on div "Create Rx Script" at bounding box center [784, 547] width 368 height 56
click at [868, 534] on button "Create Rx Script" at bounding box center [871, 547] width 104 height 27
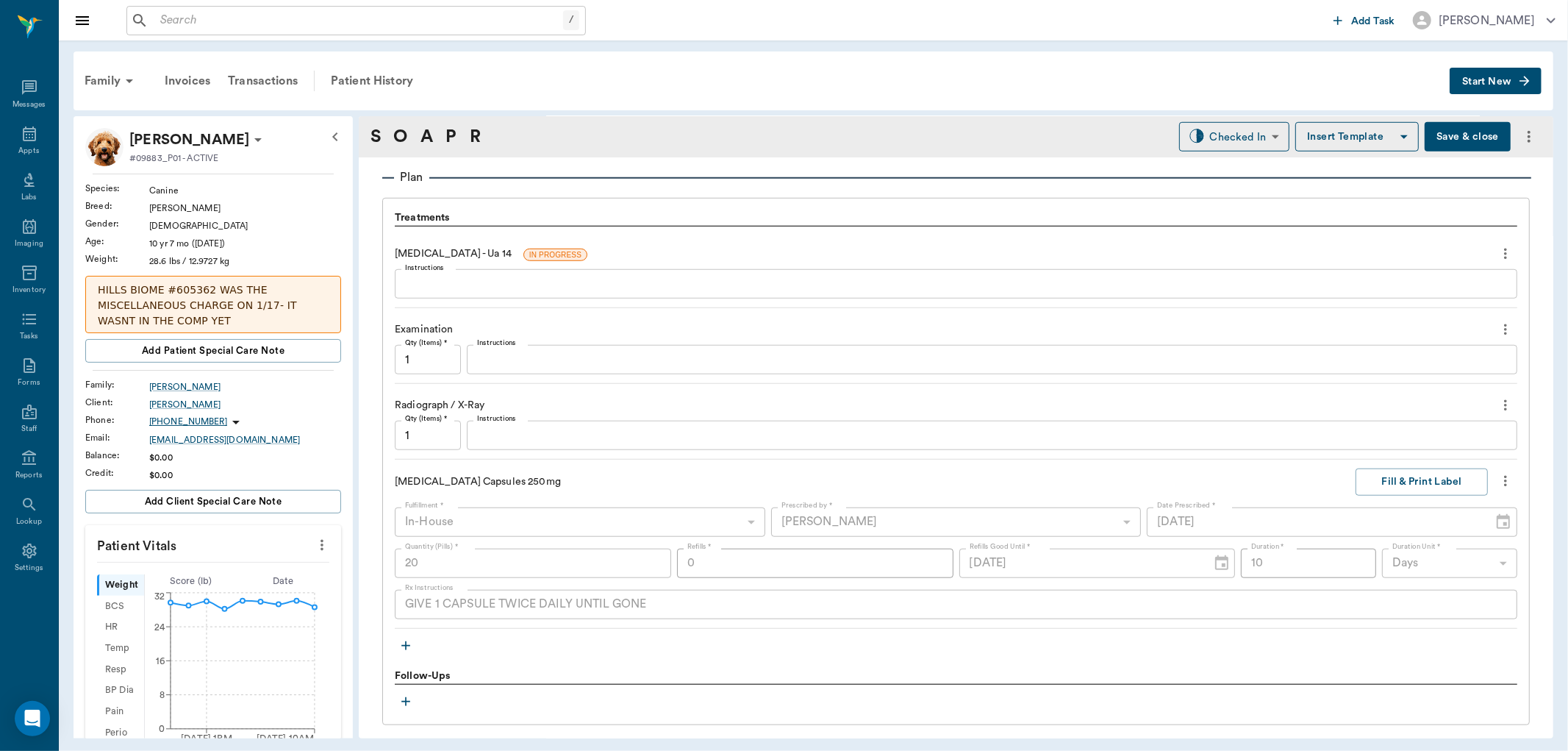
click at [1243, 478] on div "Amoxicillin Capsules 250mg" at bounding box center [869, 482] width 949 height 15
click at [1402, 471] on button "Fill & Print Label" at bounding box center [1421, 481] width 132 height 27
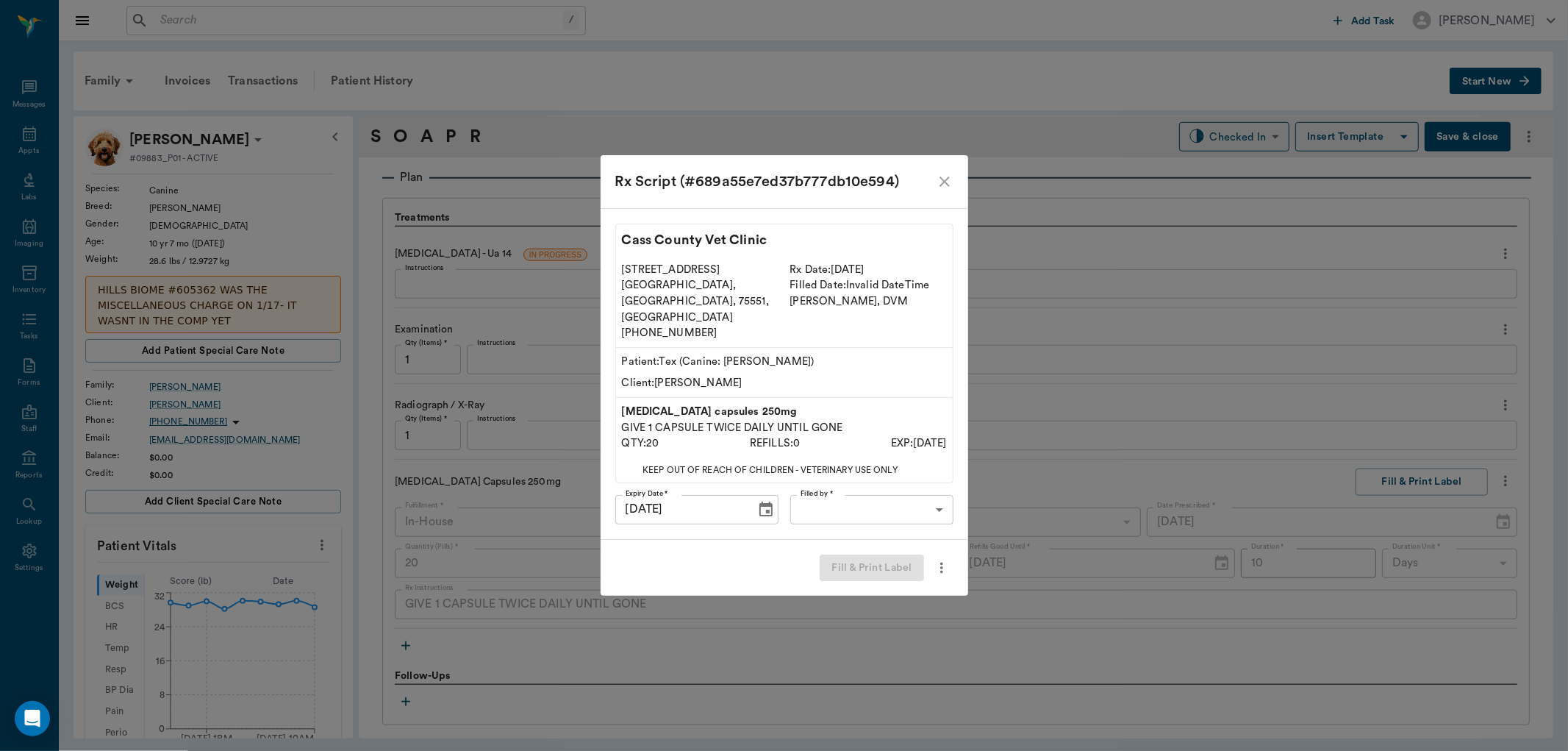
click at [885, 490] on body "/ ​ Add Task Dr. Bert Ellsworth Nectar Messages Appts Labs Imaging Inventory Ta…" at bounding box center [784, 375] width 1568 height 751
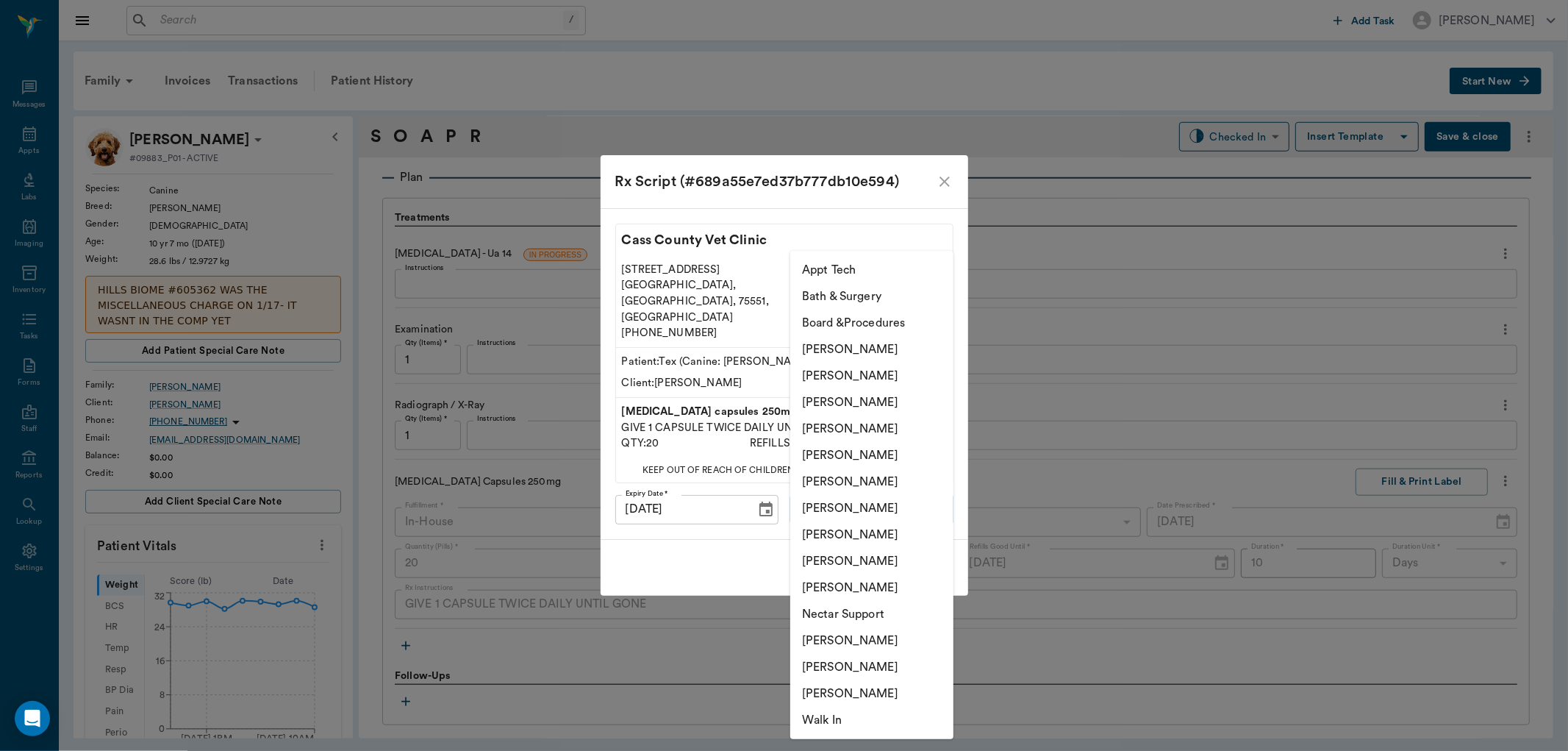
click at [872, 397] on li "[PERSON_NAME]" at bounding box center [871, 402] width 163 height 26
type input "63ec2f075fda476ae8351a4d"
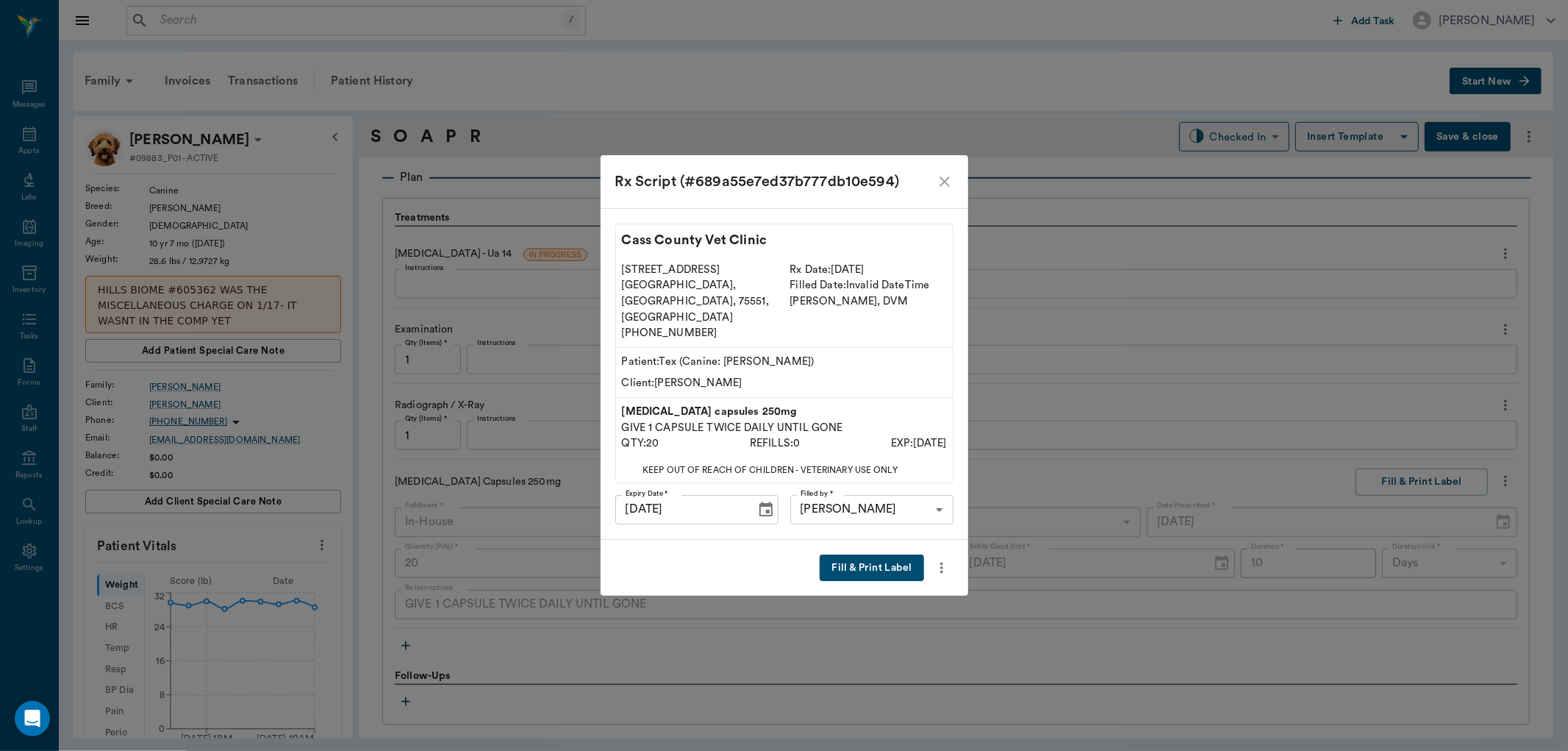
click at [862, 554] on button "Fill & Print Label" at bounding box center [871, 568] width 104 height 27
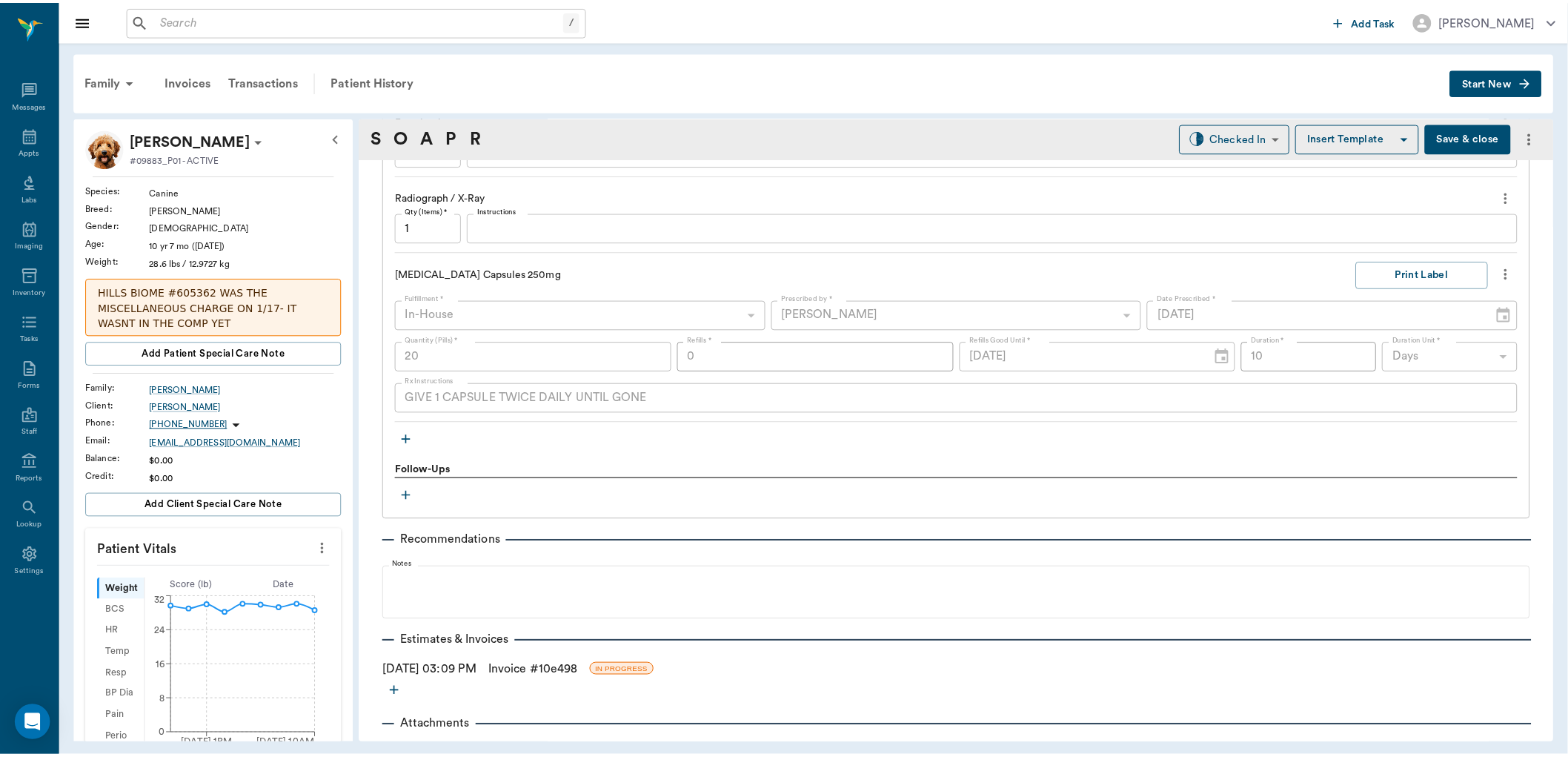
scroll to position [1249, 0]
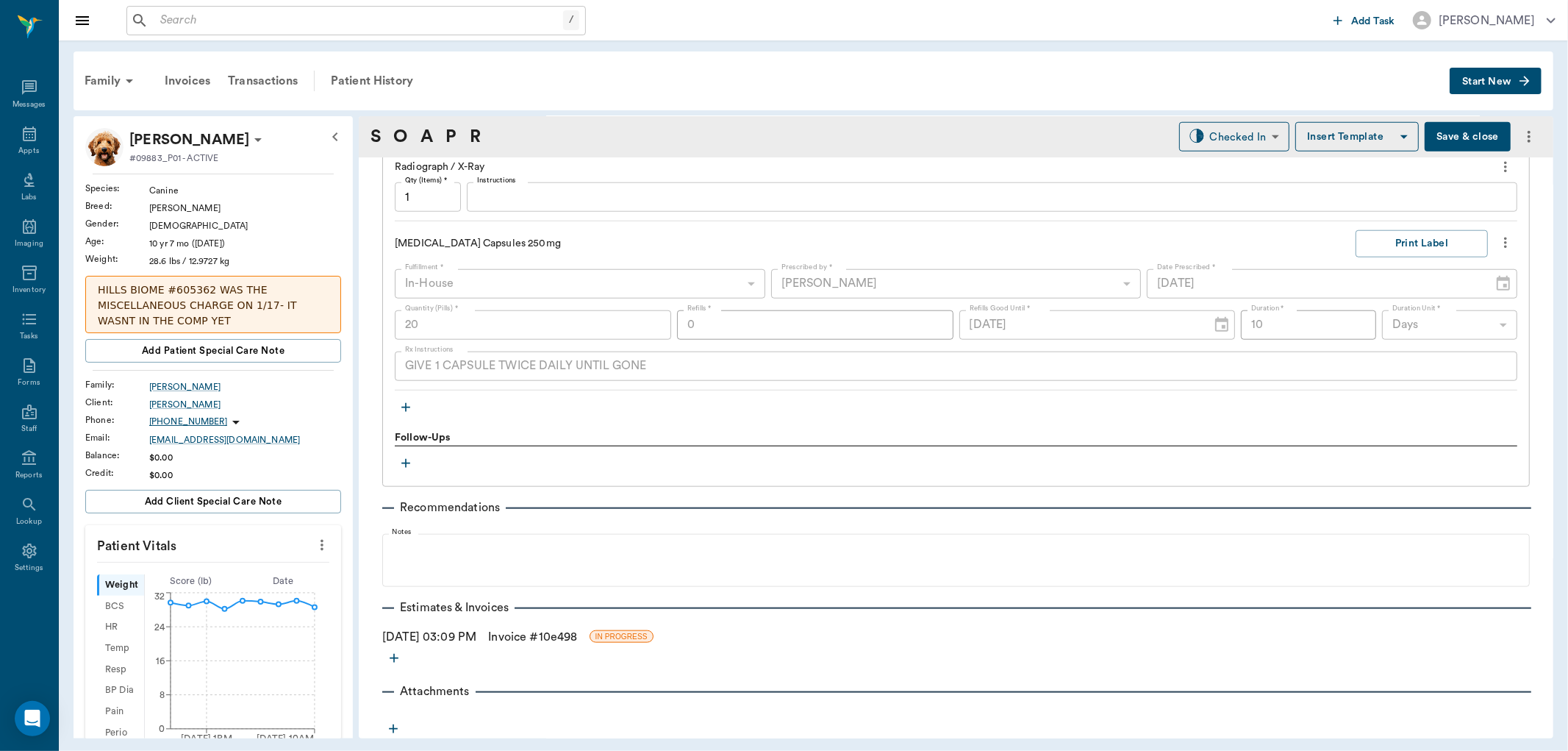
click at [527, 634] on link "Invoice # 10e498" at bounding box center [532, 637] width 89 height 18
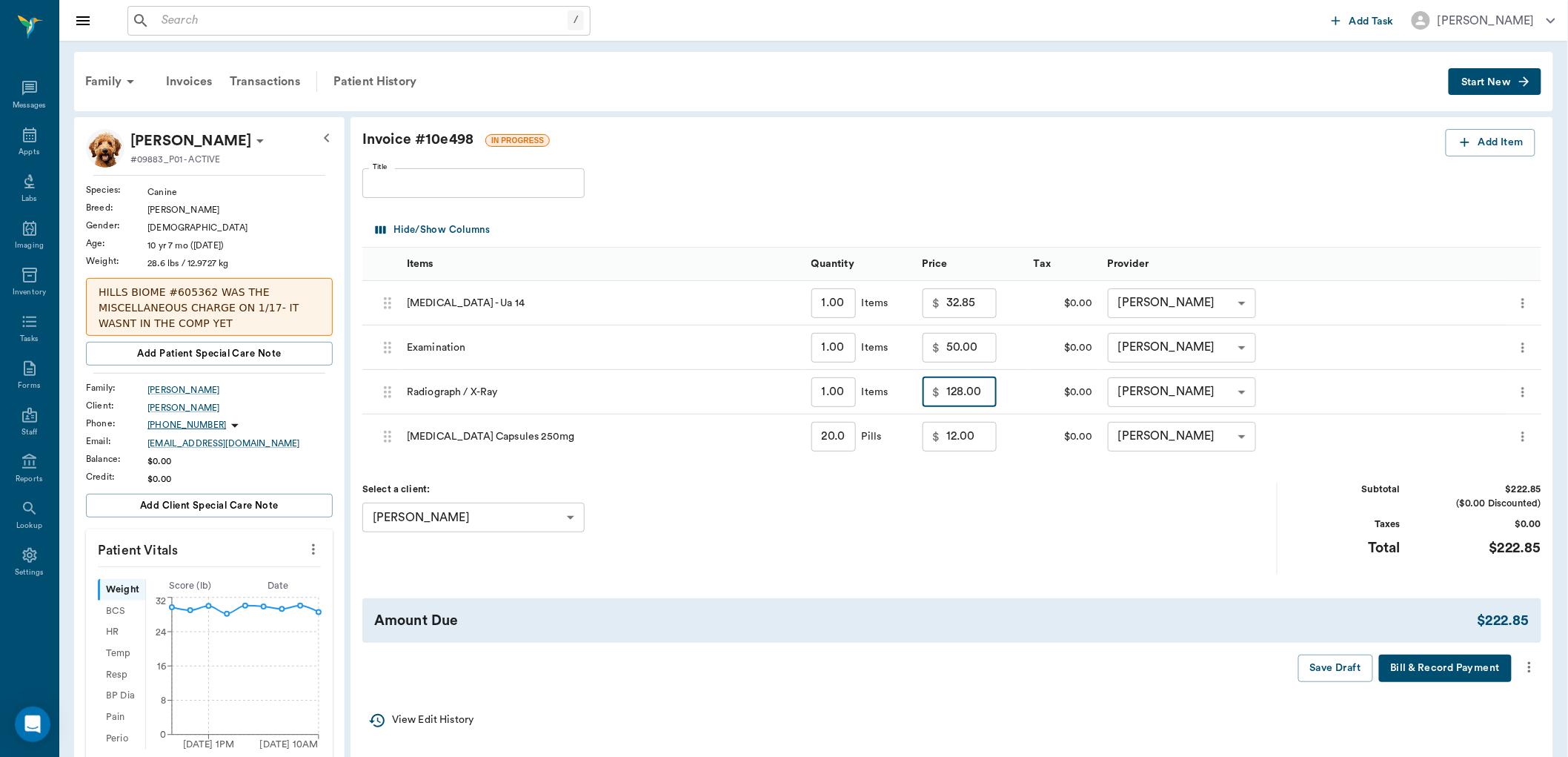
click at [984, 400] on input "128.00" at bounding box center [971, 392] width 50 height 30
type input "75.00"
click at [1035, 510] on div "Select a client: Linda Williford 65e9e9da9bd92cad597f8b8d ​" at bounding box center [820, 528] width 915 height 91
click at [1527, 672] on icon "more" at bounding box center [1529, 667] width 16 height 18
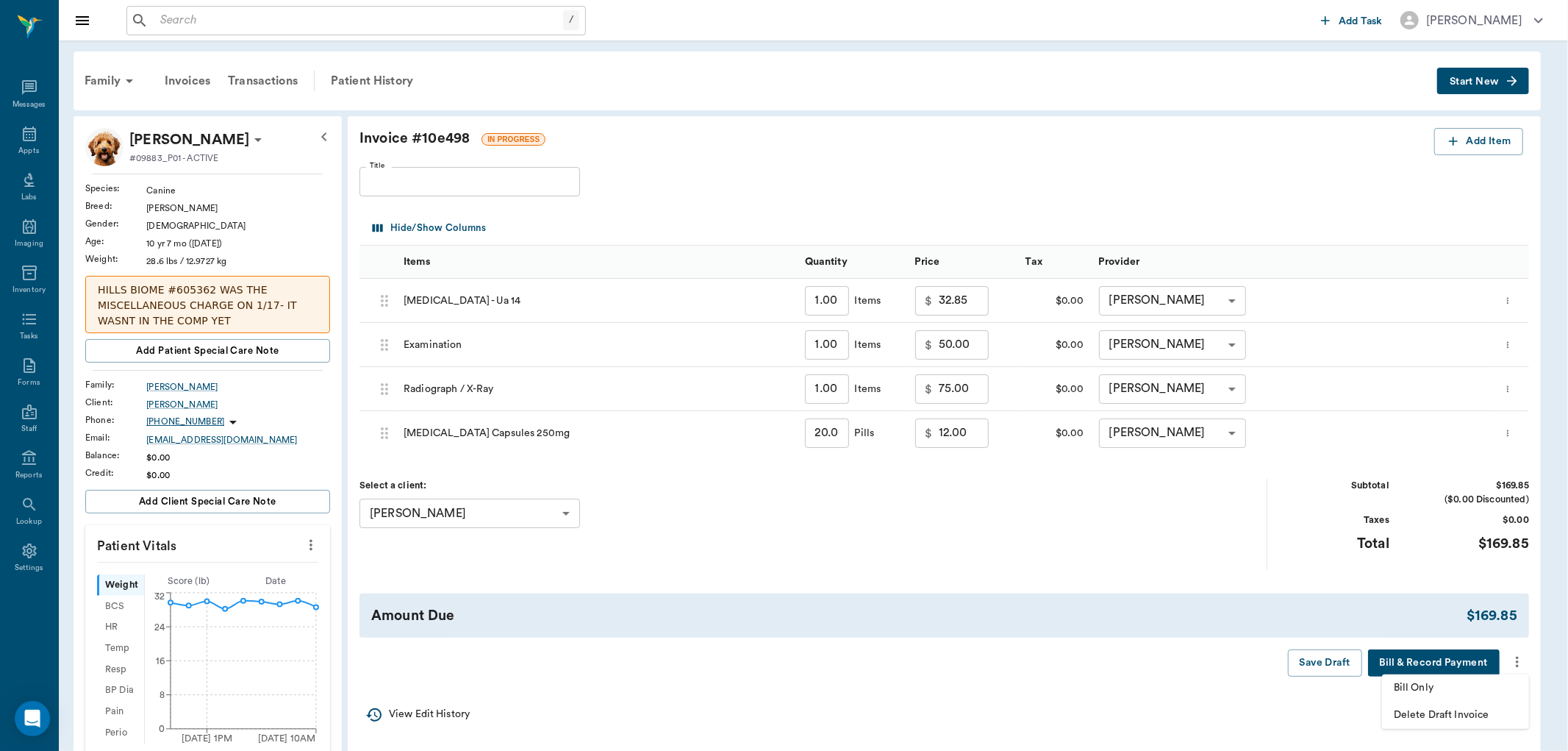
click at [1446, 692] on span "Bill Only" at bounding box center [1456, 687] width 124 height 15
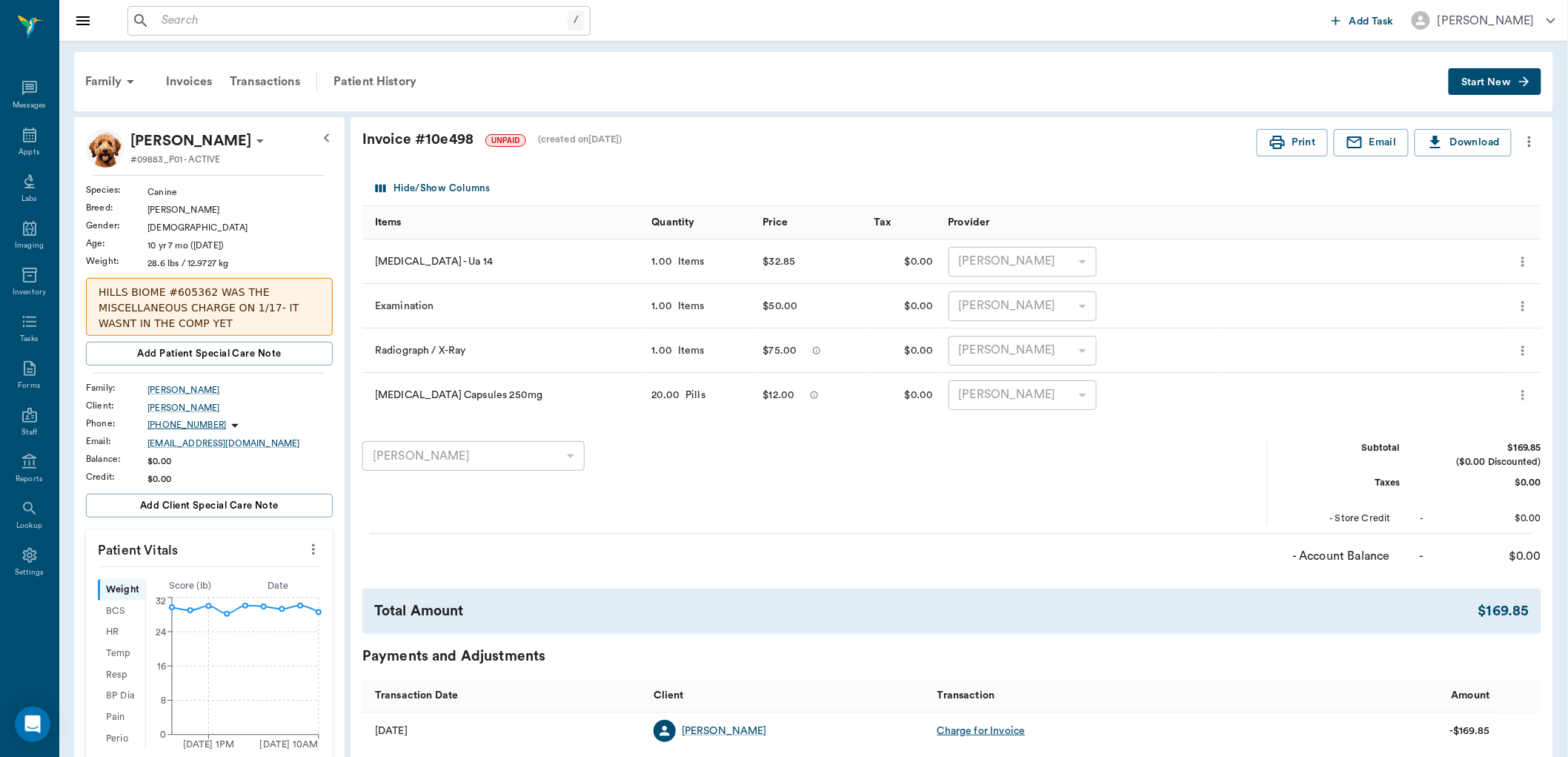
click at [316, 545] on icon "more" at bounding box center [314, 549] width 16 height 18
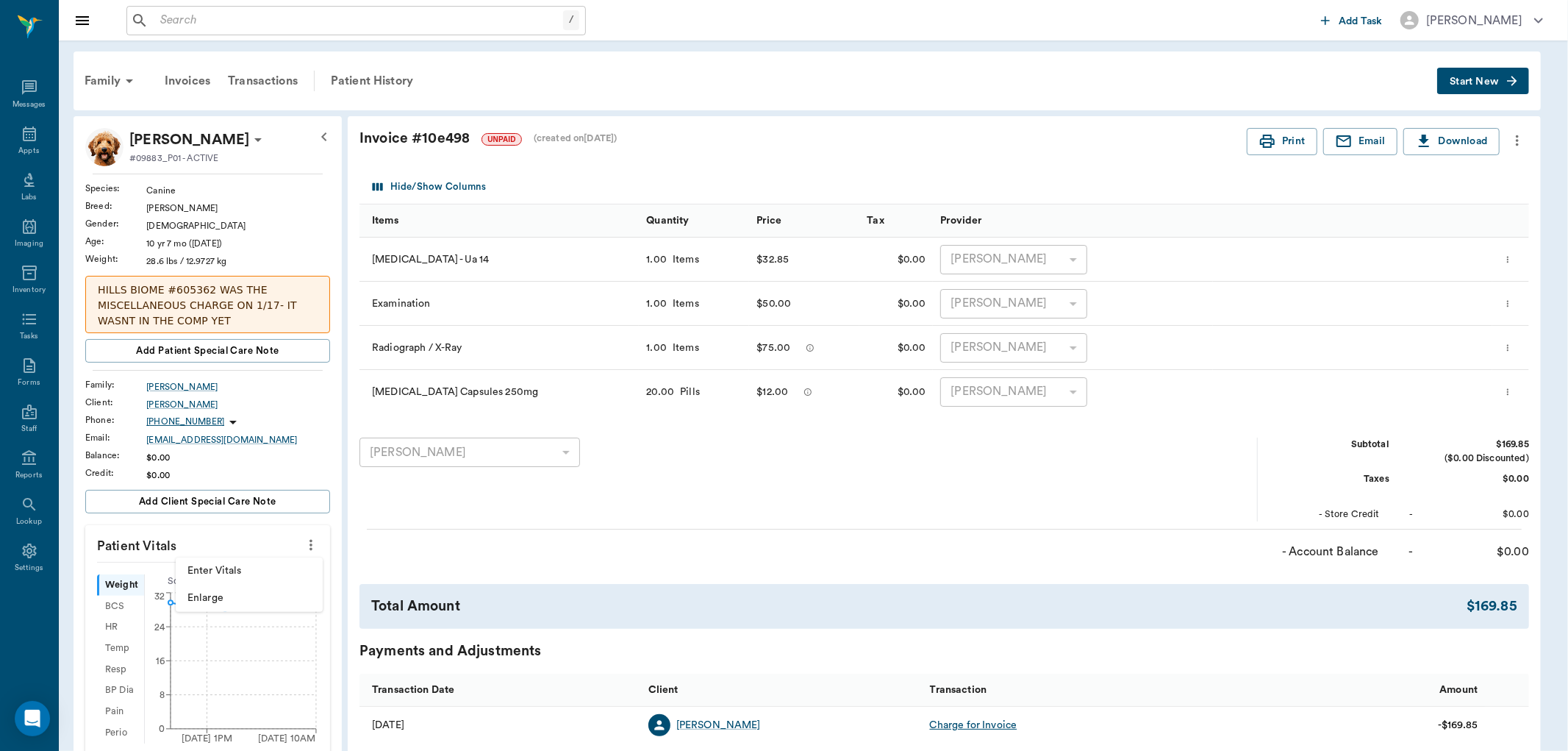
click at [247, 603] on span "Enlarge" at bounding box center [249, 598] width 124 height 15
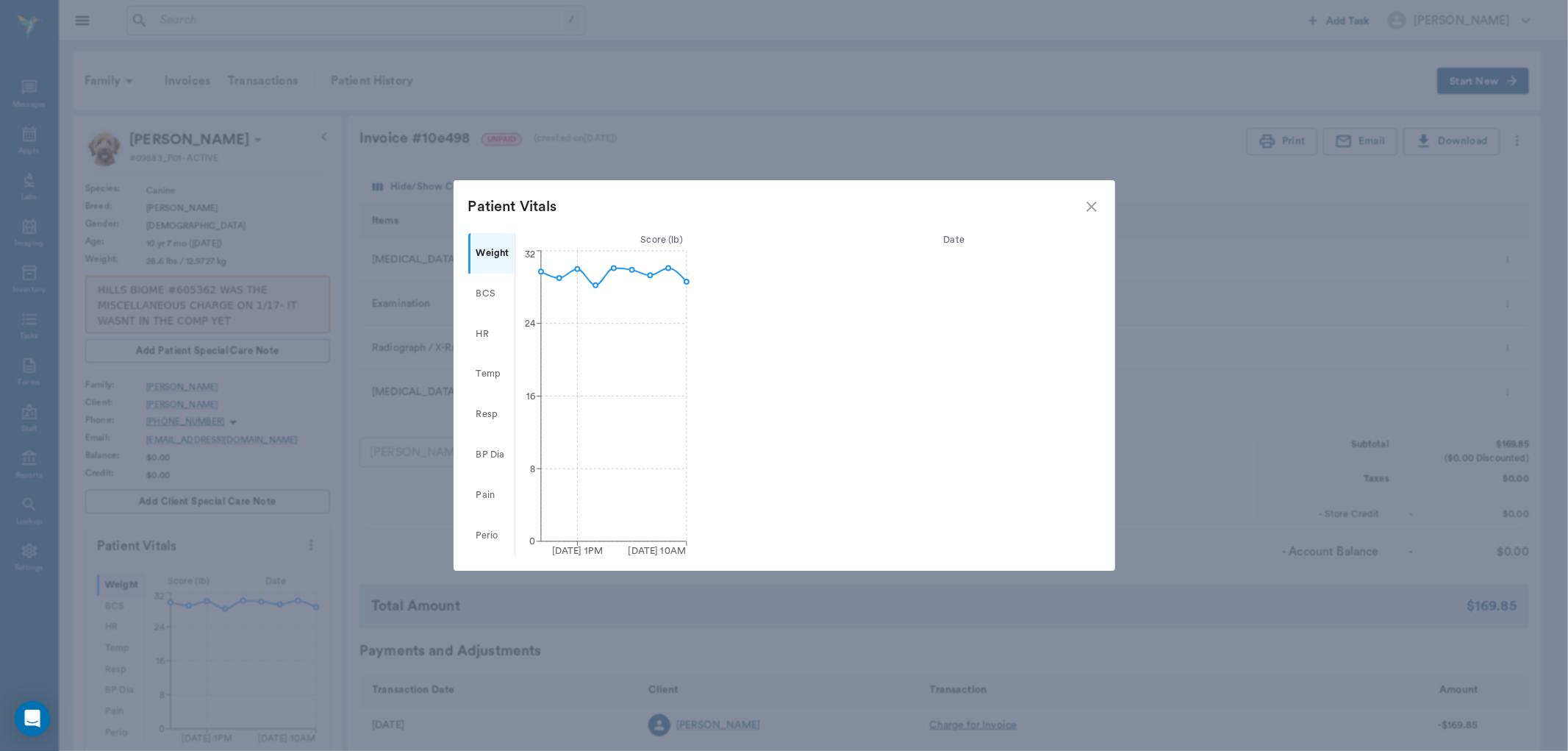
click at [1085, 207] on icon "close" at bounding box center [1091, 207] width 18 height 18
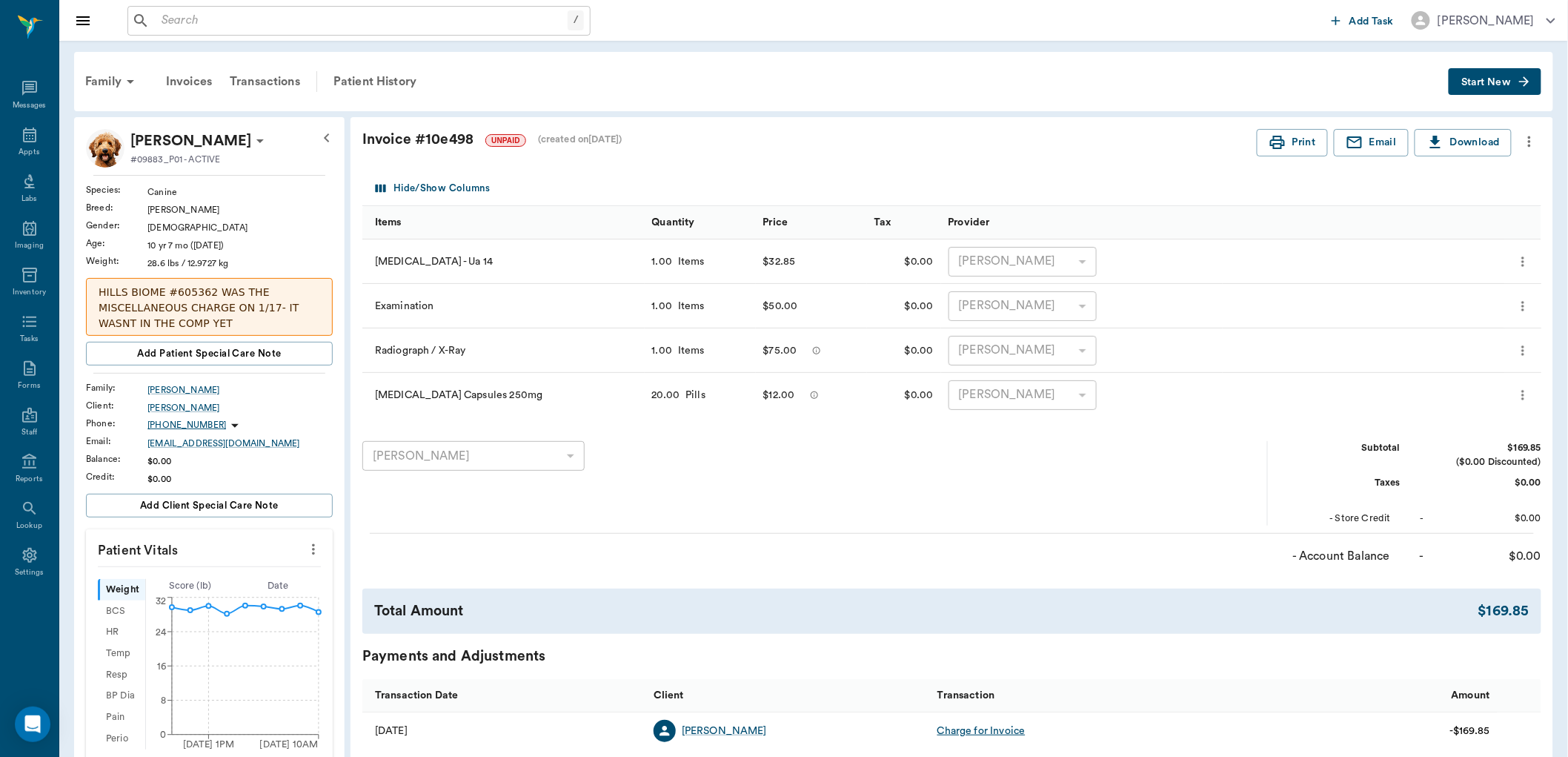
drag, startPoint x: 313, startPoint y: 546, endPoint x: 264, endPoint y: 561, distance: 51.2
click at [311, 547] on icon "more" at bounding box center [314, 549] width 16 height 18
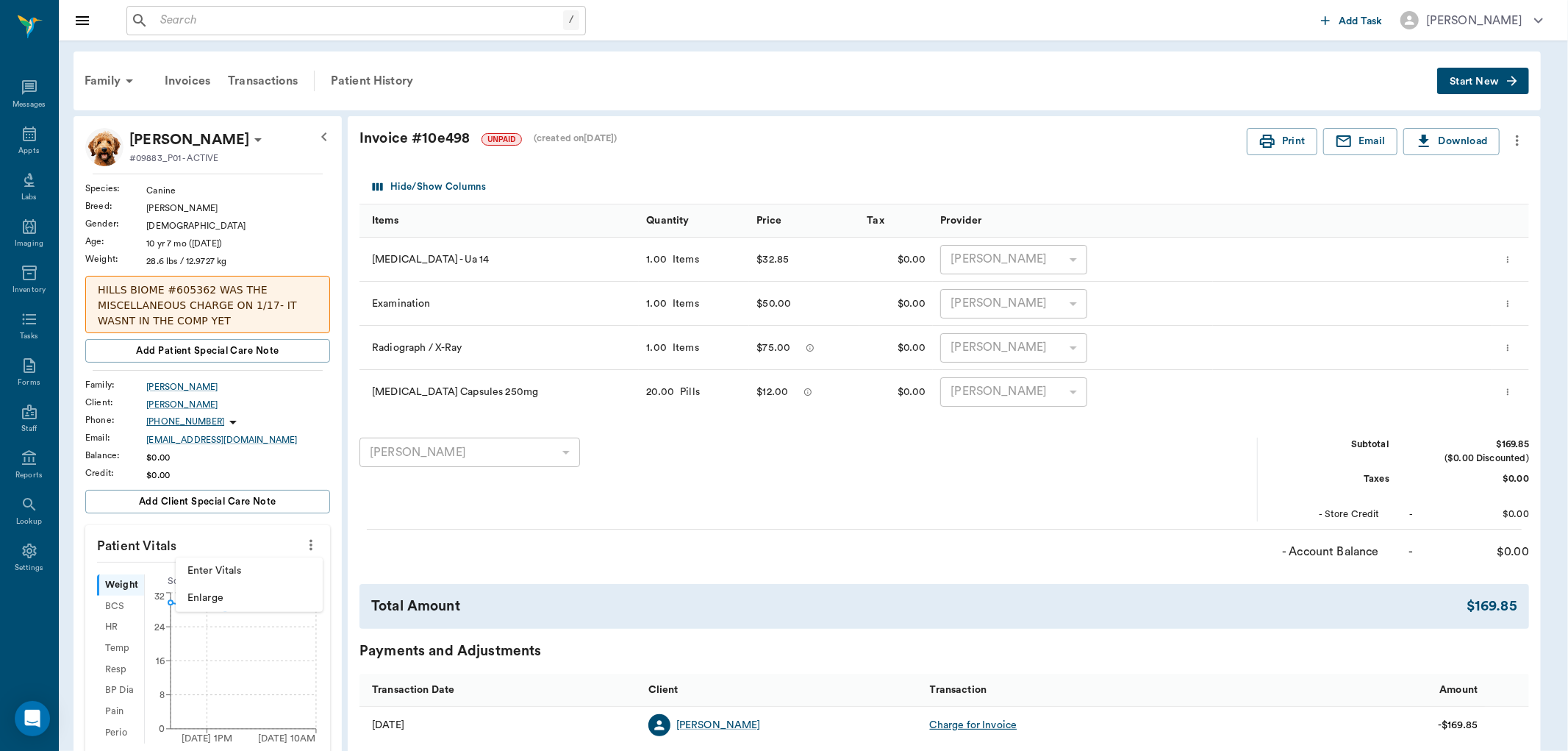
click at [256, 564] on li "Enter Vitals" at bounding box center [249, 571] width 147 height 27
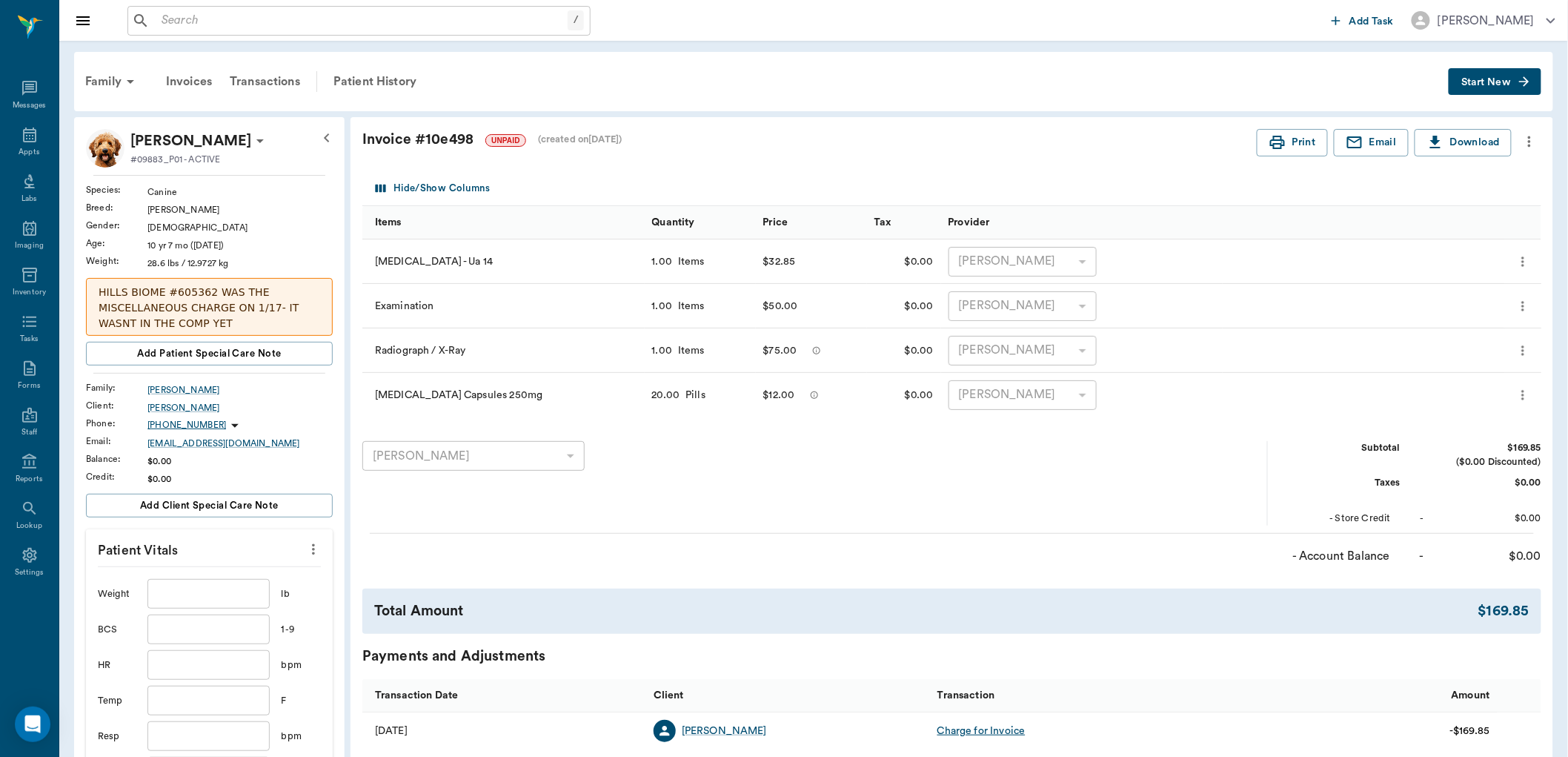
click at [246, 597] on input "text" at bounding box center [208, 593] width 122 height 30
click at [208, 699] on input "text" at bounding box center [208, 700] width 122 height 30
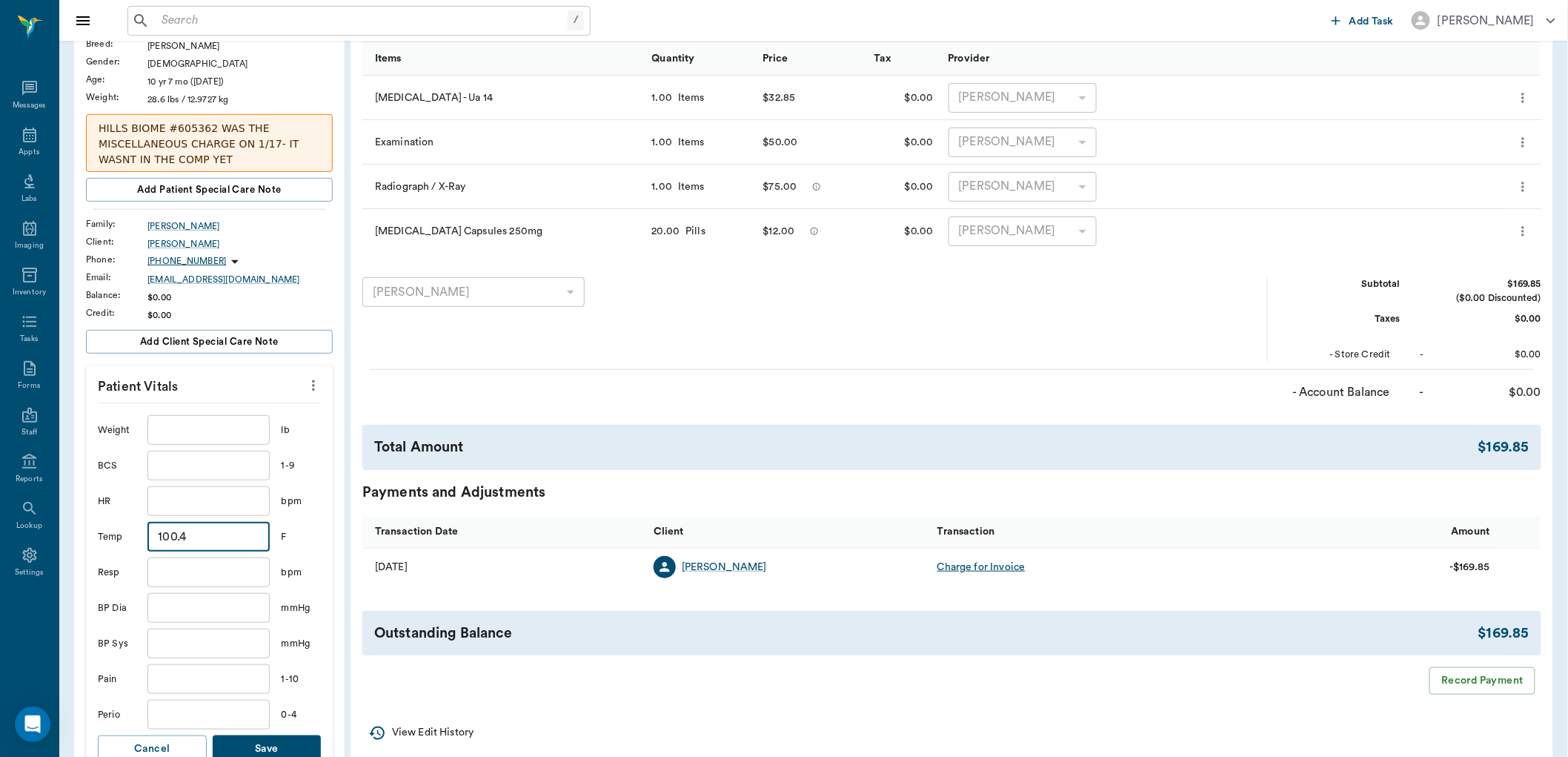
scroll to position [164, 0]
type input "100.4"
click at [267, 750] on button "Save" at bounding box center [267, 748] width 109 height 27
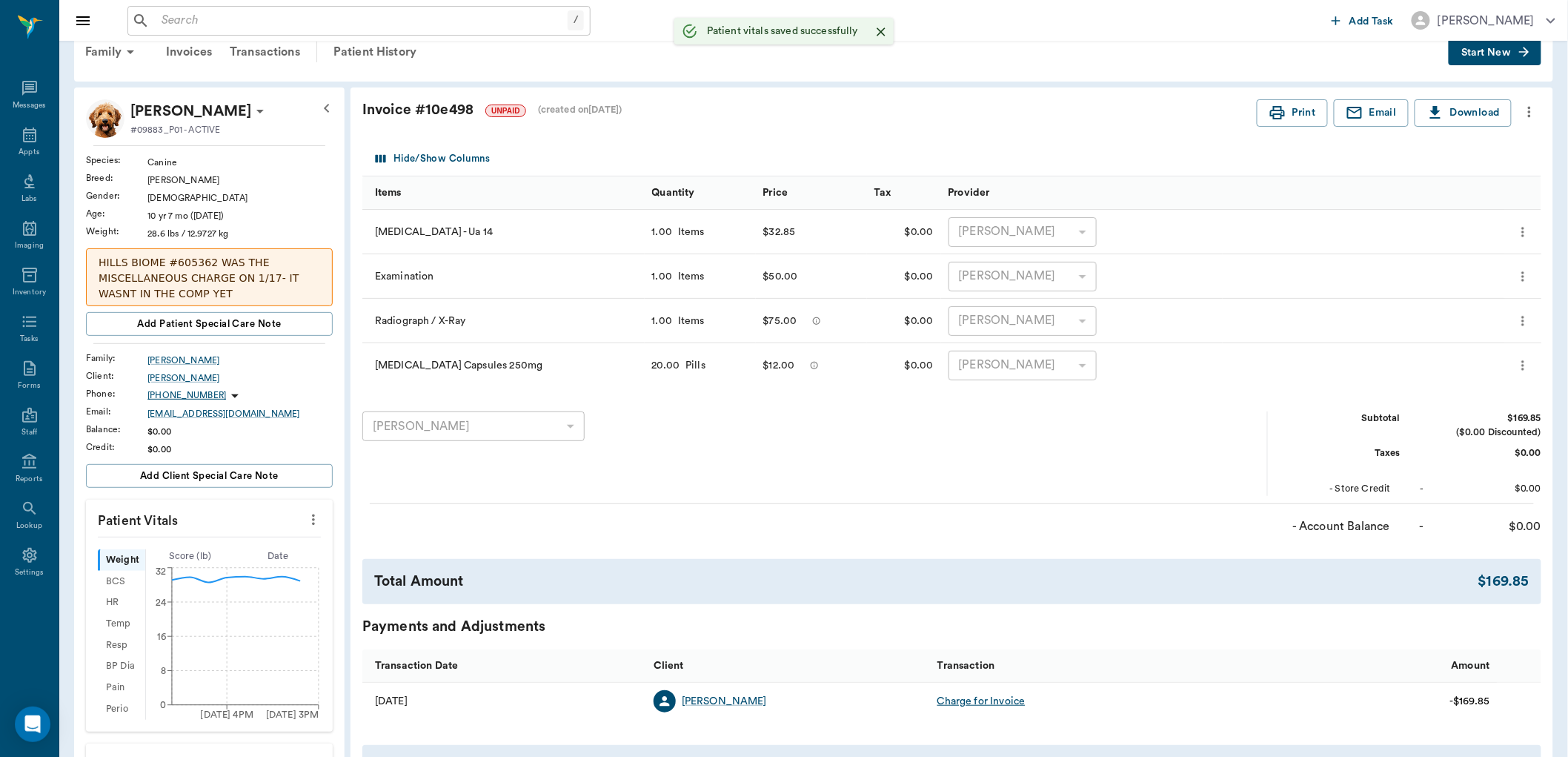
scroll to position [0, 0]
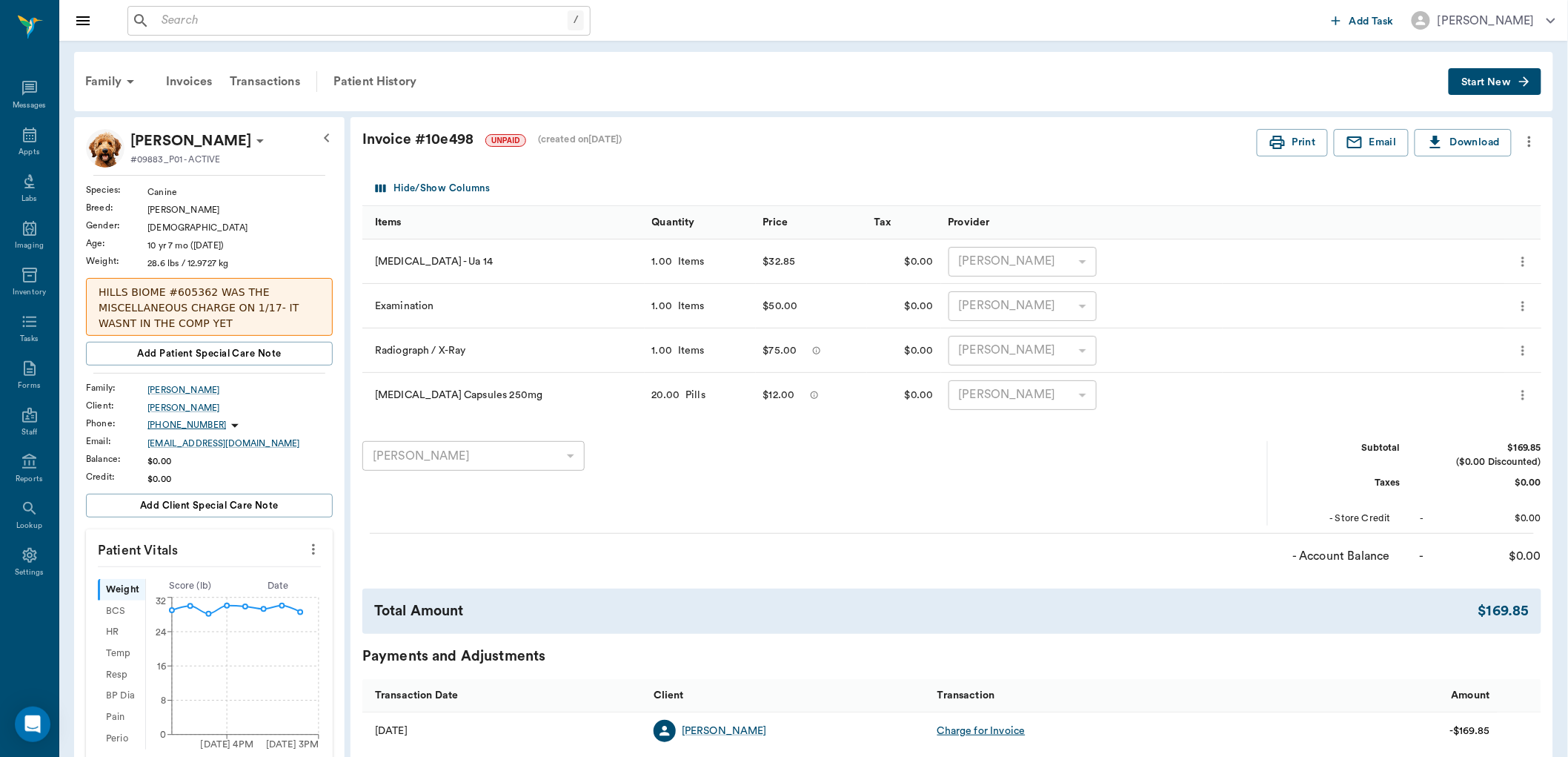
click at [315, 556] on icon "more" at bounding box center [314, 549] width 16 height 18
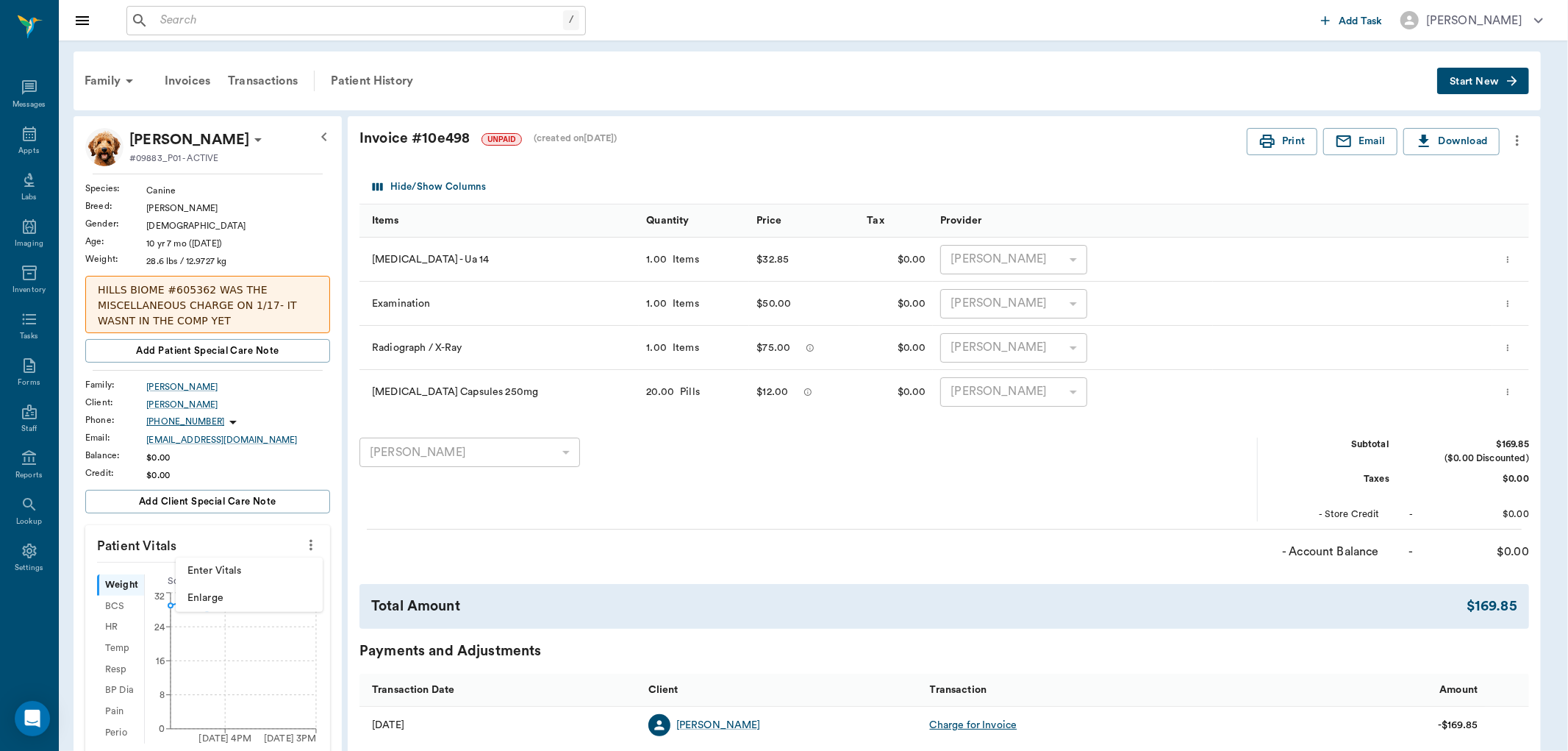
click at [253, 566] on span "Enter Vitals" at bounding box center [249, 571] width 124 height 15
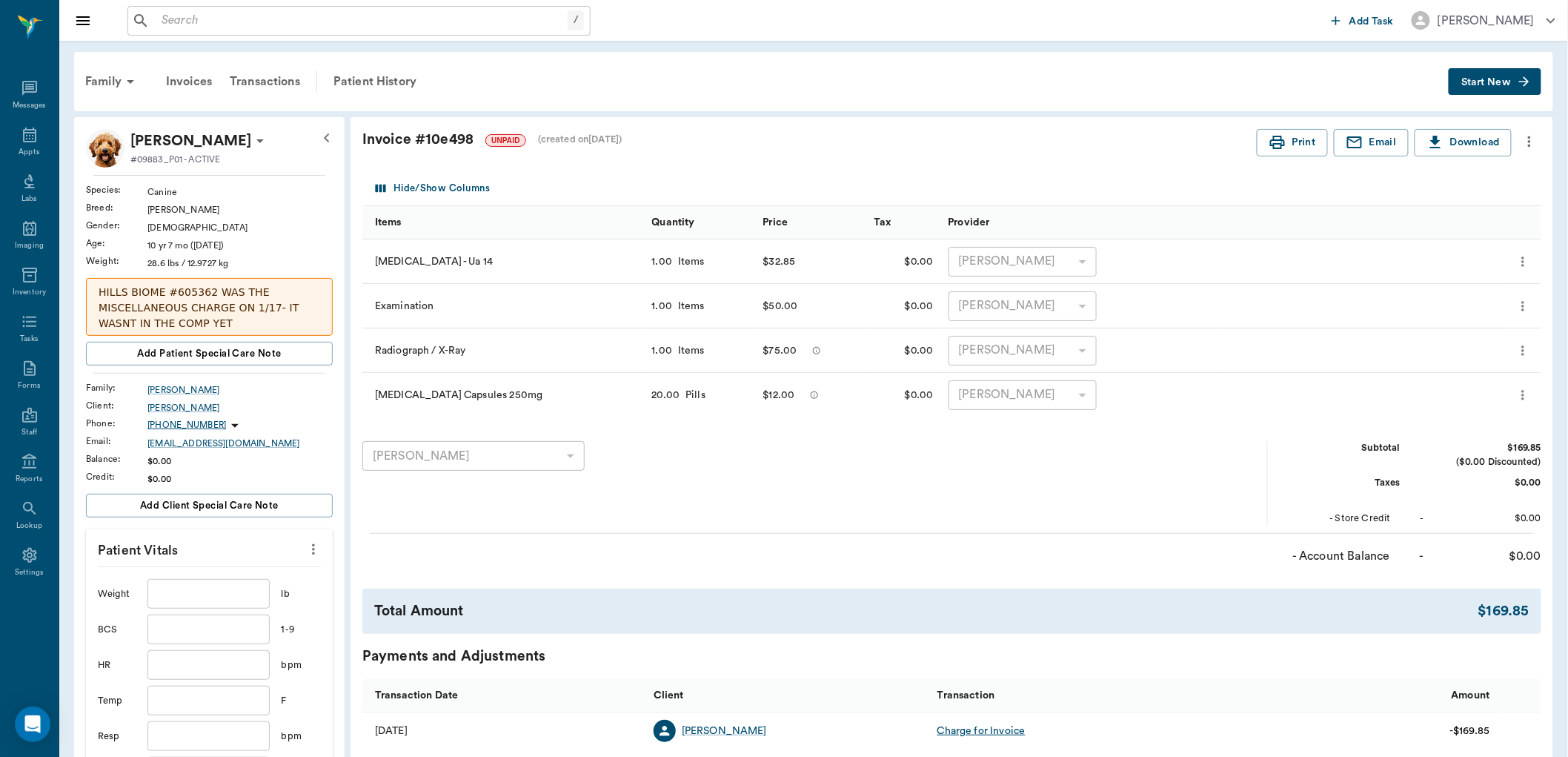
click at [210, 588] on input "text" at bounding box center [208, 593] width 122 height 30
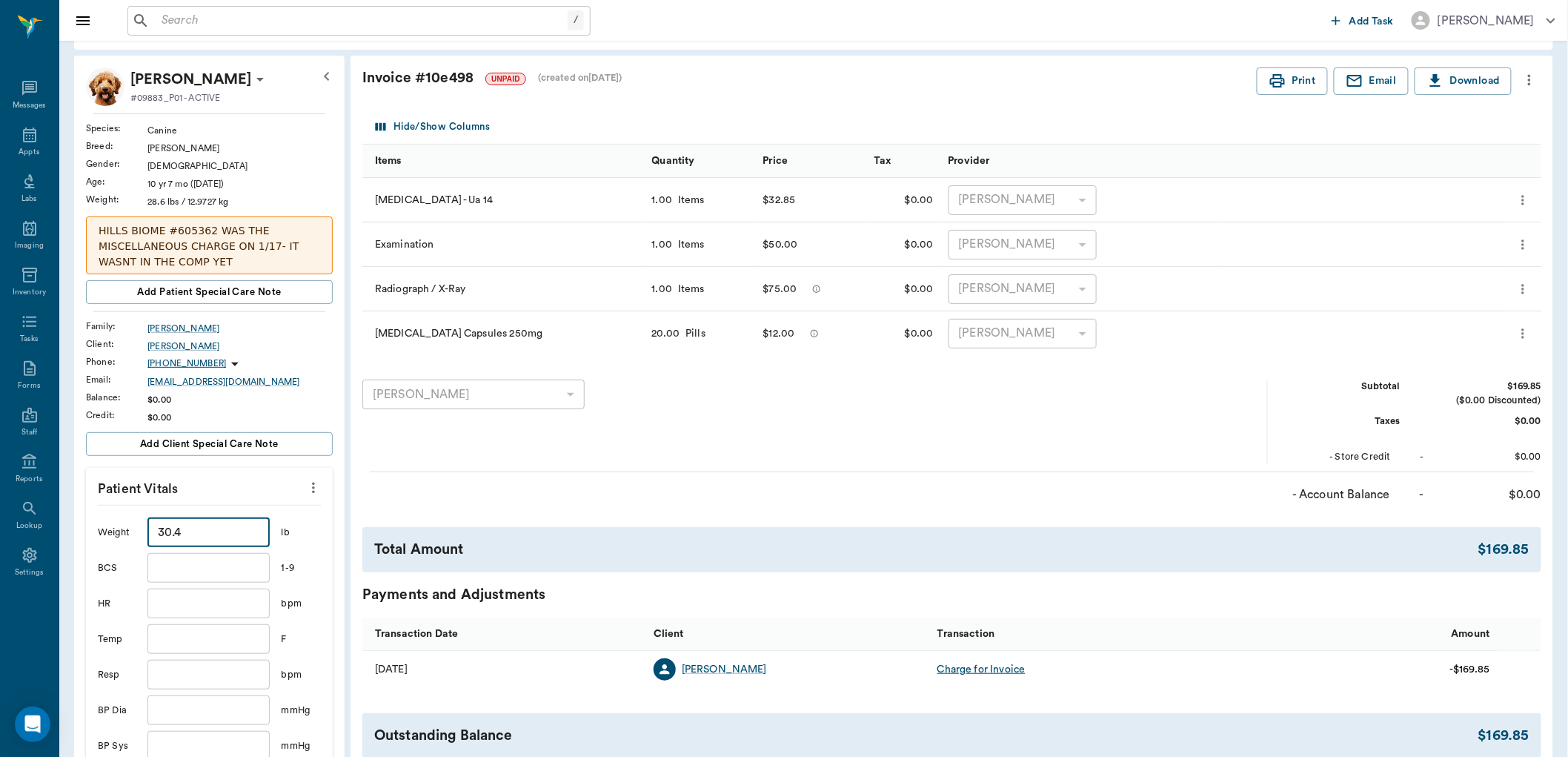
scroll to position [164, 0]
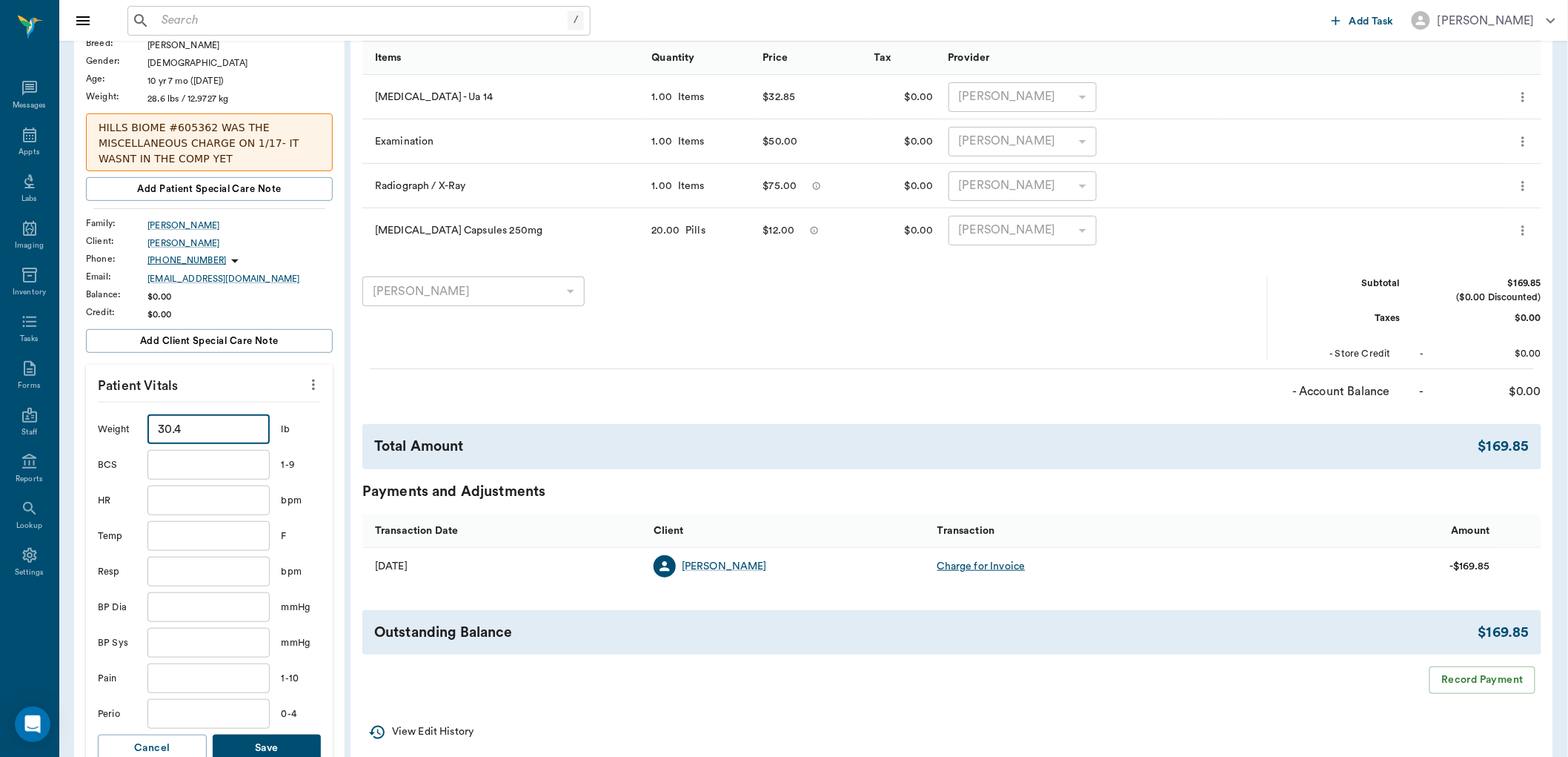
type input "30.4"
click at [262, 736] on button "Save" at bounding box center [267, 748] width 109 height 27
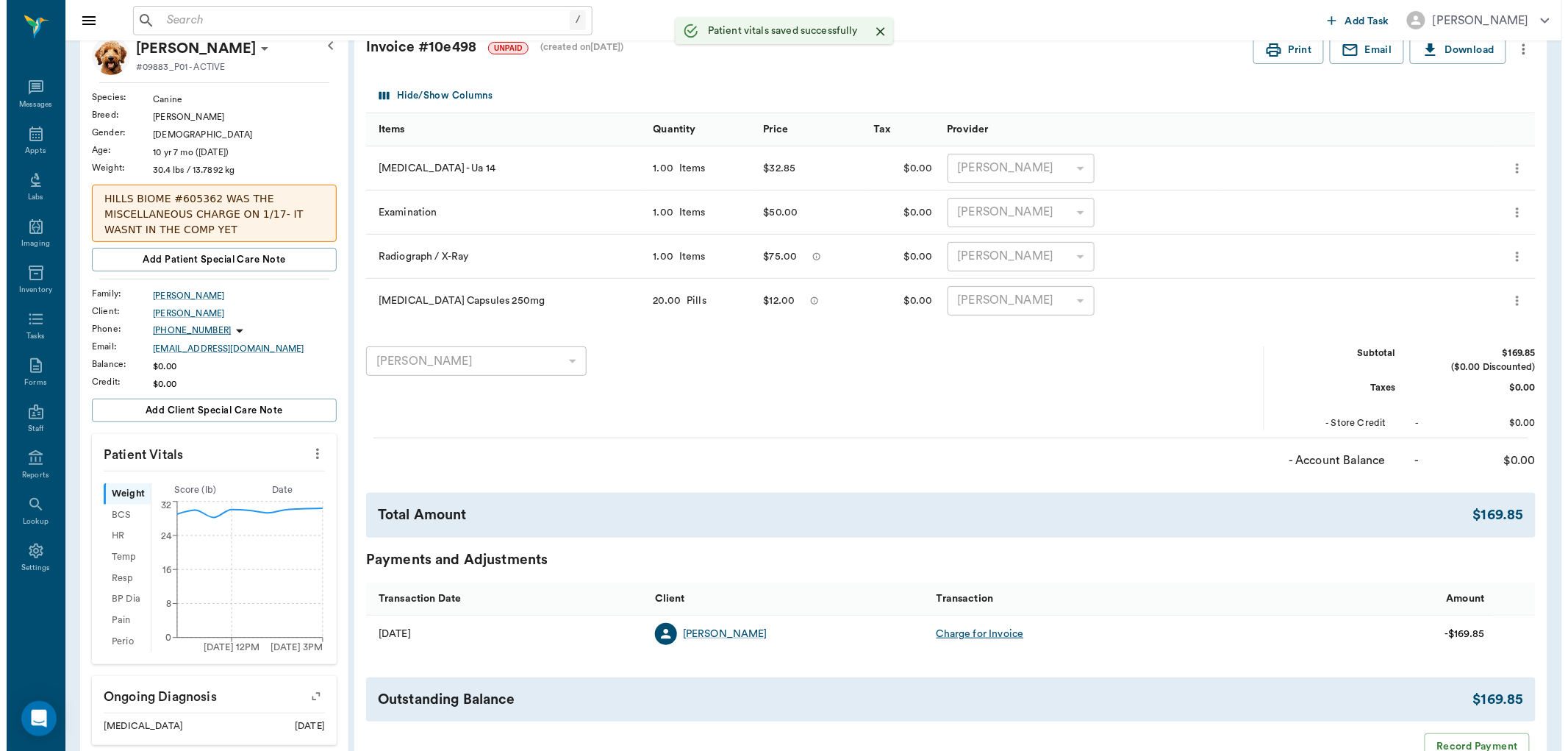
scroll to position [0, 0]
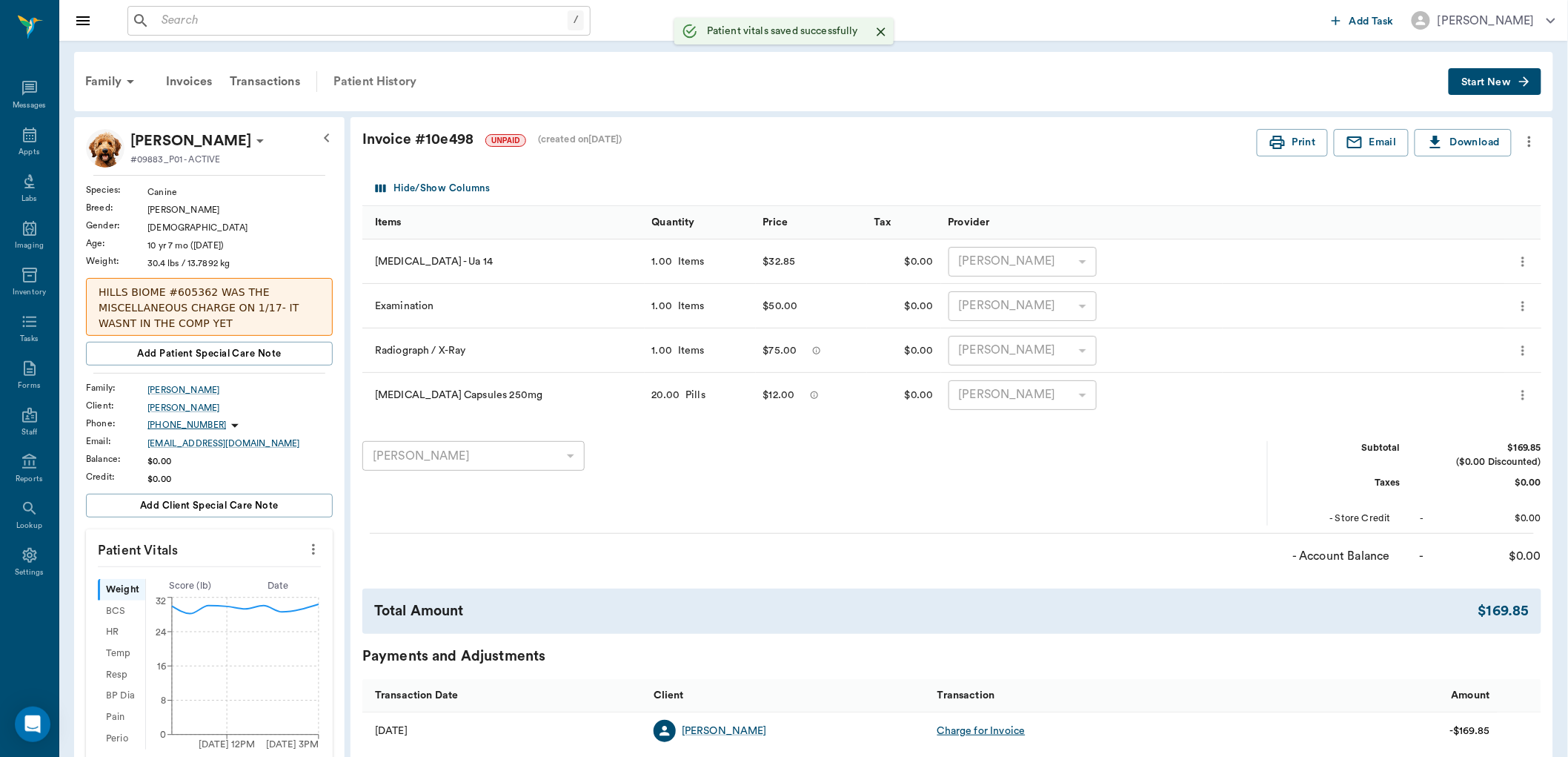
click at [350, 76] on div "Patient History" at bounding box center [375, 81] width 101 height 35
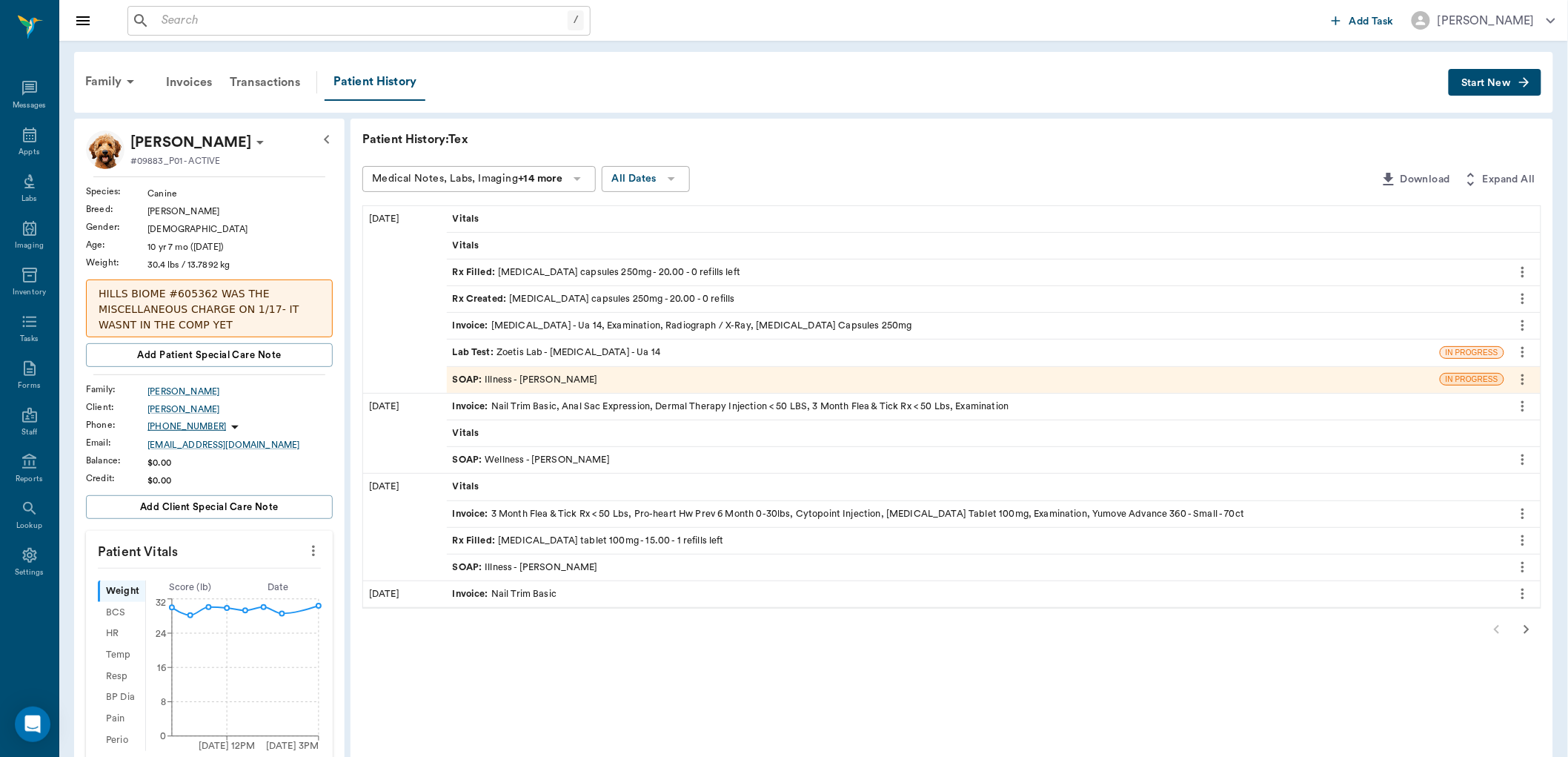
click at [476, 373] on span "SOAP :" at bounding box center [469, 380] width 33 height 14
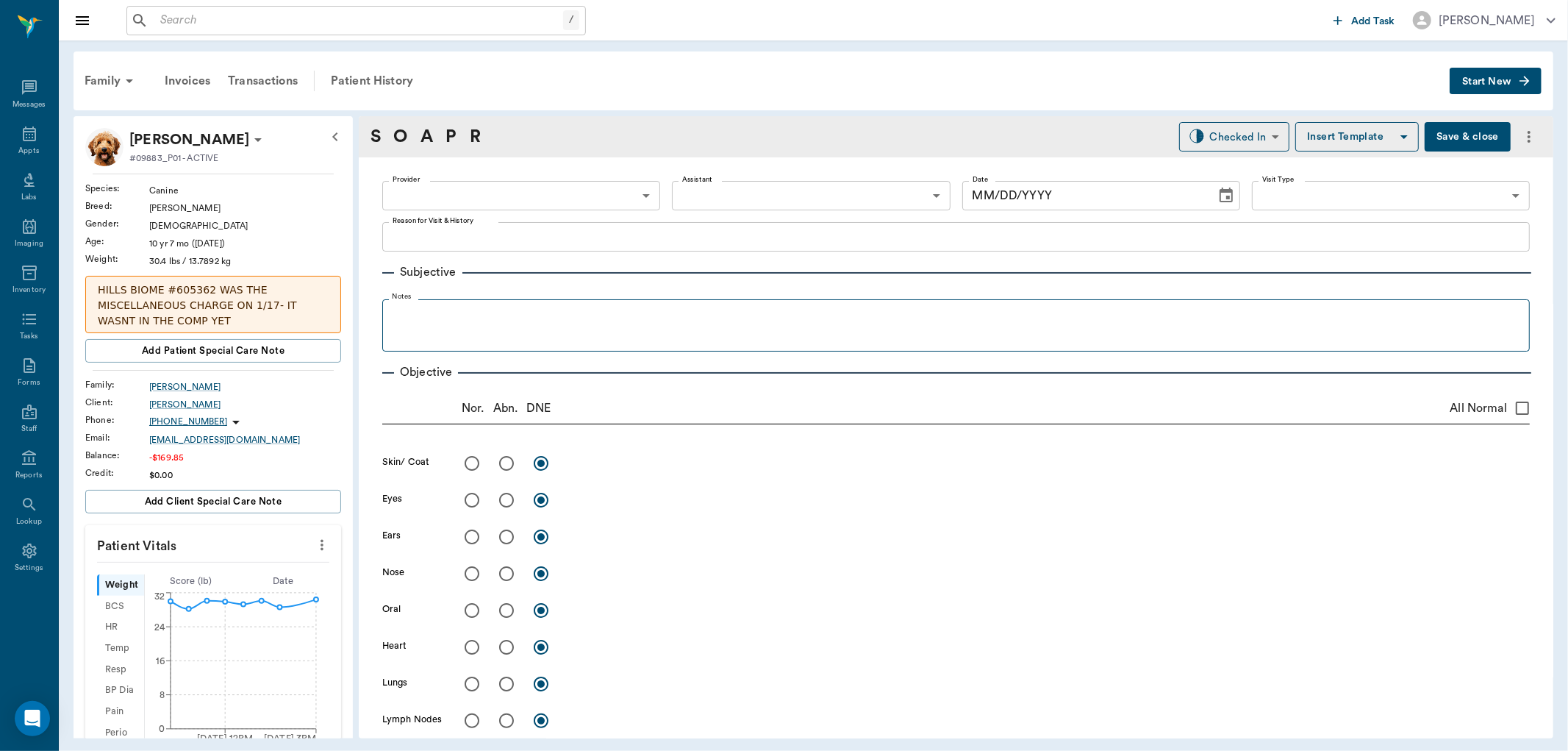
type input "63ec2f075fda476ae8351a4d"
type input "65d2be4f46e3a538d89b8c15"
type textarea "Passing alot of blood, happened one day last week and then once again on 8/9 ab…"
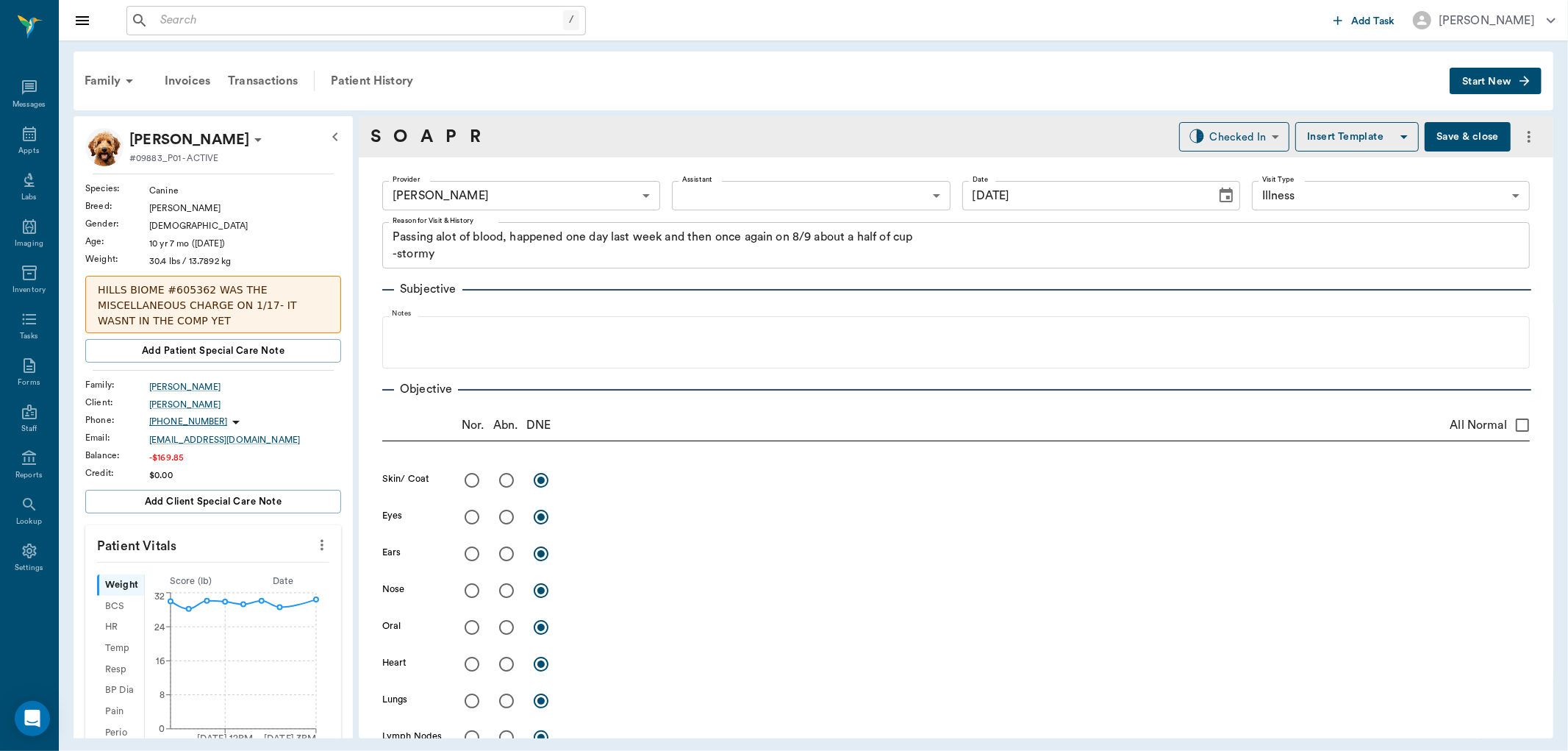
type input "[DATE]"
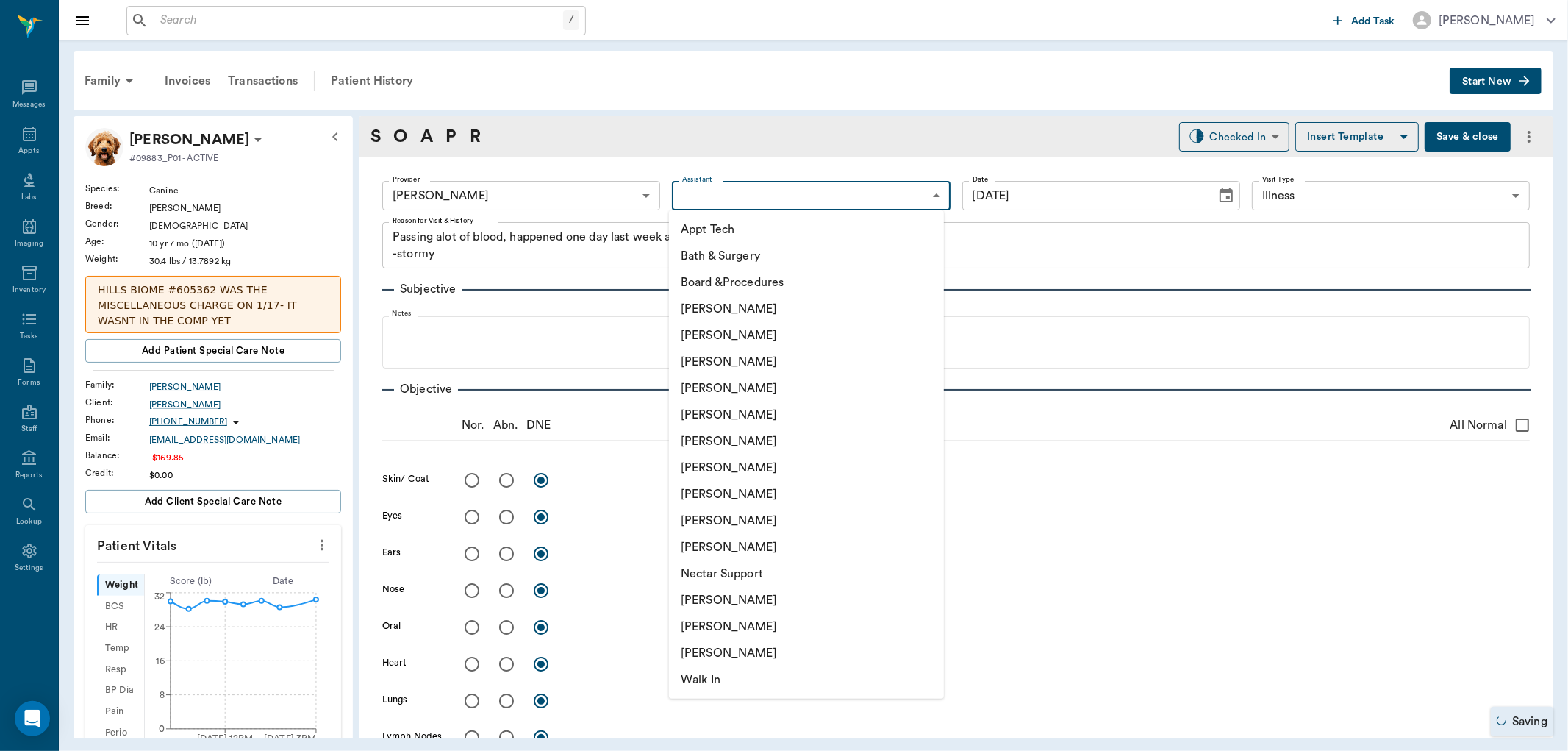
click at [729, 195] on body "/ ​ Add Task Dr. Bert Ellsworth Nectar Messages Appts Labs Imaging Inventory Ta…" at bounding box center [784, 375] width 1568 height 751
drag, startPoint x: 726, startPoint y: 498, endPoint x: 544, endPoint y: 422, distance: 197.2
click at [725, 498] on li "[PERSON_NAME]" at bounding box center [806, 494] width 275 height 26
type input "63ec2e7e52e12b0ba117b124"
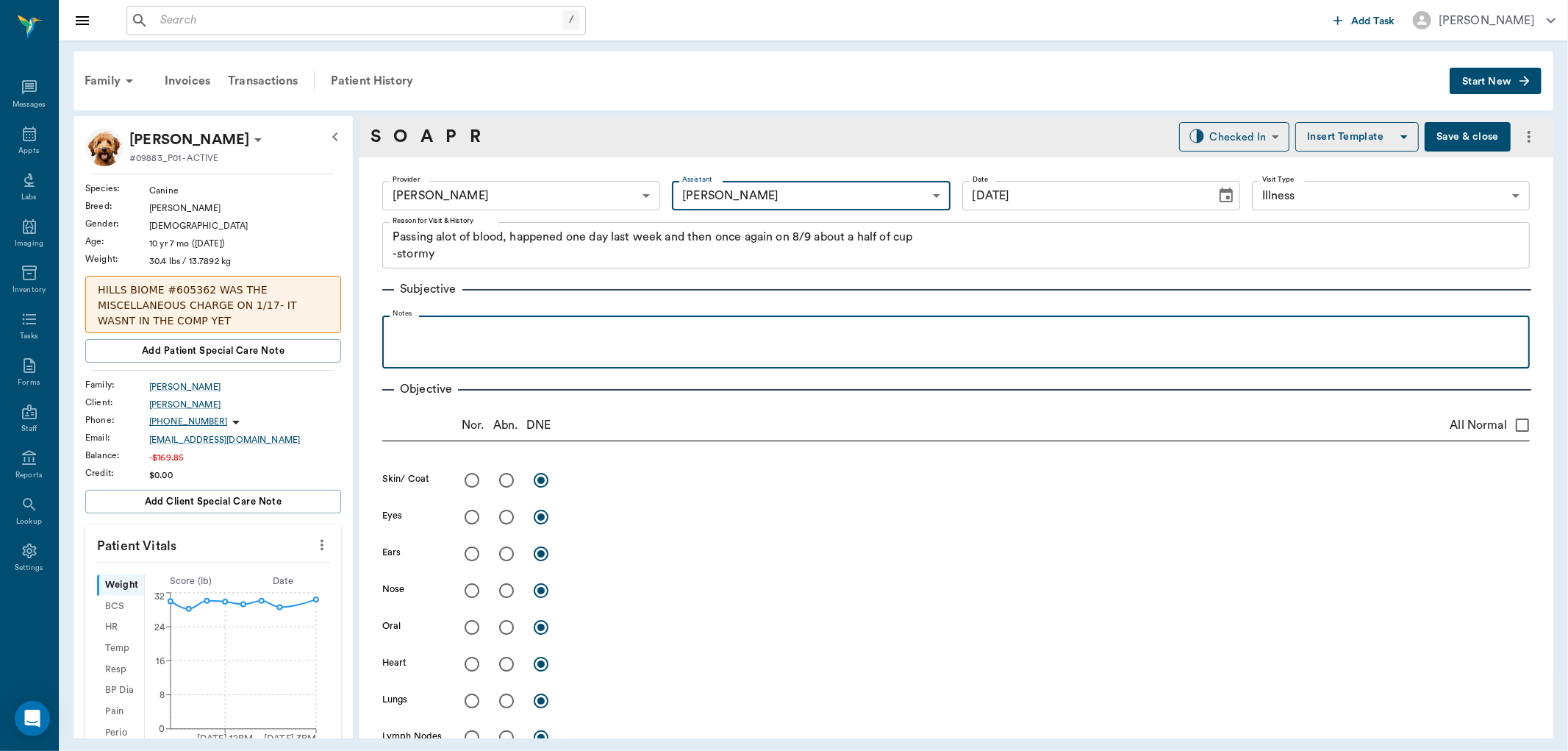
click at [422, 343] on div at bounding box center [956, 341] width 1133 height 37
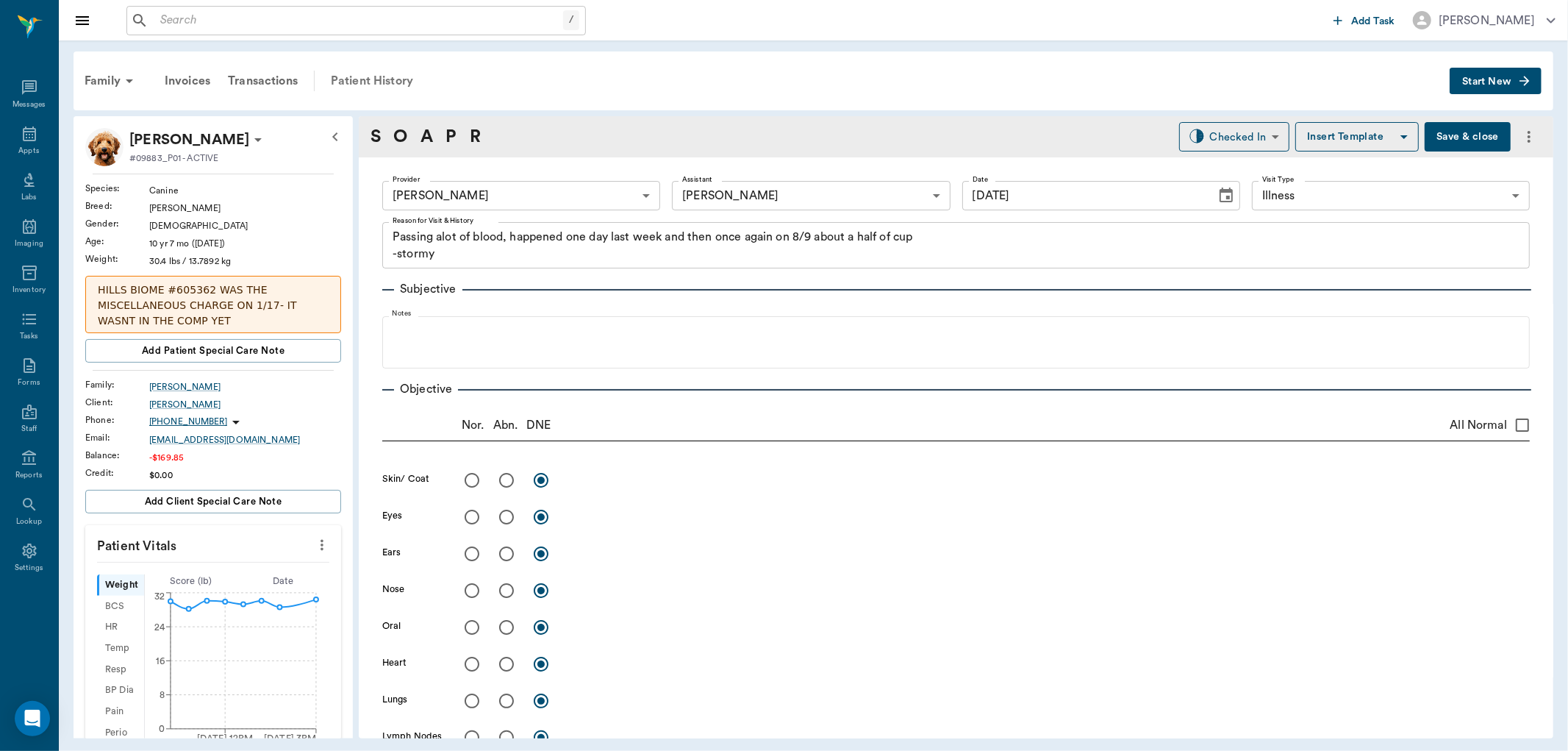
click at [381, 81] on div "Patient History" at bounding box center [372, 81] width 100 height 35
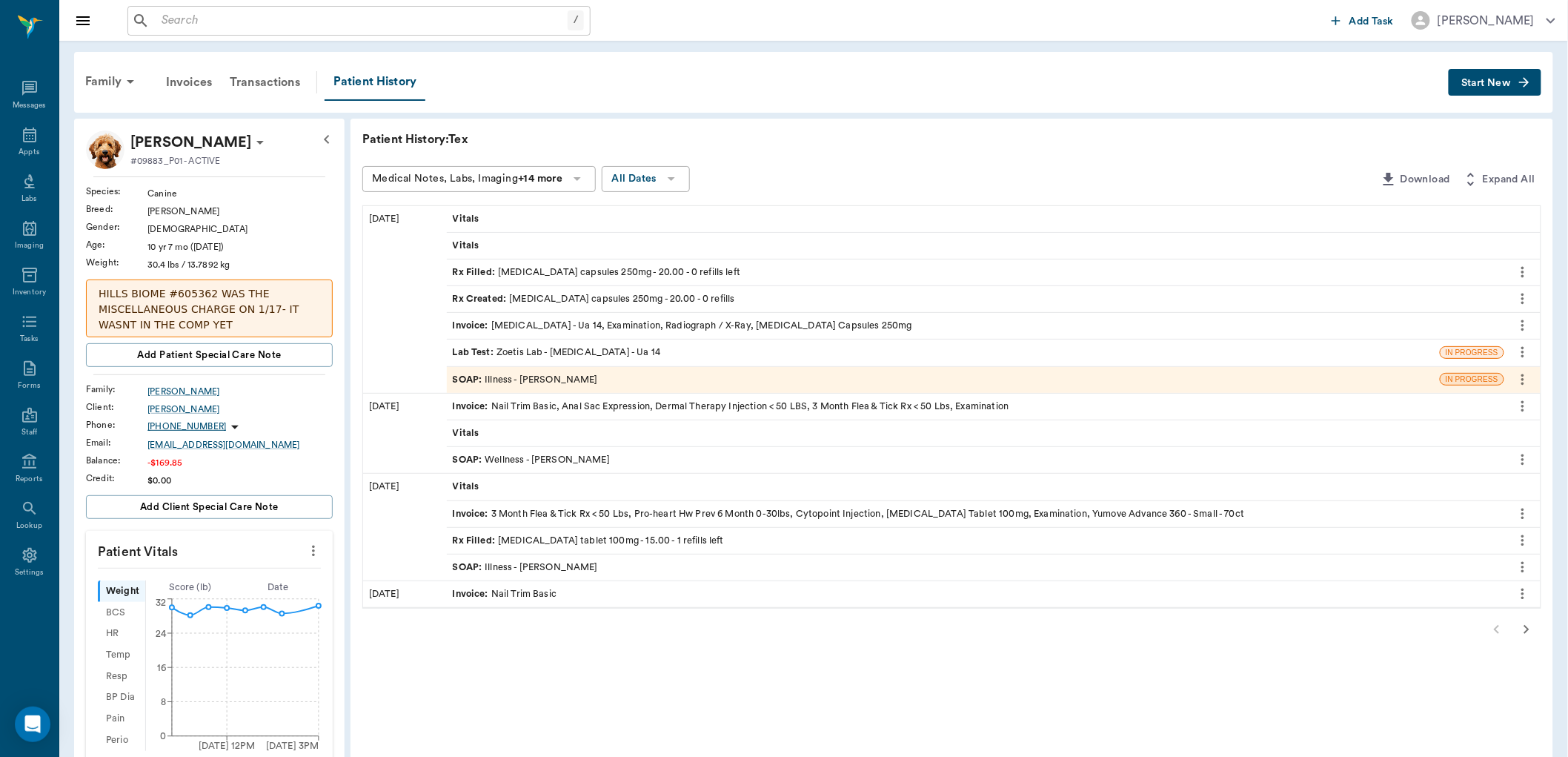
click at [469, 379] on span "SOAP :" at bounding box center [469, 380] width 33 height 14
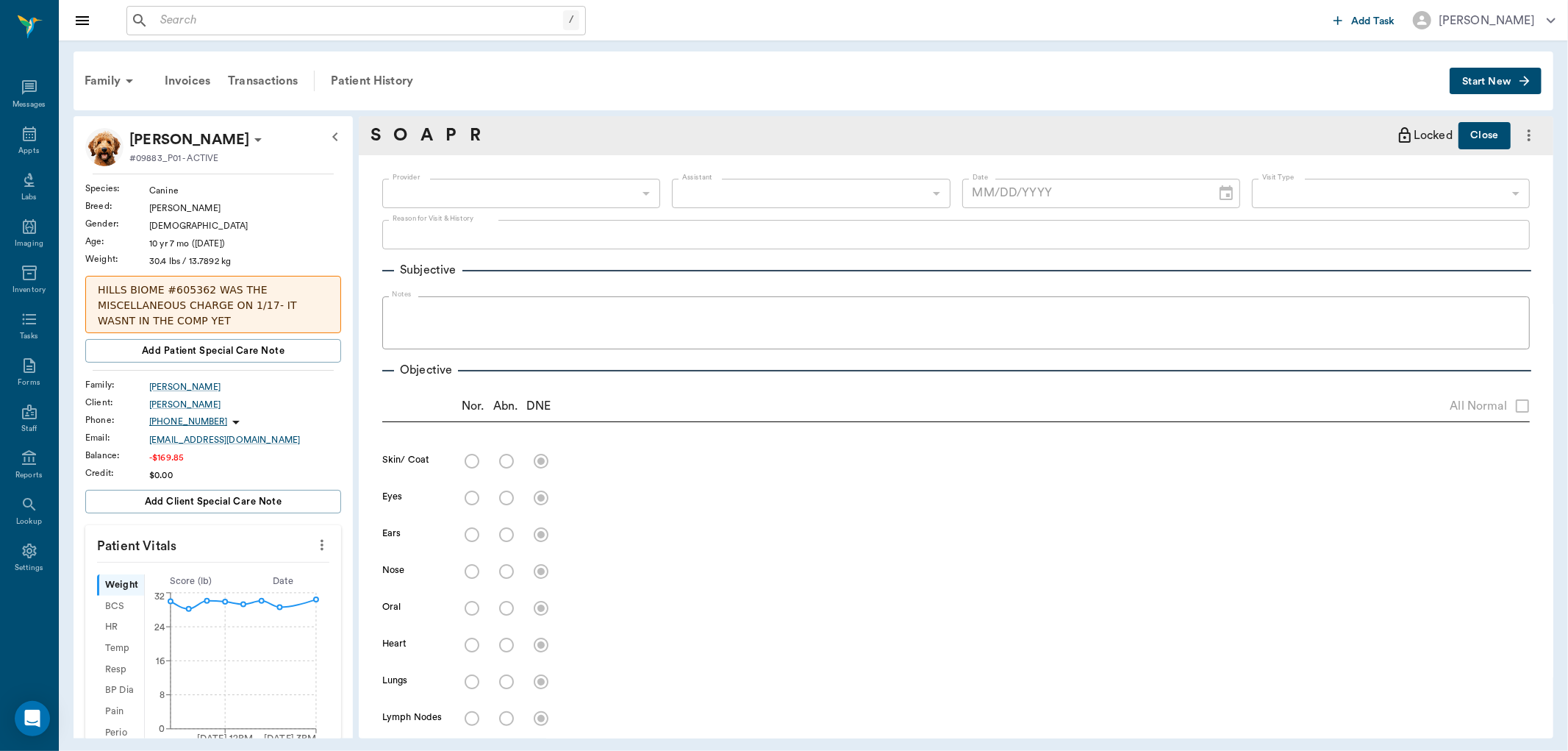
type input "63ec2f075fda476ae8351a4d"
type input "63ec2e7e52e12b0ba117b124"
type input "65d2be4f46e3a538d89b8c15"
type textarea "Passing alot of blood, happened one day last week and then once again on 8/9 ab…"
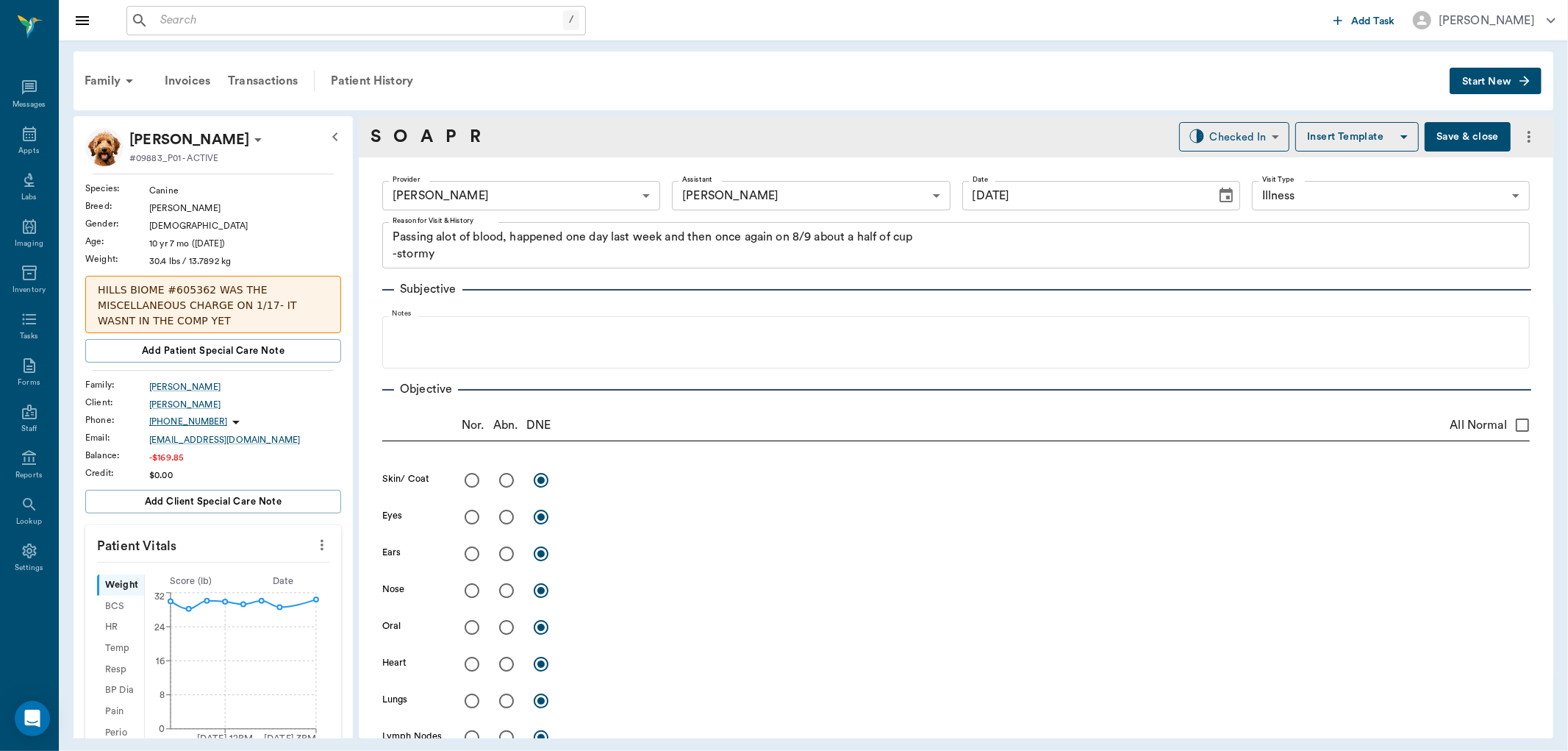
type input "[DATE]"
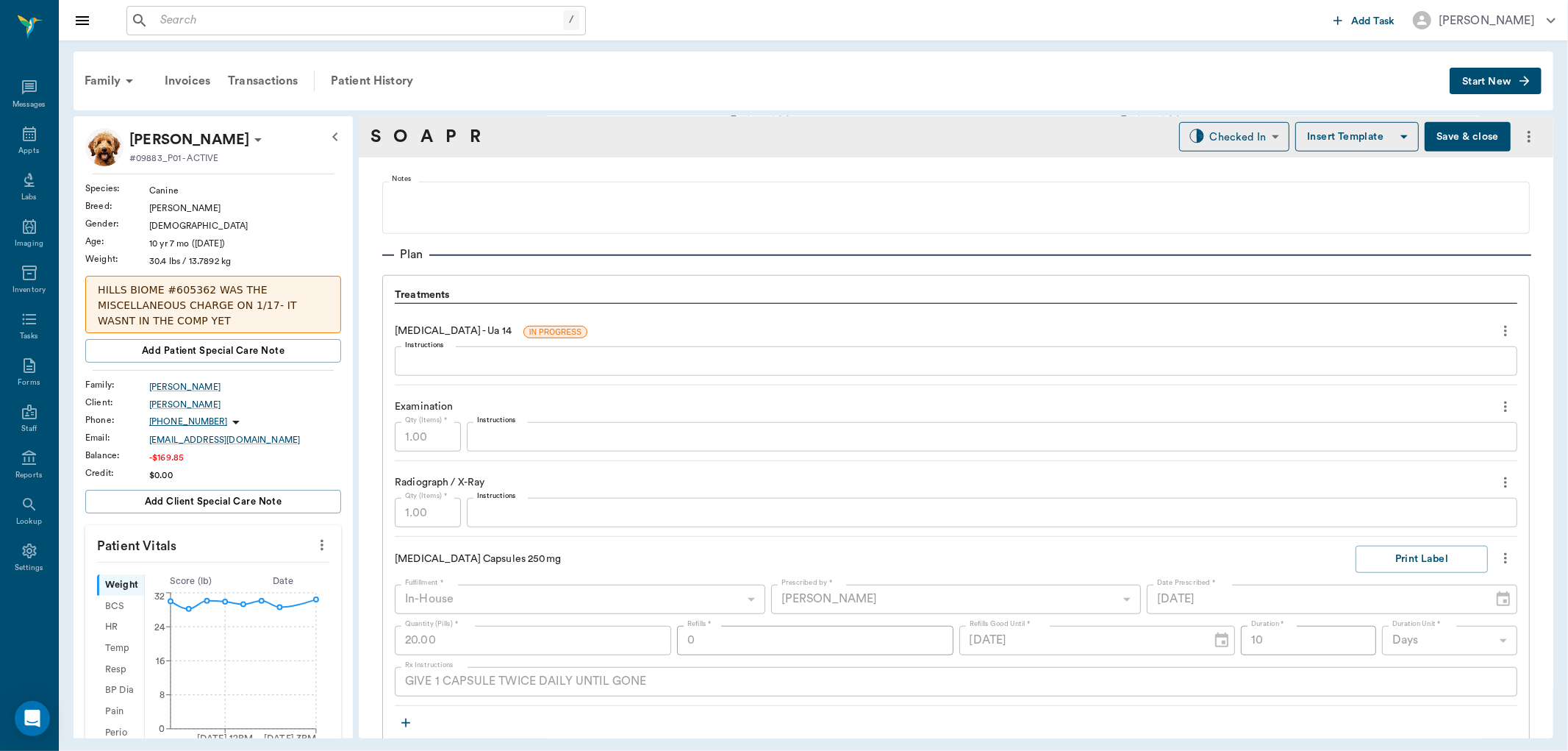
scroll to position [899, 0]
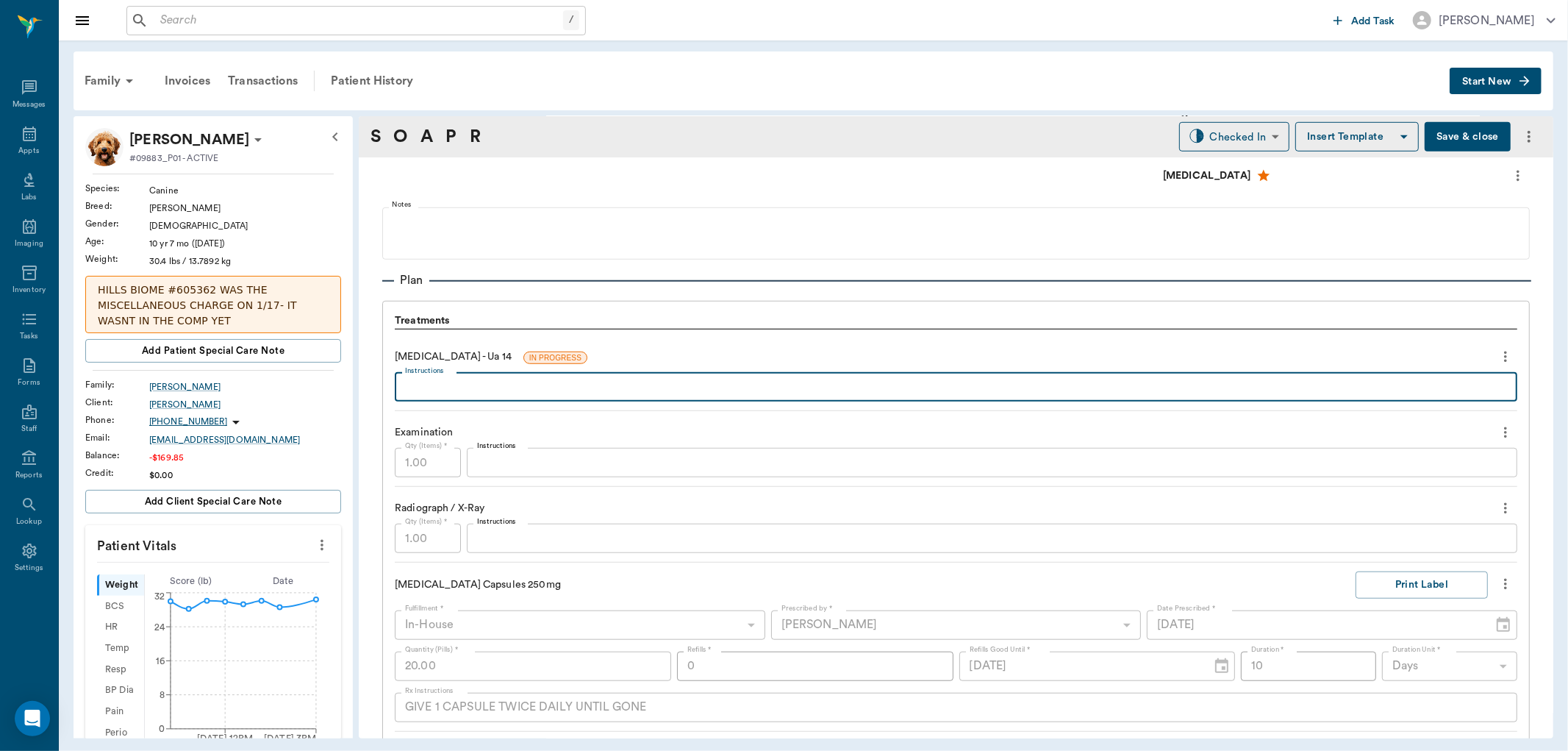
click at [474, 387] on textarea "Instructions" at bounding box center [956, 387] width 1102 height 17
type textarea "SG 1.060"
click at [1425, 139] on button "Save & close" at bounding box center [1468, 137] width 86 height 29
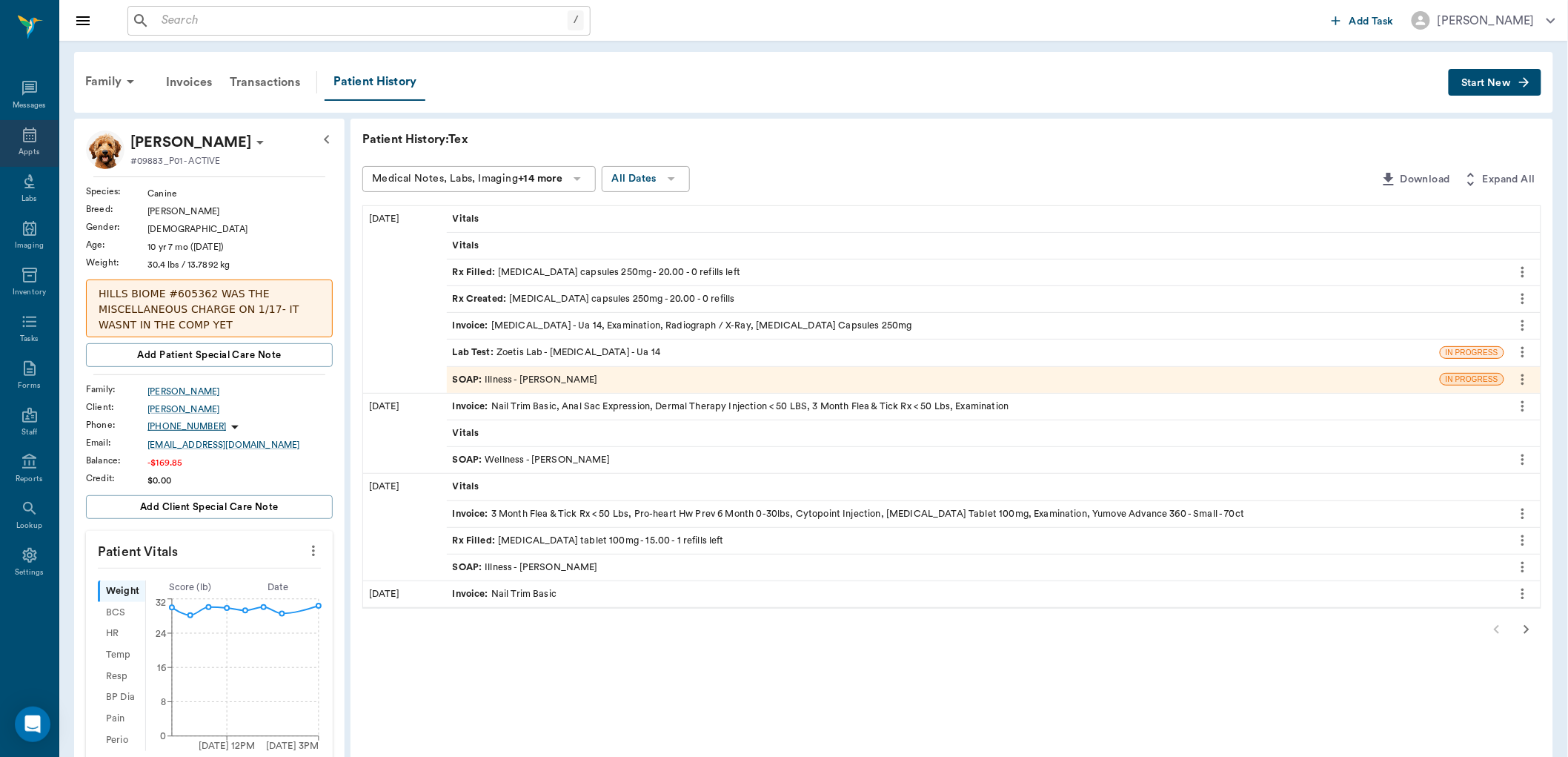
click at [37, 130] on icon at bounding box center [30, 135] width 18 height 18
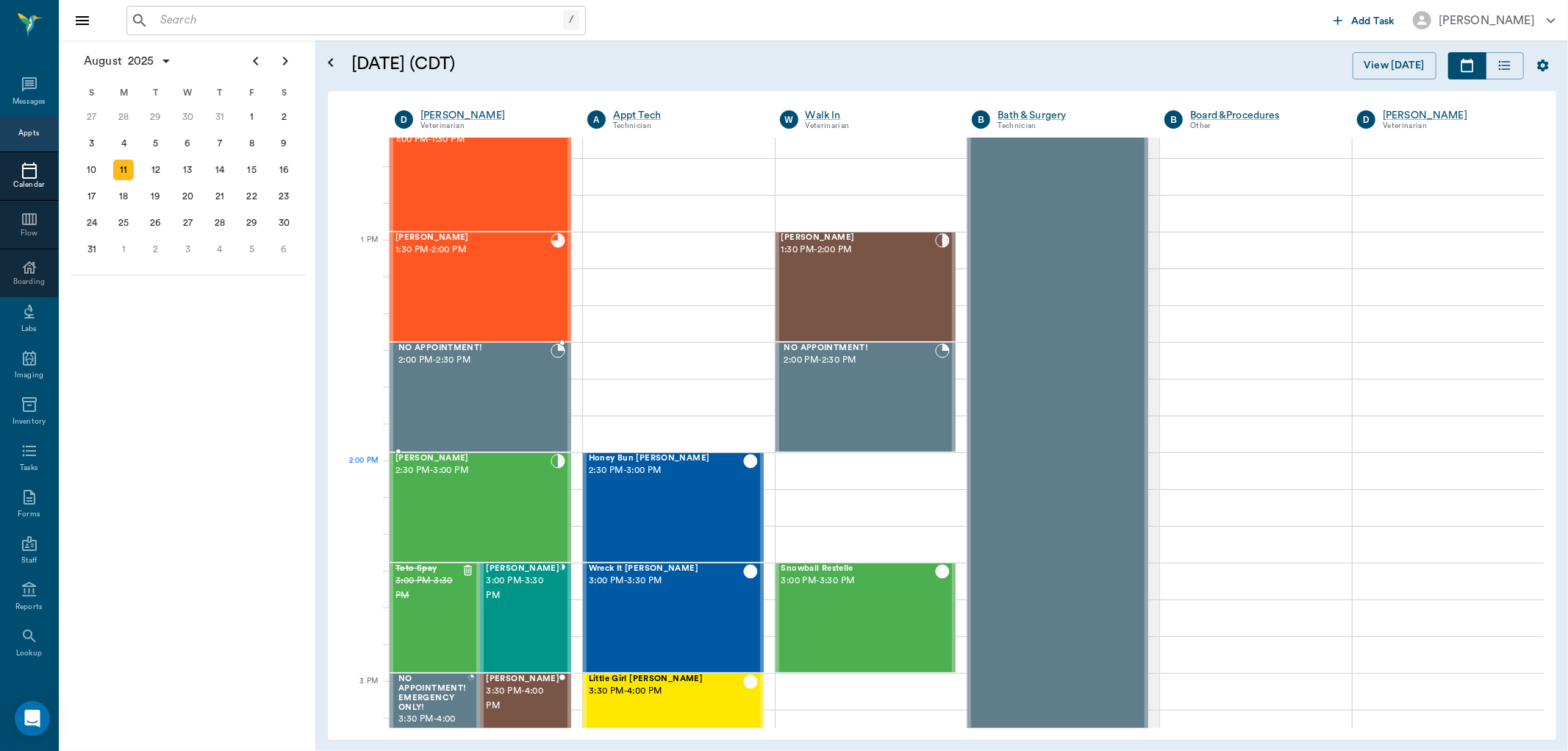
scroll to position [975, 0]
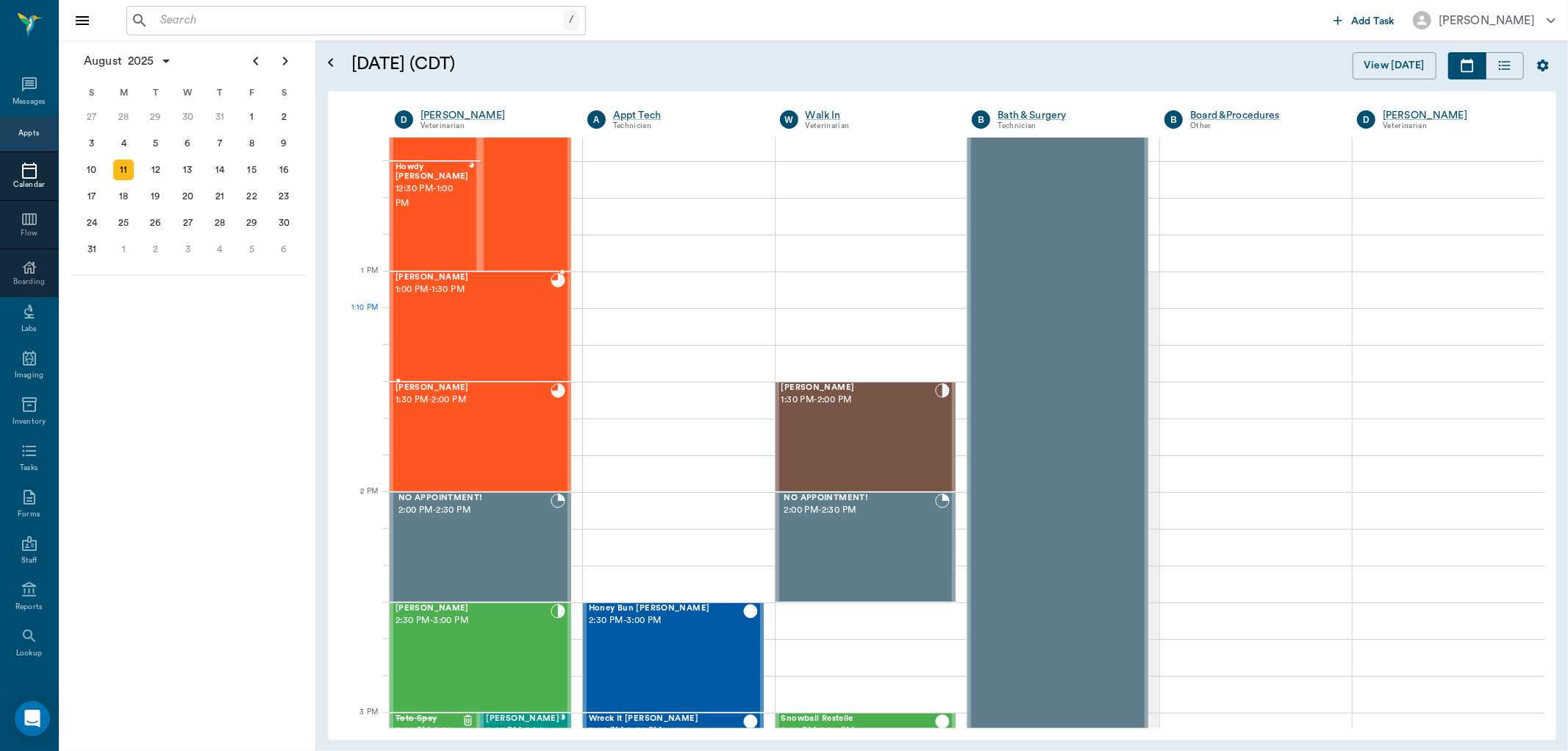
click at [483, 318] on div "Sadie Spay 1:00 PM - 1:30 PM" at bounding box center [473, 327] width 155 height 108
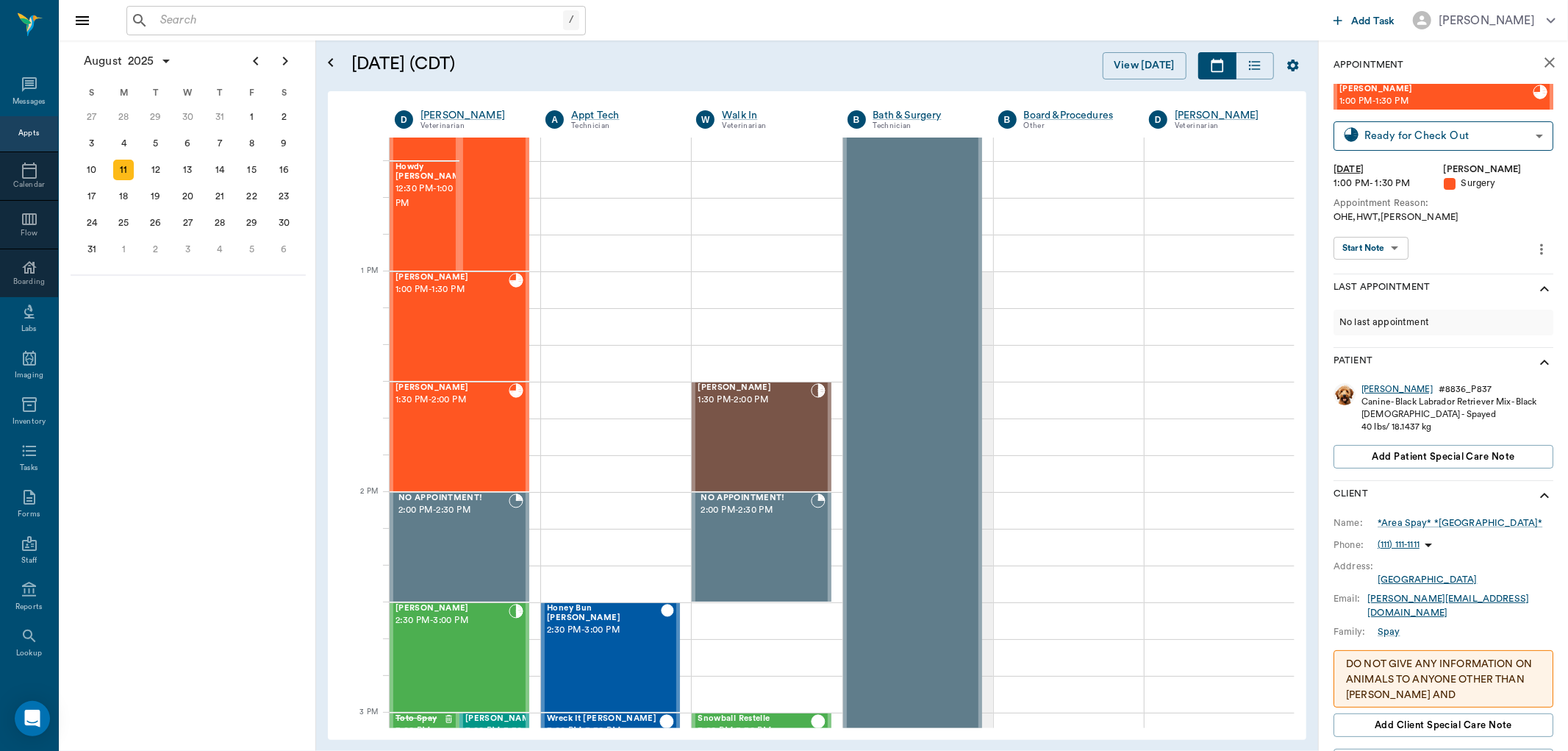
click at [1371, 388] on div "[PERSON_NAME]" at bounding box center [1396, 389] width 71 height 12
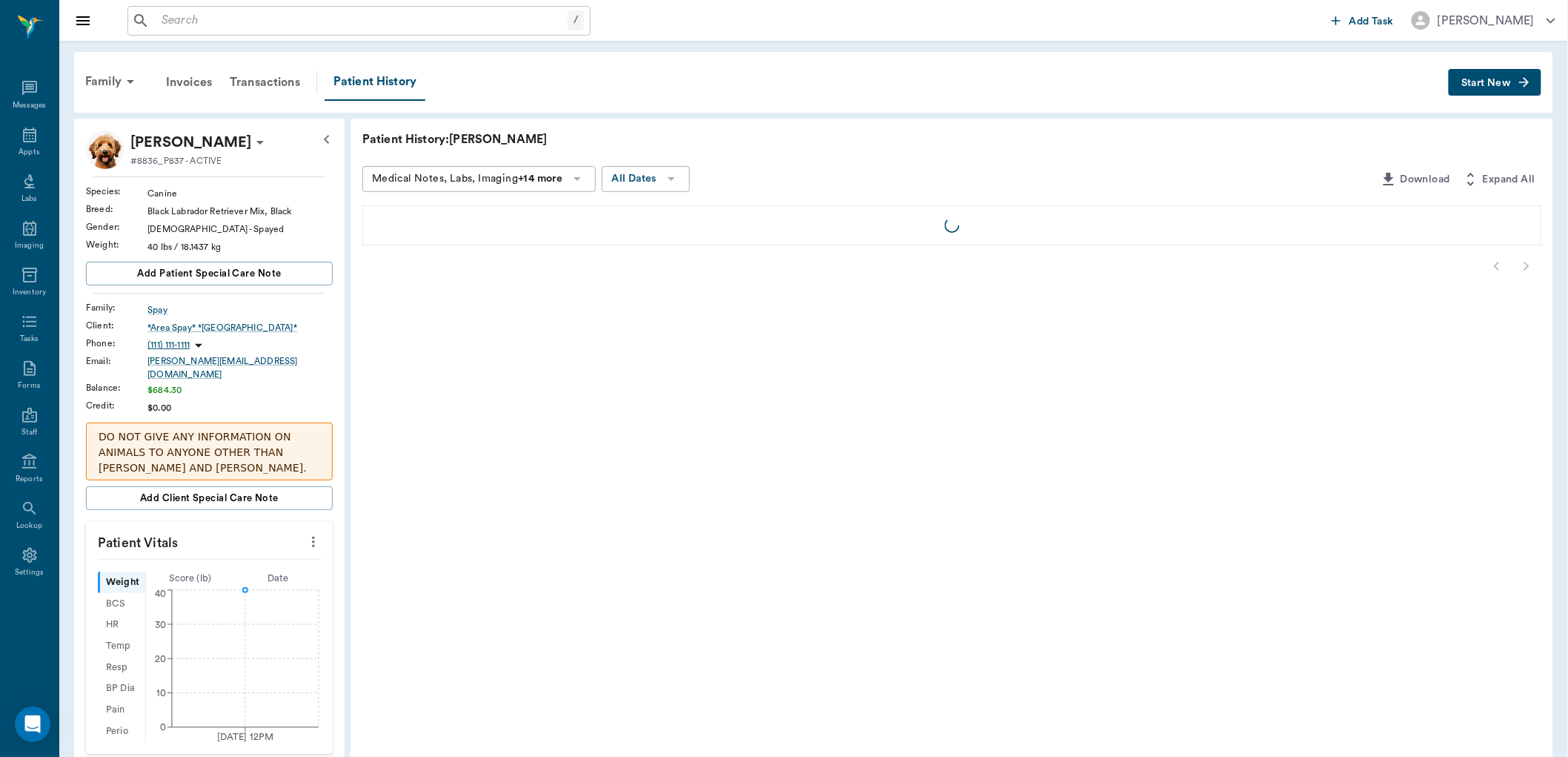
click at [1501, 83] on span "Start New" at bounding box center [1486, 83] width 49 height 0
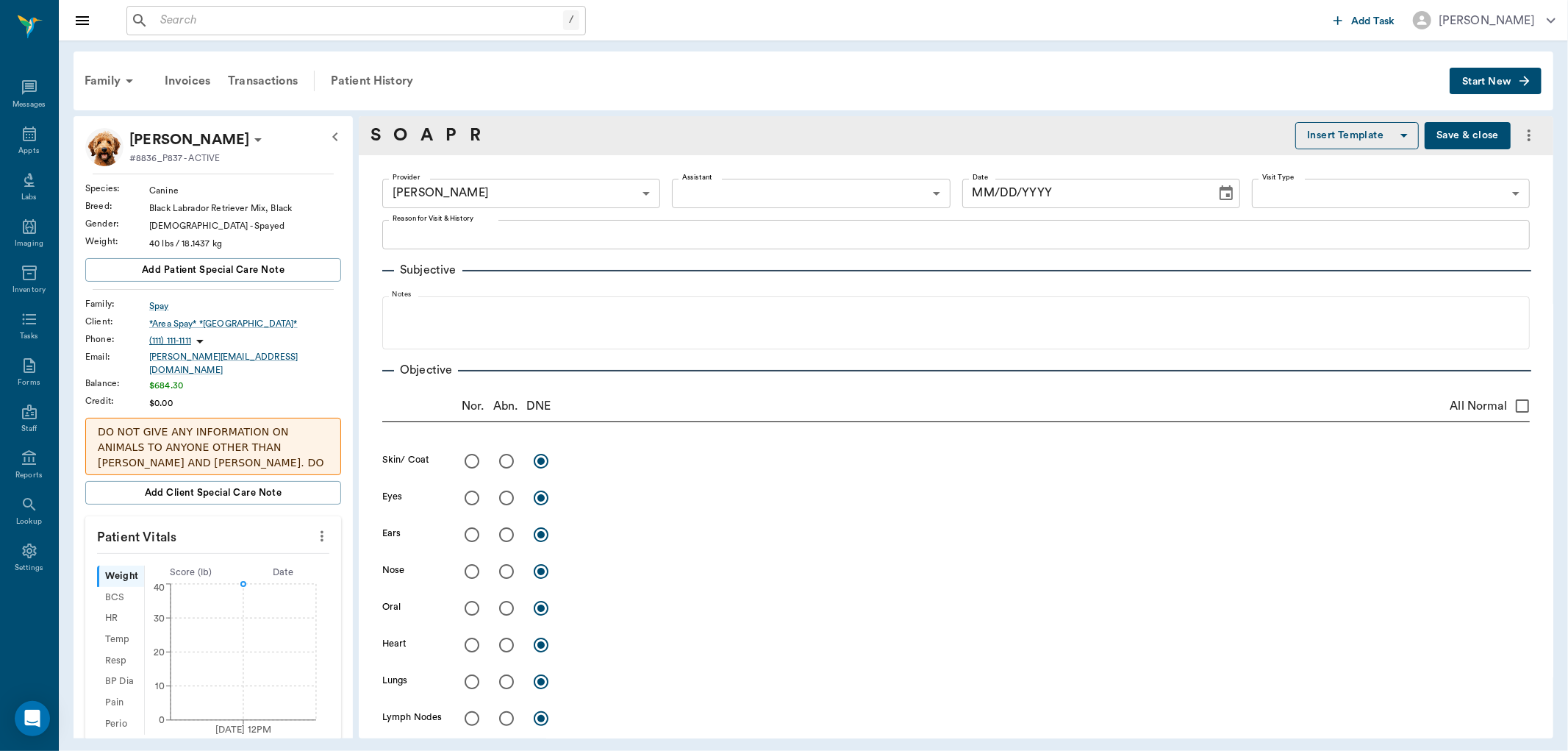
type input "63ec2f075fda476ae8351a4d"
type input "[DATE]"
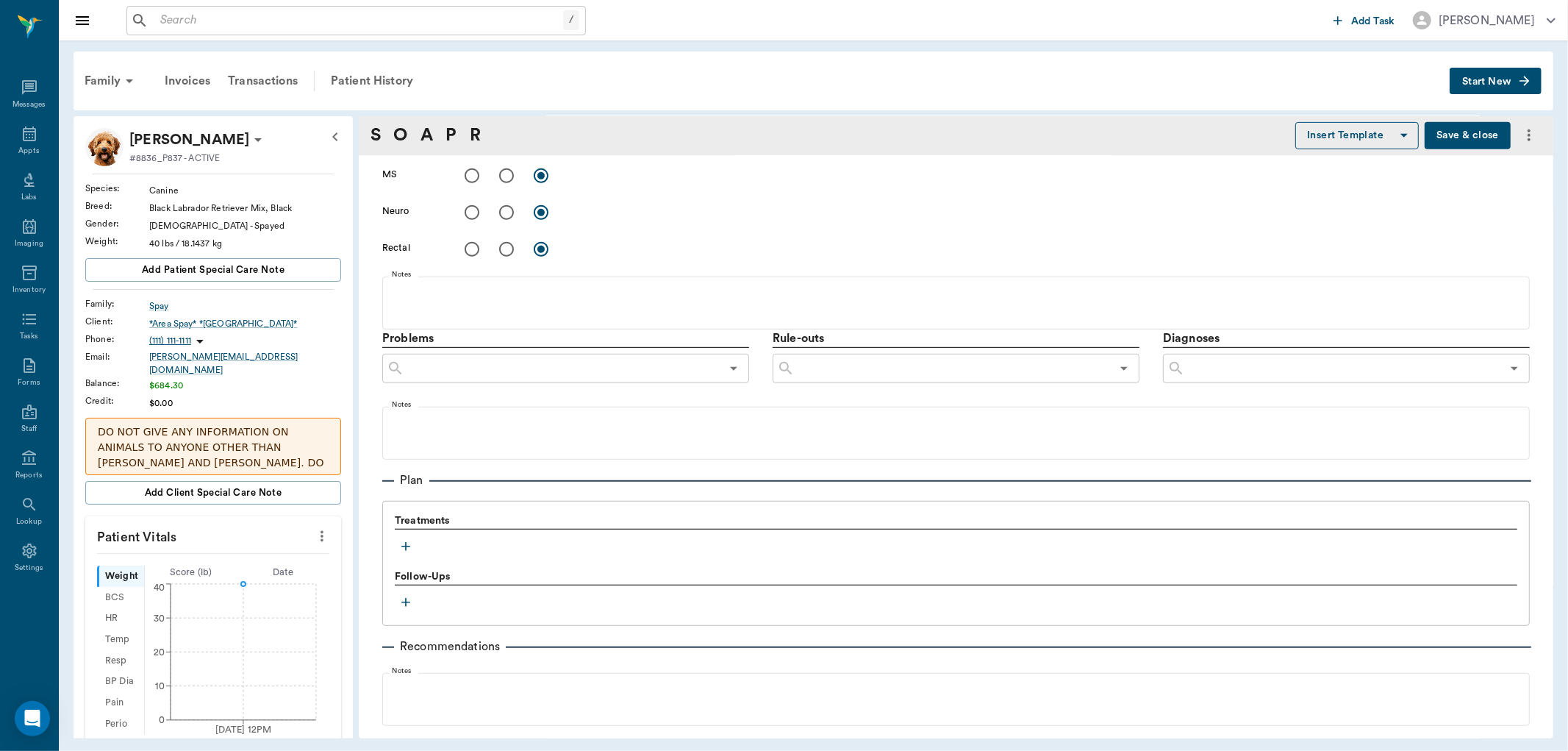
scroll to position [775, 0]
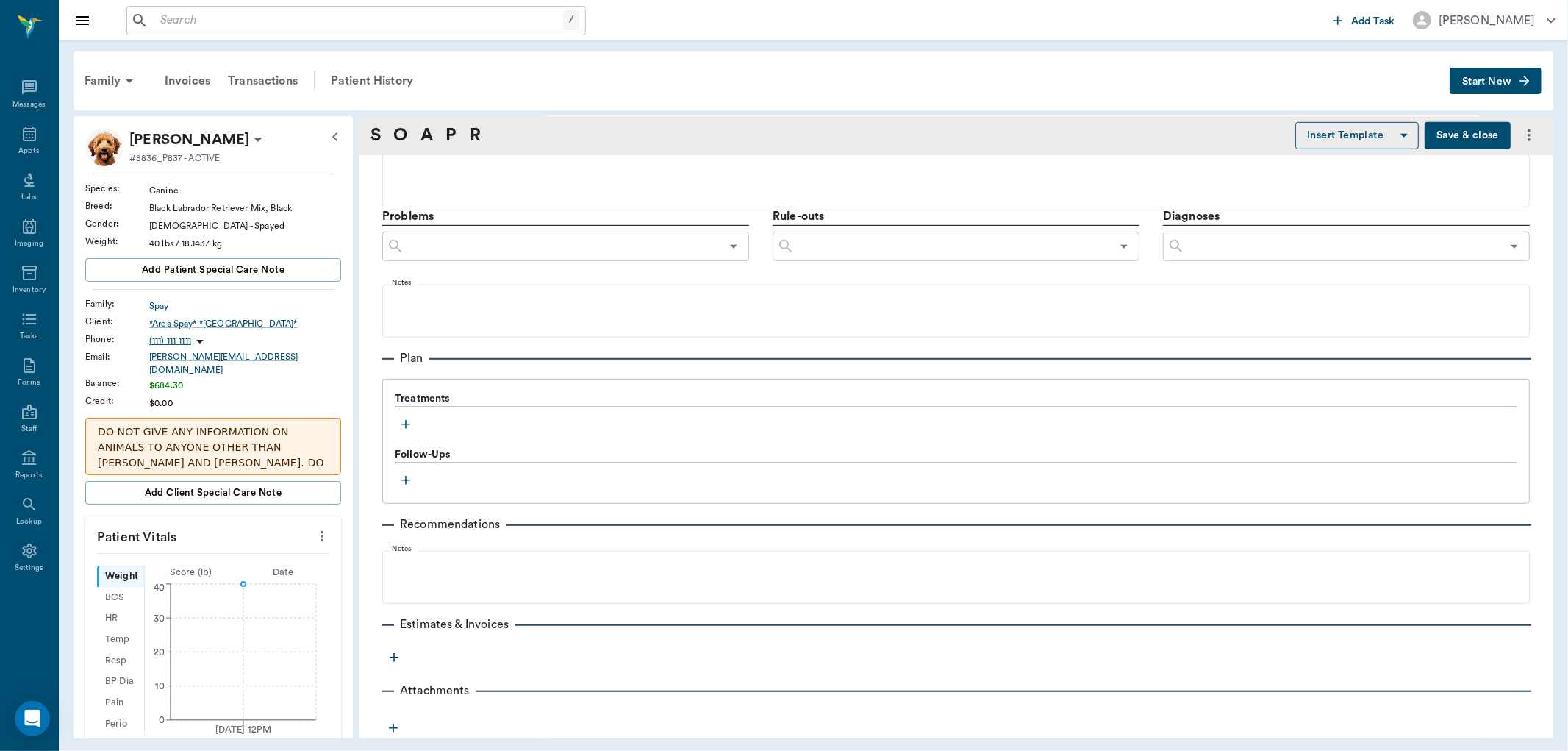
click at [407, 422] on icon "button" at bounding box center [406, 424] width 15 height 15
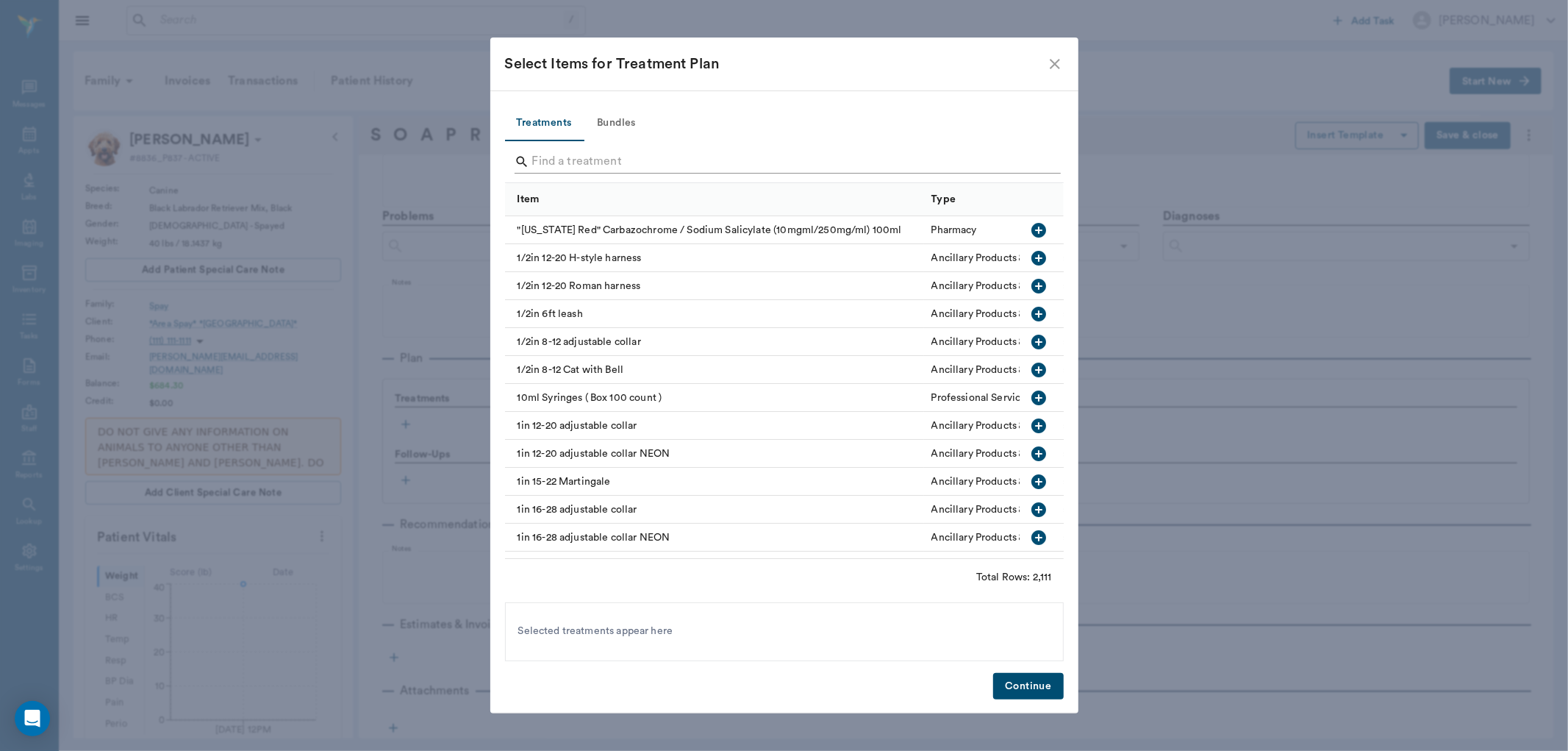
click at [631, 163] on input "Search" at bounding box center [785, 161] width 506 height 24
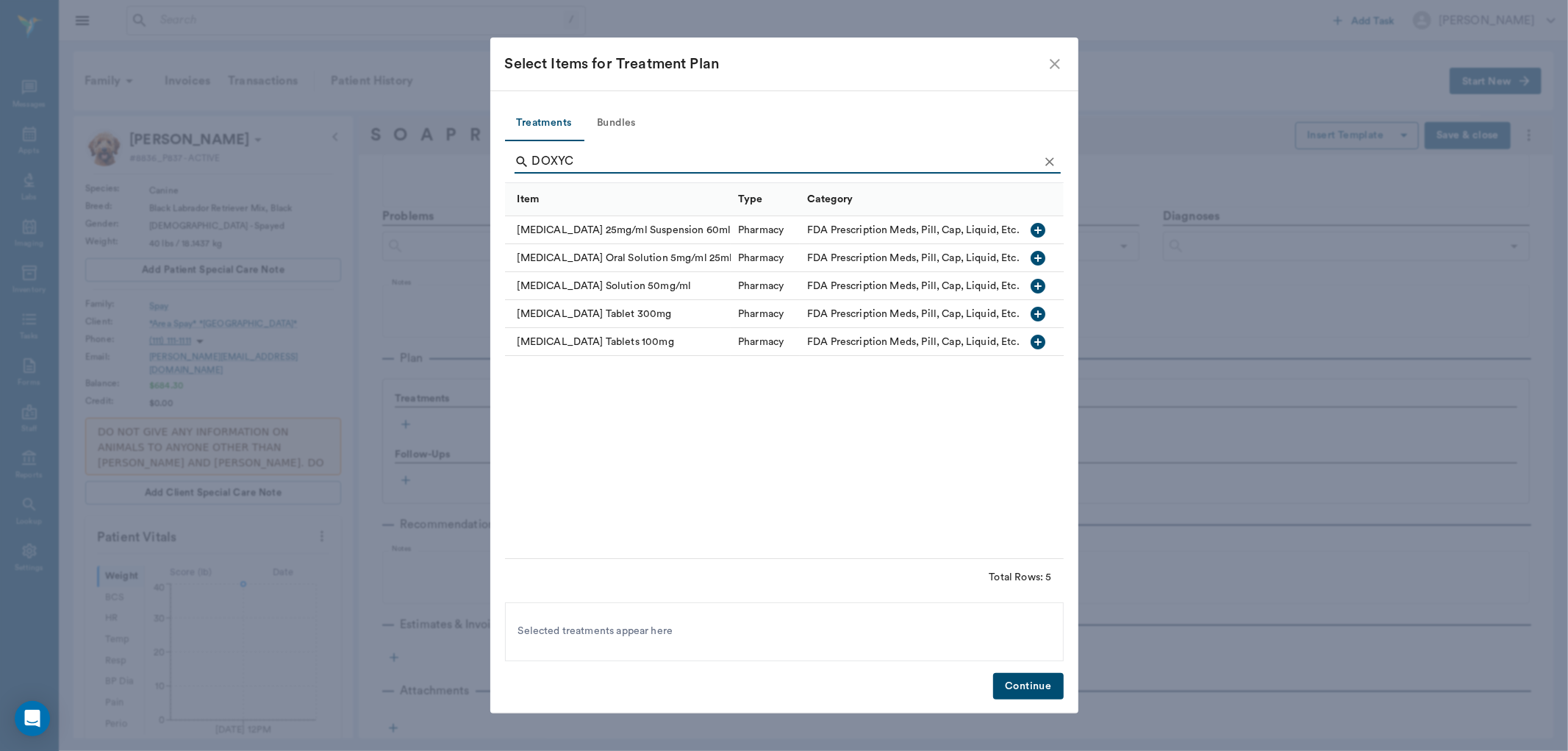
type input "DOXYC"
click at [1039, 313] on icon "button" at bounding box center [1038, 314] width 18 height 18
click at [1030, 684] on button "Continue" at bounding box center [1028, 686] width 70 height 27
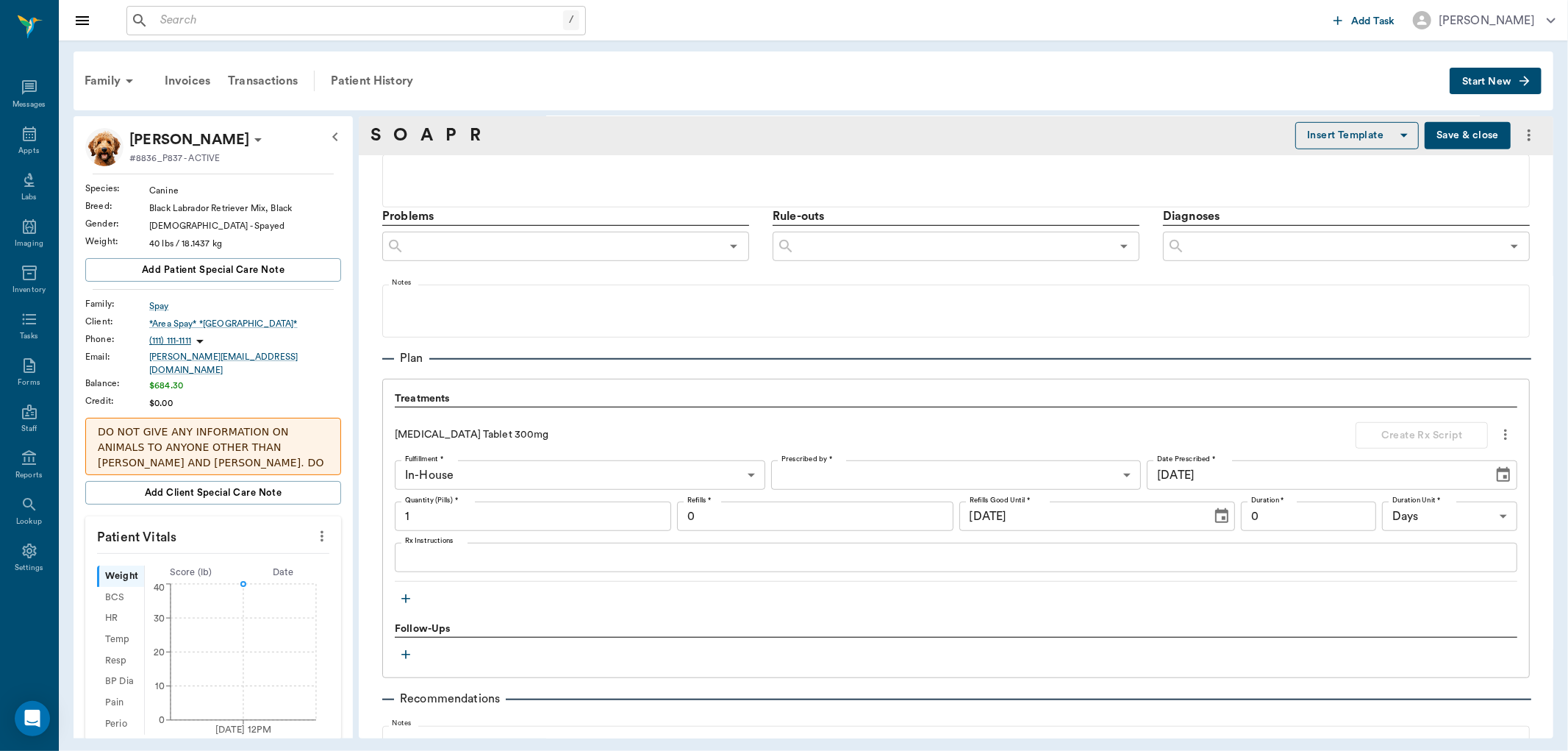
click at [821, 475] on body "/ ​ Add Task Dr. Bert Ellsworth Nectar Messages Appts Labs Imaging Inventory Ta…" at bounding box center [784, 375] width 1568 height 751
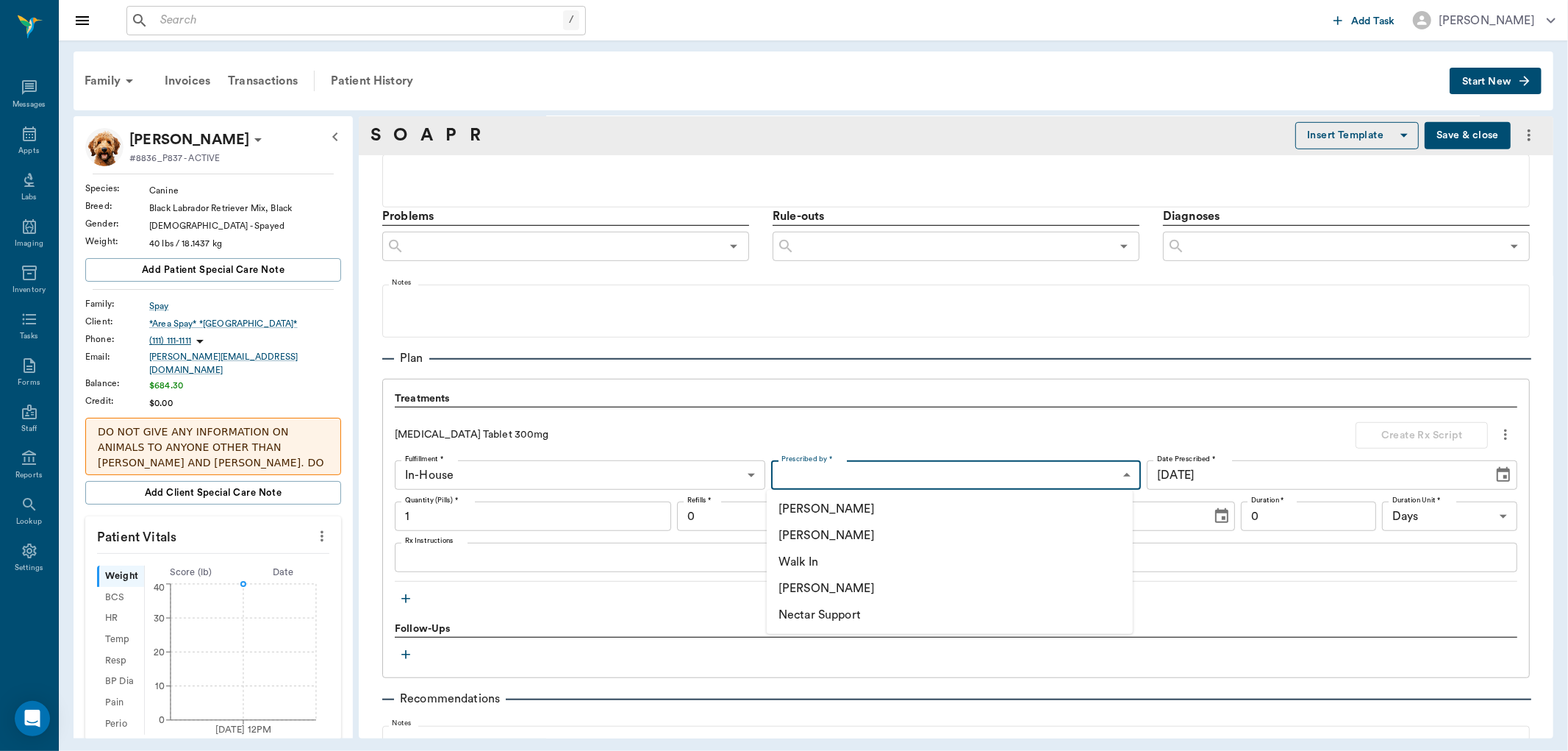
click at [838, 530] on li "[PERSON_NAME]" at bounding box center [949, 535] width 366 height 26
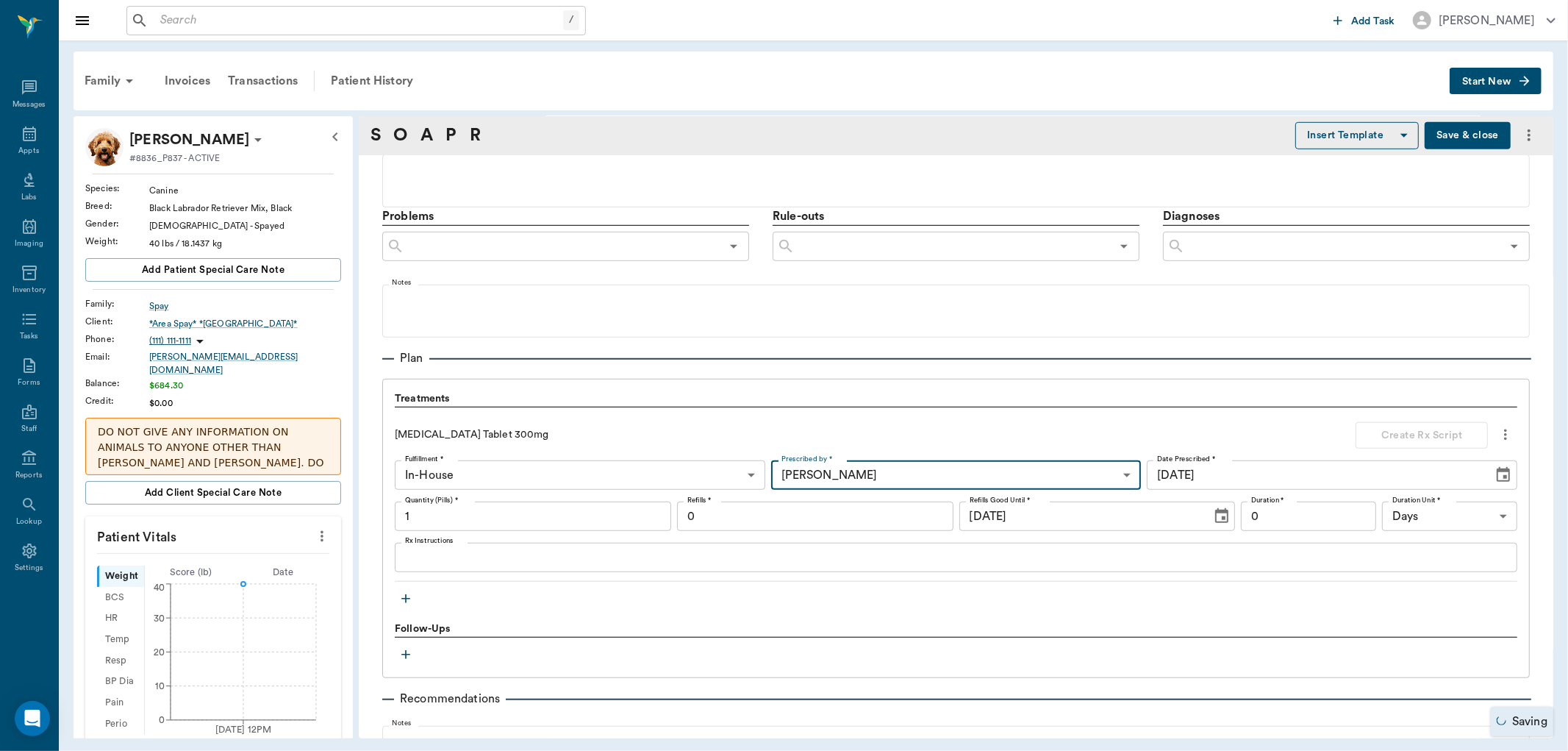
type input "63ec2f075fda476ae8351a4d"
click at [578, 520] on input "1" at bounding box center [532, 516] width 276 height 29
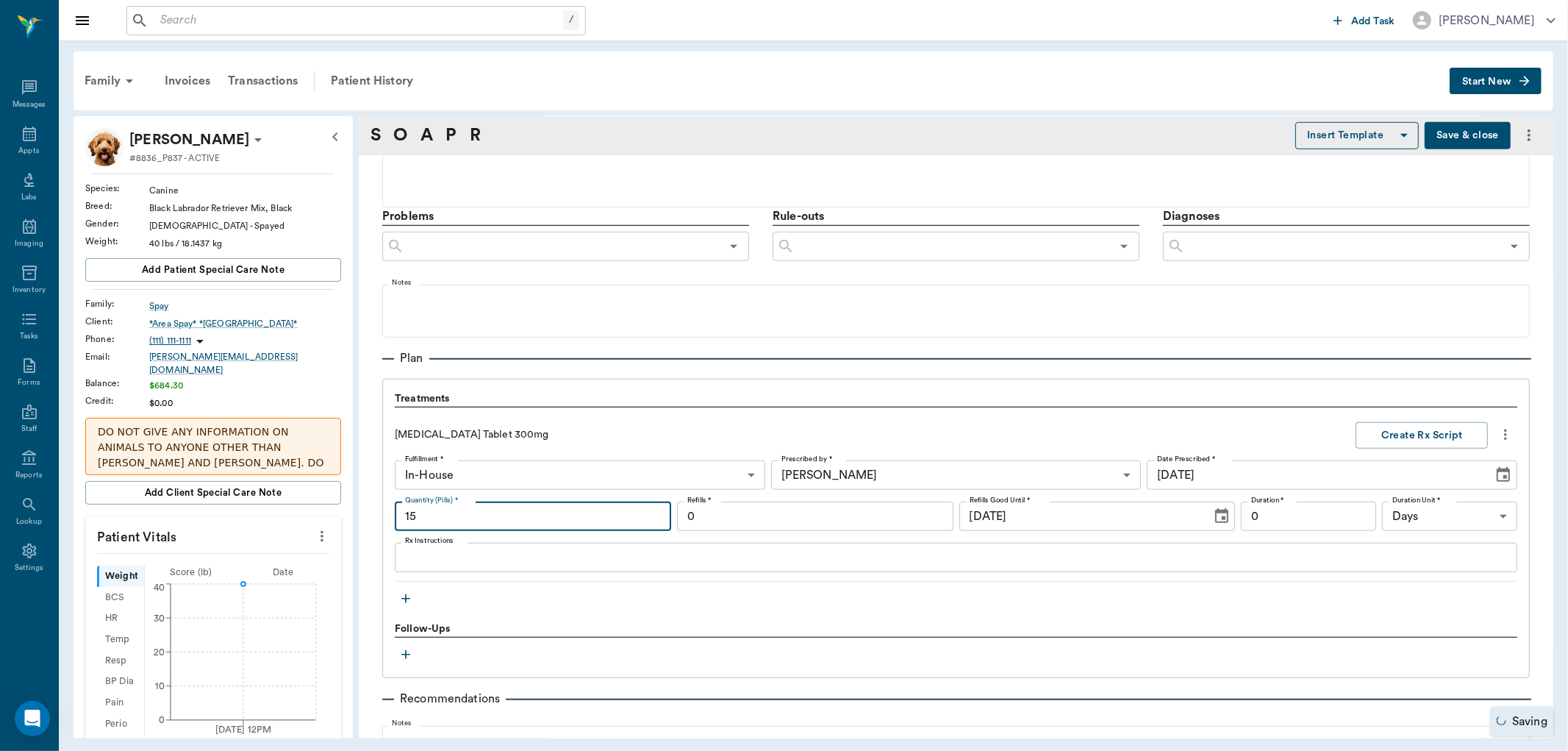
type input "15"
click at [584, 550] on textarea "Rx Instructions" at bounding box center [956, 558] width 1102 height 17
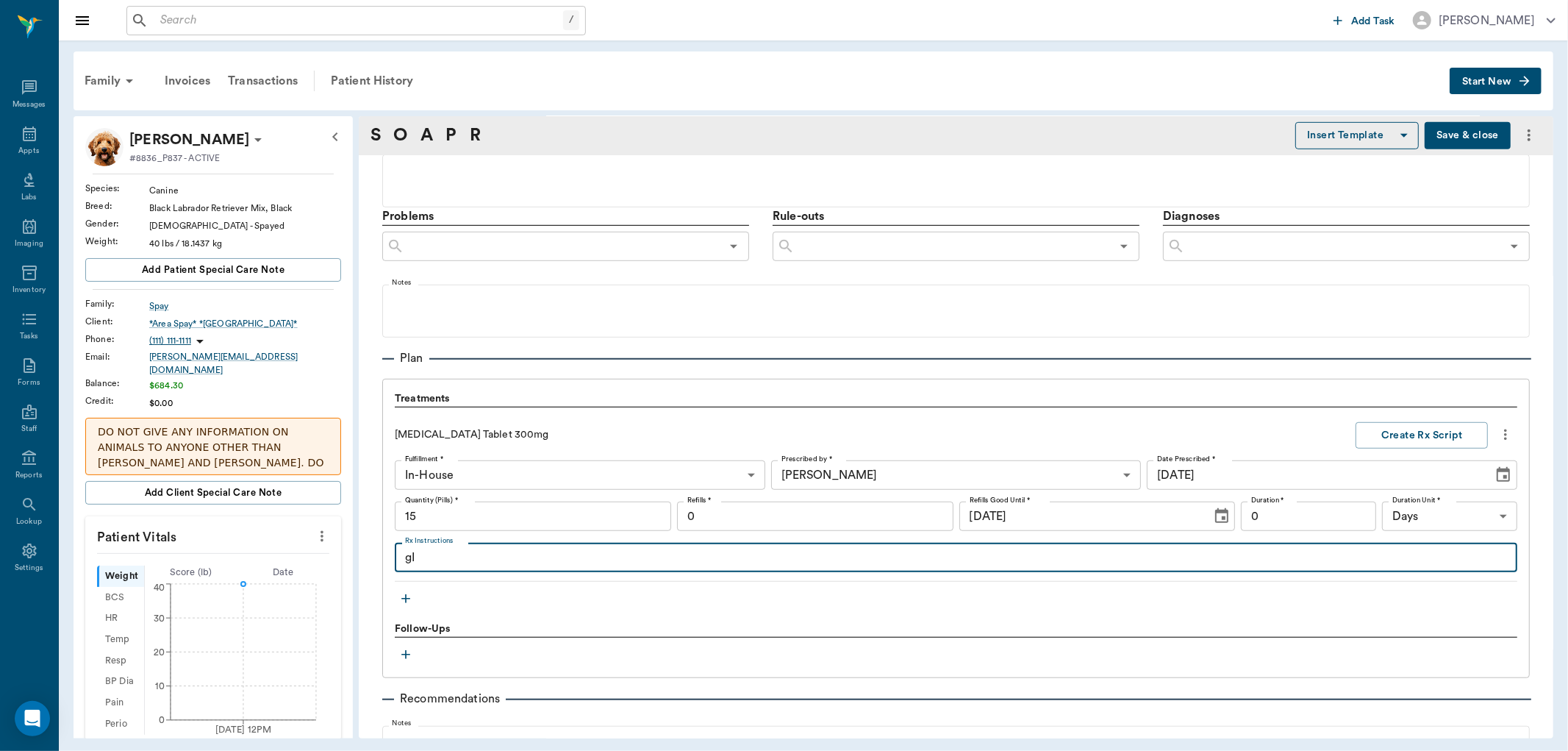
type textarea "g"
type textarea "GIVE 1/2 TABLET BY MOUTH 1X DAILY."
click at [1360, 444] on button "Create Rx Script" at bounding box center [1421, 435] width 132 height 27
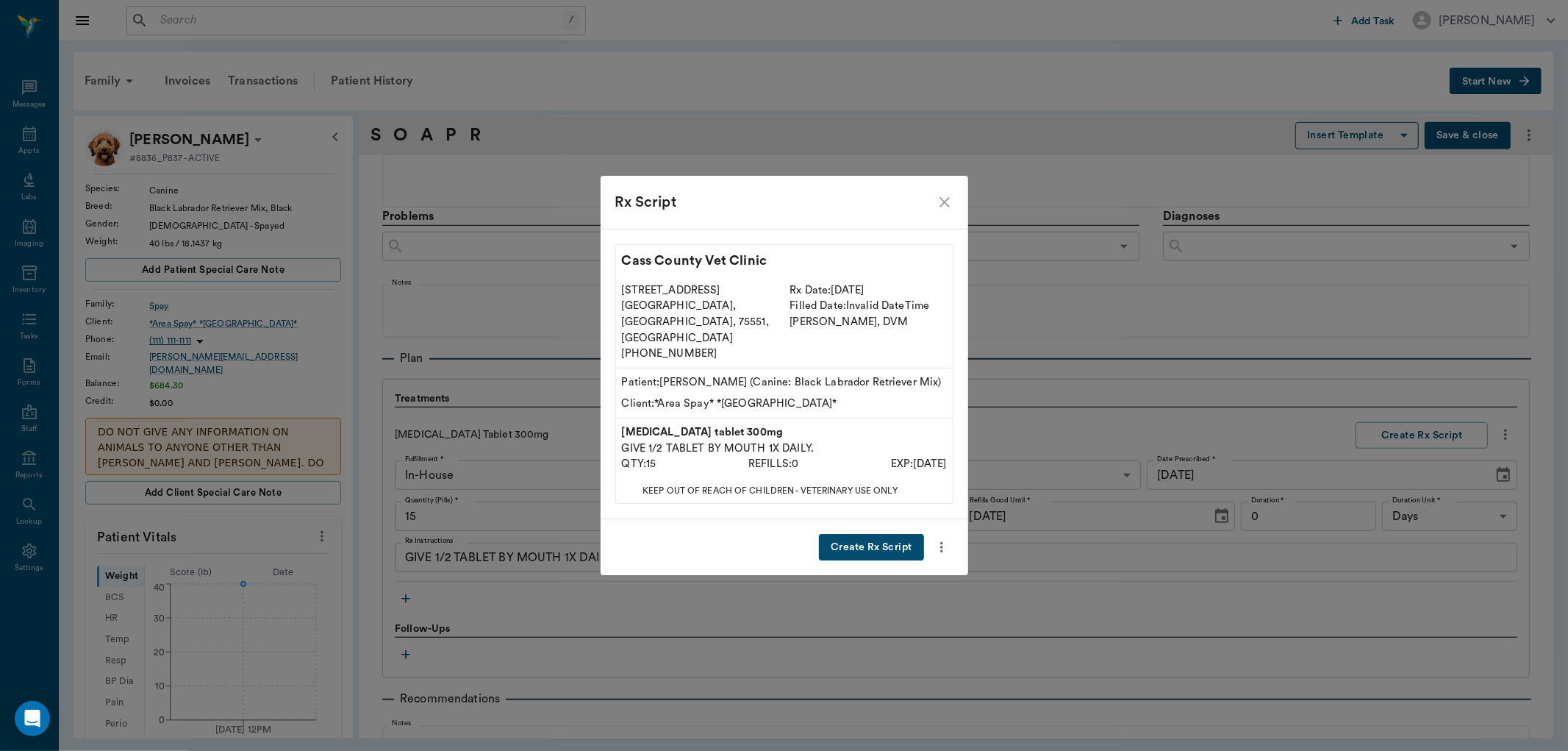
click at [892, 534] on button "Create Rx Script" at bounding box center [871, 547] width 104 height 27
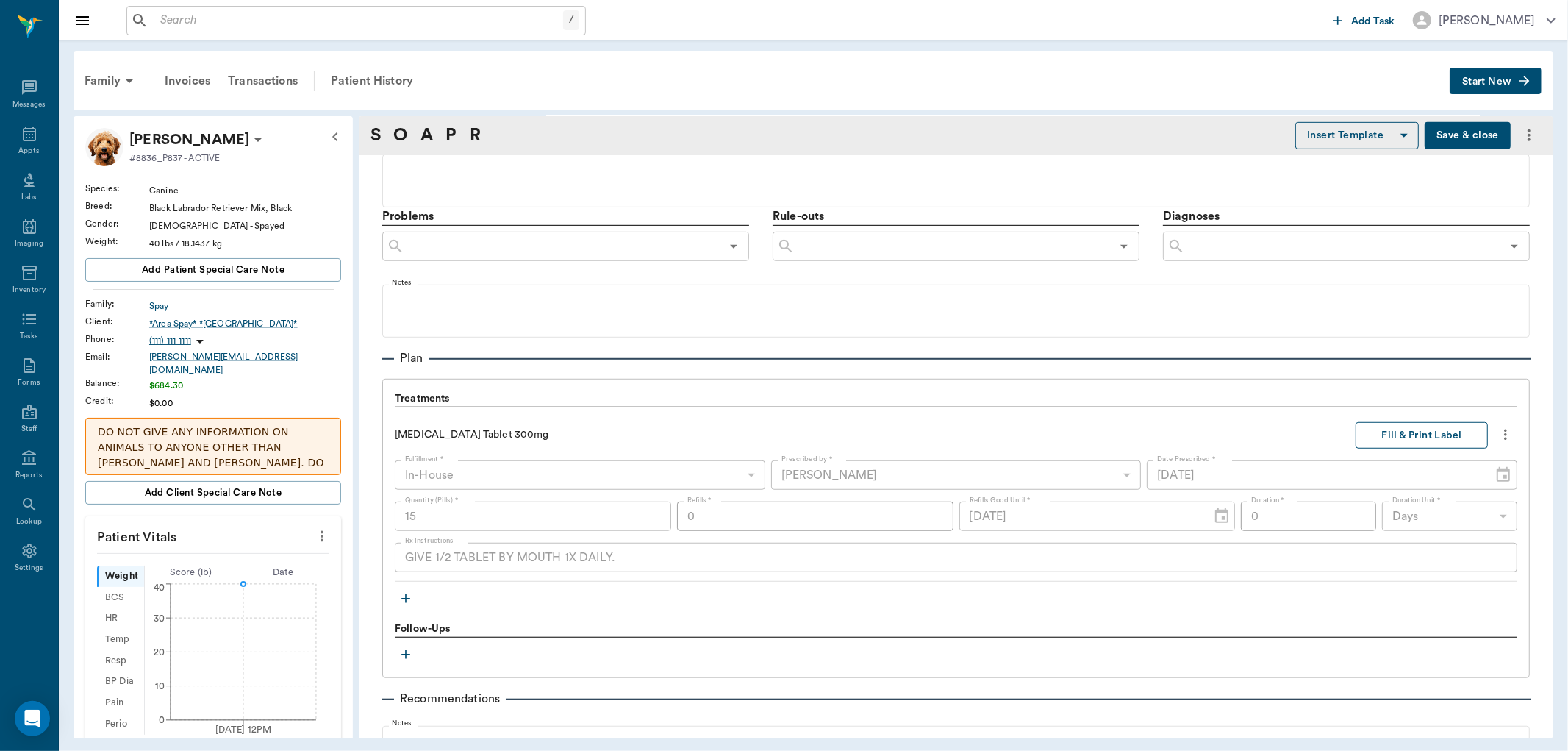
click at [1426, 435] on button "Fill & Print Label" at bounding box center [1421, 435] width 132 height 27
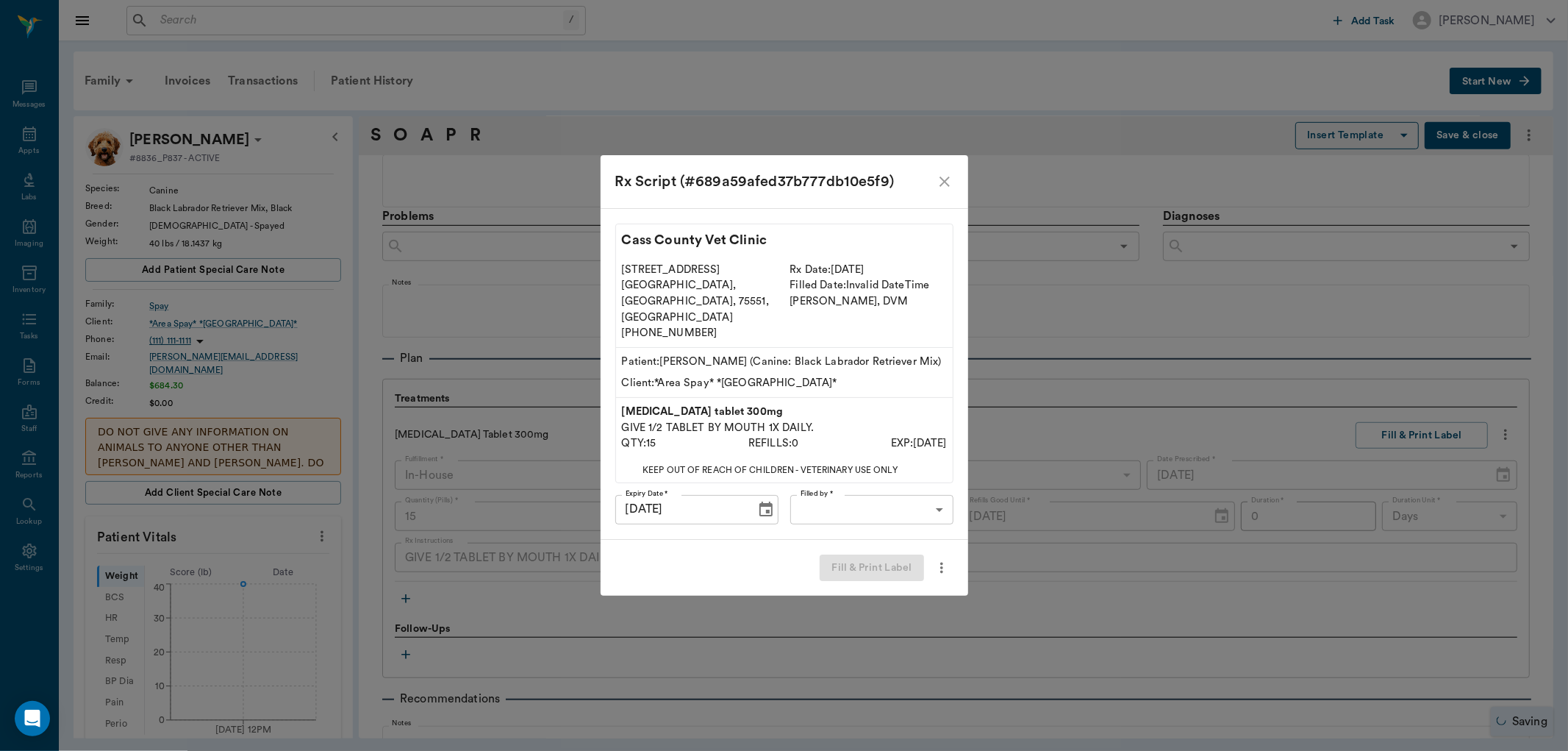
click at [870, 497] on body "/ ​ Add Task Dr. Bert Ellsworth Nectar Messages Appts Labs Imaging Inventory Ta…" at bounding box center [784, 375] width 1568 height 751
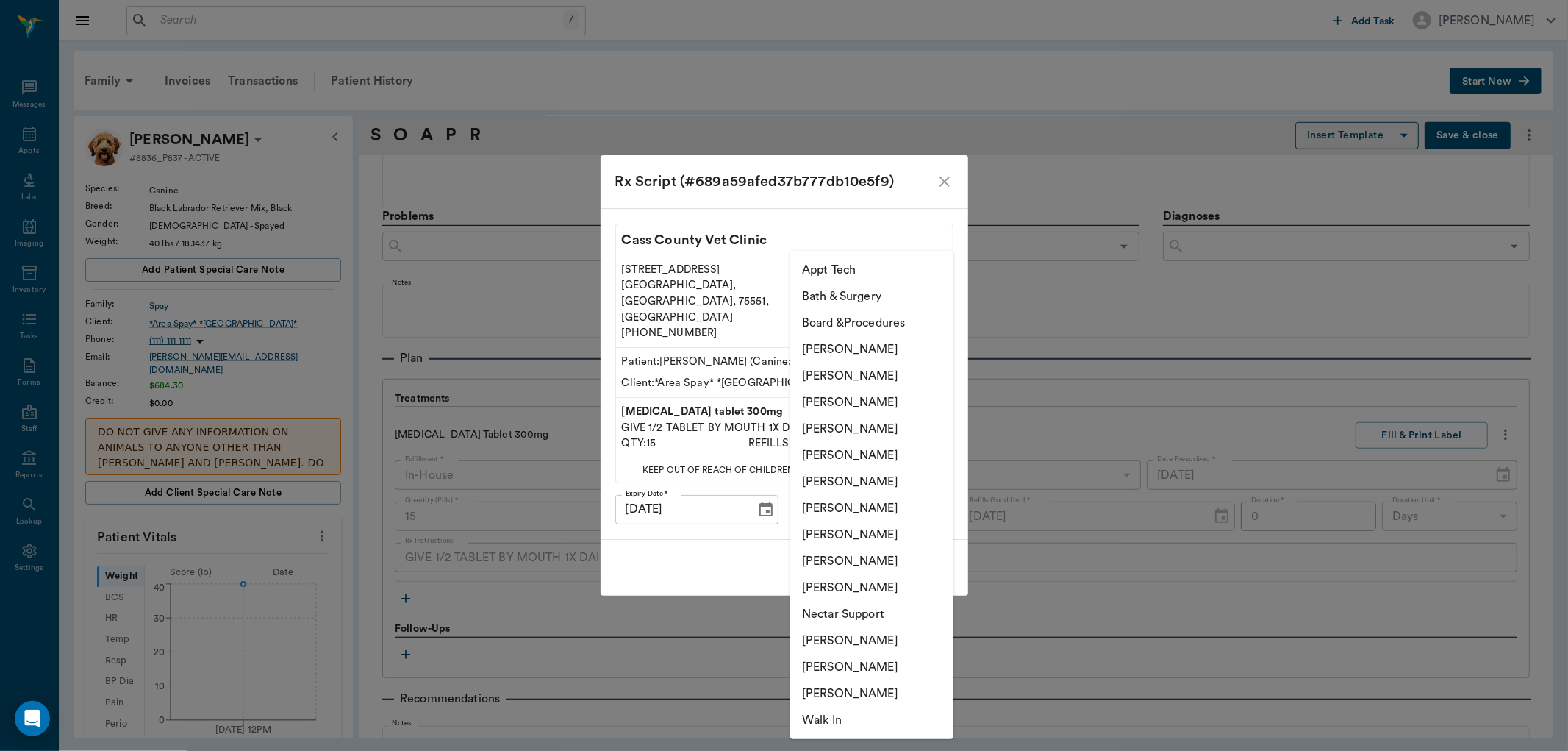
click at [870, 490] on li "[PERSON_NAME]" at bounding box center [871, 481] width 163 height 26
type input "682b670d8bdc6f7f8feef3db"
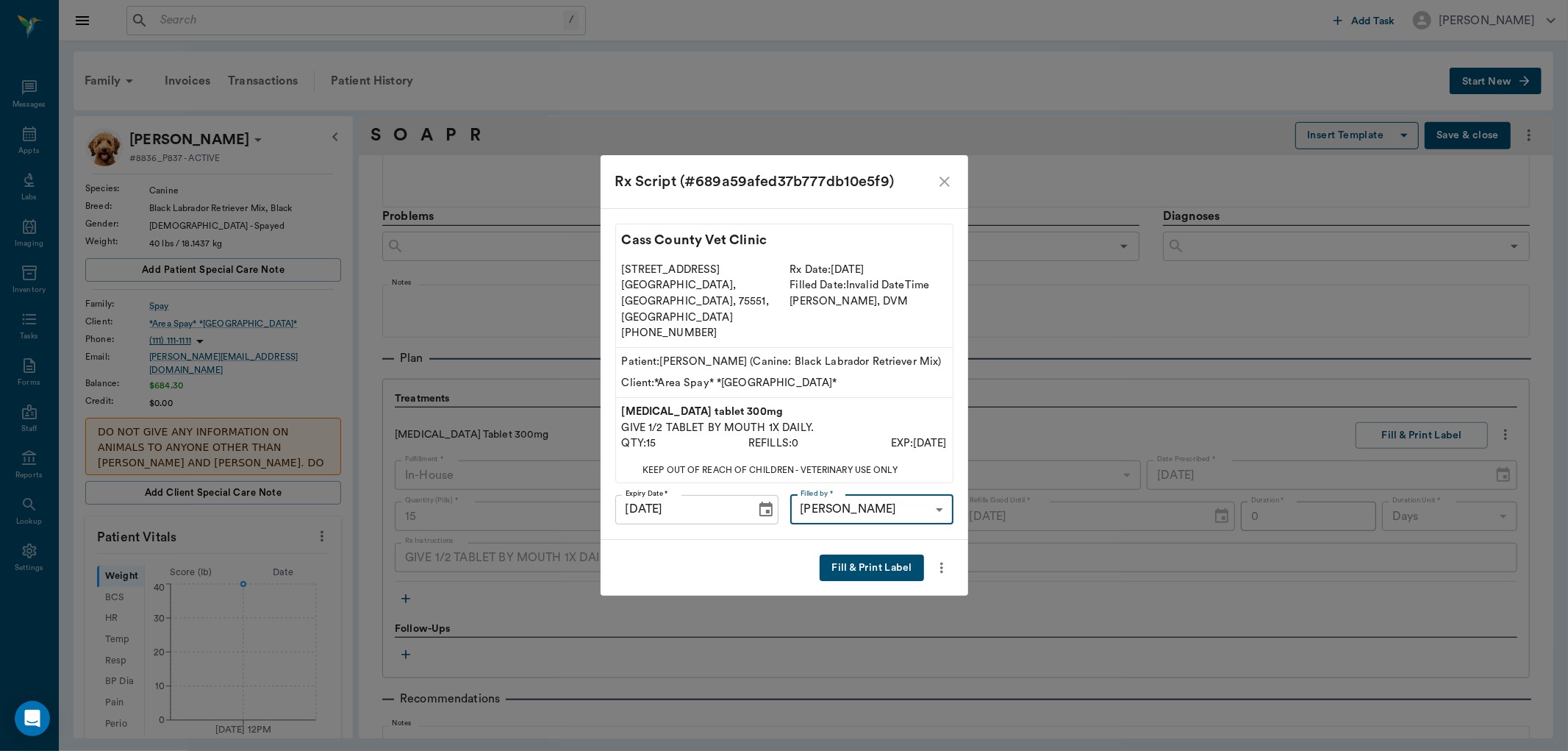
click at [879, 554] on button "Fill & Print Label" at bounding box center [871, 568] width 104 height 27
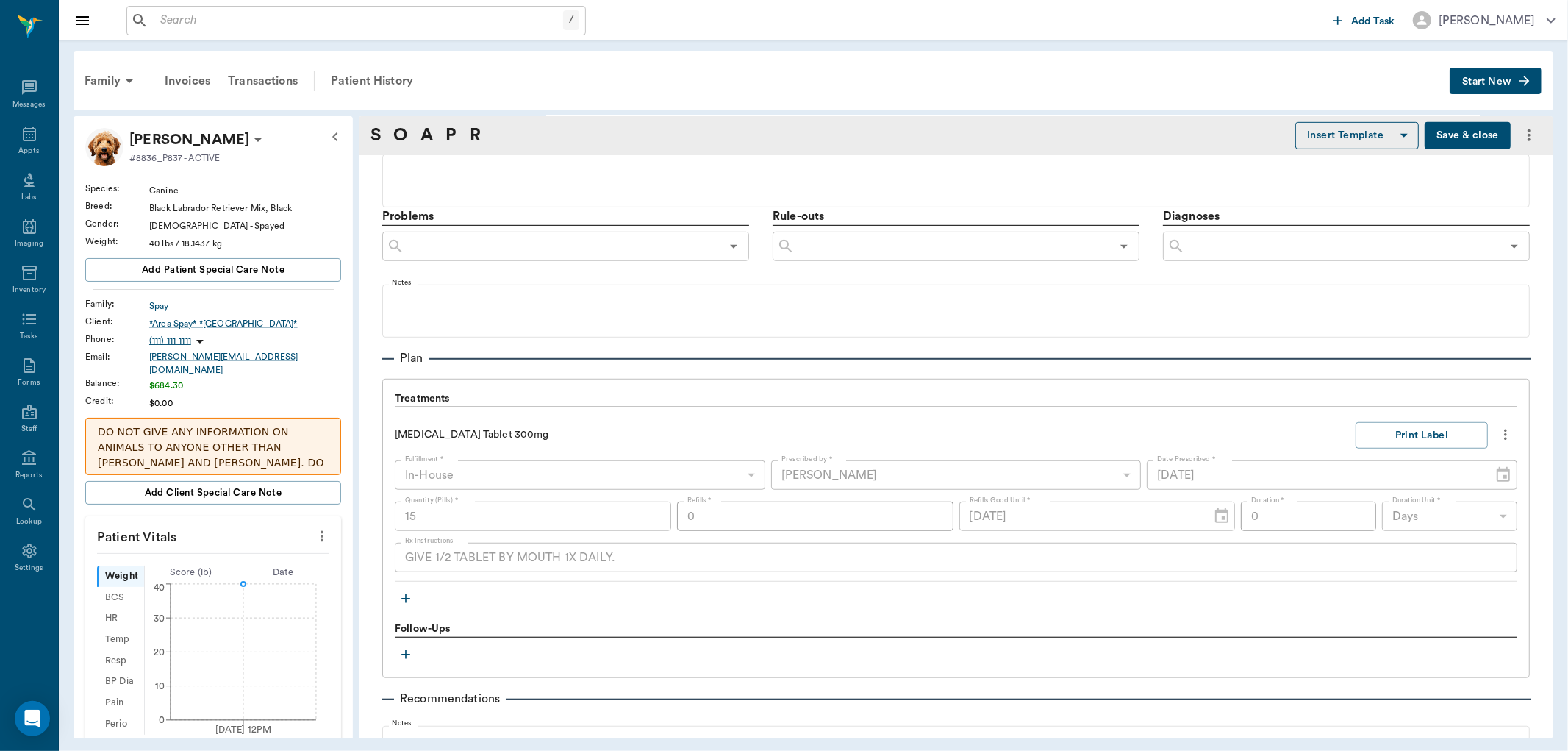
click at [1456, 131] on button "Save & close" at bounding box center [1468, 135] width 86 height 27
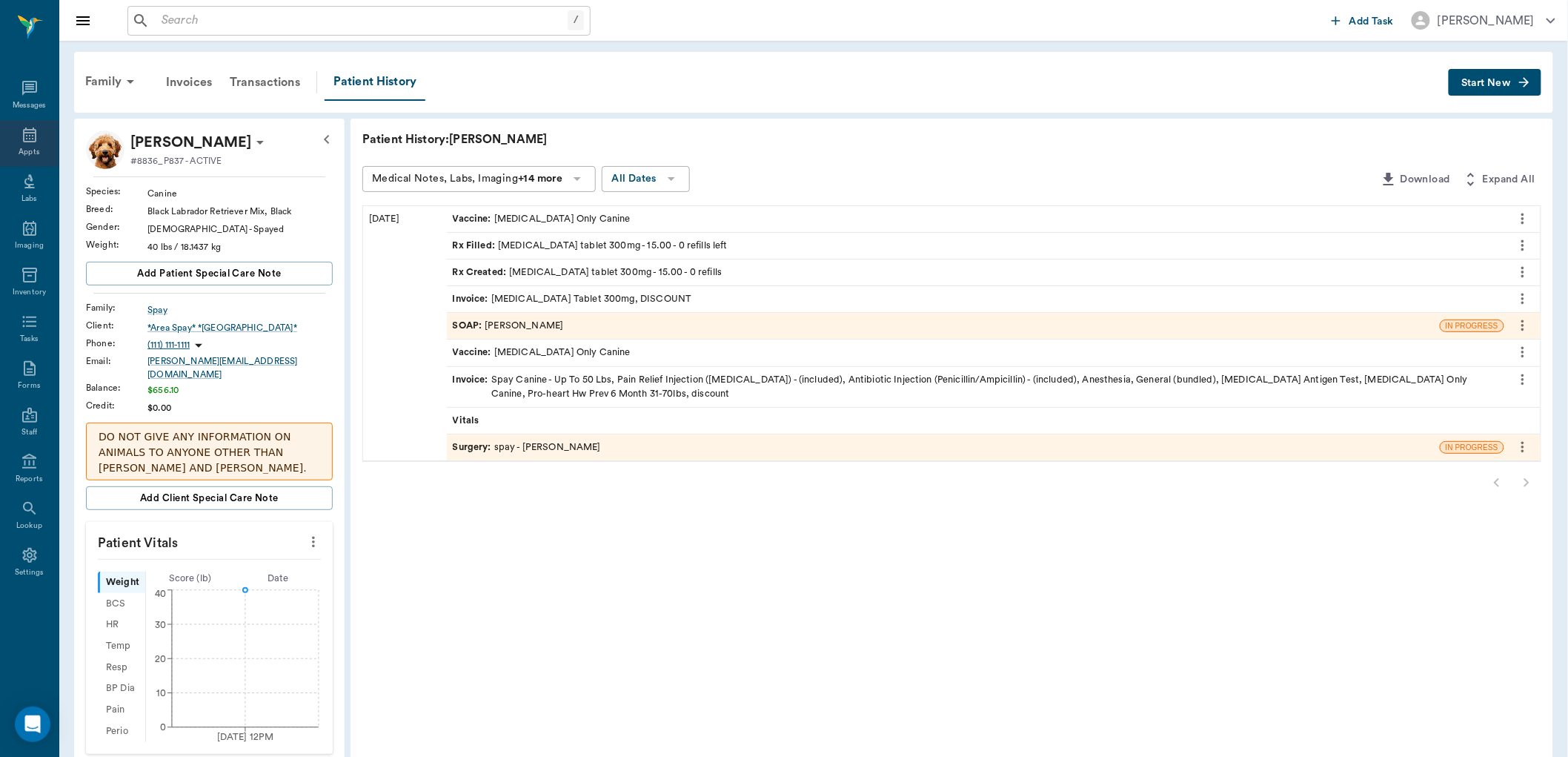
click at [26, 137] on icon at bounding box center [30, 135] width 18 height 18
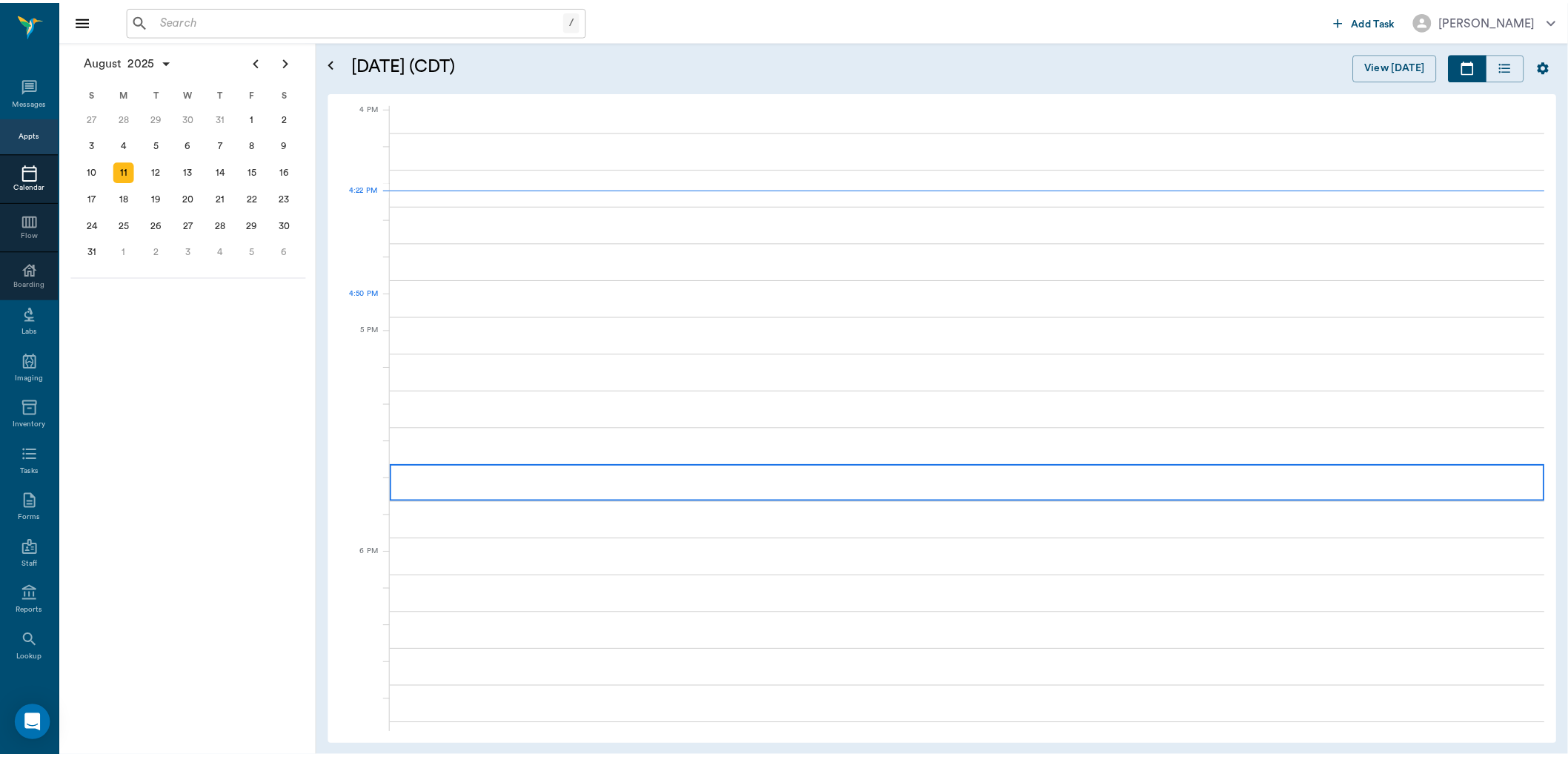
scroll to position [1780, 0]
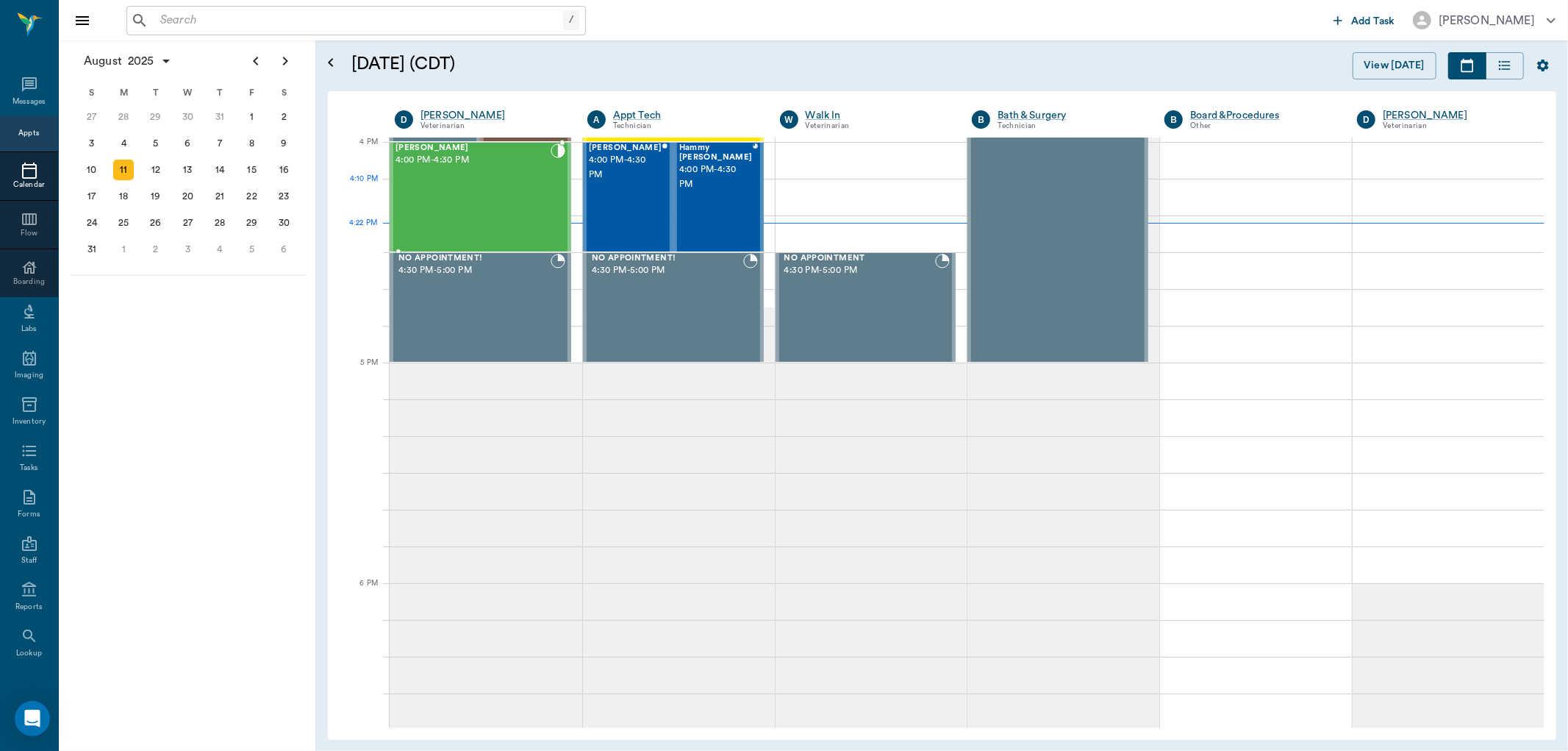
click at [467, 201] on div "Willow Smith 4:00 PM - 4:30 PM" at bounding box center [473, 197] width 155 height 108
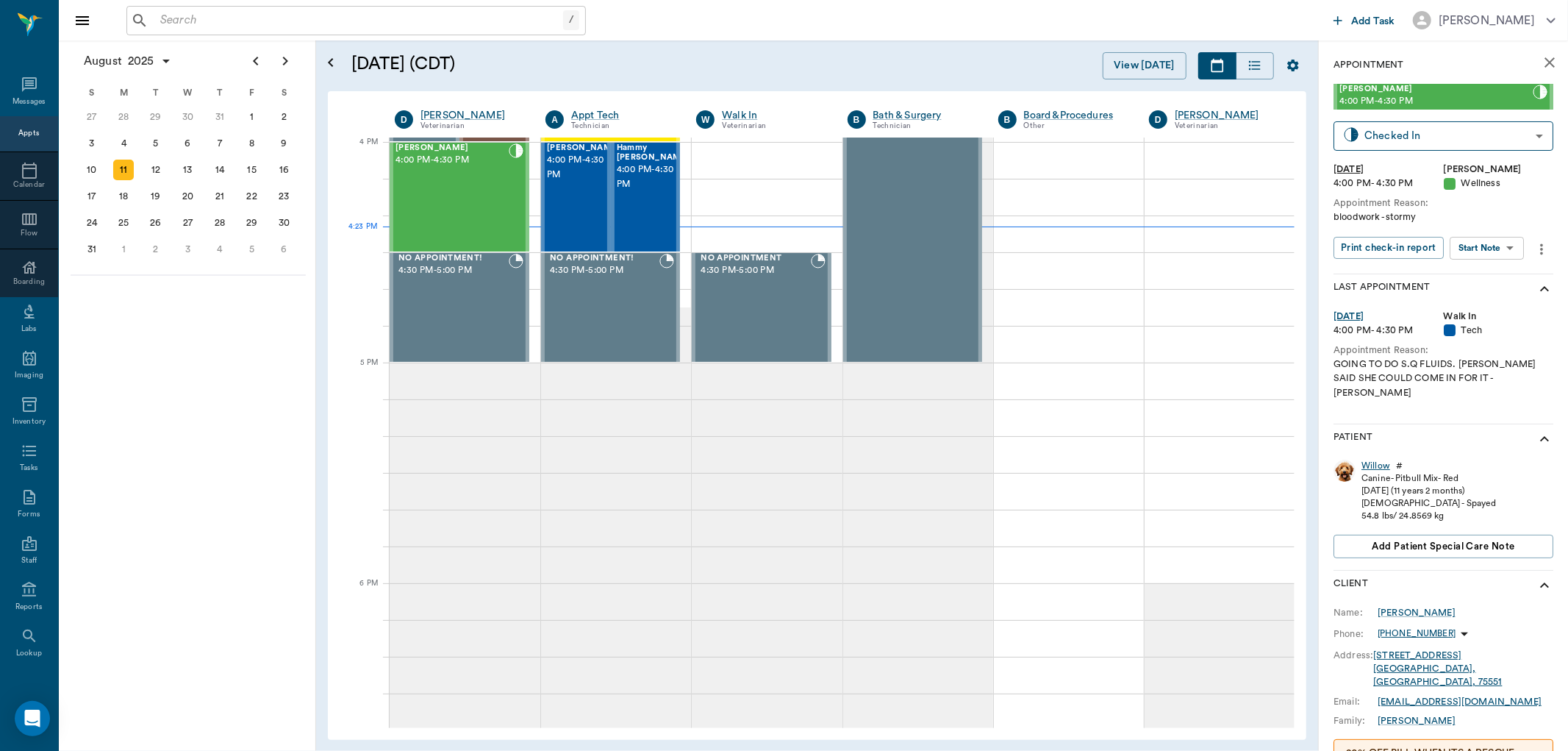
click at [1374, 460] on div "Willow" at bounding box center [1375, 466] width 29 height 12
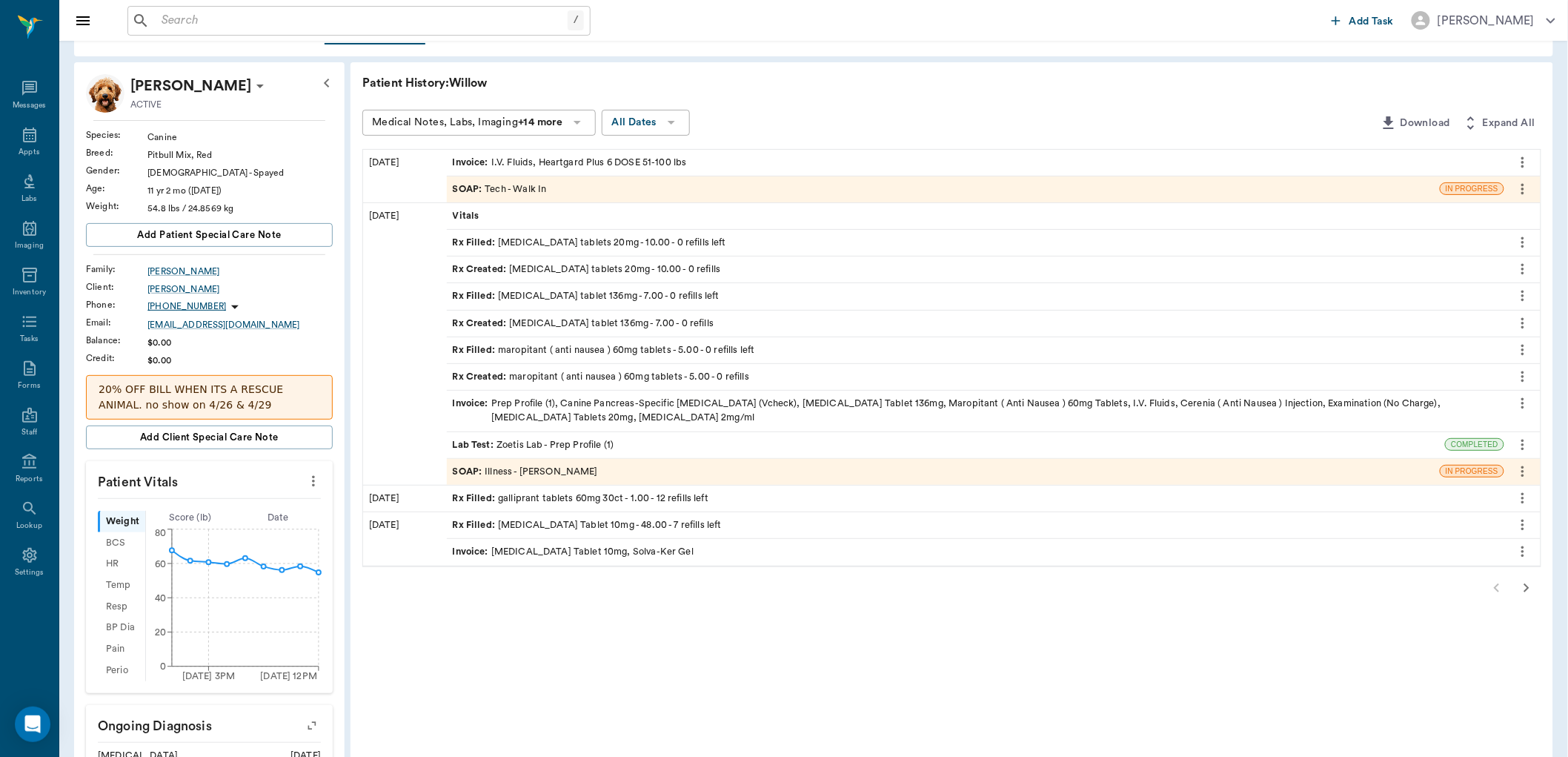
scroll to position [82, 0]
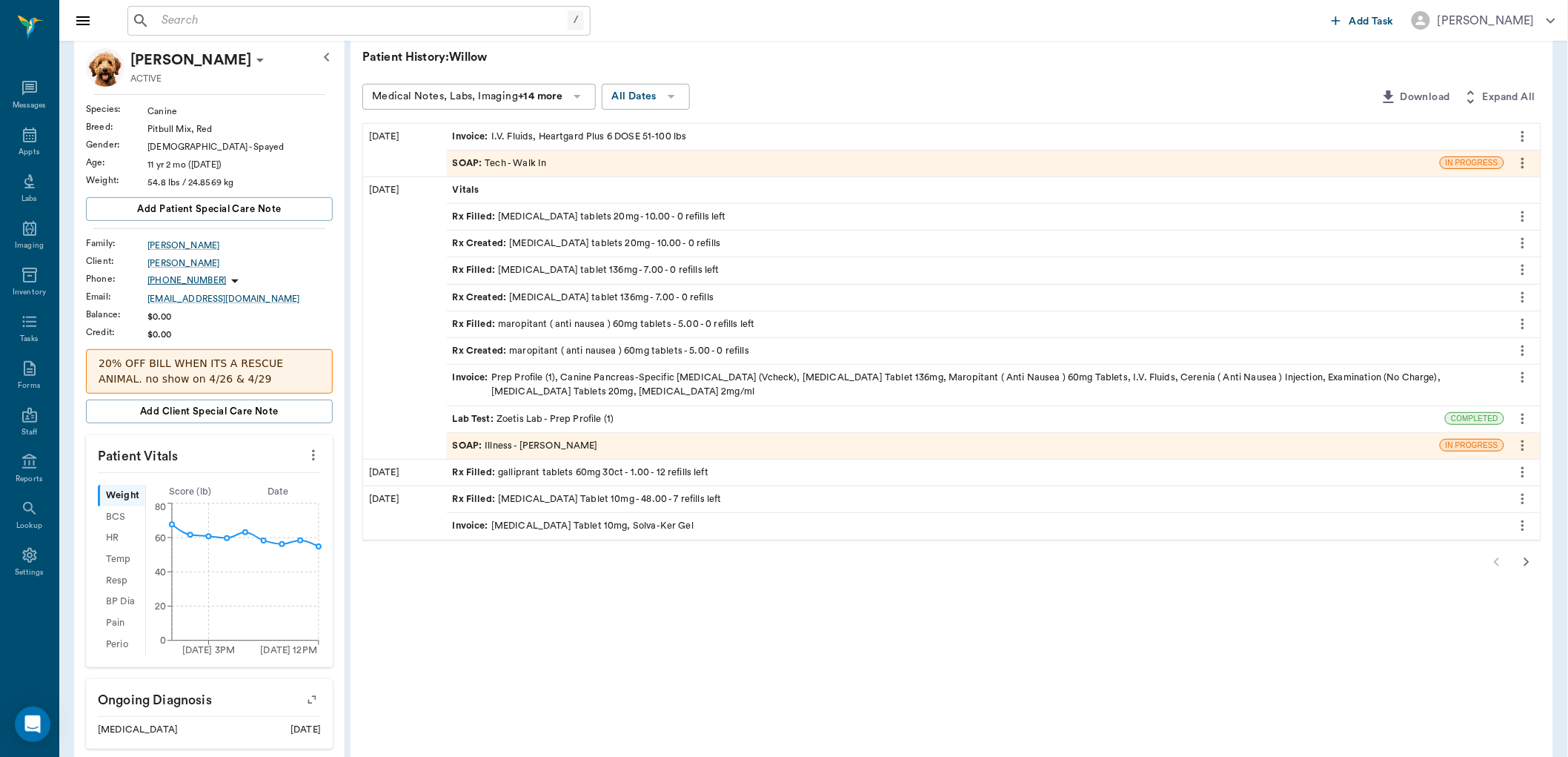
click at [558, 440] on div "SOAP : Illness - Dr. Bert Ellsworth" at bounding box center [525, 445] width 145 height 14
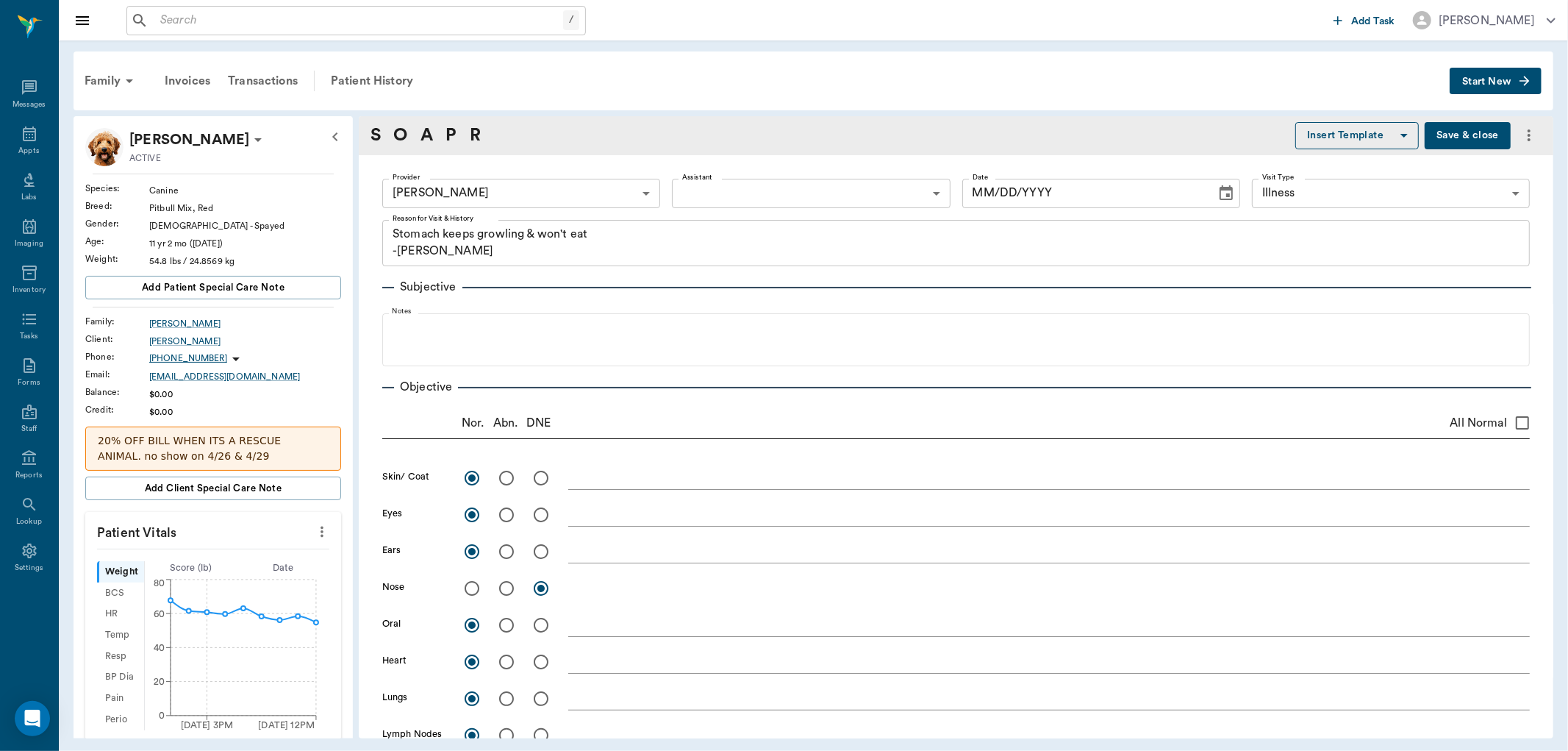
type input "63ec2f075fda476ae8351a4d"
type input "65d2be4f46e3a538d89b8c15"
type textarea "Stomach keeps growling & won't eat -Jess"
radio input "true"
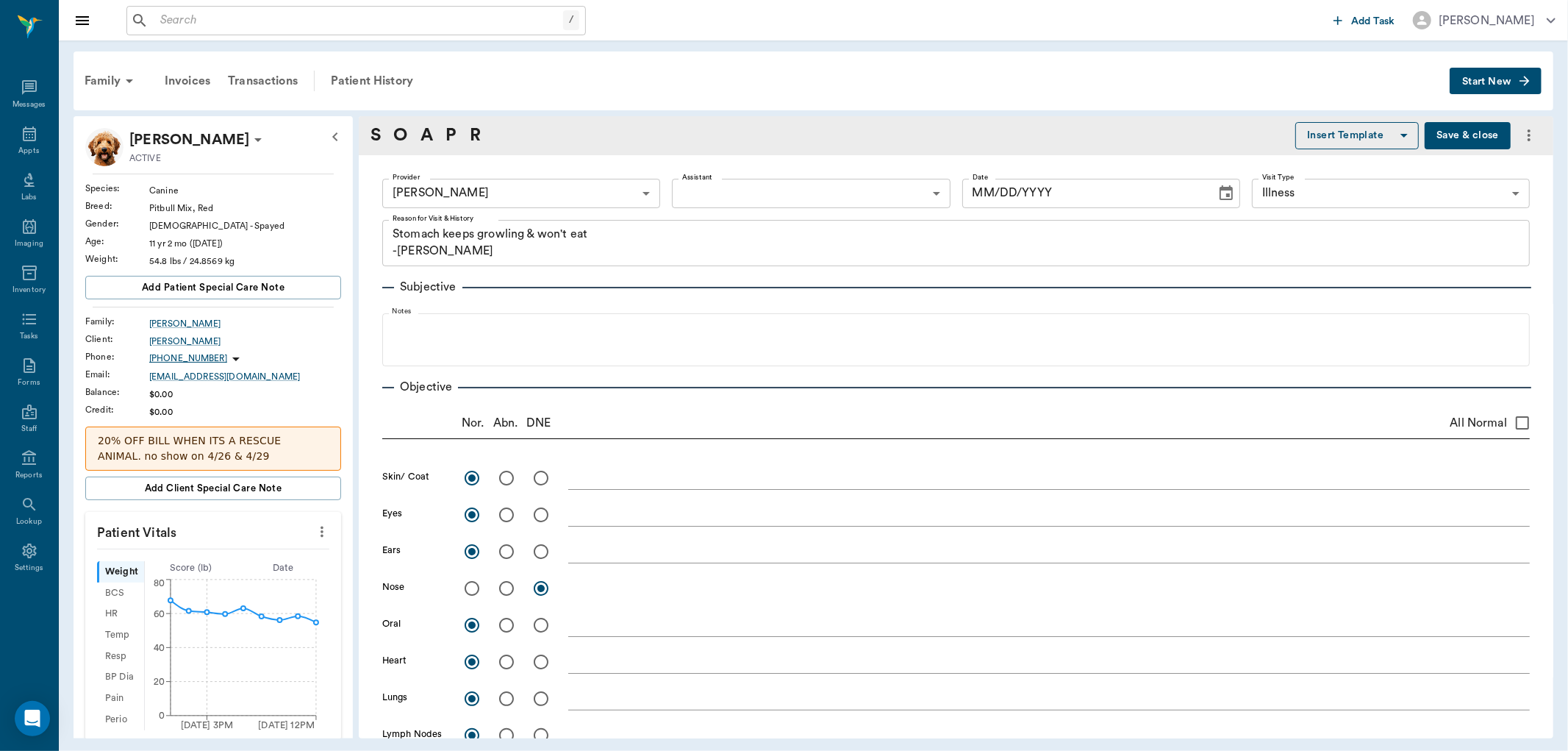
radio input "true"
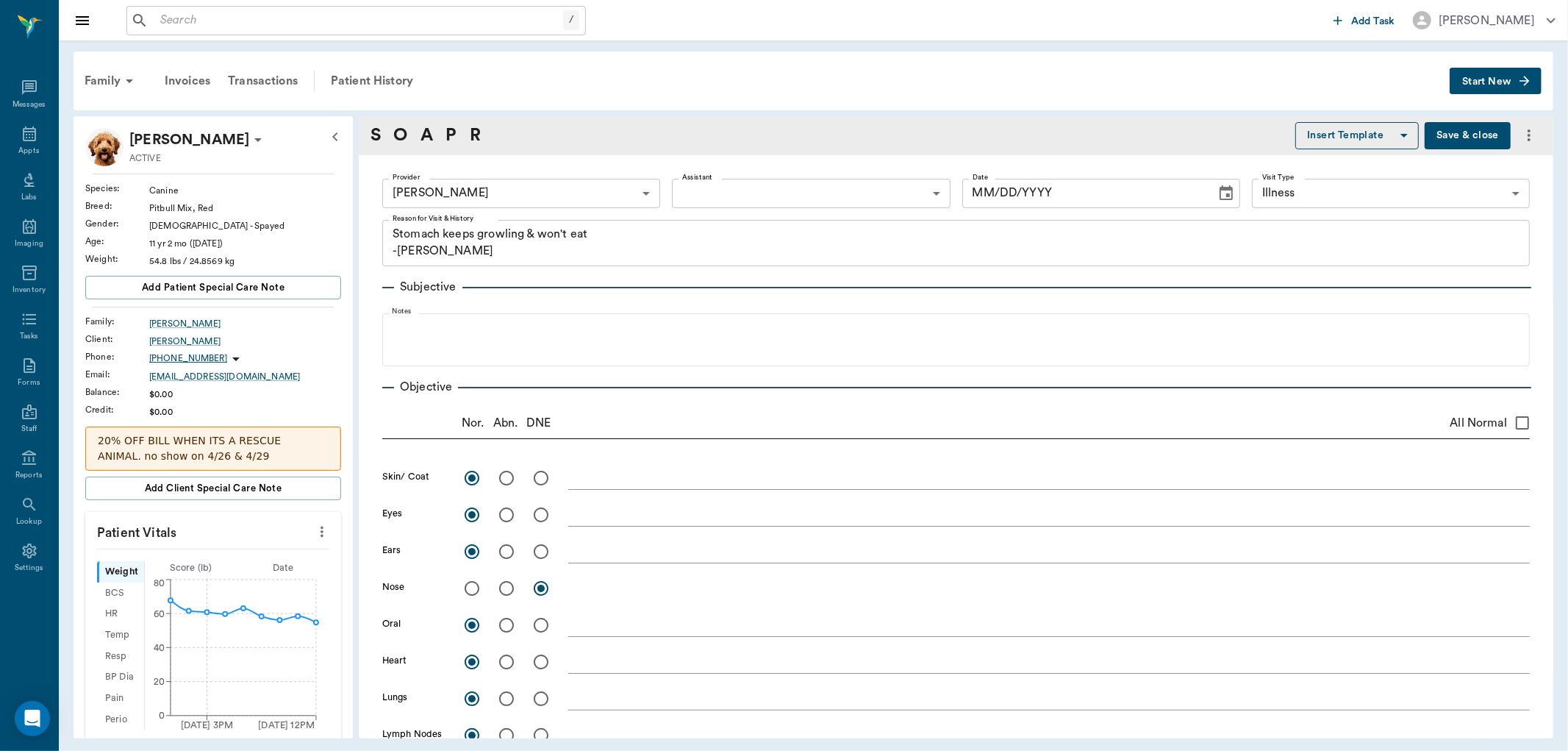
radio input "true"
type input "08/04/2025"
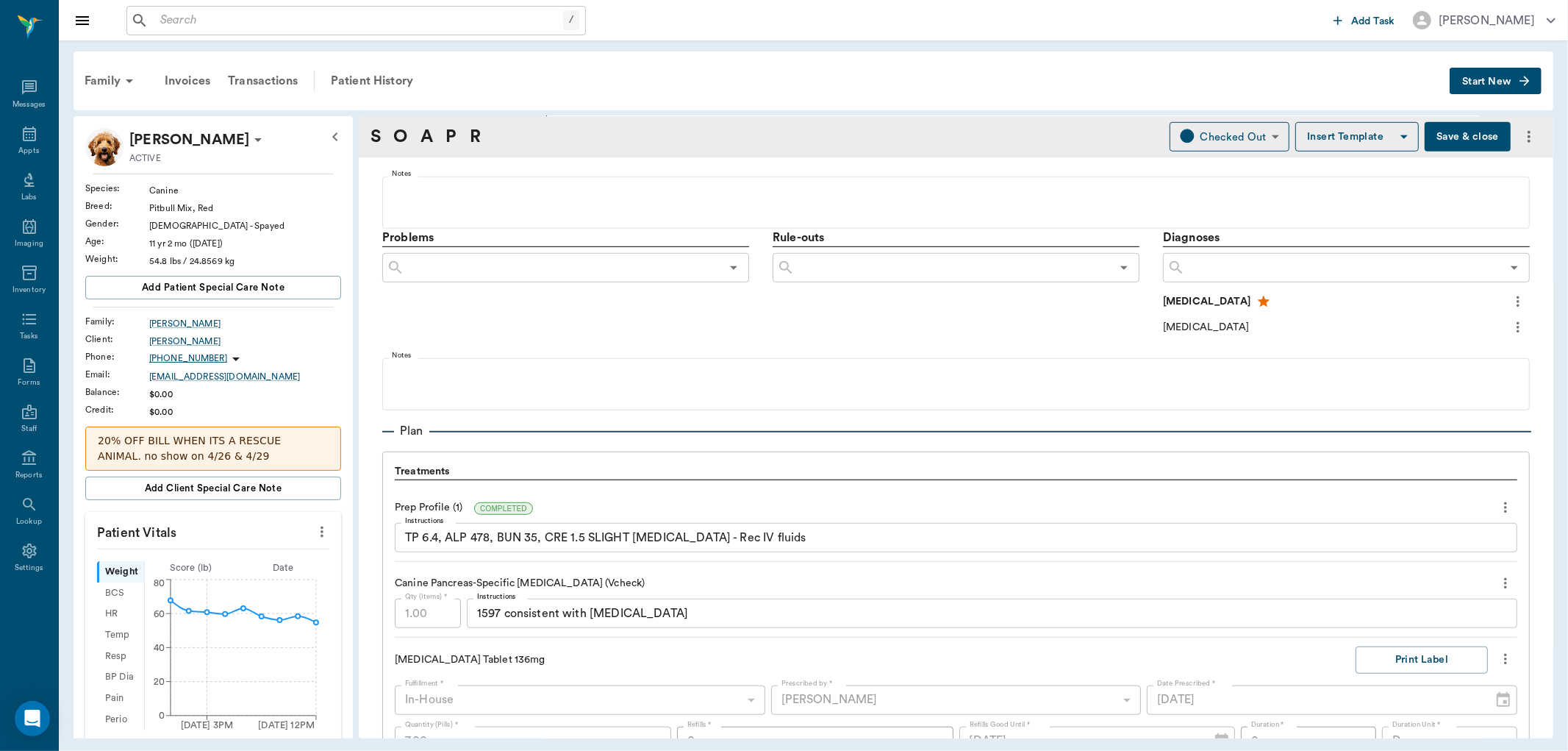
scroll to position [980, 0]
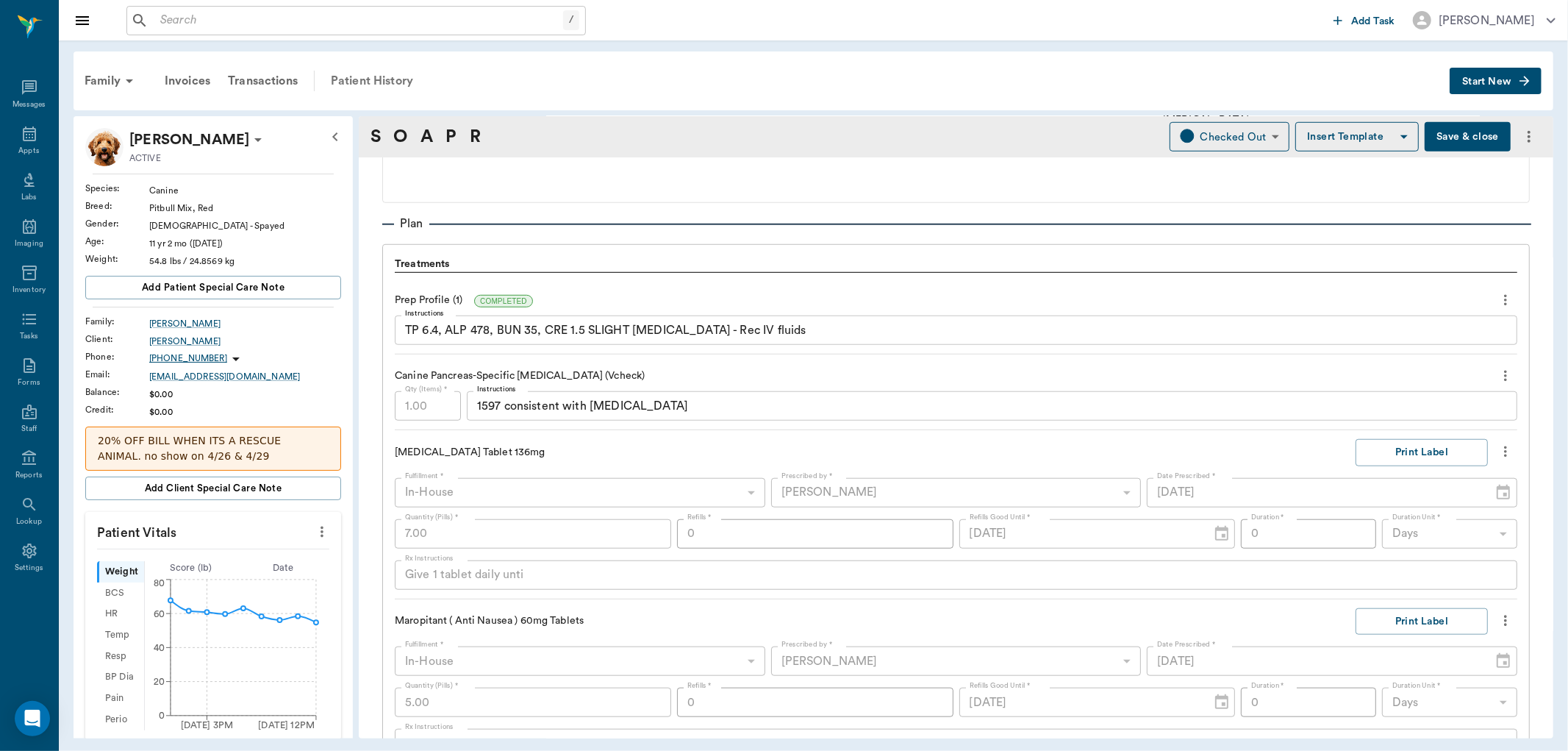
click at [392, 76] on div "Patient History" at bounding box center [372, 81] width 100 height 35
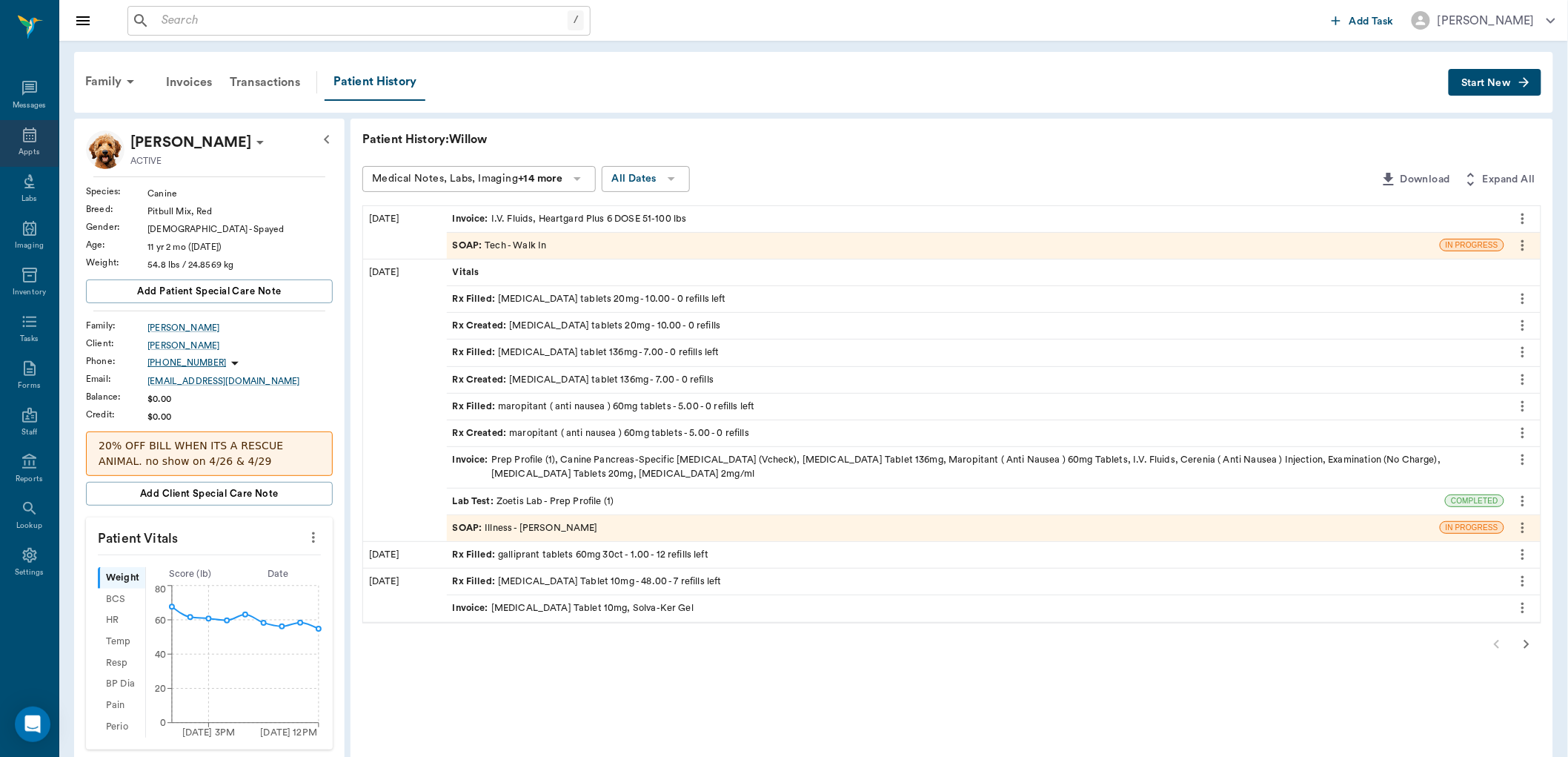
click at [34, 145] on div "Appts" at bounding box center [29, 143] width 58 height 47
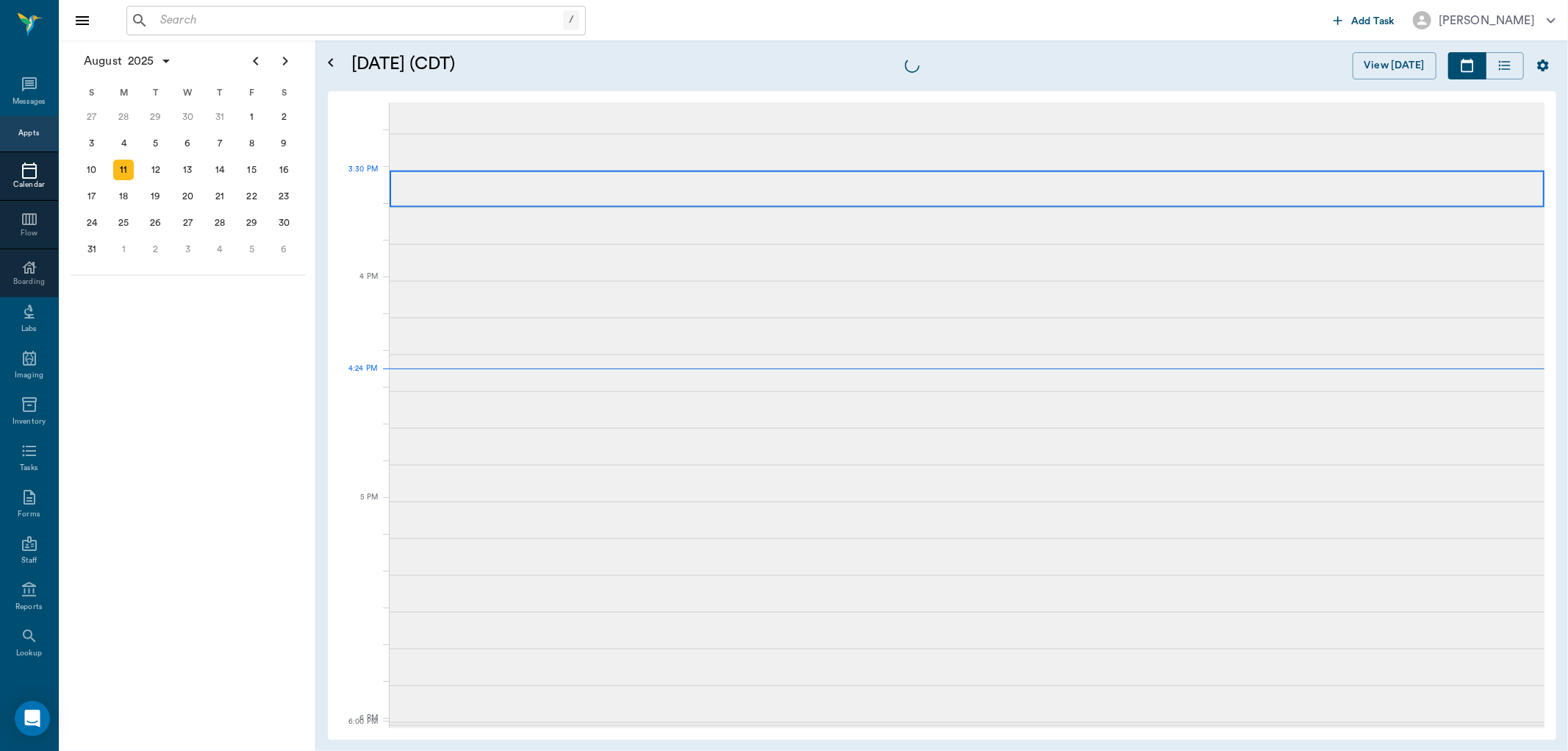
scroll to position [1766, 0]
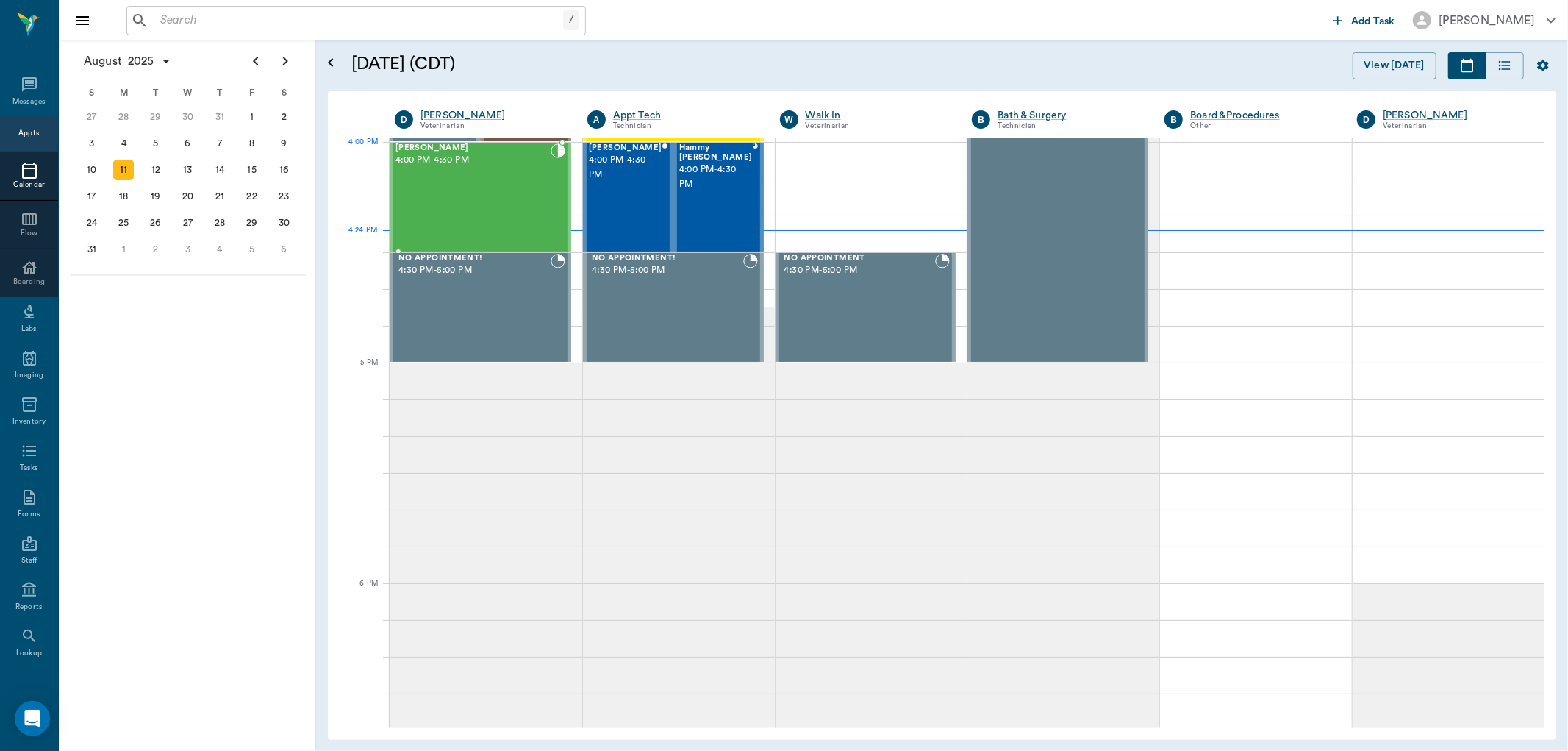
click at [448, 178] on div "Willow Smith 4:00 PM - 4:30 PM" at bounding box center [473, 197] width 155 height 108
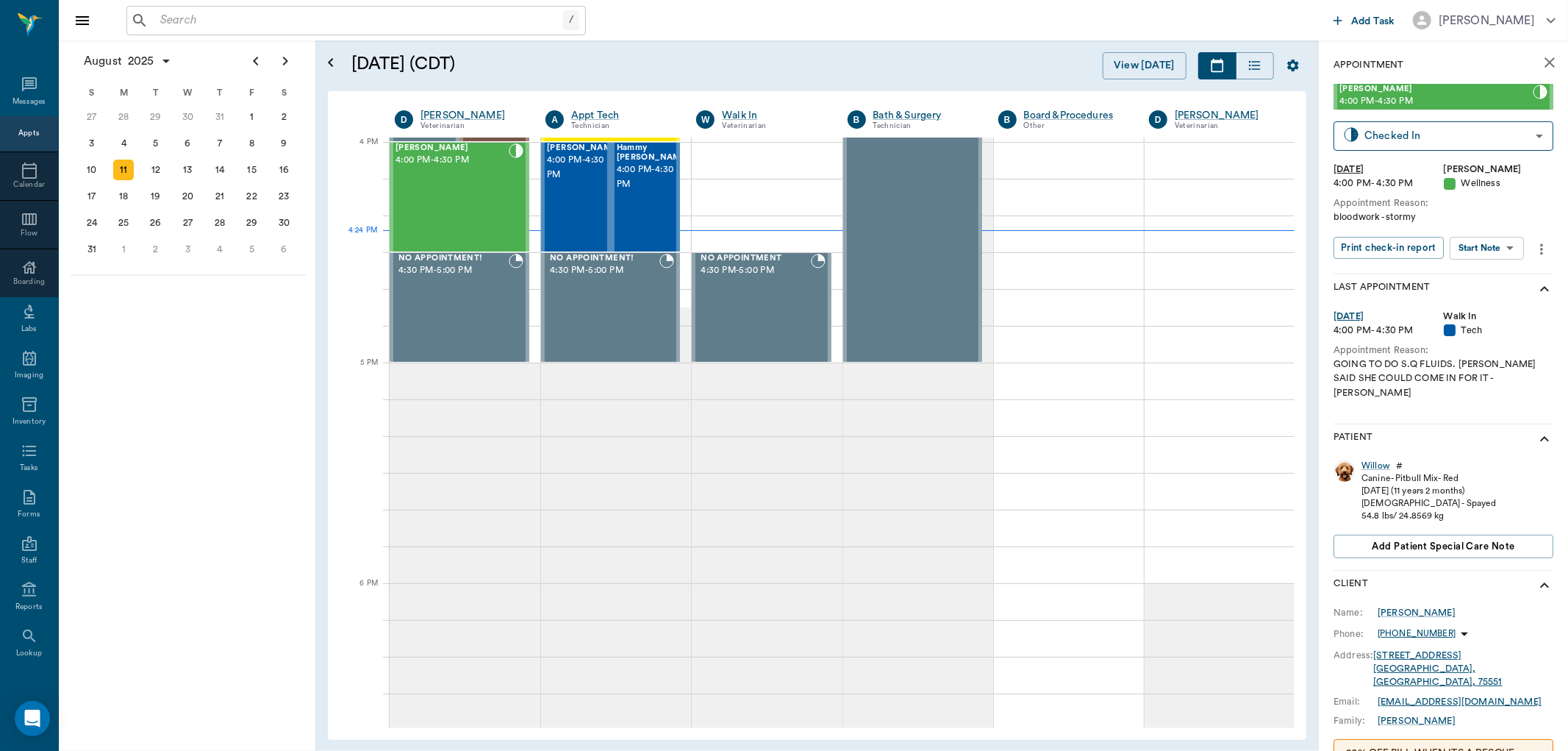
click at [1493, 245] on body "/ ​ Add Task Dr. Bert Ellsworth Nectar Messages Appts Calendar Flow Boarding La…" at bounding box center [784, 375] width 1568 height 751
click at [1458, 272] on button "Start SOAP" at bounding box center [1470, 277] width 50 height 17
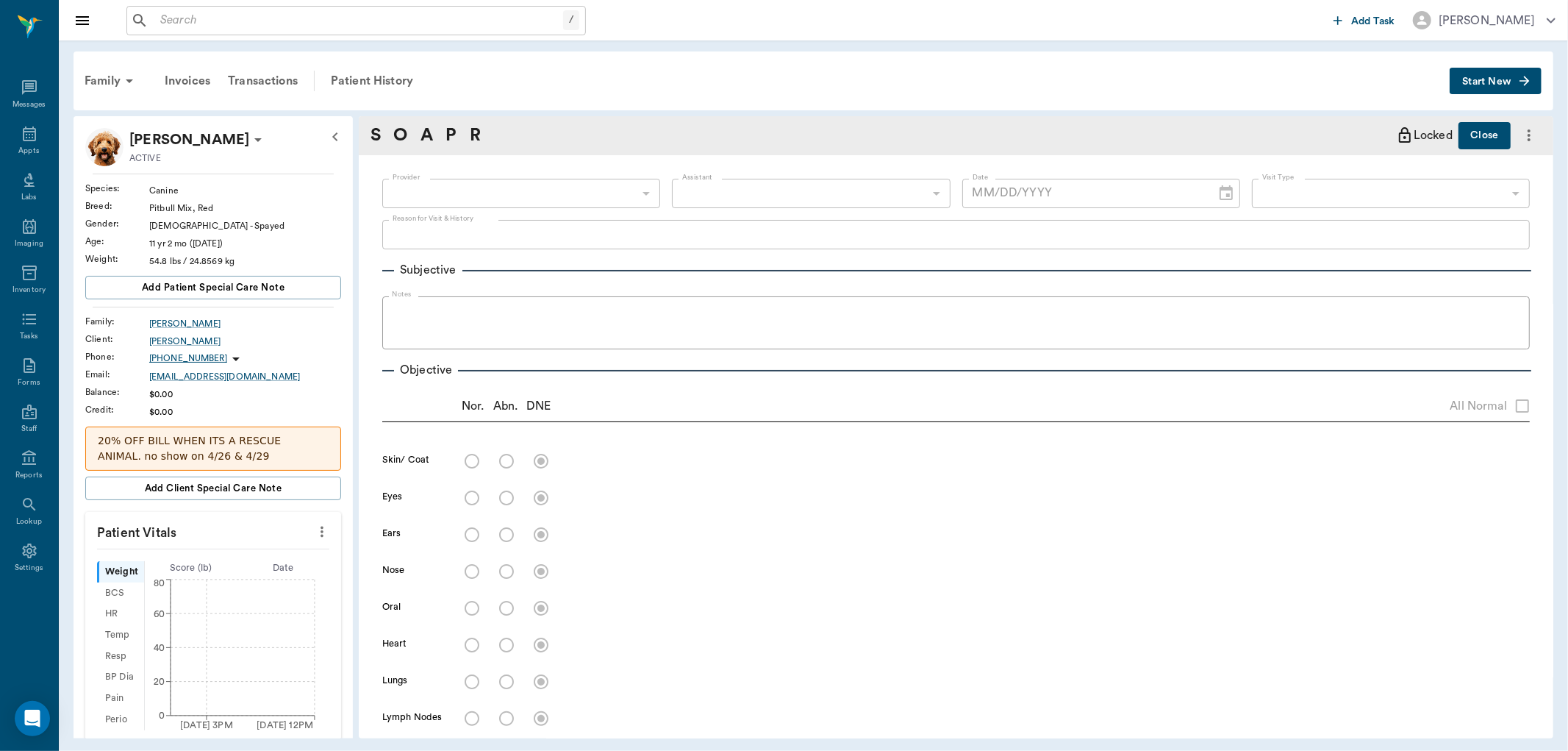
scroll to position [84, 0]
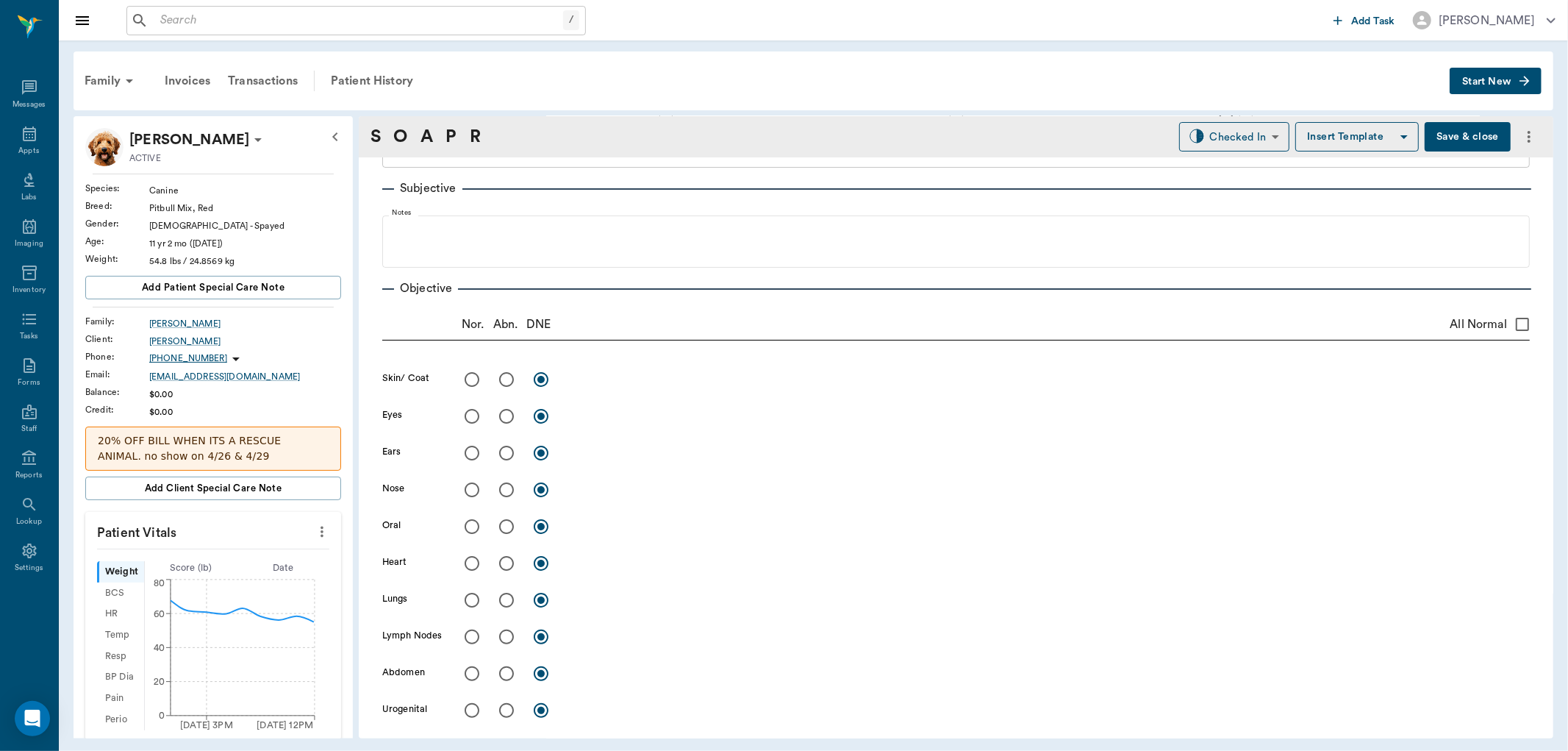
type input "63ec2f075fda476ae8351a4d"
type input "65d2be4f46e3a538d89b8c14"
type textarea "bloodwork -stormy"
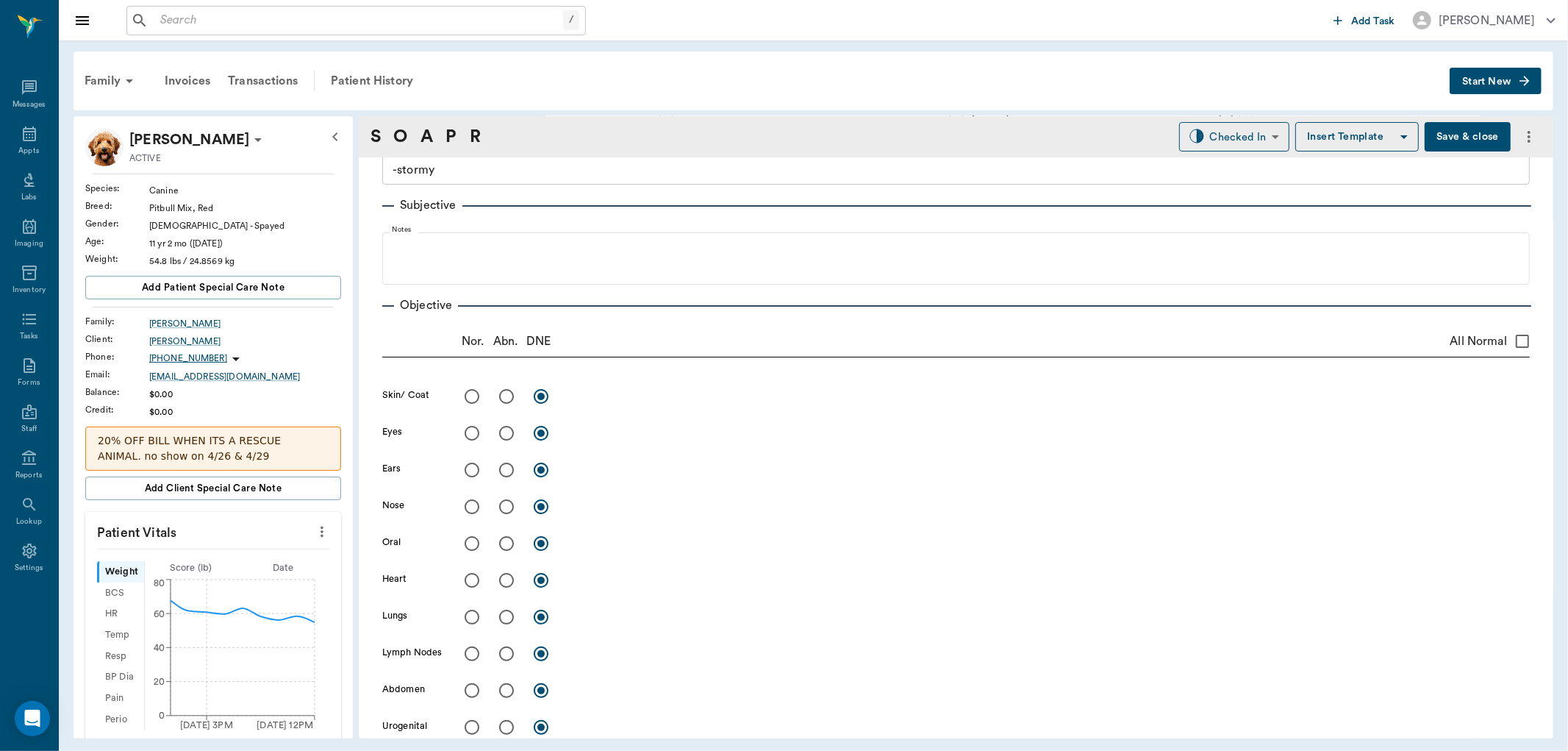
type input "[DATE]"
click at [314, 529] on icon "more" at bounding box center [322, 532] width 16 height 18
drag, startPoint x: 249, startPoint y: 552, endPoint x: 243, endPoint y: 559, distance: 9.2
click at [243, 559] on span "Enter Vitals" at bounding box center [248, 558] width 124 height 15
click at [206, 568] on input "text" at bounding box center [212, 576] width 128 height 29
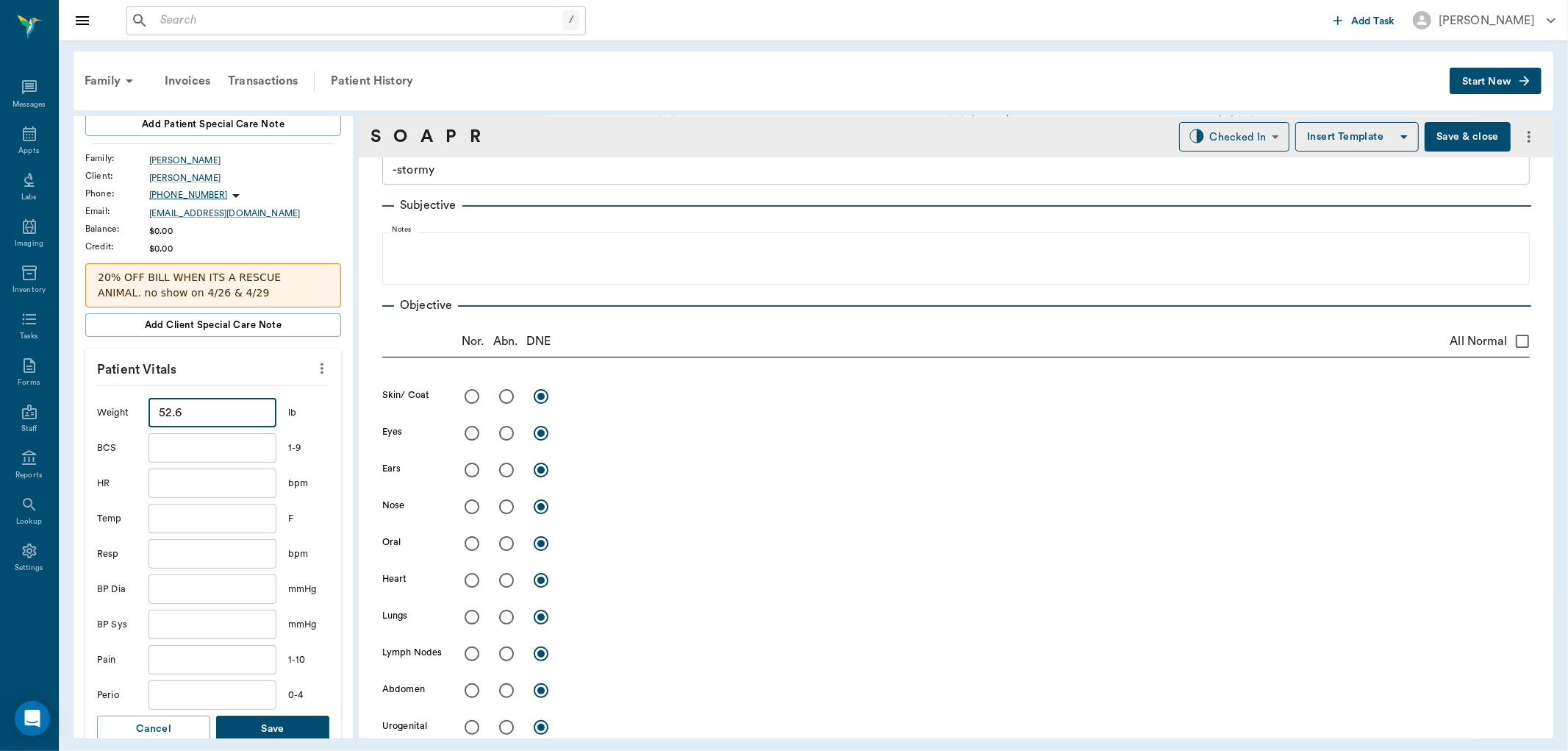
scroll to position [245, 0]
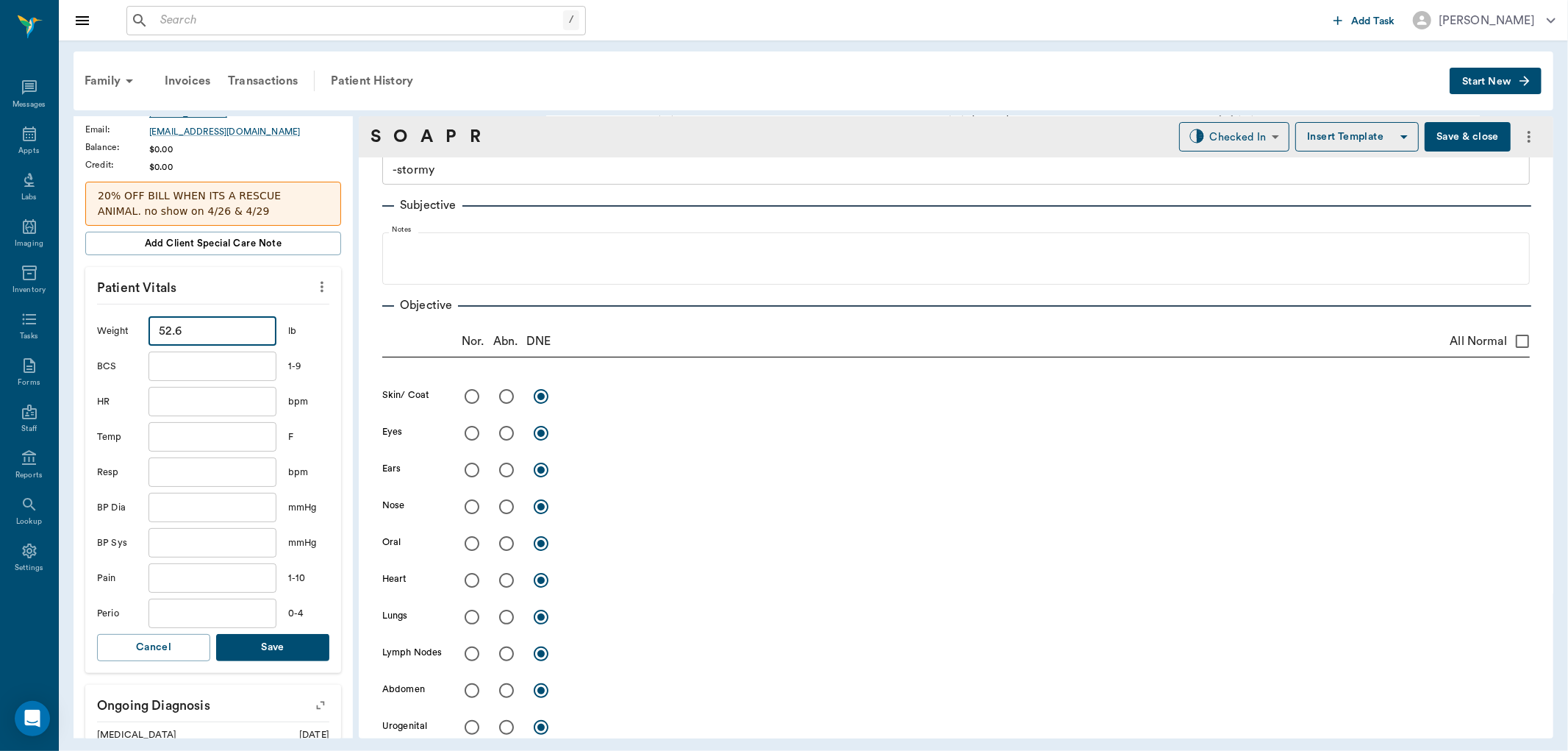
type input "52.6"
drag, startPoint x: 258, startPoint y: 647, endPoint x: 393, endPoint y: 611, distance: 139.7
click at [258, 646] on button "Save" at bounding box center [272, 647] width 113 height 27
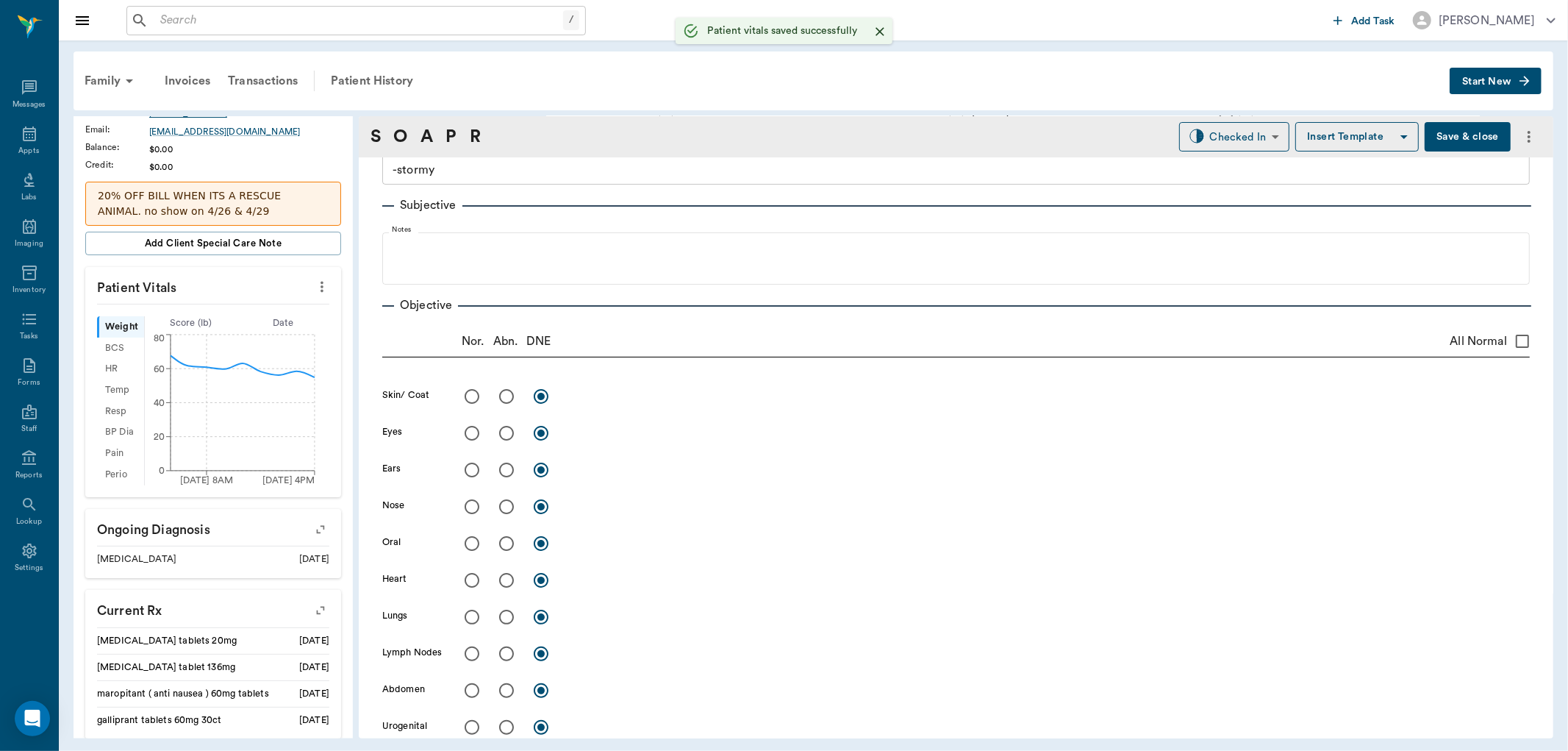
scroll to position [0, 0]
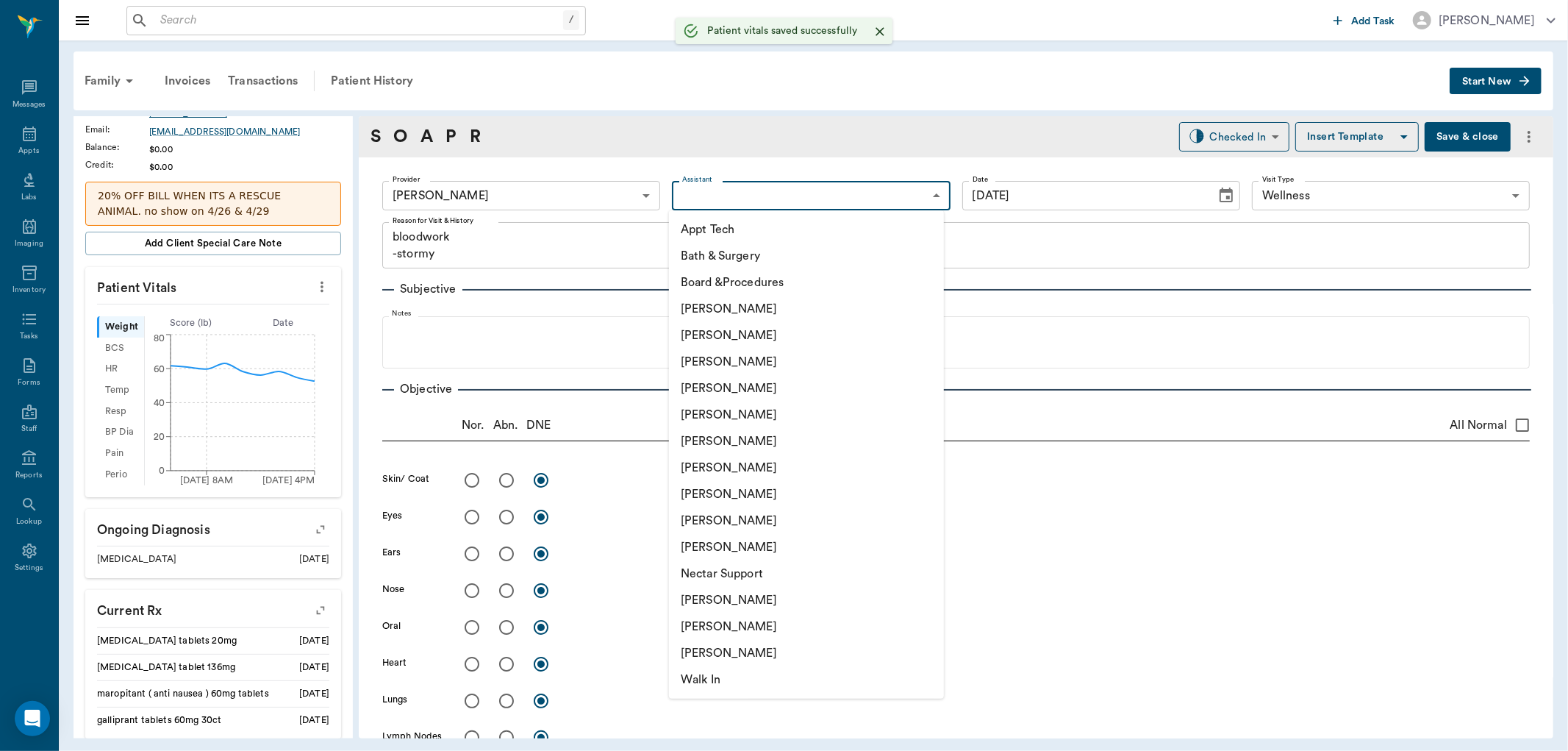
drag, startPoint x: 745, startPoint y: 200, endPoint x: 751, endPoint y: 267, distance: 67.3
click at [746, 201] on body "/ ​ Add Task Dr. Bert Ellsworth Nectar Messages Appts Labs Imaging Inventory Ta…" at bounding box center [784, 375] width 1568 height 751
click at [723, 494] on li "[PERSON_NAME]" at bounding box center [806, 494] width 275 height 26
type input "63ec2e7e52e12b0ba117b124"
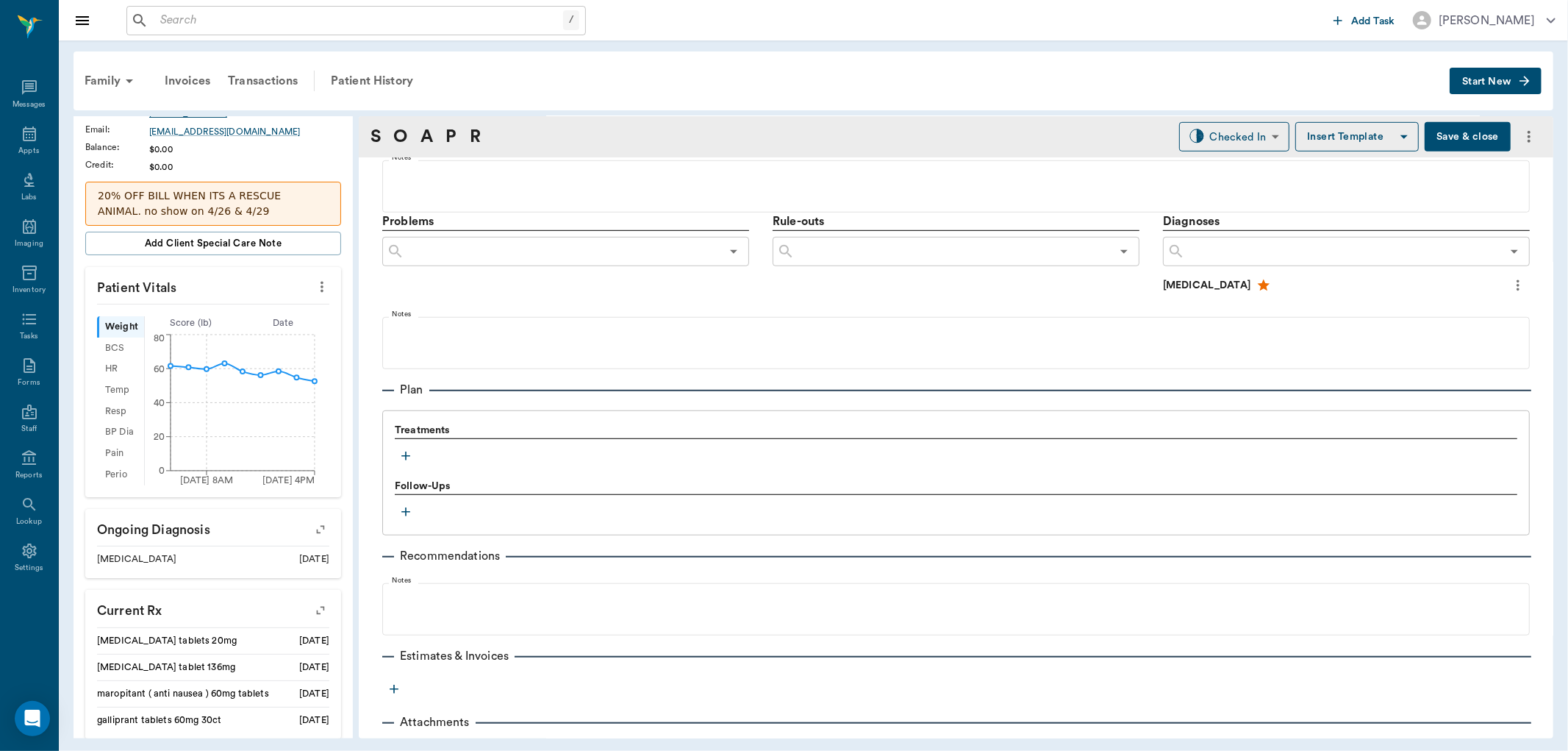
scroll to position [820, 0]
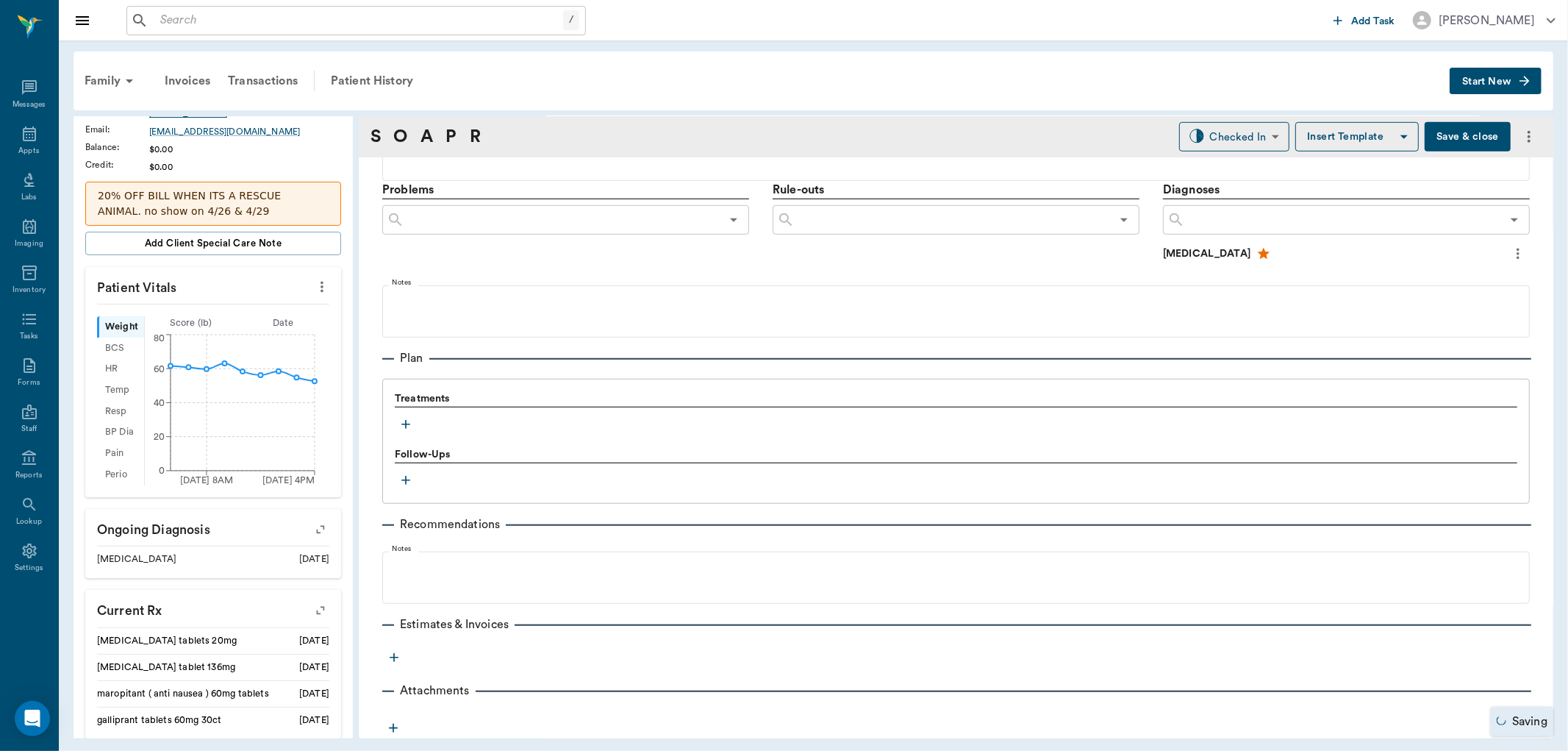
click at [407, 428] on icon "button" at bounding box center [406, 424] width 15 height 15
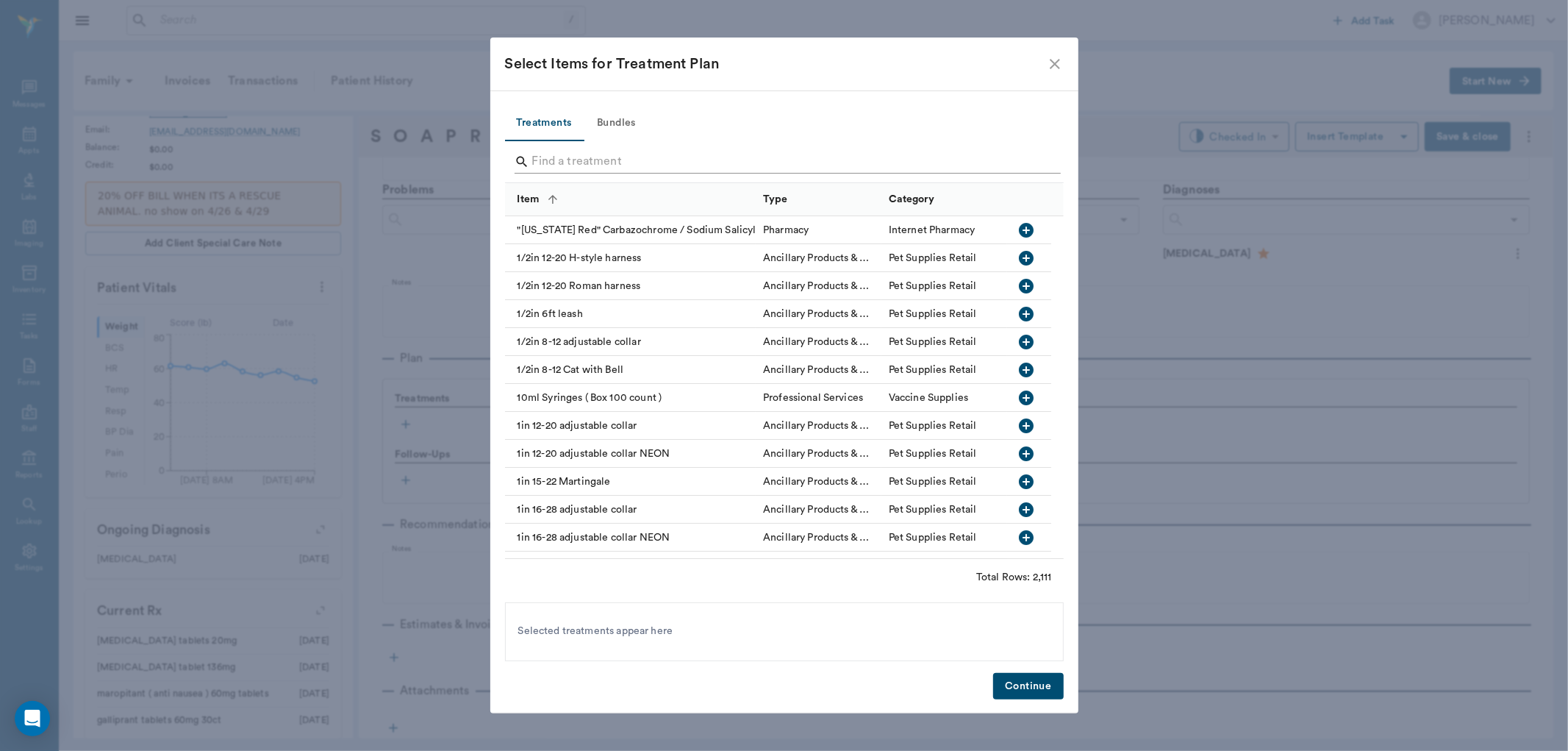
click at [590, 159] on input "Search" at bounding box center [785, 161] width 506 height 24
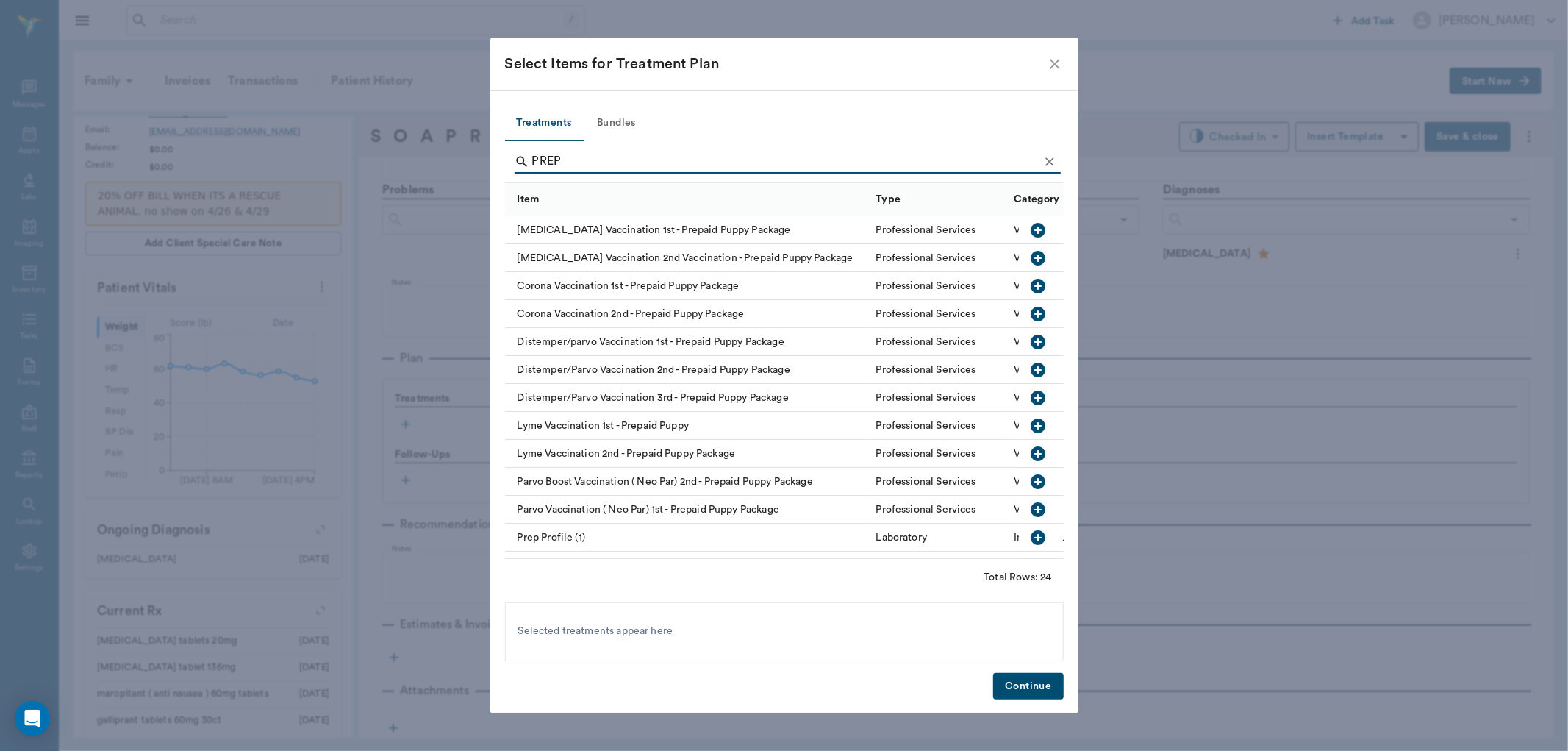
type input "PREP"
drag, startPoint x: 1020, startPoint y: 532, endPoint x: 1027, endPoint y: 609, distance: 77.3
click at [1022, 554] on div "Bordetella Vaccination 1st - Prepaid Puppy Package Professional Services Vaccin…" at bounding box center [784, 387] width 558 height 342
click at [1031, 535] on icon "button" at bounding box center [1038, 537] width 15 height 15
click at [1016, 690] on button "Continue" at bounding box center [1028, 686] width 70 height 27
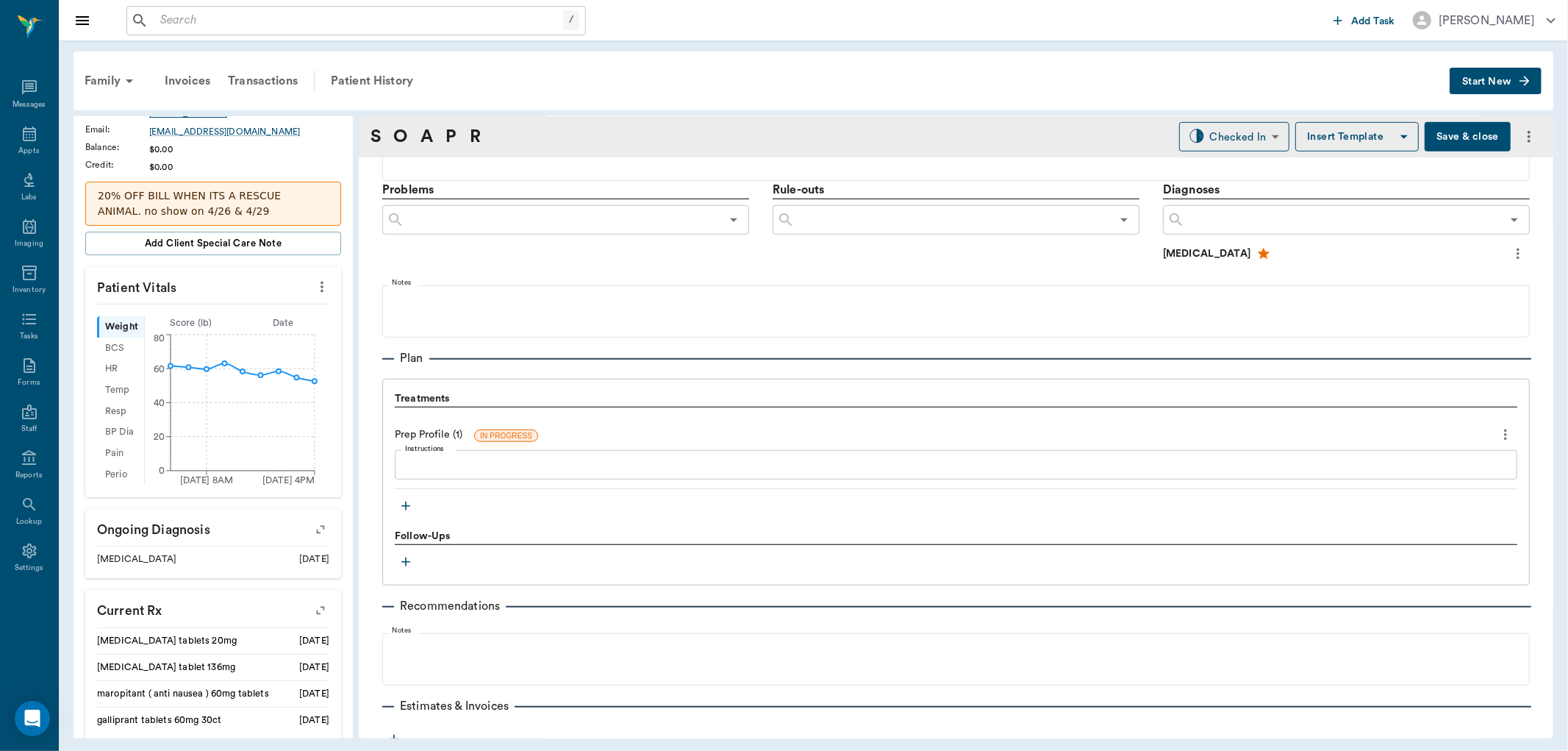
scroll to position [902, 0]
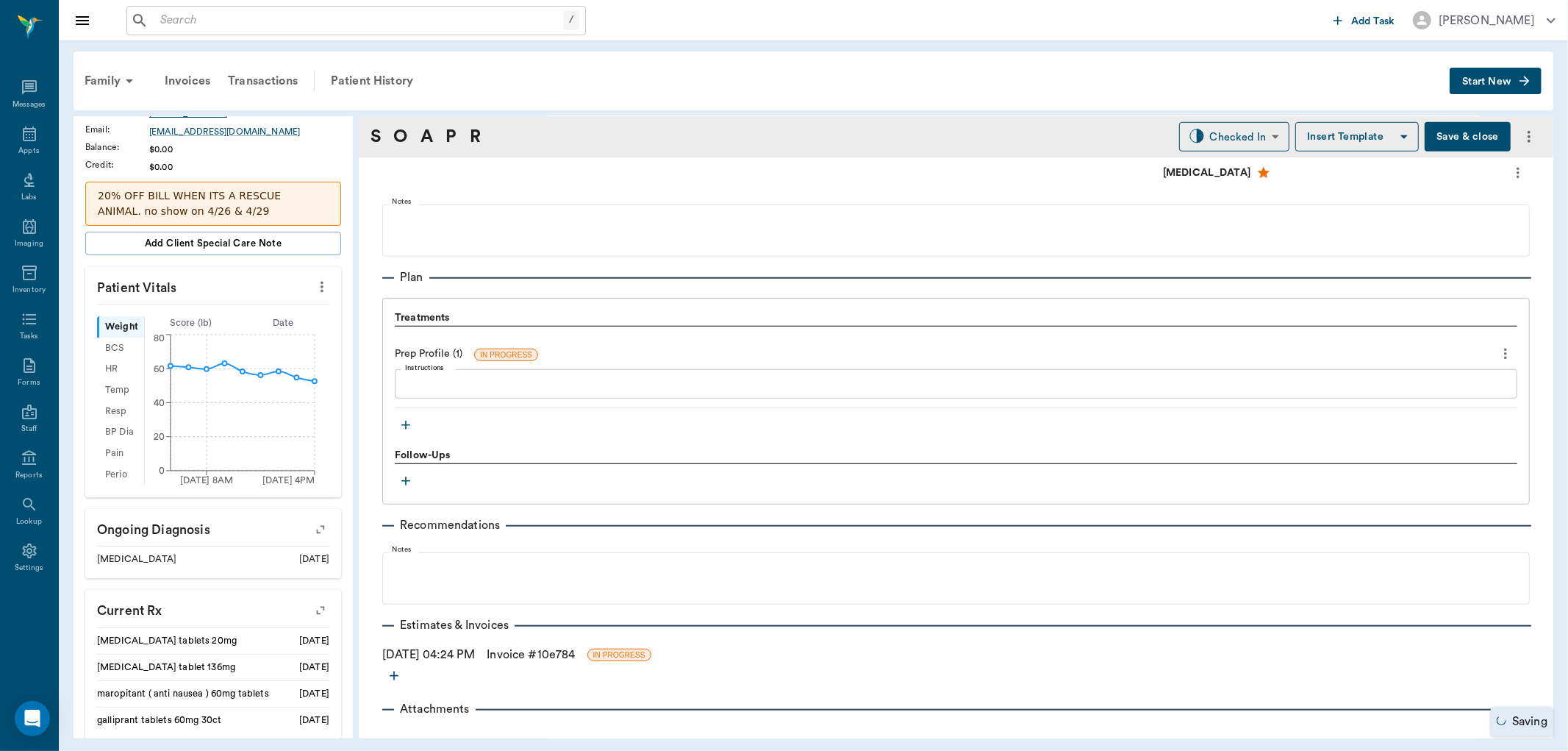
click at [402, 420] on icon "button" at bounding box center [406, 425] width 15 height 15
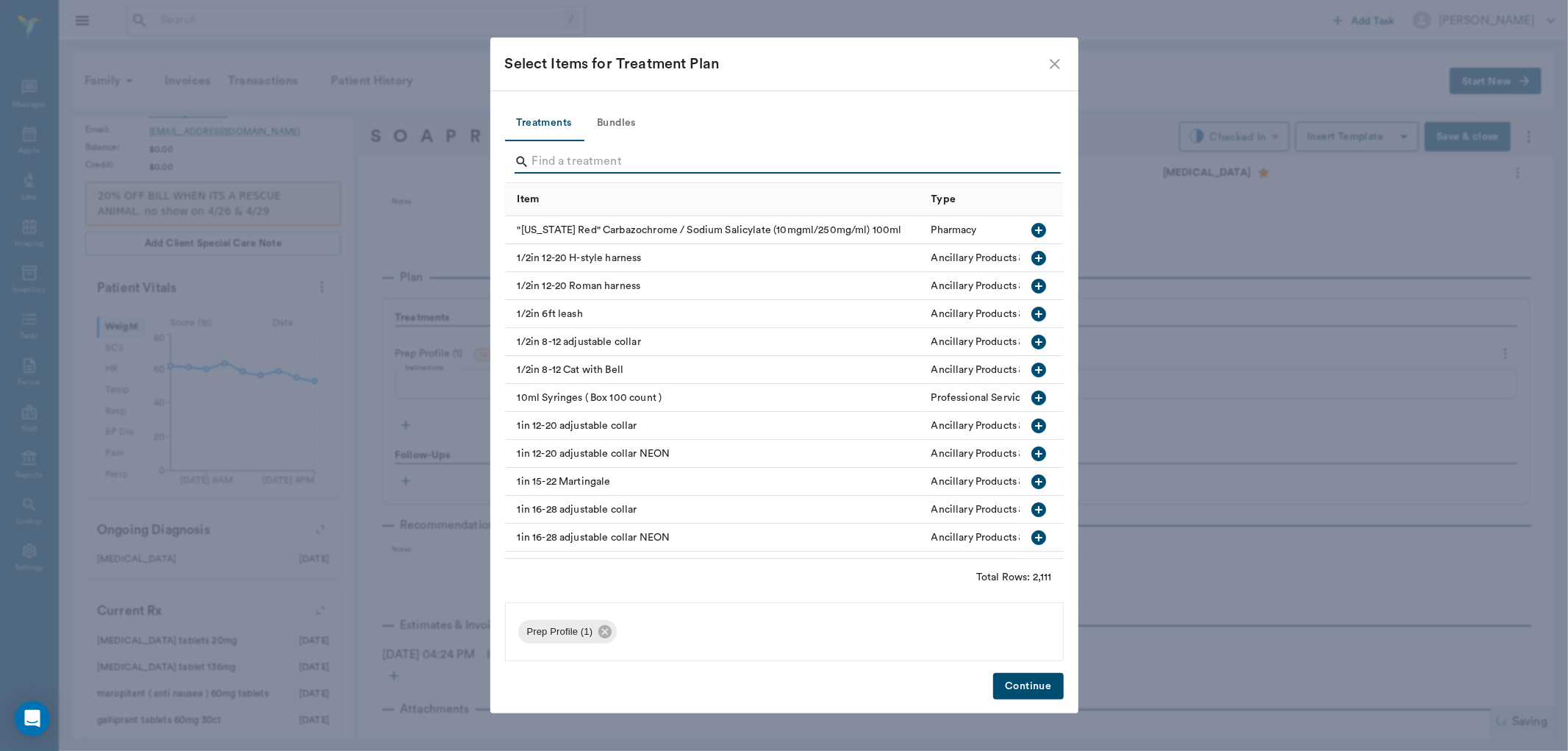
click at [557, 164] on input "Search" at bounding box center [785, 161] width 506 height 24
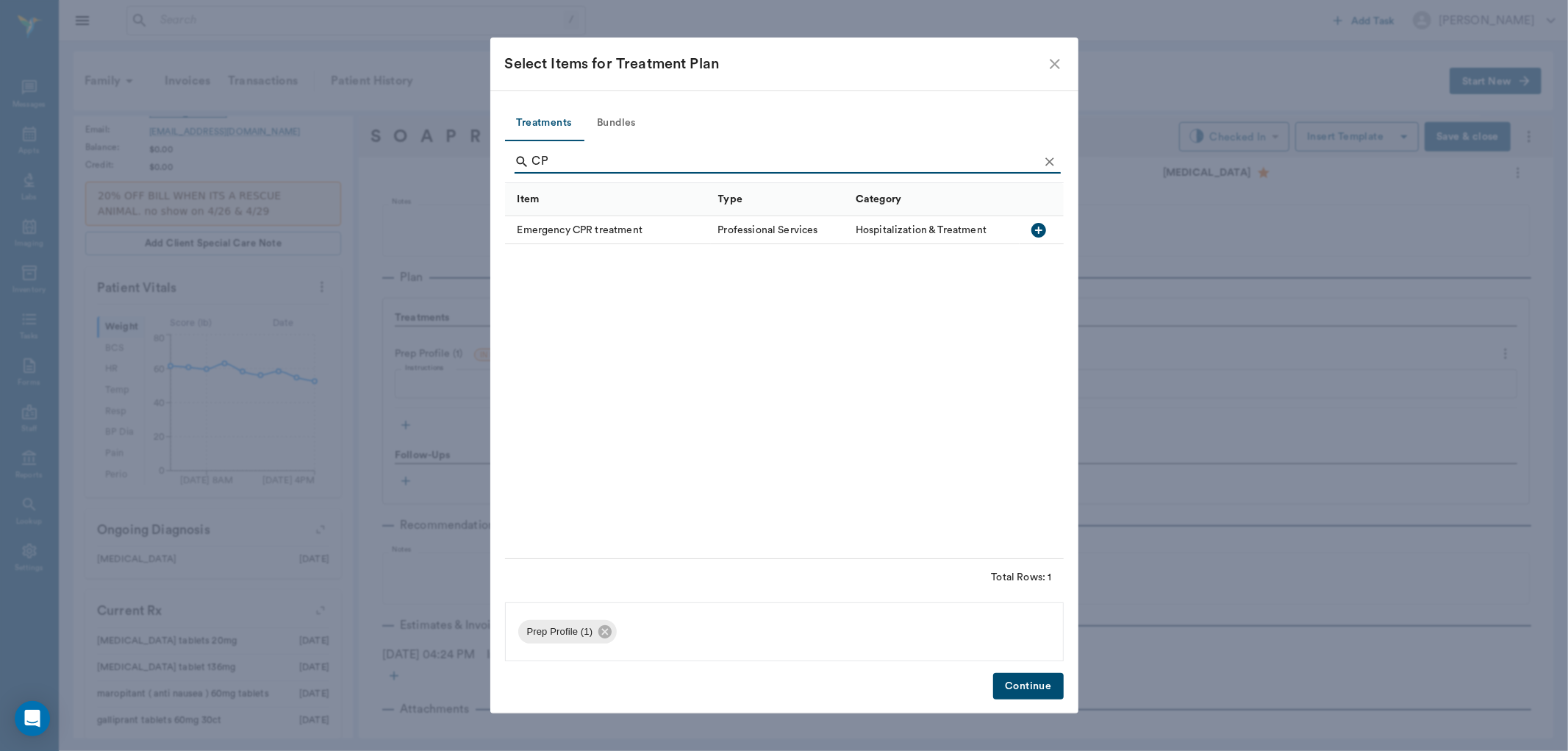
type input "C"
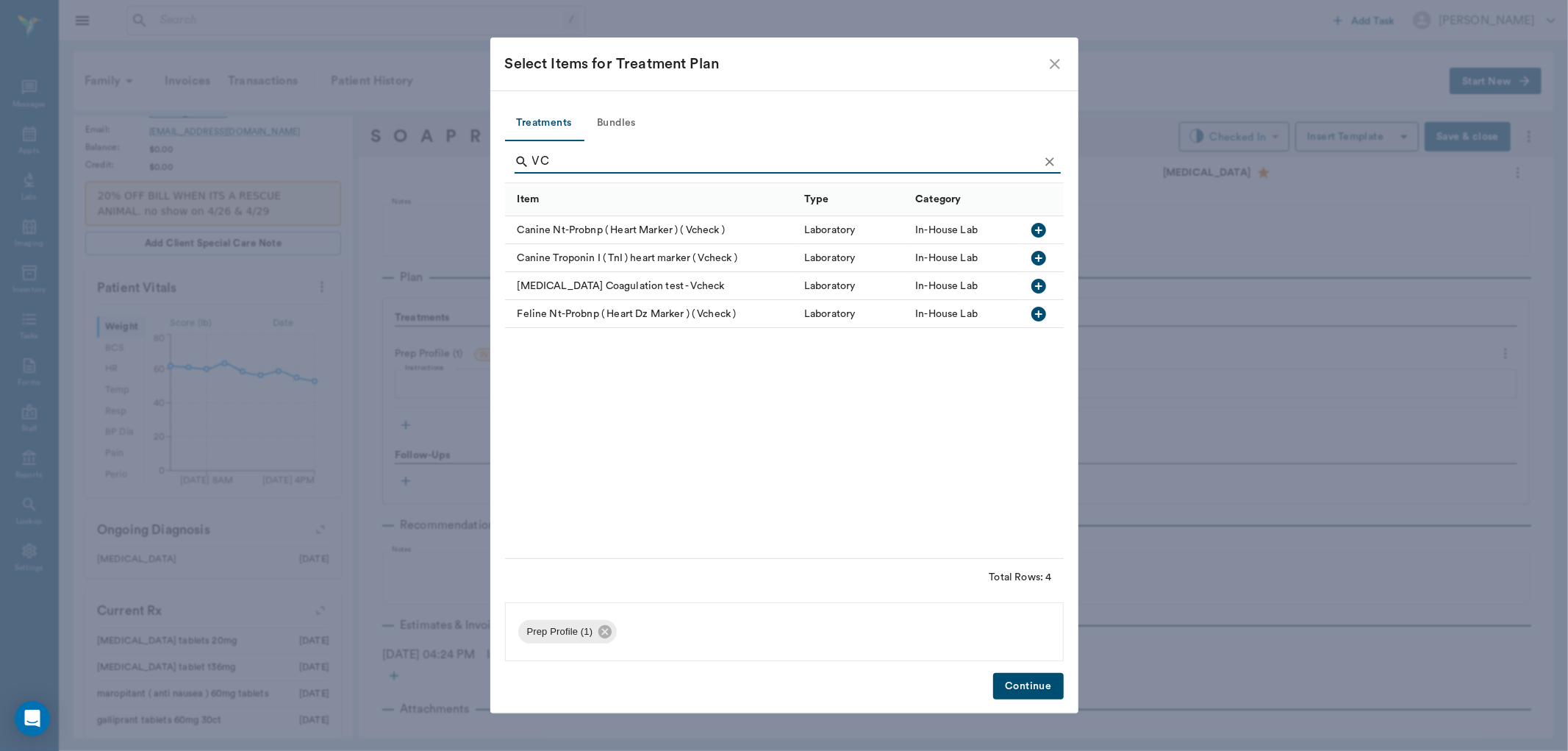
type input "V"
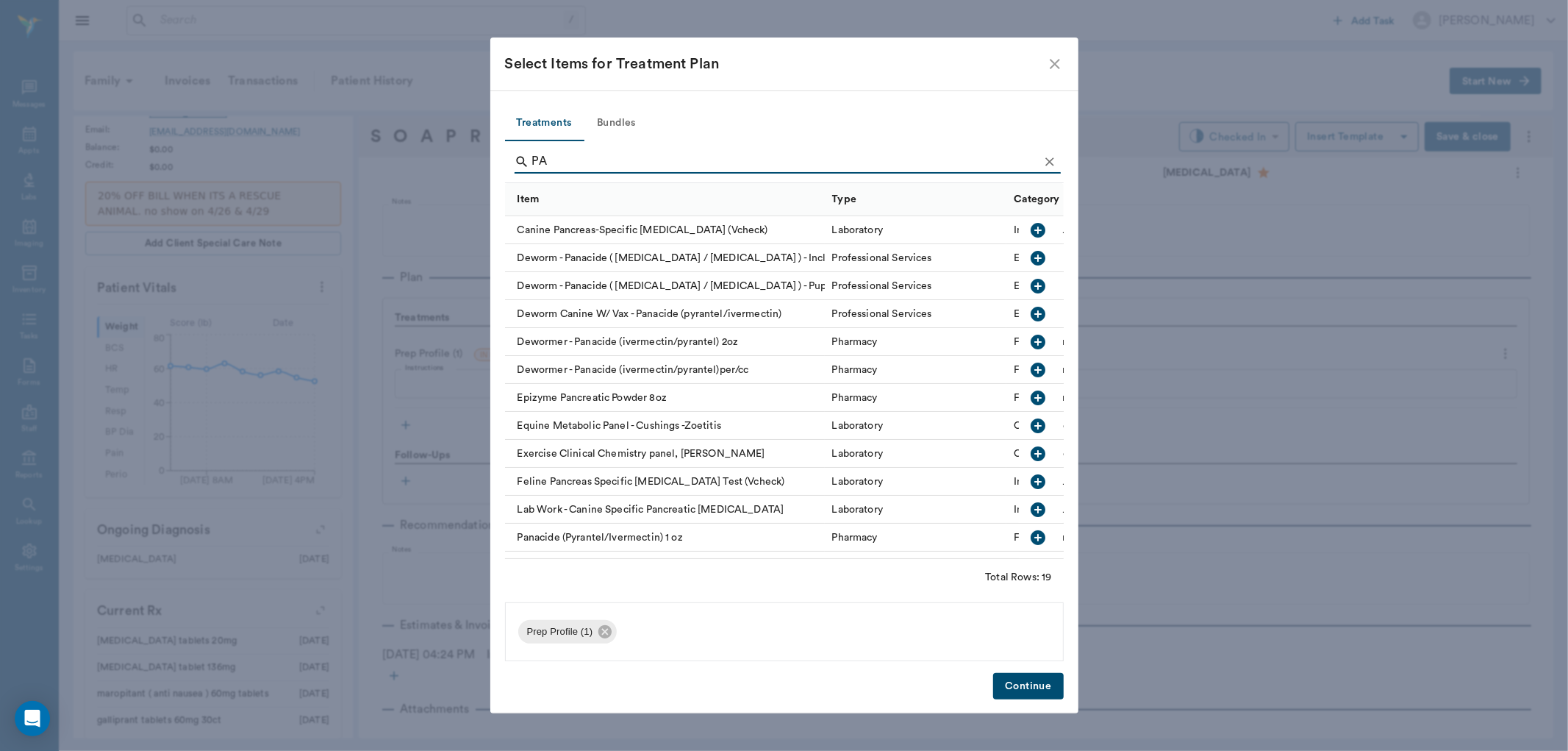
type input "P"
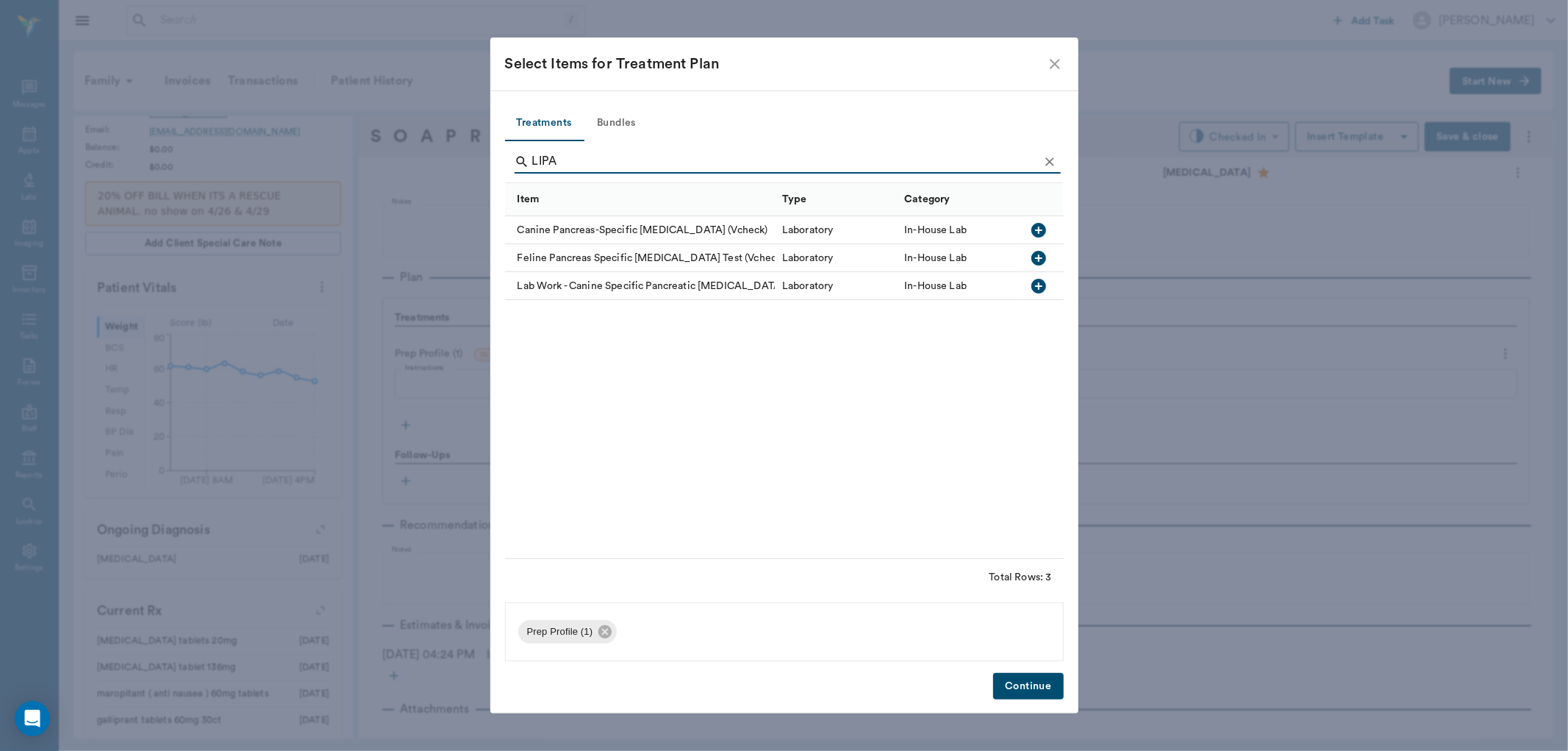
type input "LIPA"
click at [1042, 226] on icon "button" at bounding box center [1038, 230] width 15 height 15
click at [1020, 685] on button "Continue" at bounding box center [1028, 686] width 70 height 27
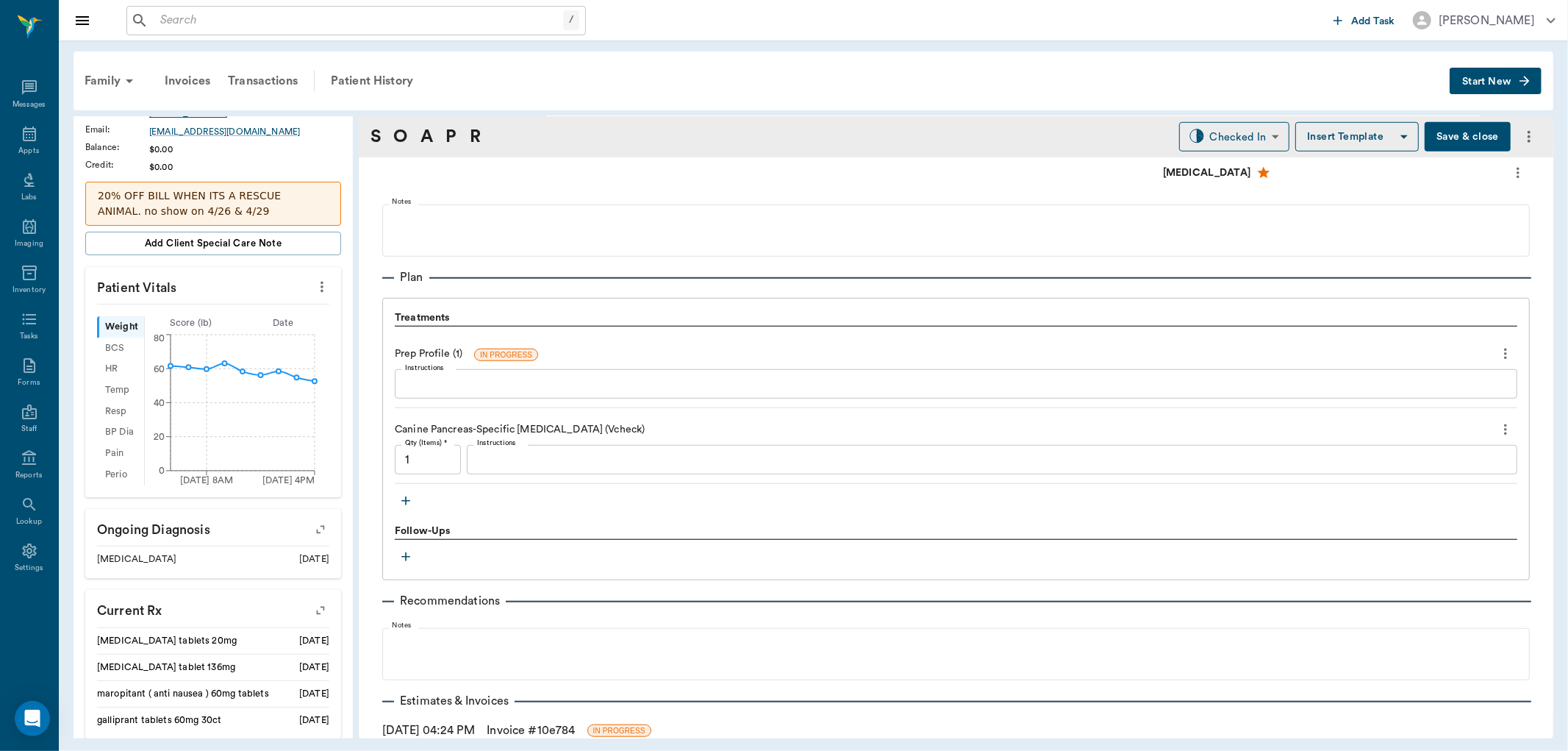
click at [314, 289] on icon "more" at bounding box center [322, 287] width 16 height 18
click at [259, 335] on span "Enlarge" at bounding box center [248, 339] width 124 height 15
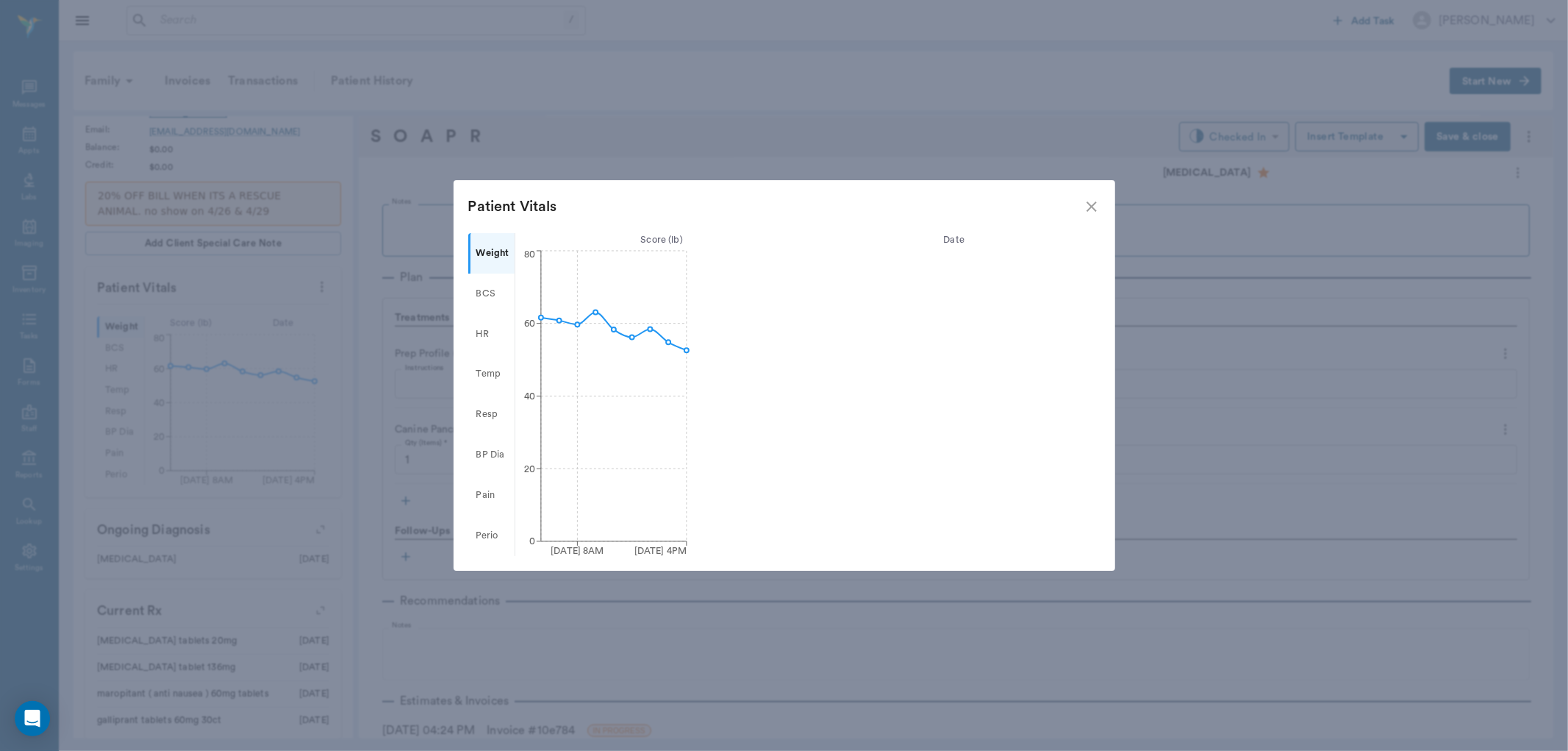
click at [1088, 201] on icon "close" at bounding box center [1091, 207] width 18 height 18
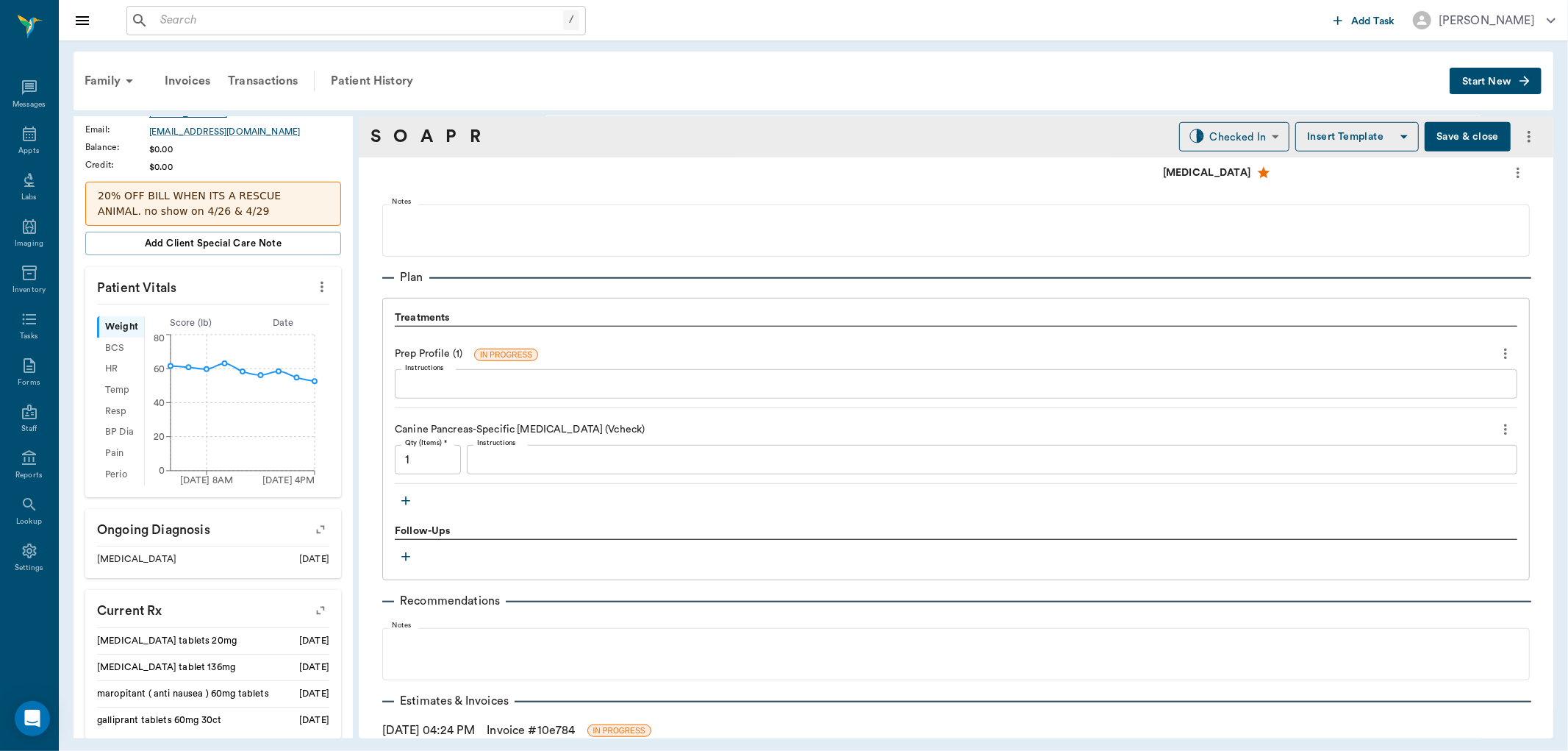
click at [229, 4] on div "/ ​ Add Task Dr. Bert Ellsworth" at bounding box center [813, 20] width 1509 height 41
click at [236, 26] on input "text" at bounding box center [366, 20] width 425 height 20
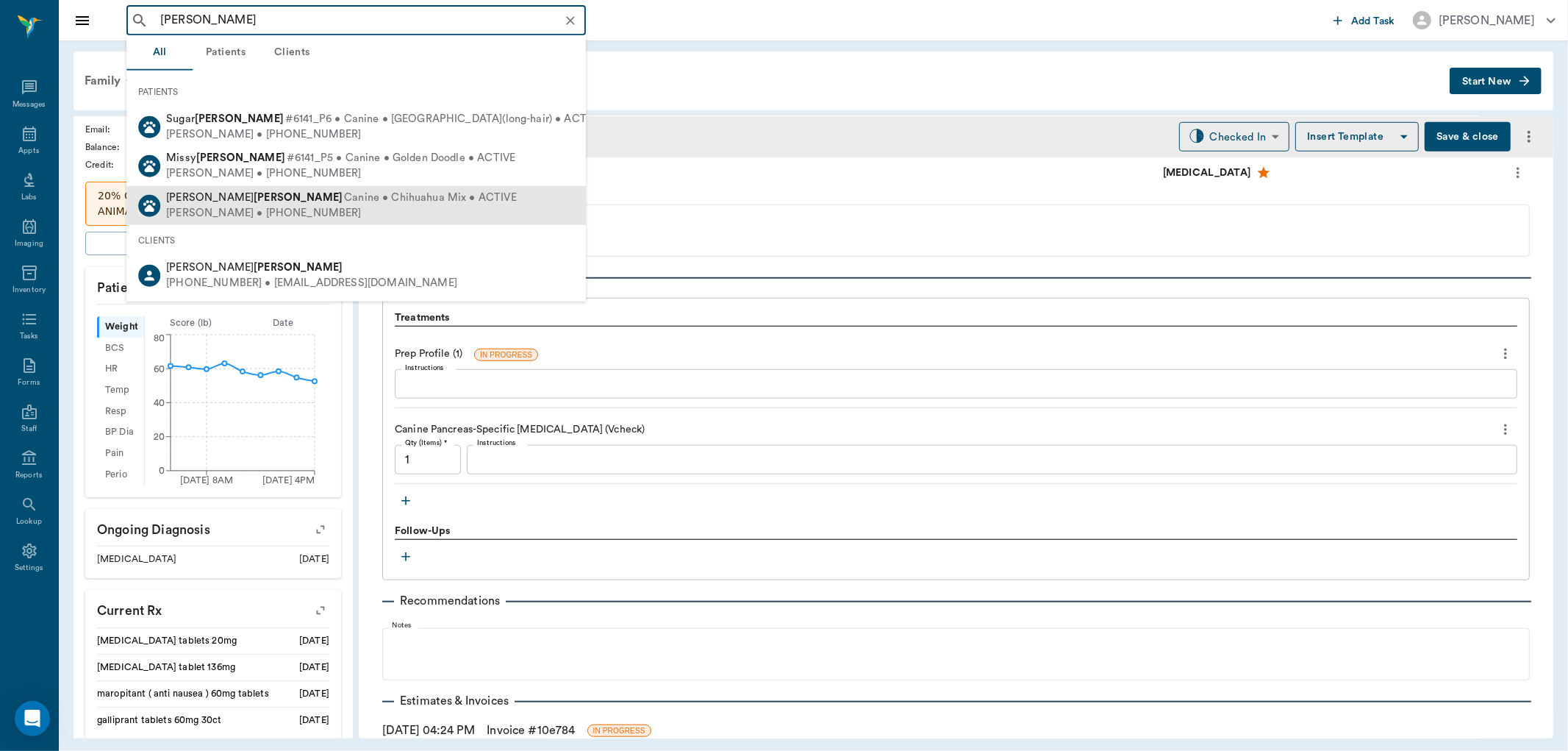
click at [344, 191] on span "Canine • Chihuahua Mix • ACTIVE" at bounding box center [430, 198] width 173 height 15
type input "BOYETTE"
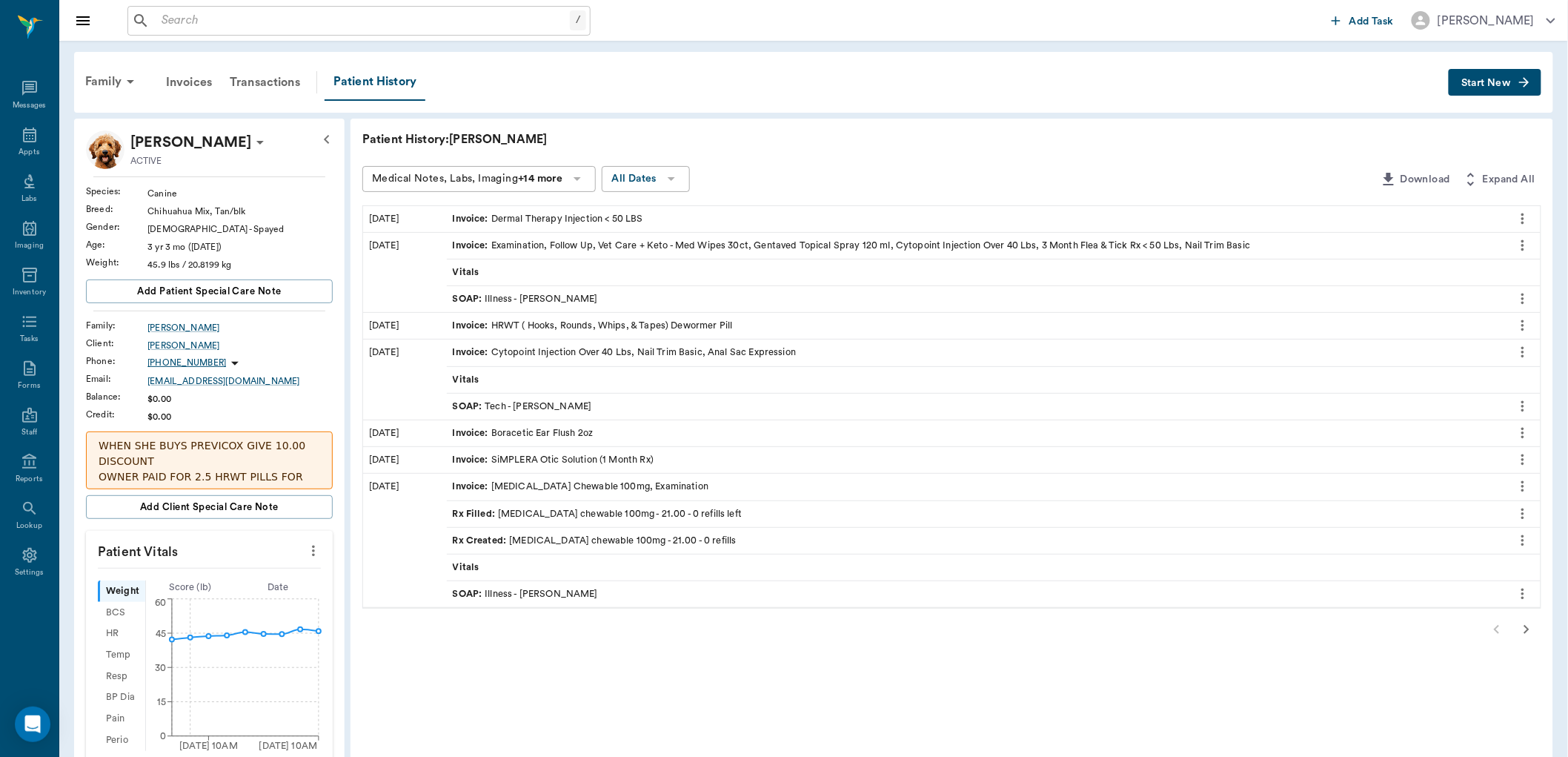
click at [1522, 216] on icon "more" at bounding box center [1523, 219] width 3 height 12
click at [1280, 209] on div at bounding box center [791, 378] width 1581 height 757
click at [1486, 67] on div "Family Invoices Transactions Patient History Start New" at bounding box center [814, 82] width 1479 height 61
click at [1487, 76] on button "Start New" at bounding box center [1495, 82] width 93 height 27
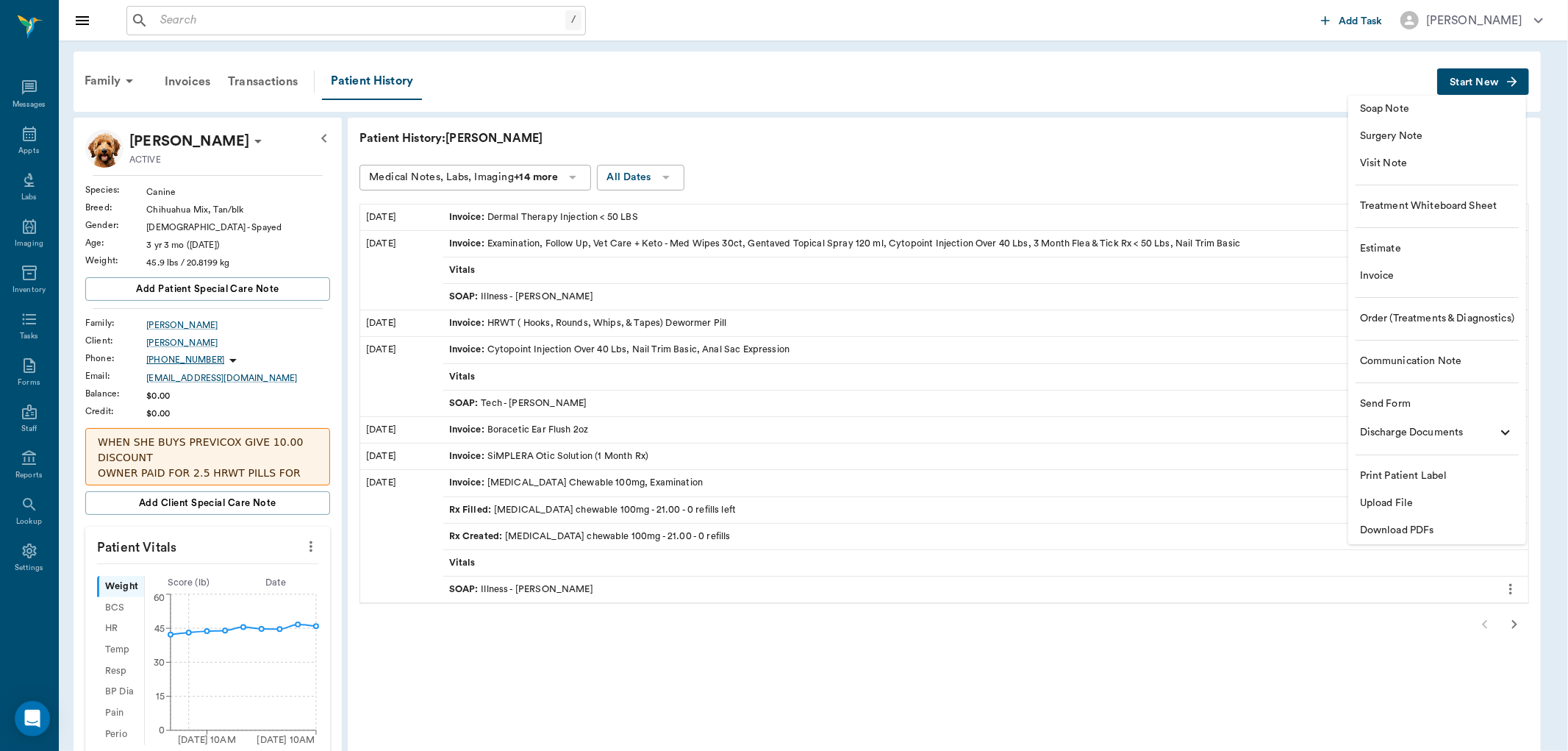
click at [1416, 110] on span "Soap Note" at bounding box center [1436, 108] width 154 height 15
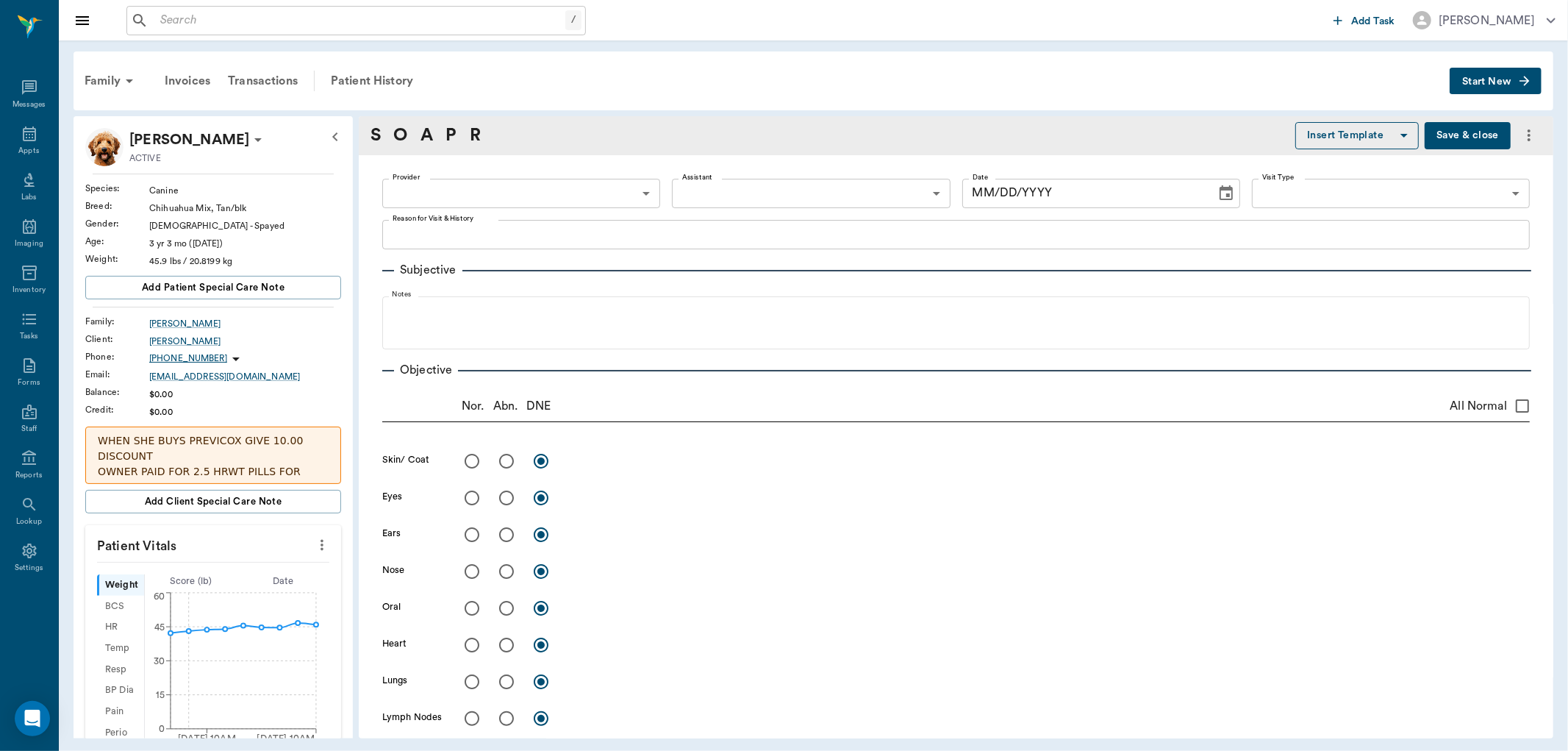
type input "[DATE]"
click at [520, 197] on body "/ ​ Add Task Dr. Bert Ellsworth Nectar Messages Appts Labs Imaging Inventory Ta…" at bounding box center [784, 375] width 1568 height 751
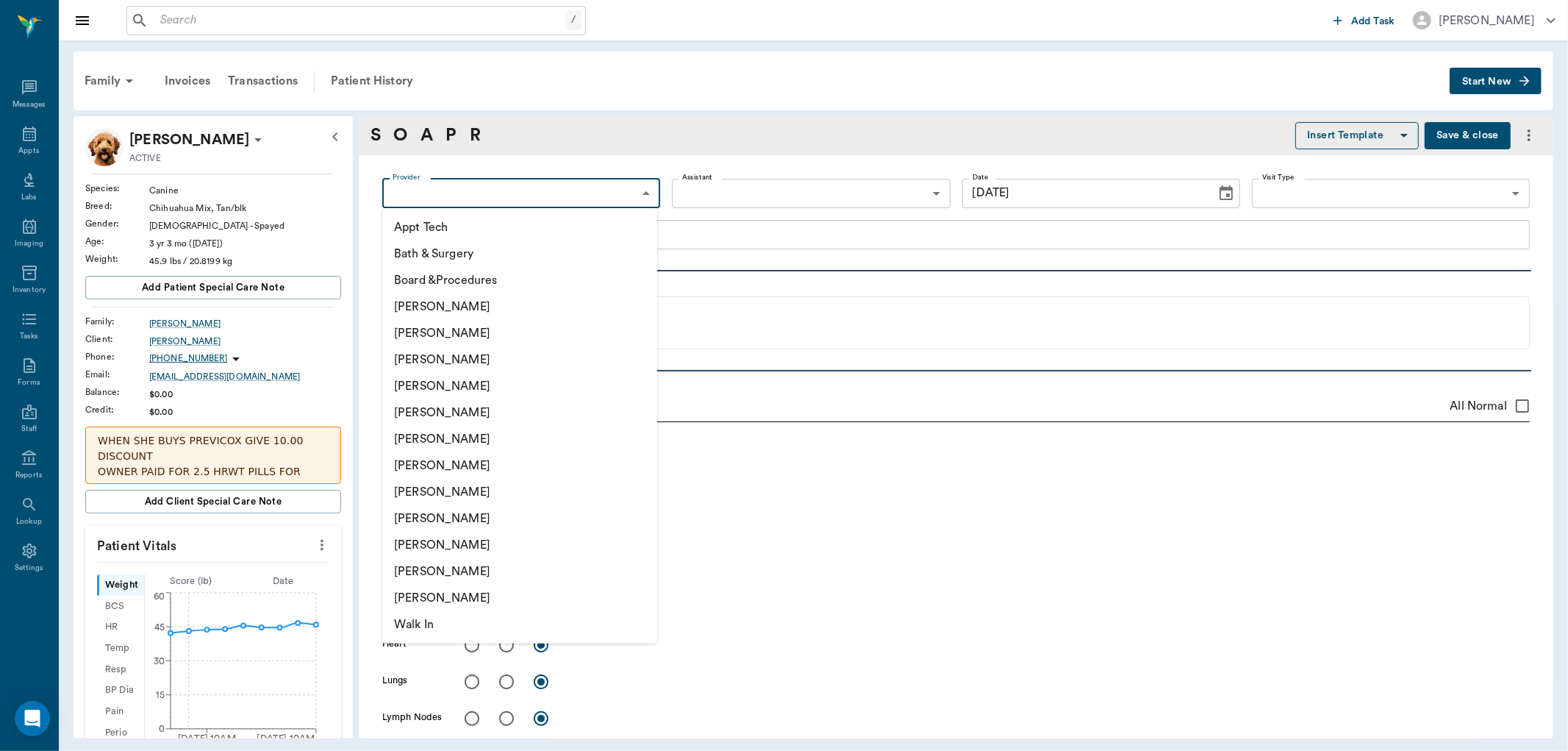
click at [509, 432] on li "[PERSON_NAME]" at bounding box center [519, 439] width 275 height 26
type input "682b670d8bdc6f7f8feef3db"
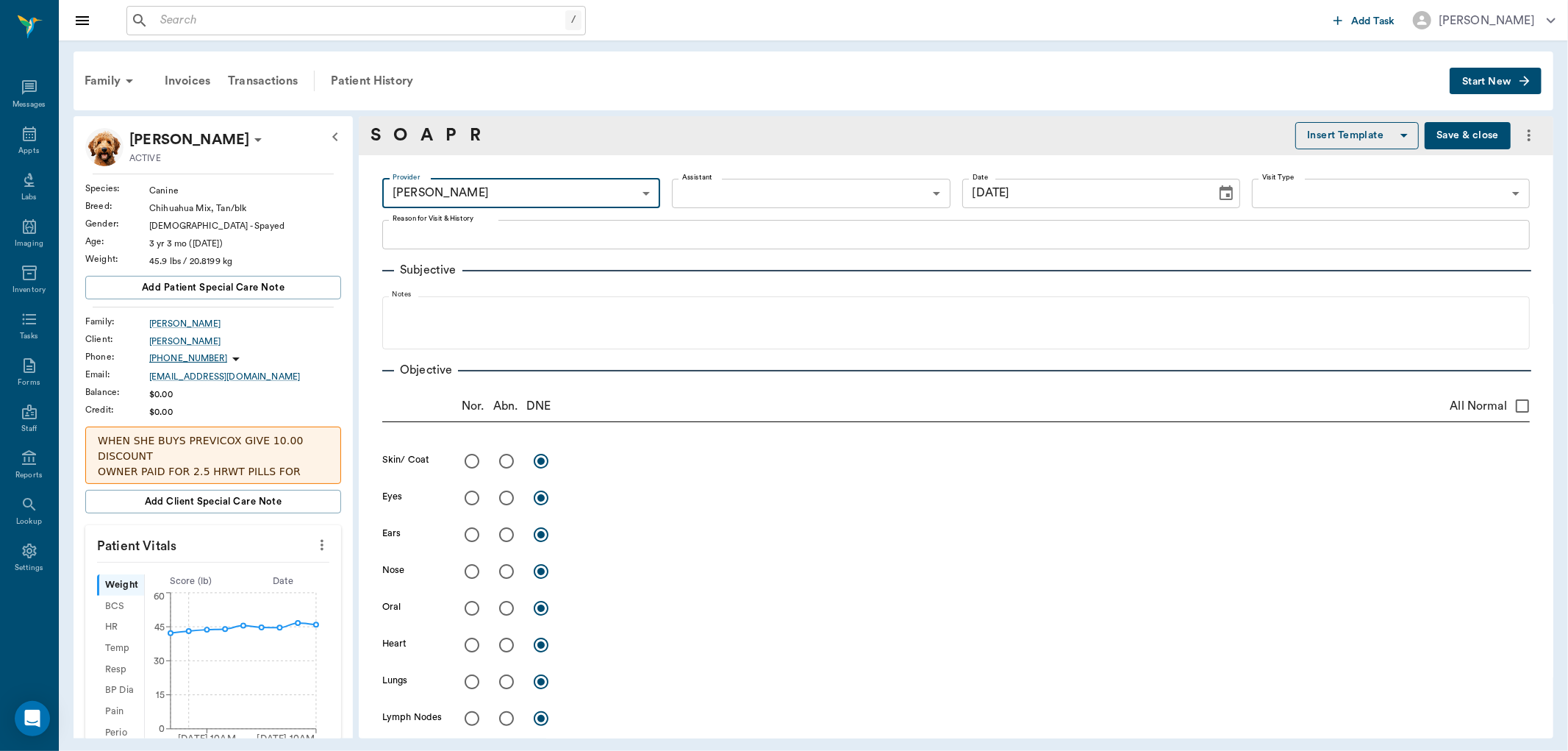
click at [748, 188] on body "/ ​ Add Task Dr. Bert Ellsworth Nectar Messages Appts Labs Imaging Inventory Ta…" at bounding box center [784, 375] width 1568 height 751
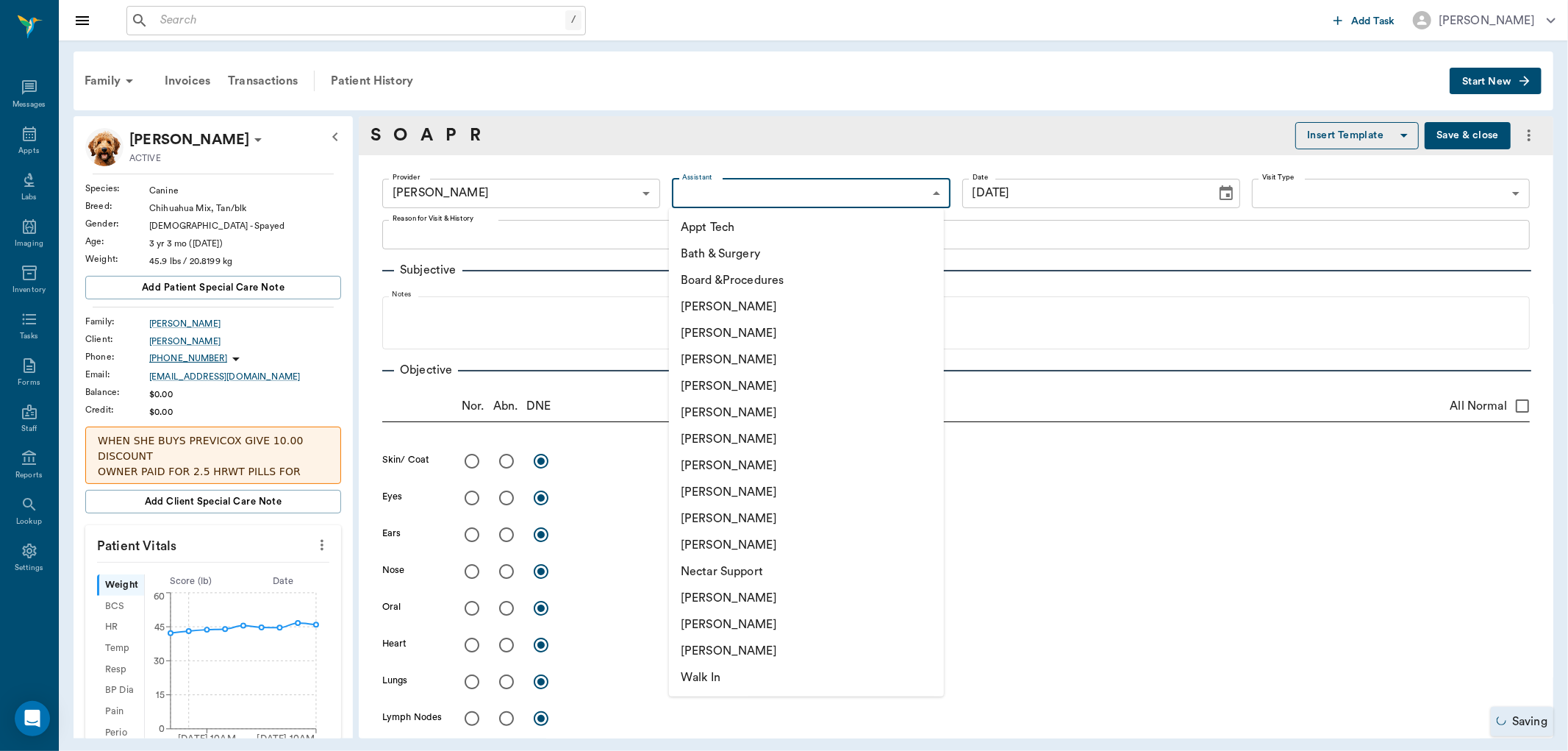
click at [744, 228] on li "Appt Tech" at bounding box center [806, 227] width 275 height 26
type input "63ec2f075fda476ae8351a4c"
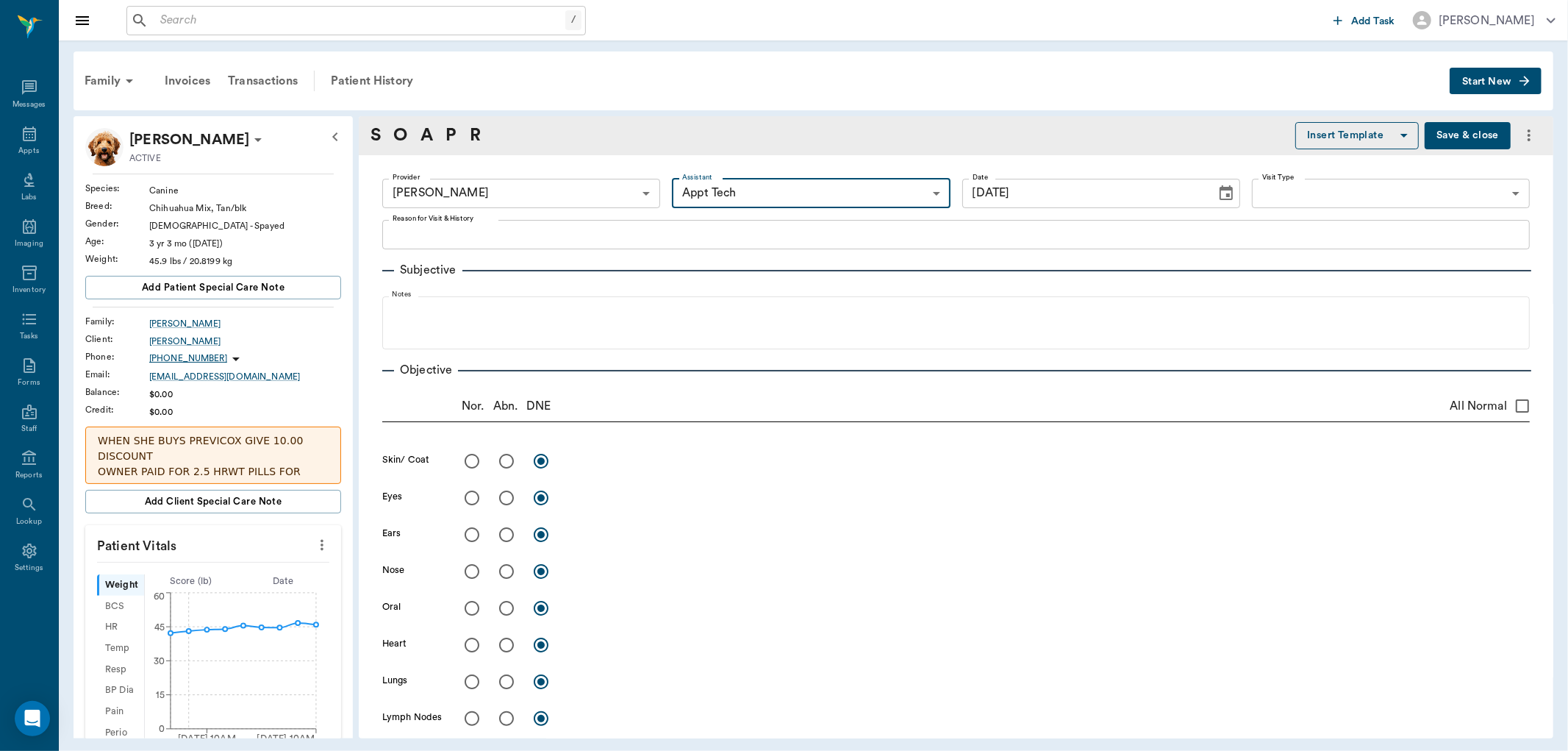
click at [556, 243] on div "x Reason for Visit & History" at bounding box center [956, 235] width 1147 height 29
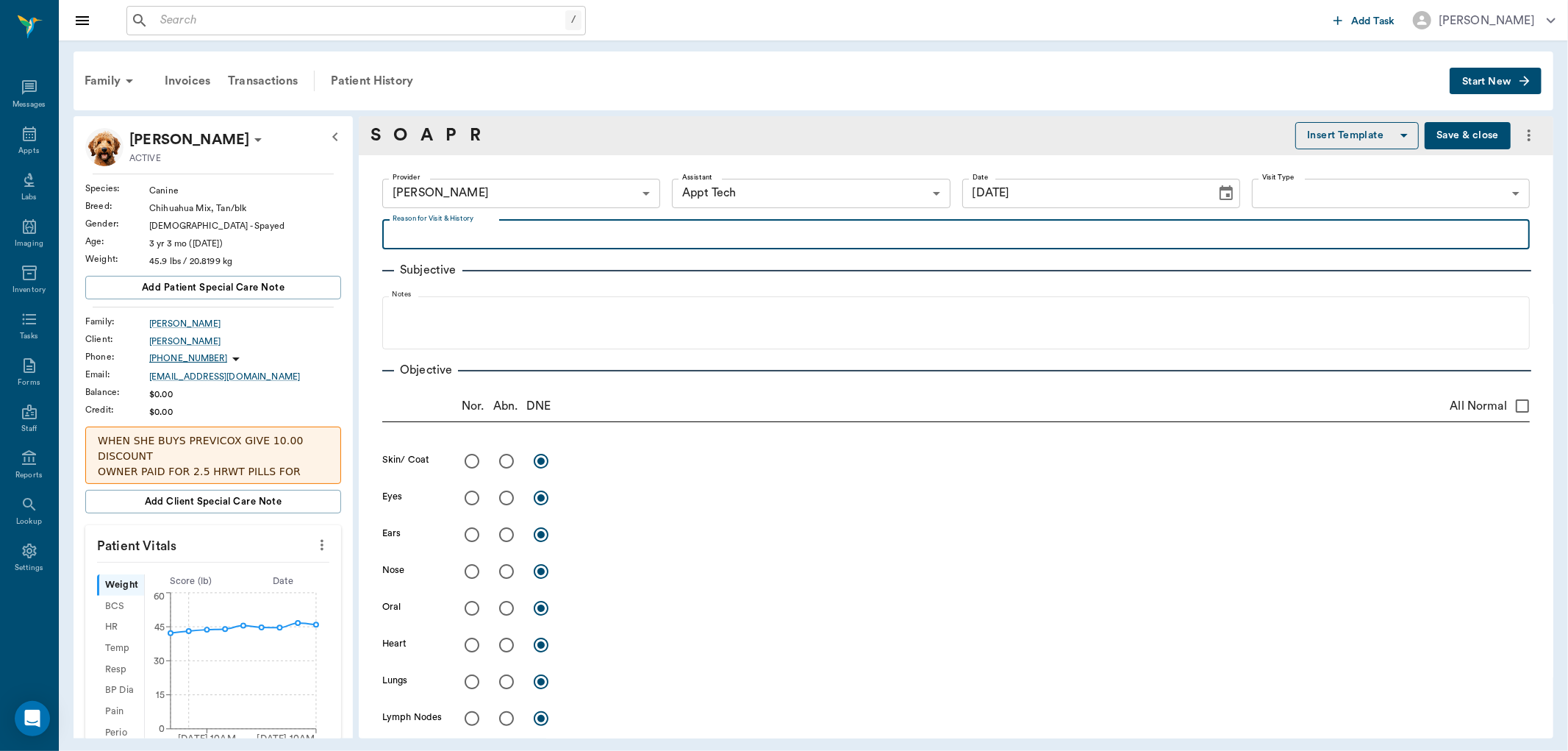
type textarea "d"
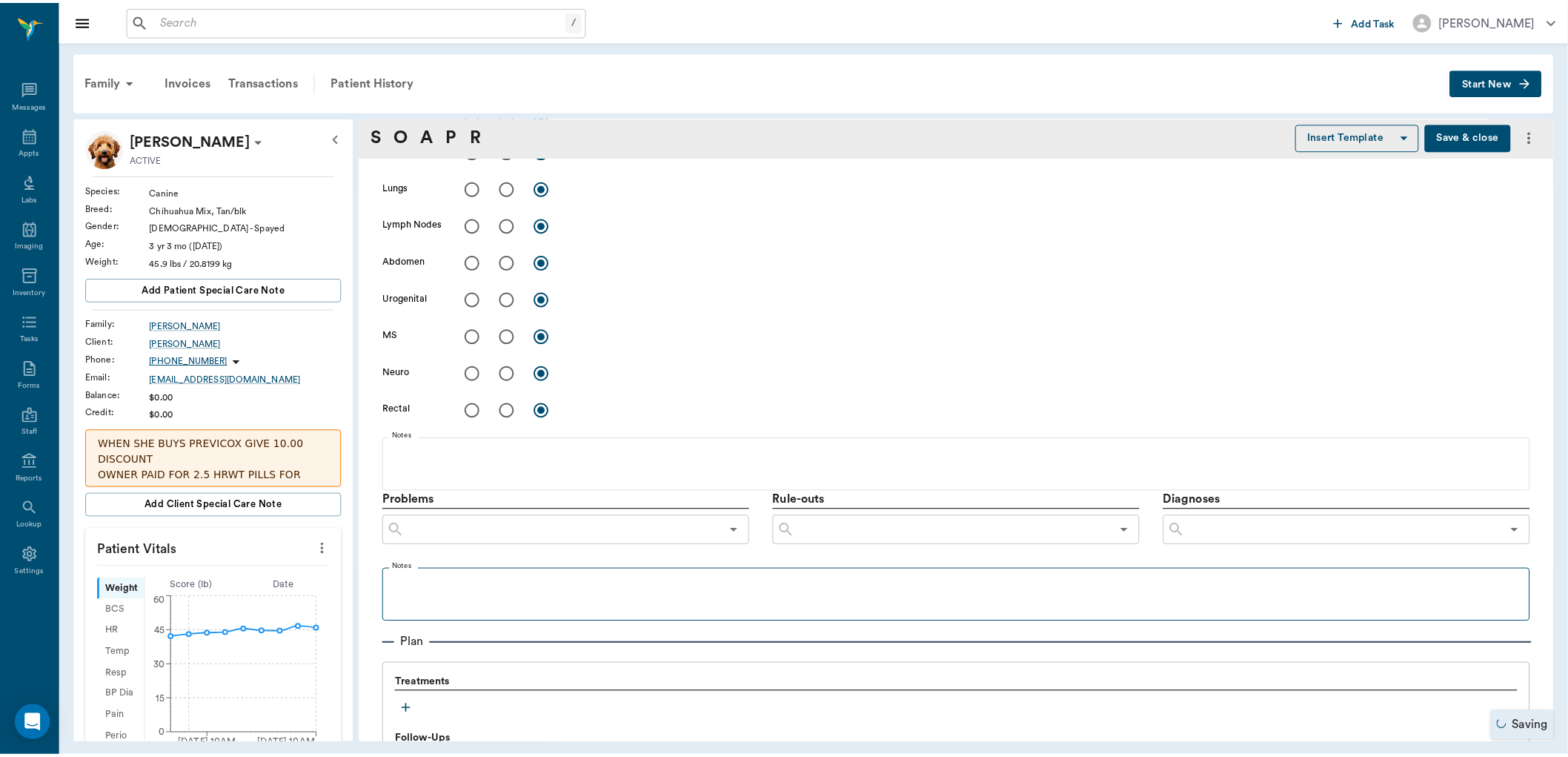
scroll to position [741, 0]
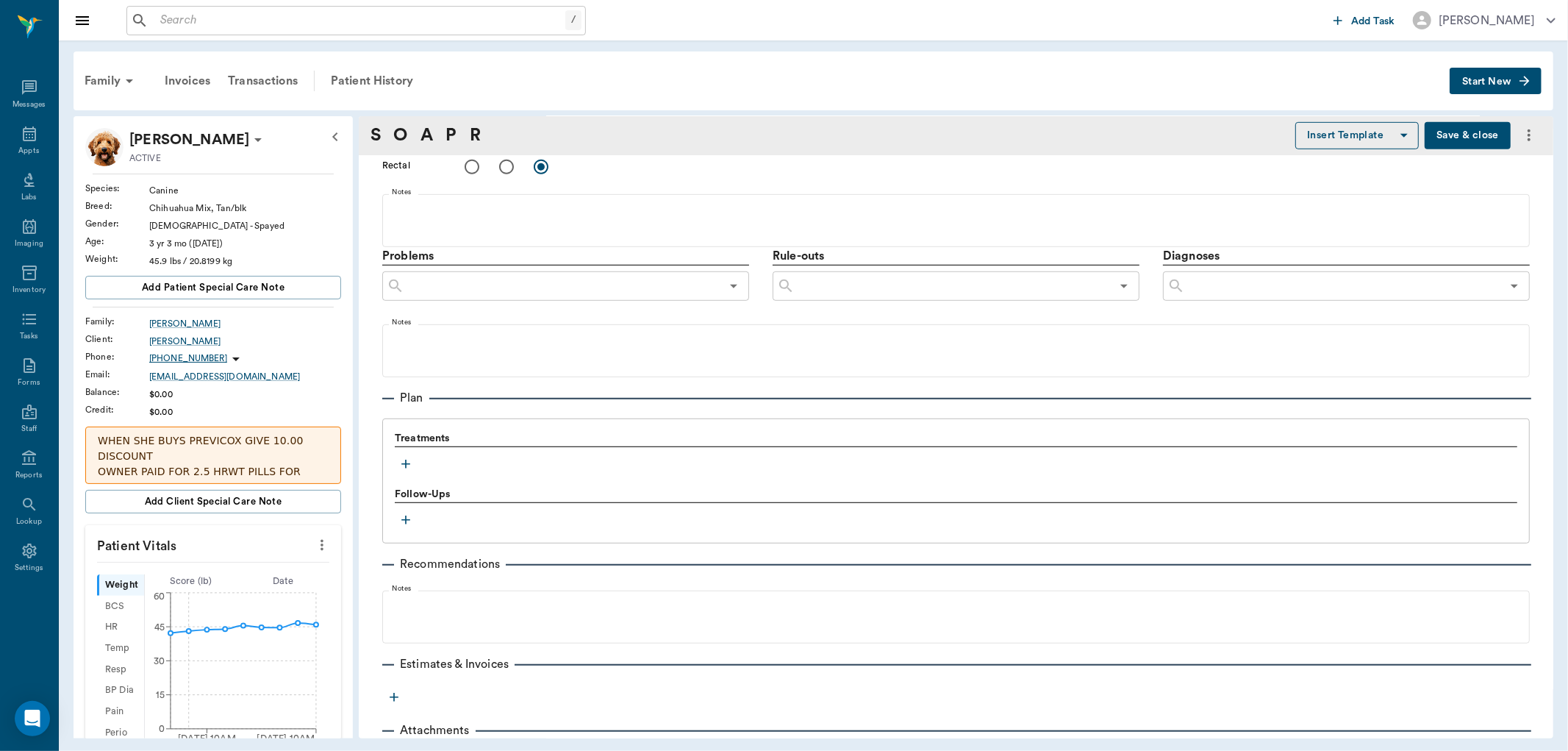
type textarea "DERMAL THERAPY INJECTION"
click at [414, 465] on button "button" at bounding box center [405, 464] width 22 height 22
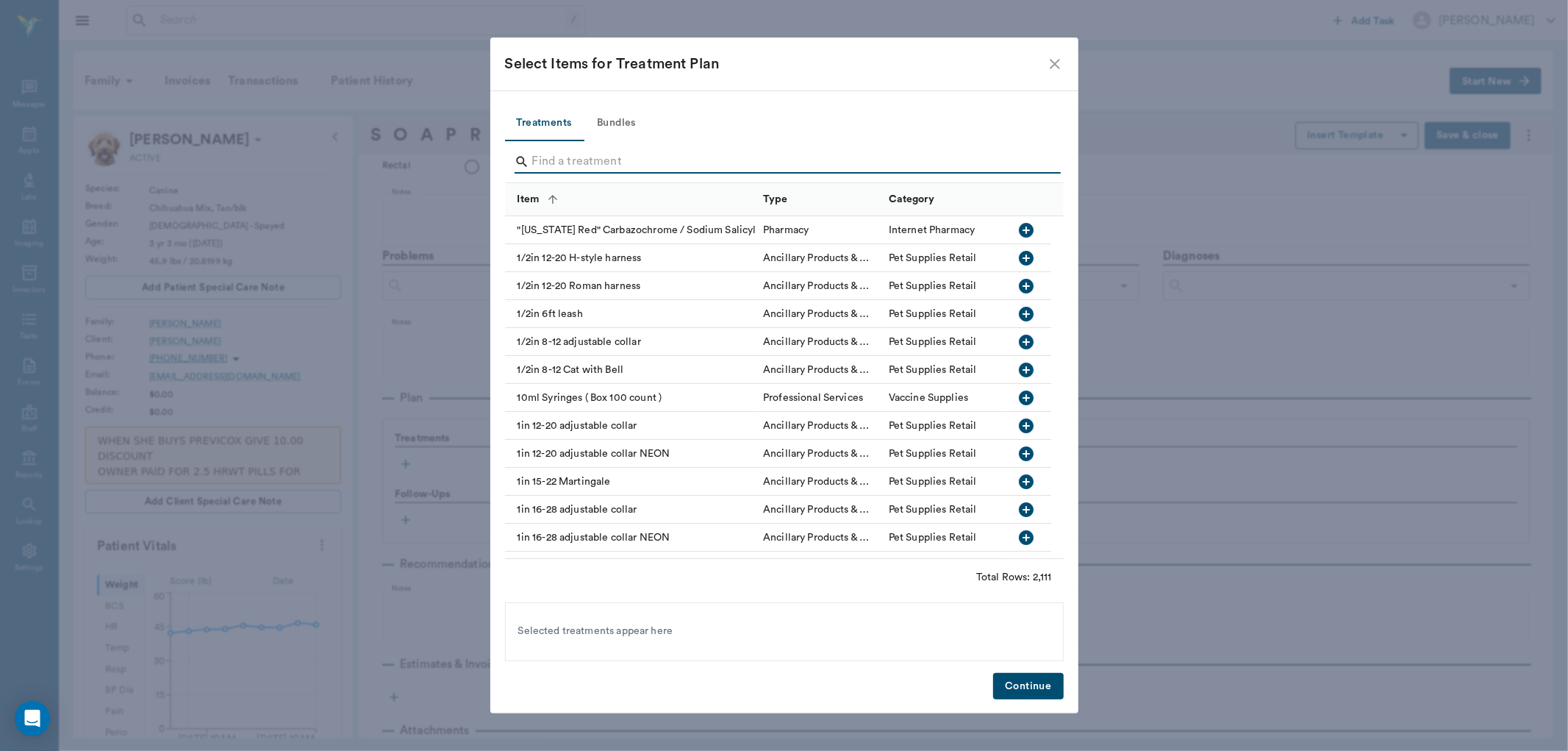
click at [667, 159] on input "Search" at bounding box center [785, 161] width 506 height 24
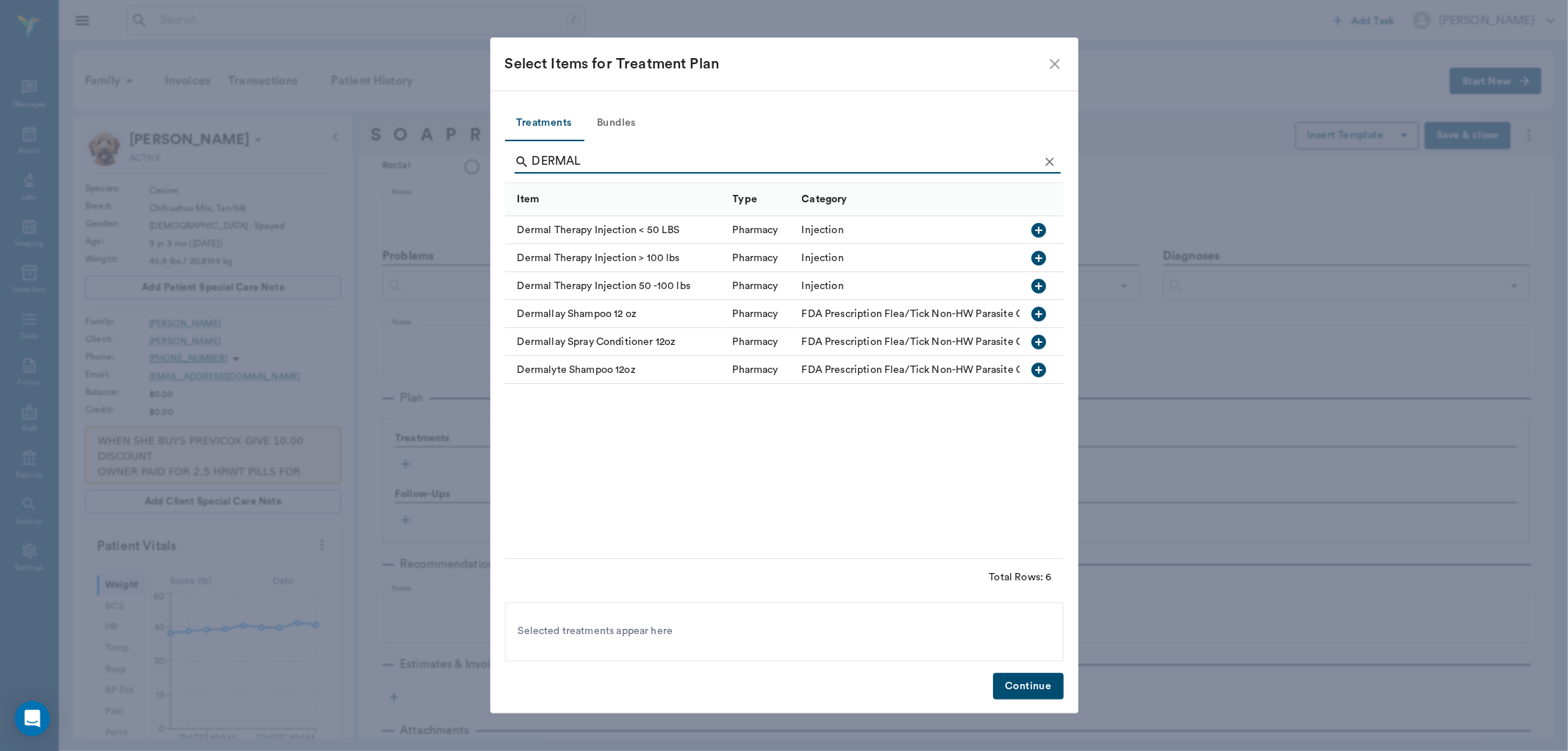
type input "DERMAL"
click at [1037, 228] on icon "button" at bounding box center [1038, 230] width 15 height 15
click at [1020, 683] on button "Continue" at bounding box center [1028, 686] width 70 height 27
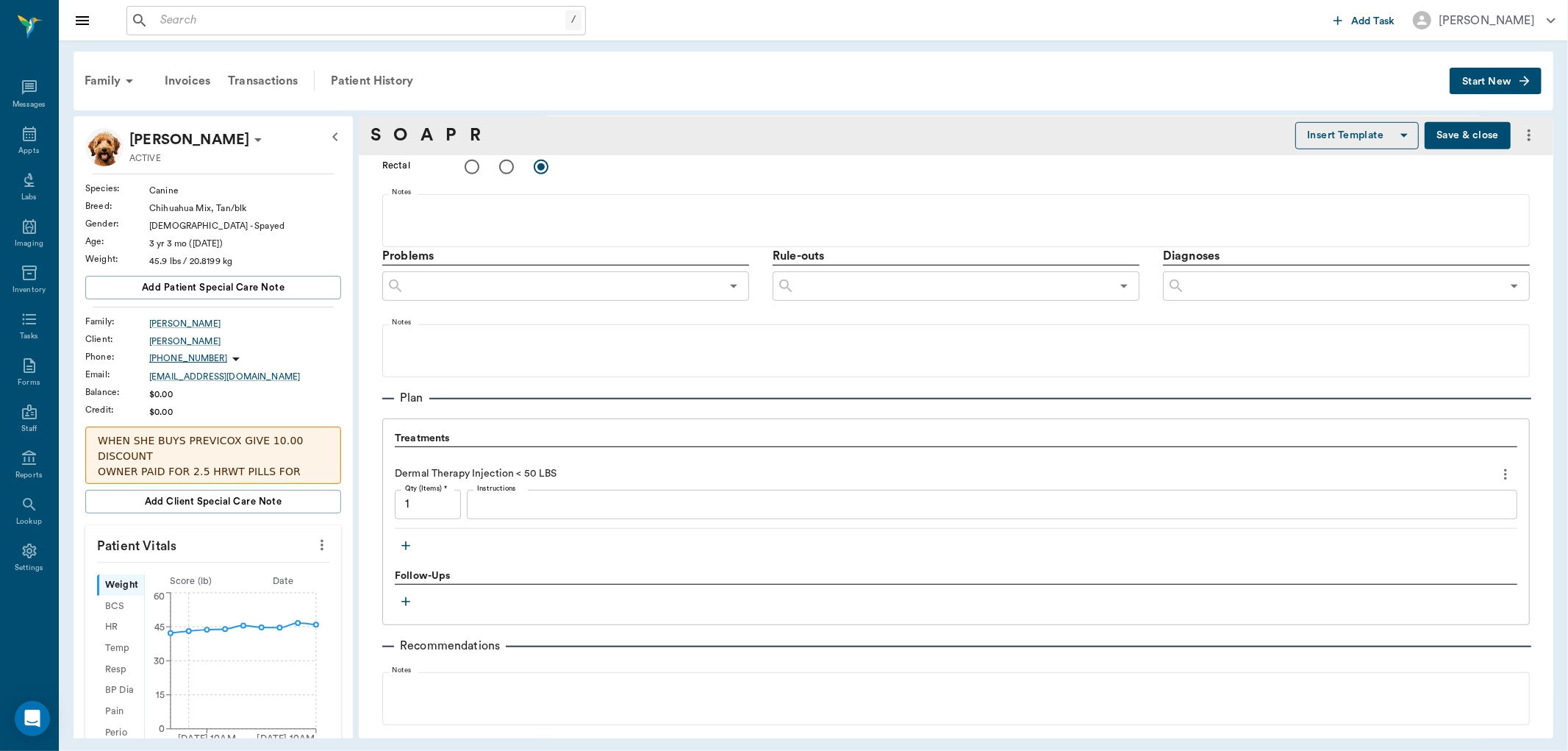
click at [575, 504] on textarea "Instructions" at bounding box center [991, 504] width 1029 height 17
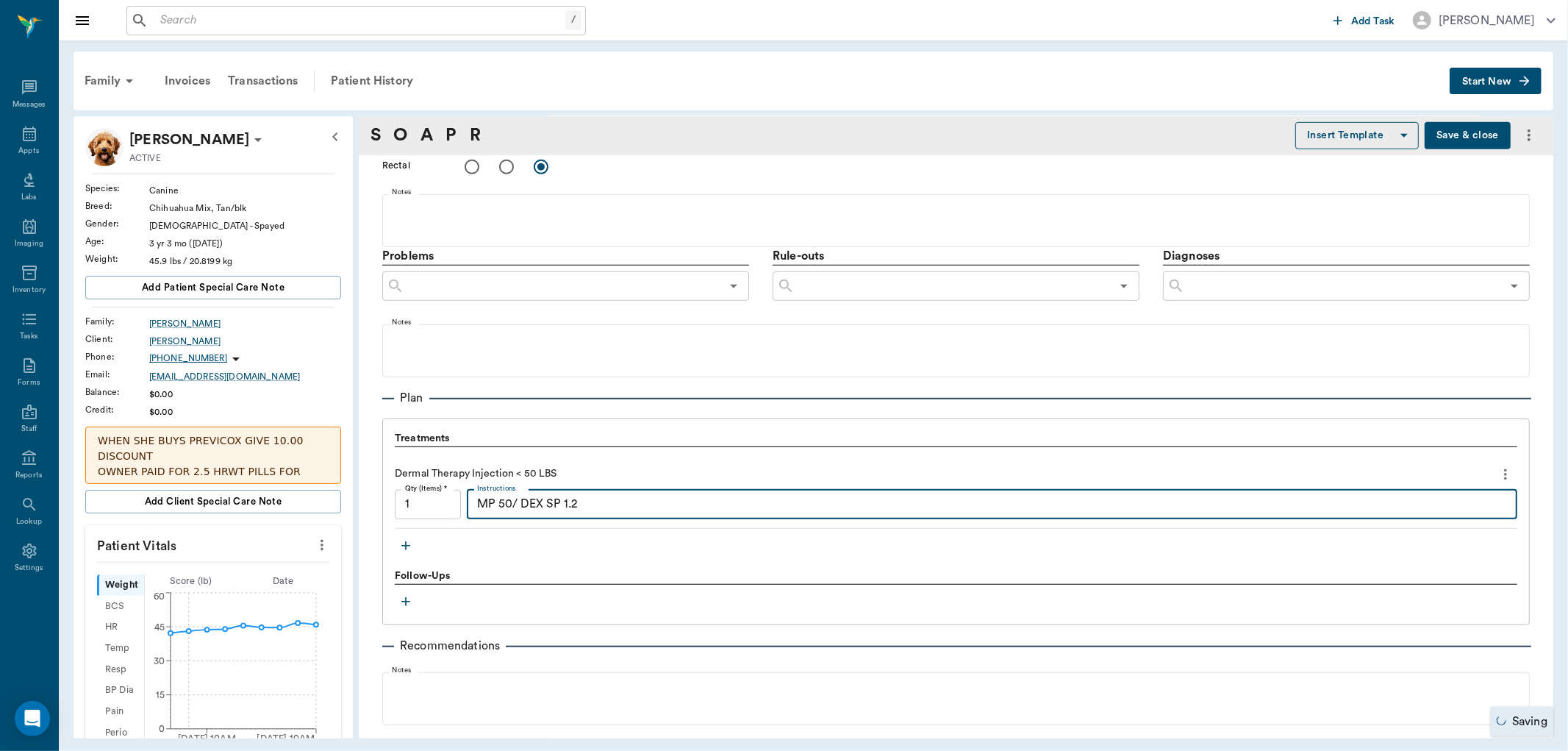
type textarea "MP 50/ DEX SP 1.2"
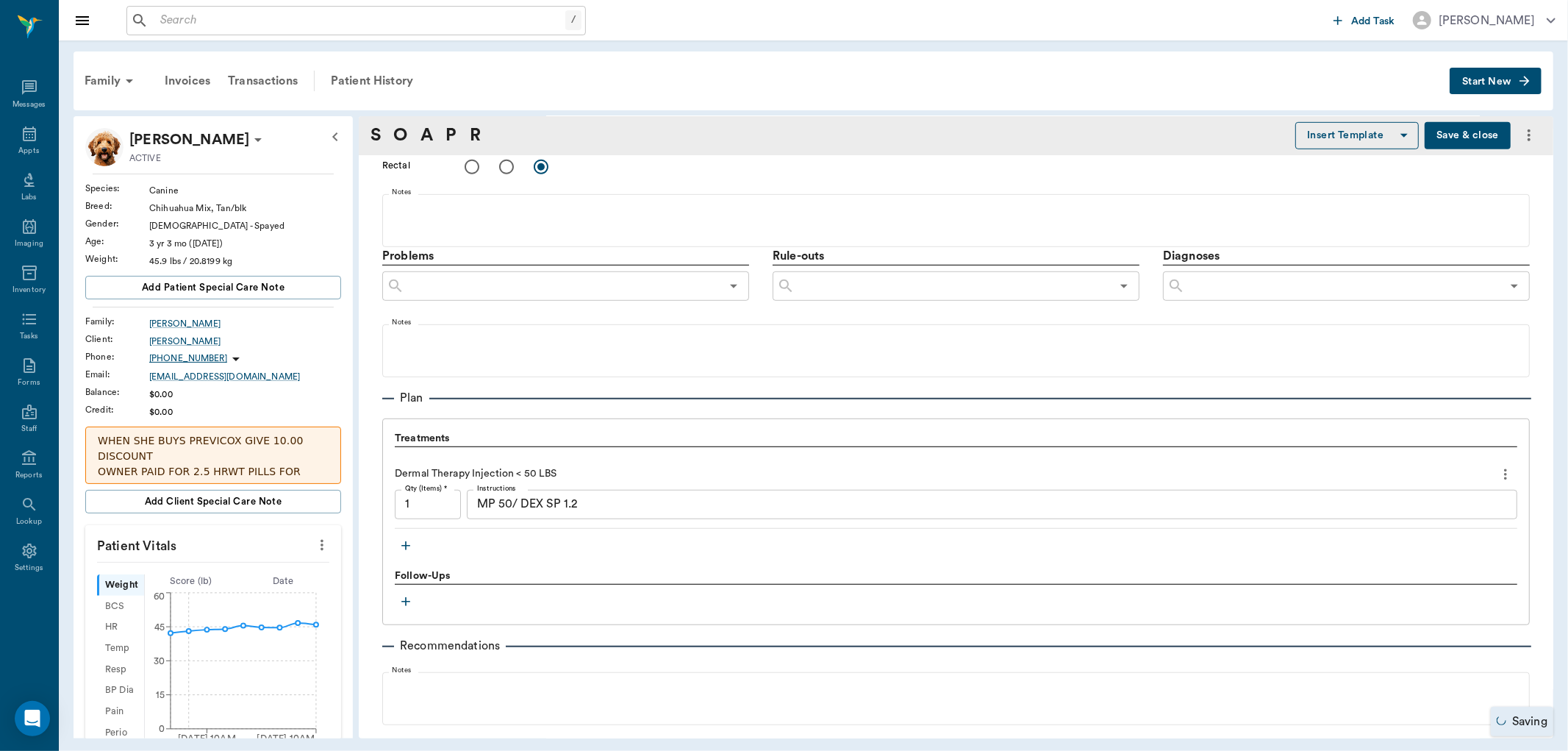
click at [1434, 142] on button "Save & close" at bounding box center [1468, 135] width 86 height 27
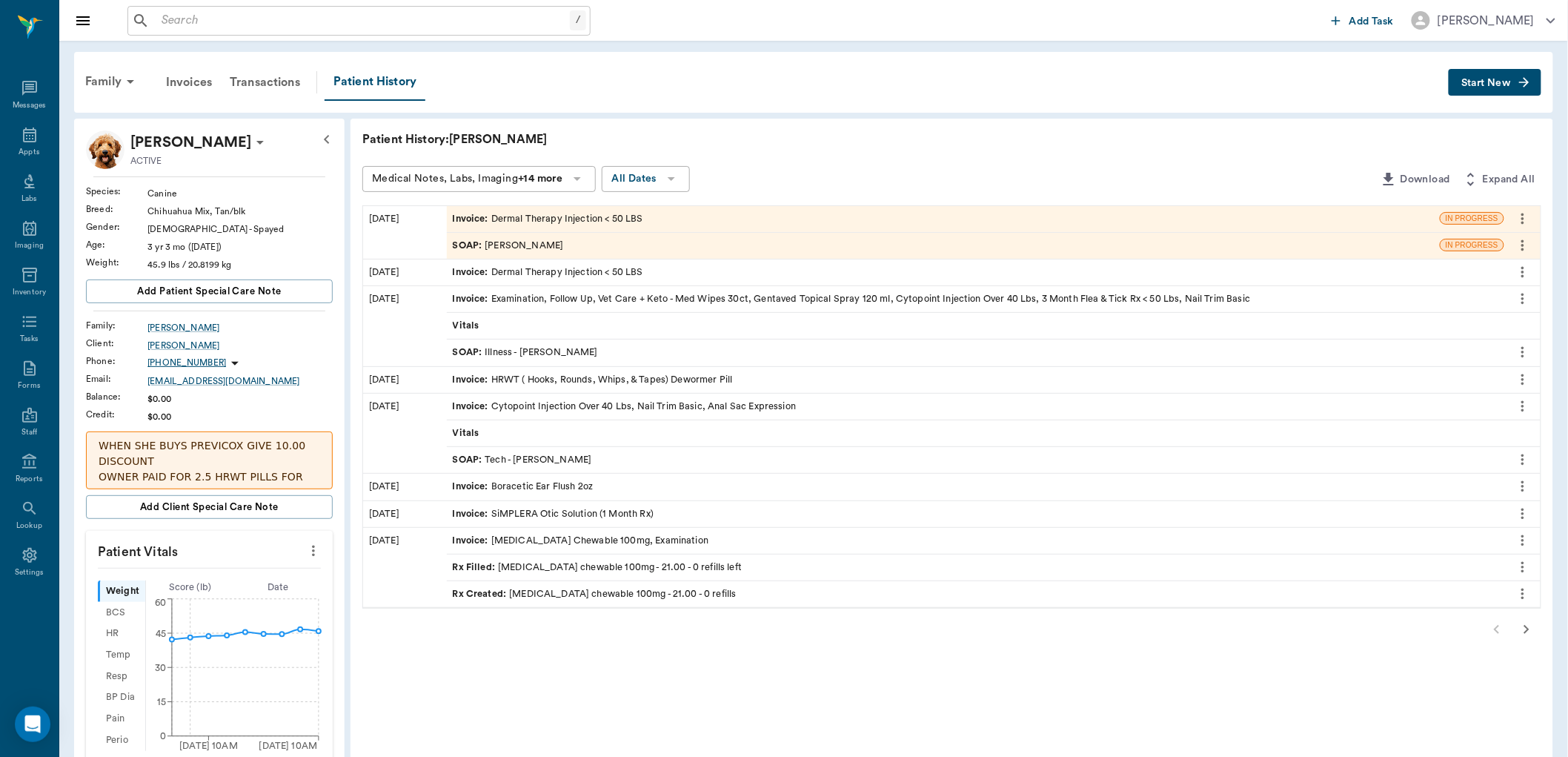
click at [597, 214] on div "Invoice : Dermal Therapy Injection < 50 LBS" at bounding box center [548, 219] width 191 height 14
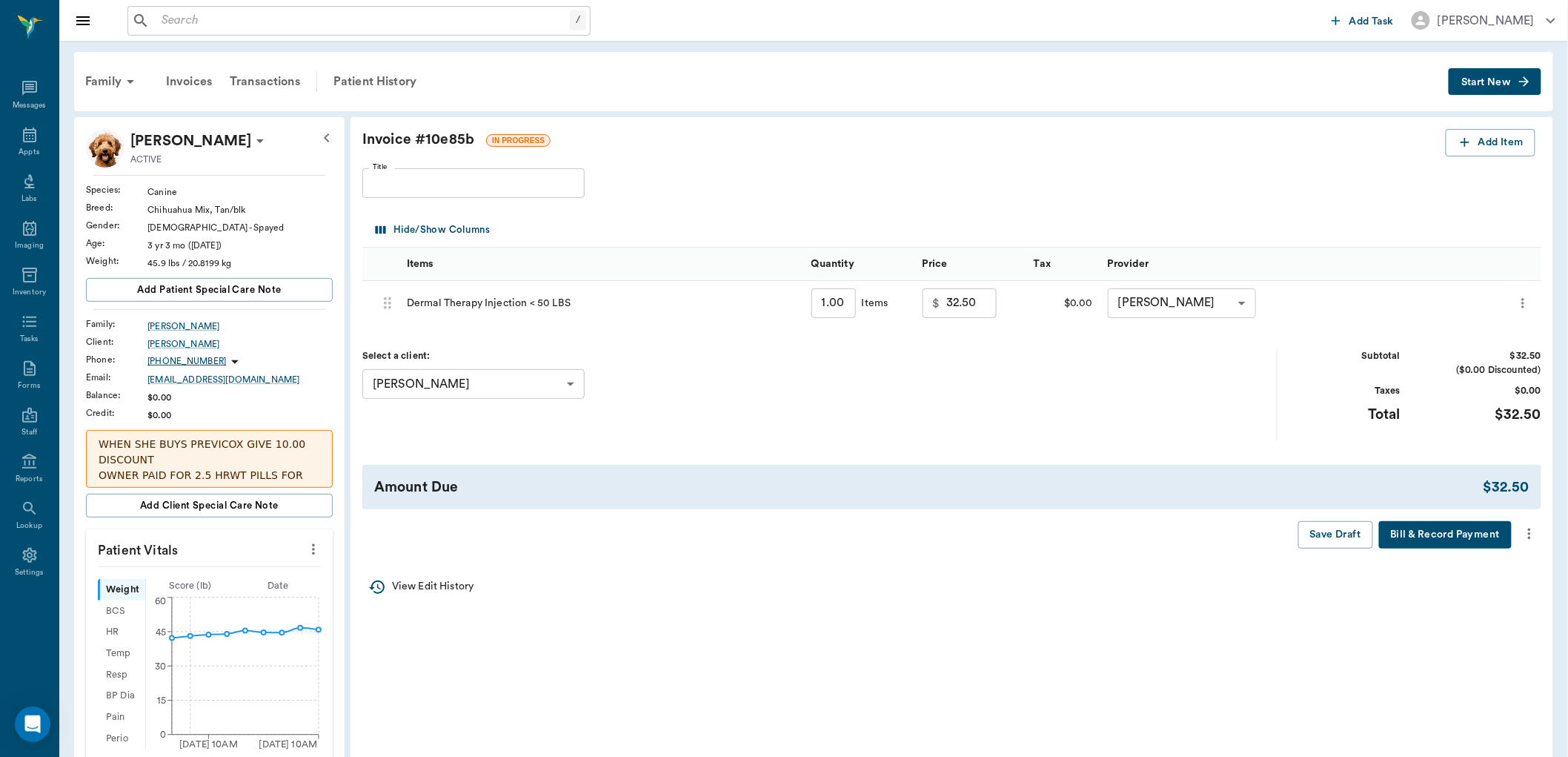
click at [1524, 538] on icon "more" at bounding box center [1529, 533] width 16 height 18
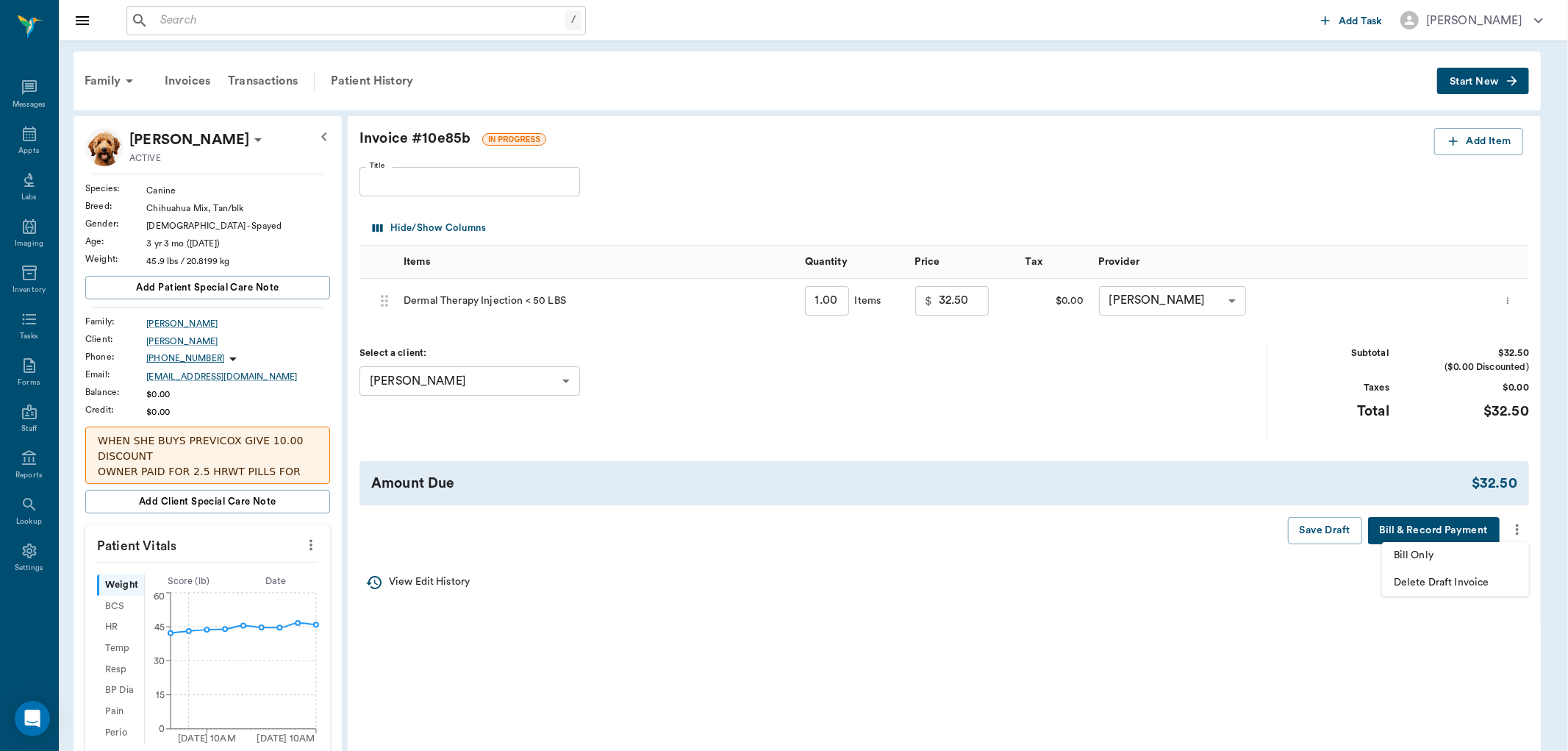
click at [1471, 563] on span "Bill Only" at bounding box center [1456, 555] width 124 height 15
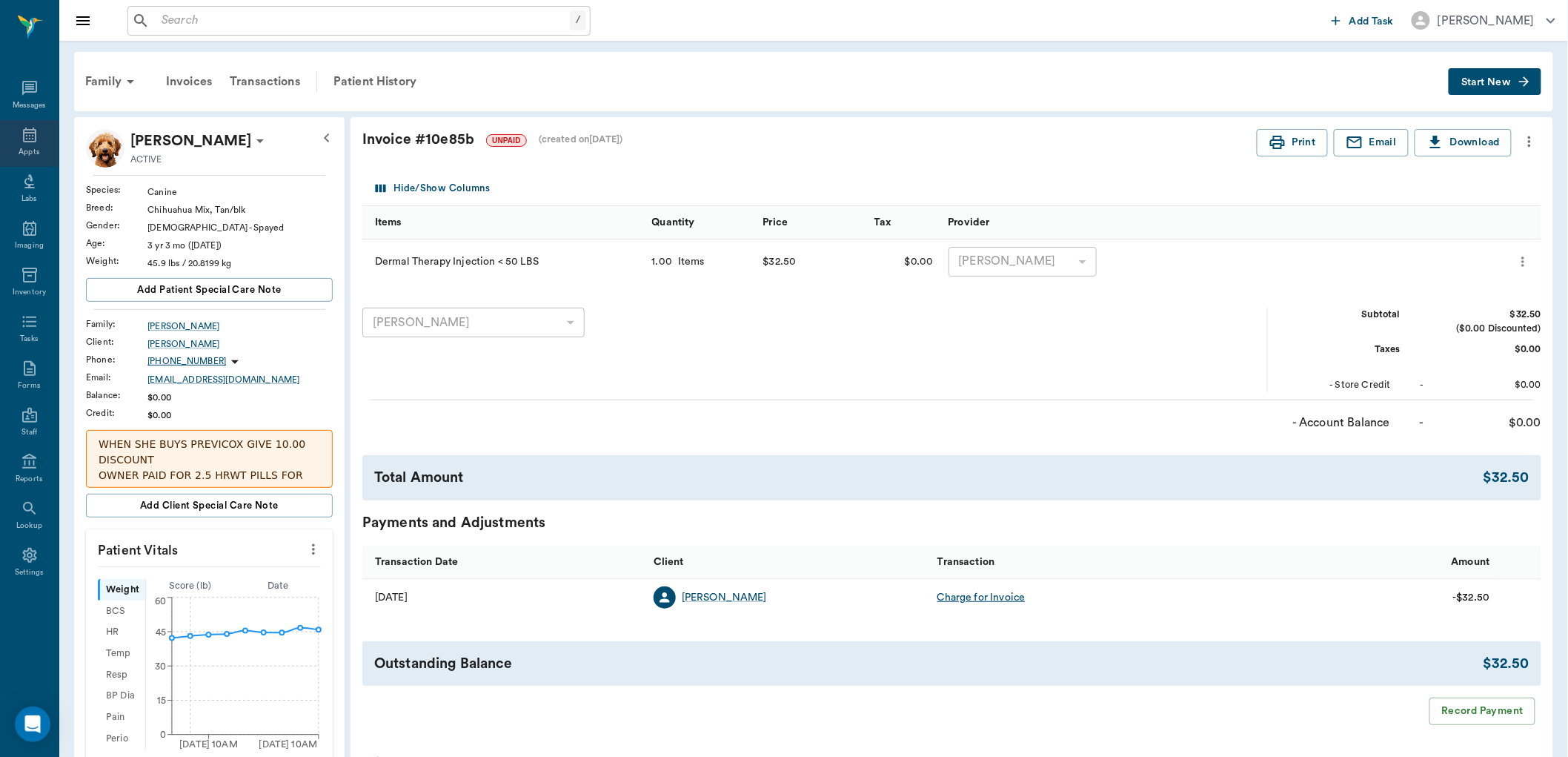
click at [25, 136] on icon at bounding box center [30, 135] width 18 height 18
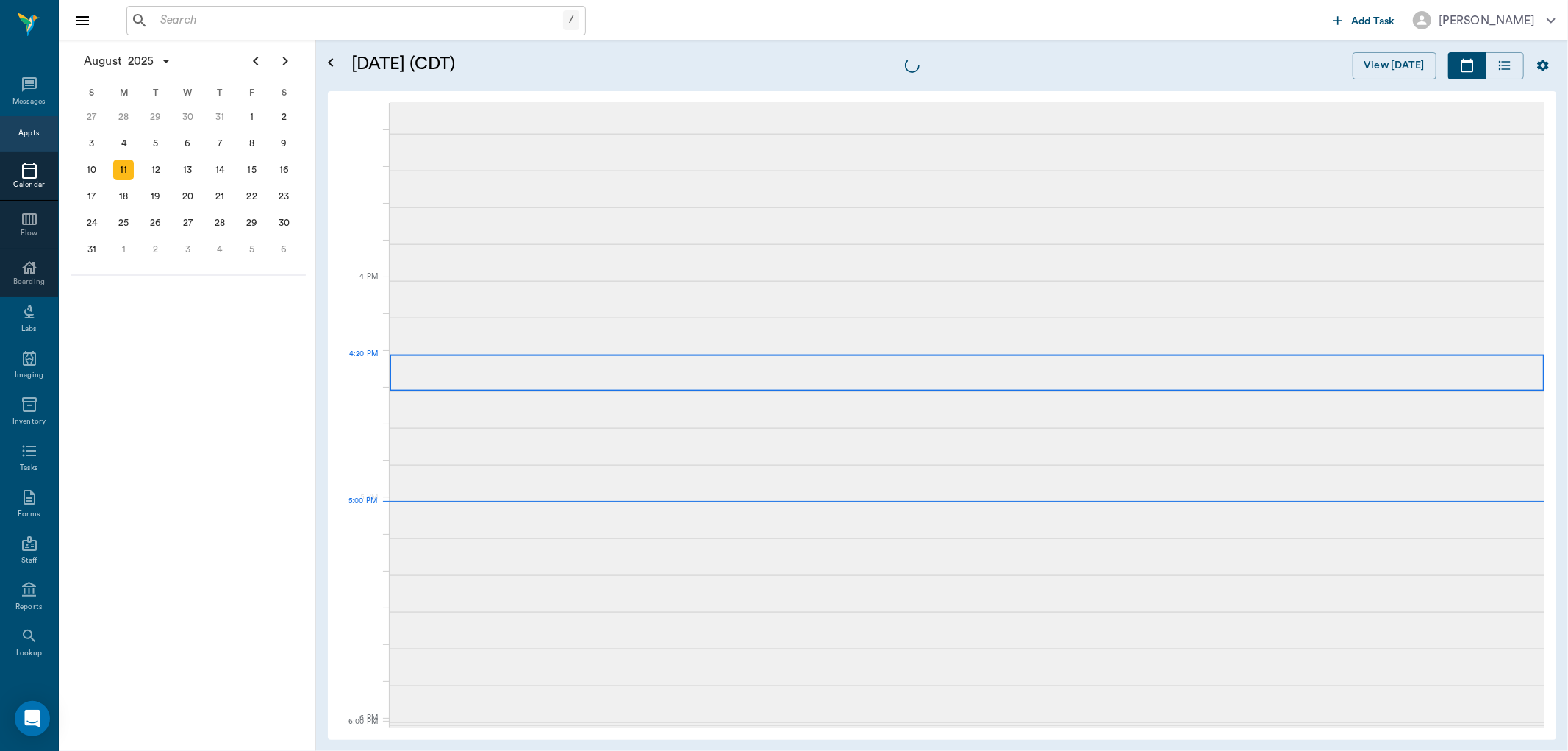
scroll to position [1986, 0]
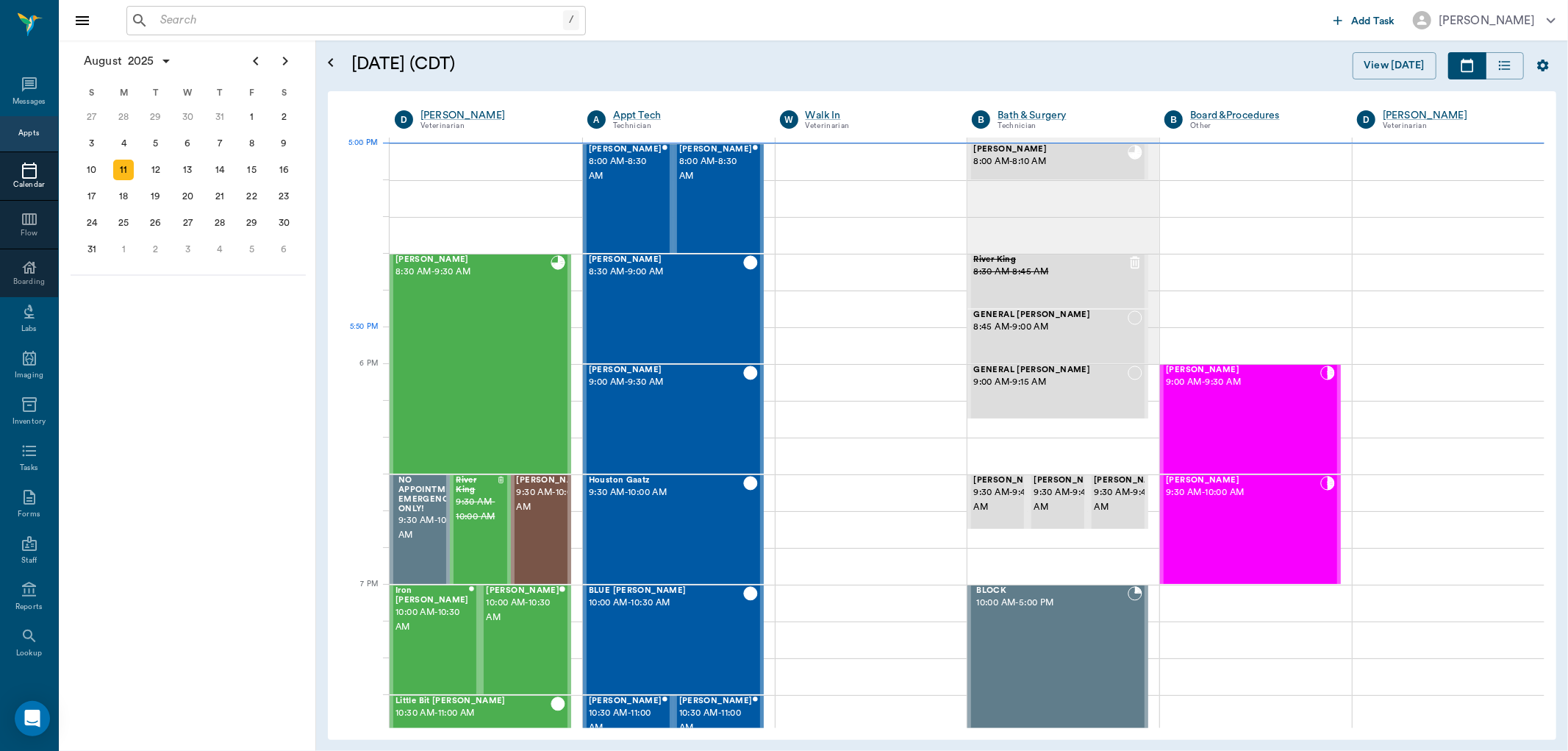
scroll to position [1986, 0]
